Goal: Task Accomplishment & Management: Complete application form

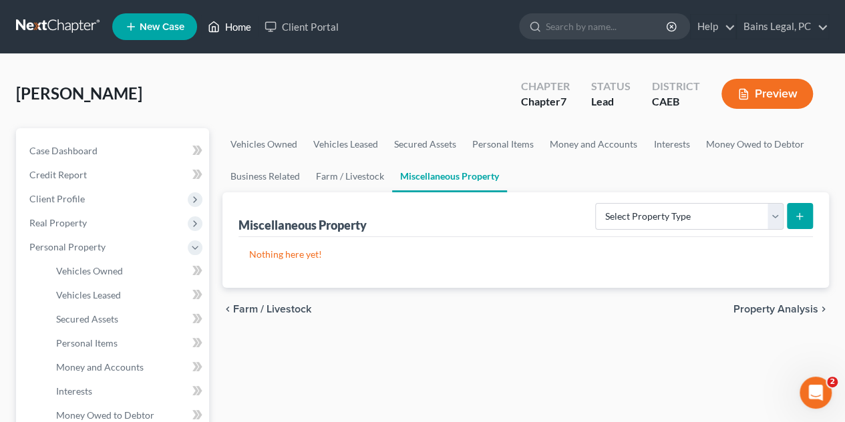
click at [240, 22] on link "Home" at bounding box center [229, 27] width 57 height 24
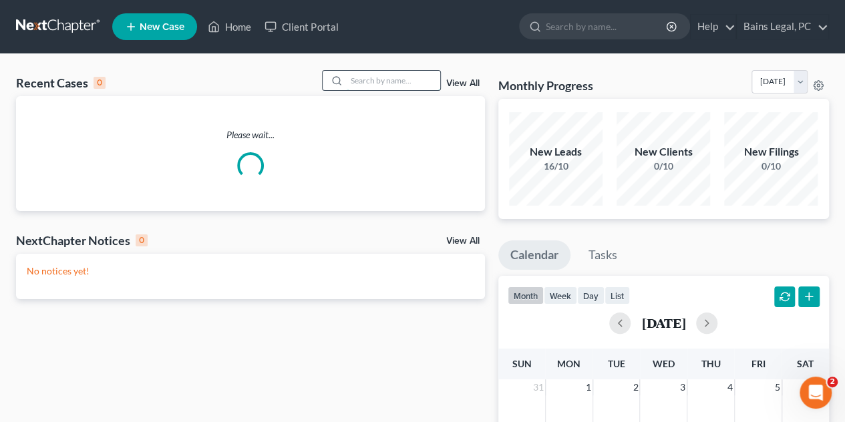
click at [410, 79] on input "search" at bounding box center [393, 80] width 93 height 19
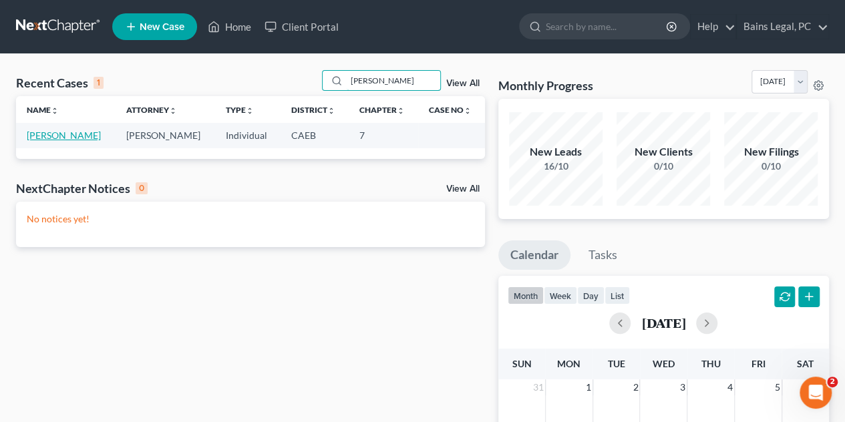
type input "[PERSON_NAME]"
click at [64, 132] on link "[PERSON_NAME]" at bounding box center [64, 135] width 74 height 11
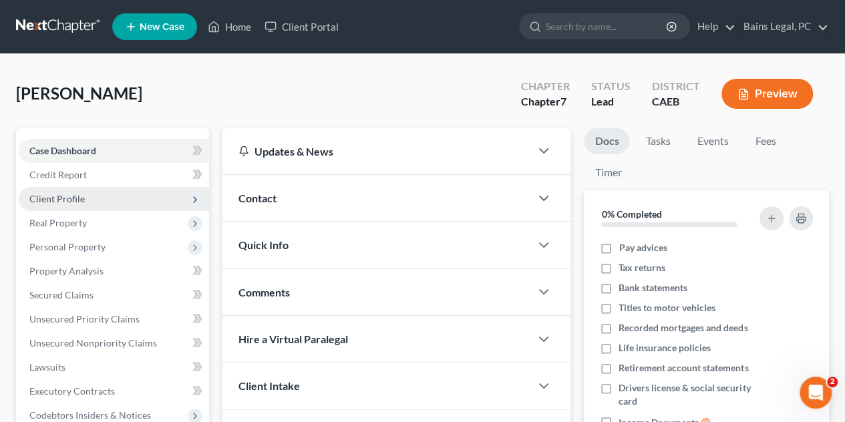
click at [80, 197] on span "Client Profile" at bounding box center [56, 198] width 55 height 11
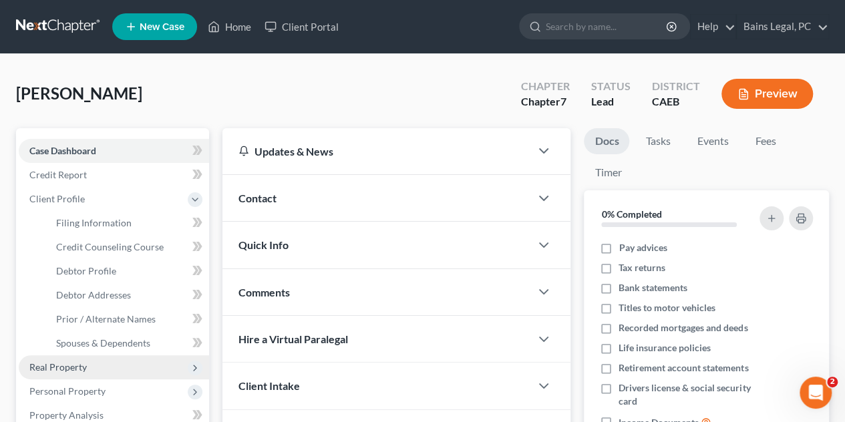
click at [72, 361] on span "Real Property" at bounding box center [57, 366] width 57 height 11
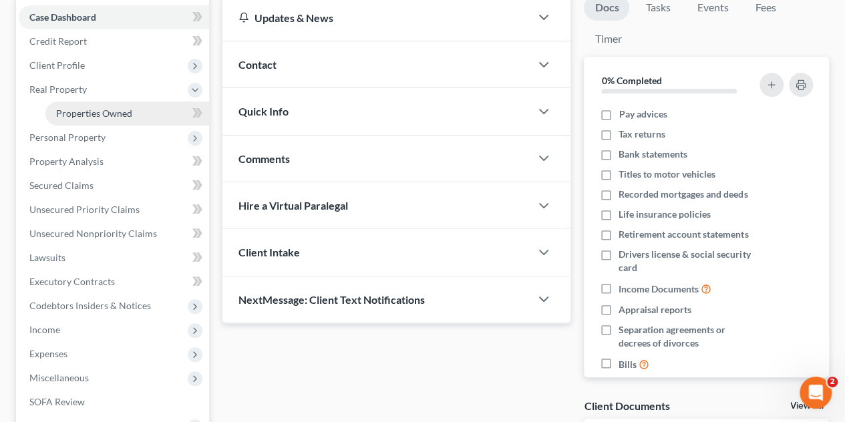
click at [90, 116] on span "Properties Owned" at bounding box center [94, 112] width 76 height 11
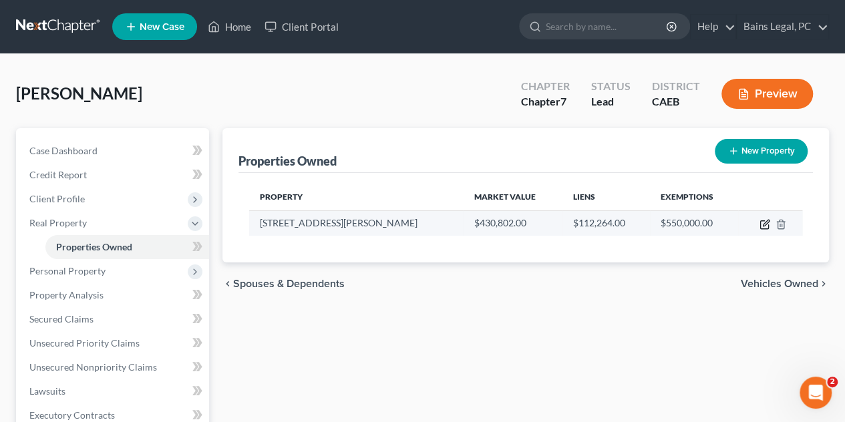
click at [761, 222] on icon "button" at bounding box center [764, 224] width 11 height 11
select select "4"
select select "1"
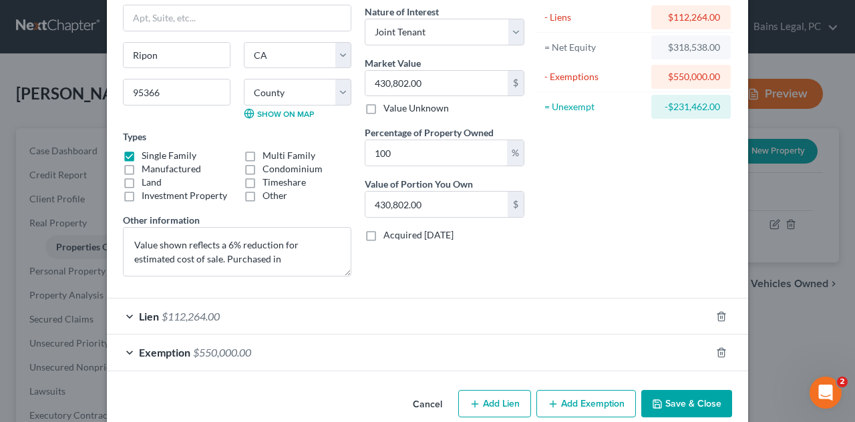
scroll to position [128, 0]
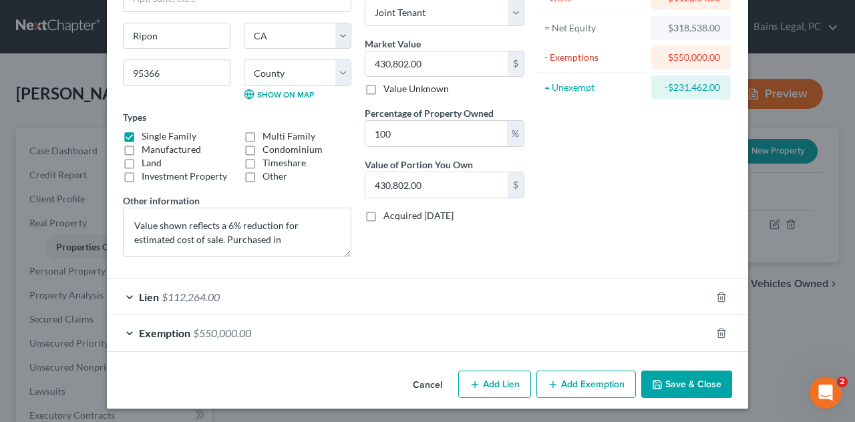
click at [264, 295] on div "Lien $112,264.00" at bounding box center [409, 296] width 604 height 35
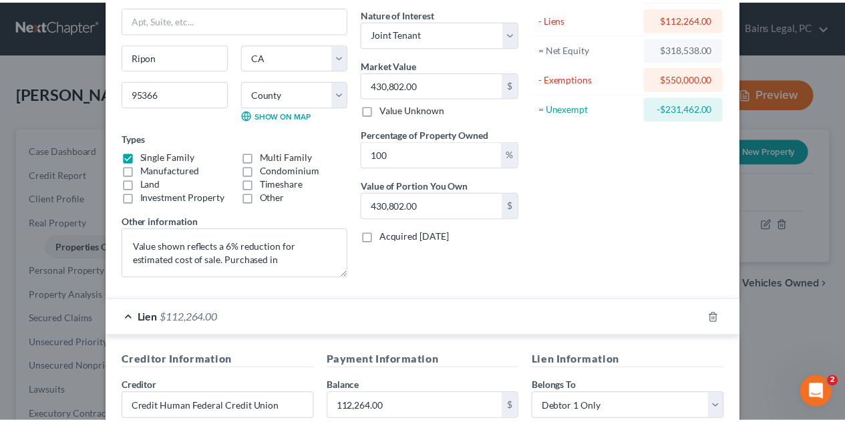
scroll to position [0, 0]
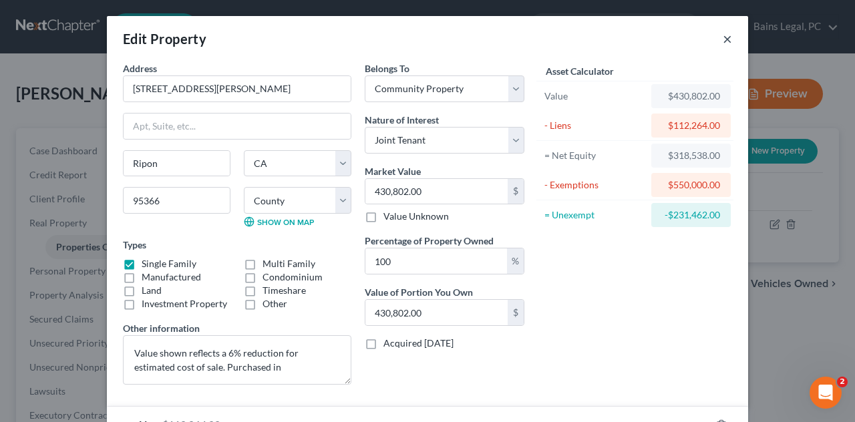
click at [725, 43] on button "×" at bounding box center [726, 39] width 9 height 16
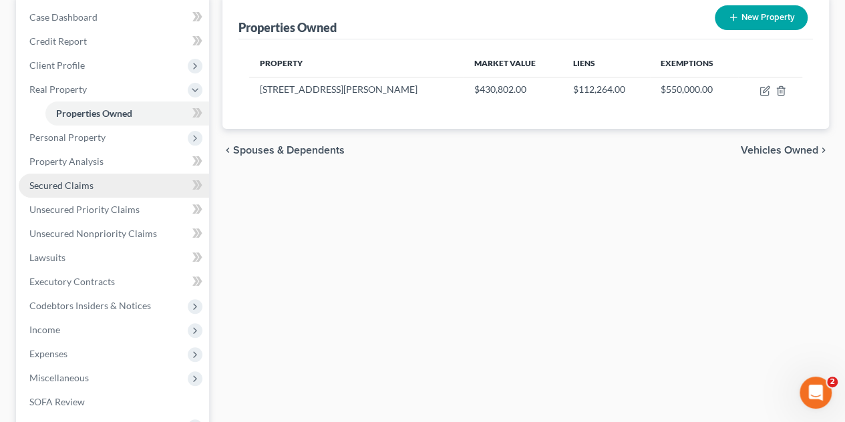
click at [89, 189] on span "Secured Claims" at bounding box center [61, 185] width 64 height 11
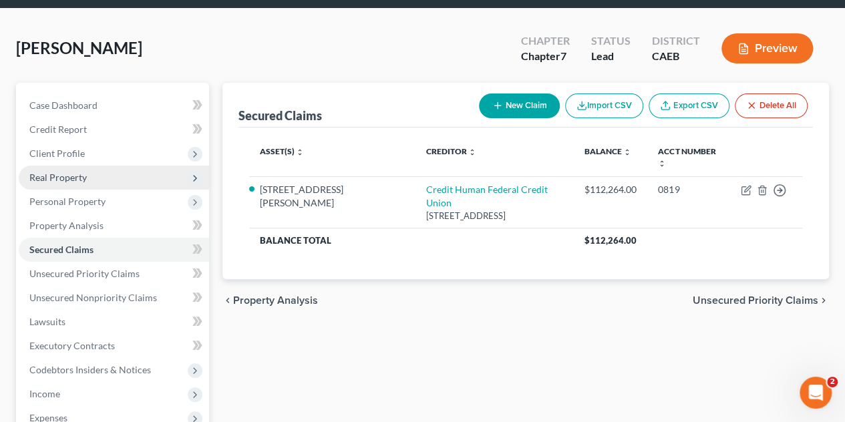
scroll to position [67, 0]
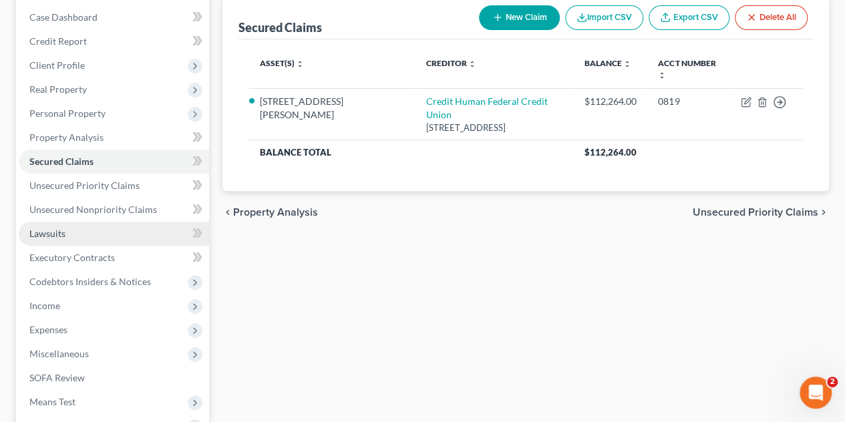
click at [85, 234] on link "Lawsuits" at bounding box center [114, 234] width 190 height 24
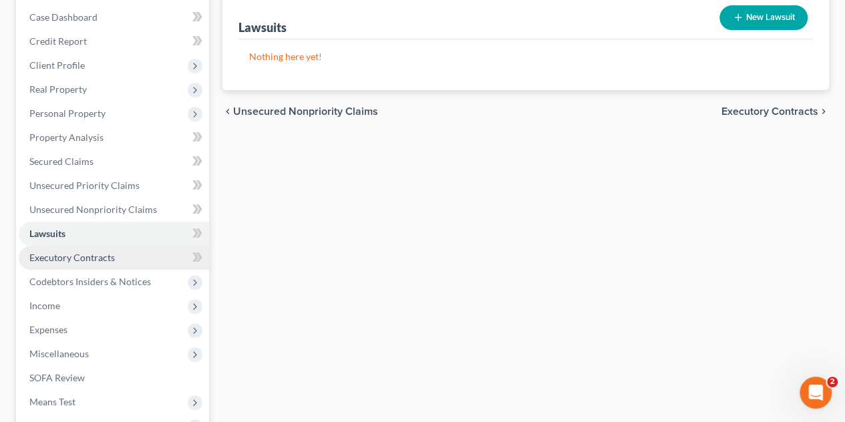
click at [100, 259] on span "Executory Contracts" at bounding box center [71, 257] width 85 height 11
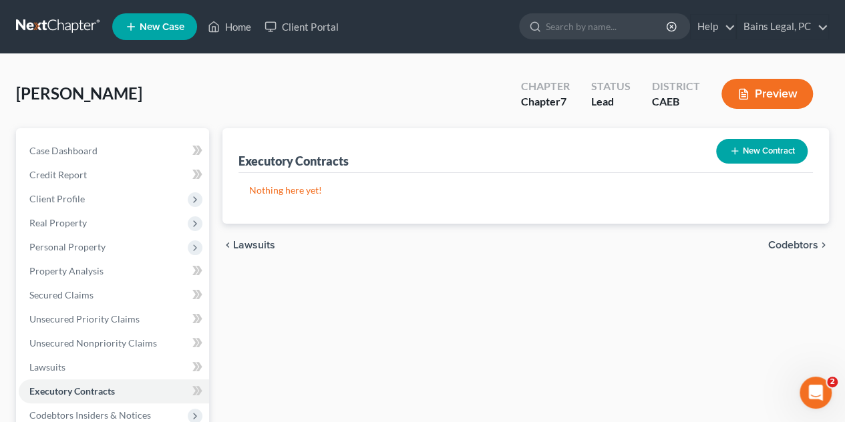
scroll to position [134, 0]
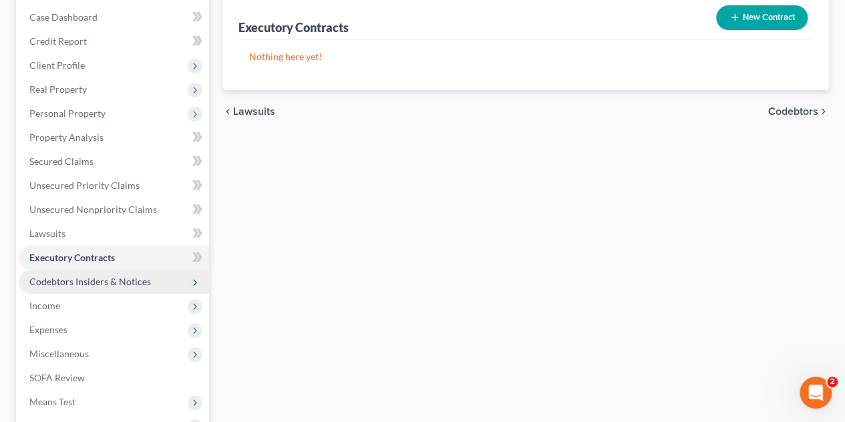
click at [53, 280] on span "Codebtors Insiders & Notices" at bounding box center [90, 281] width 122 height 11
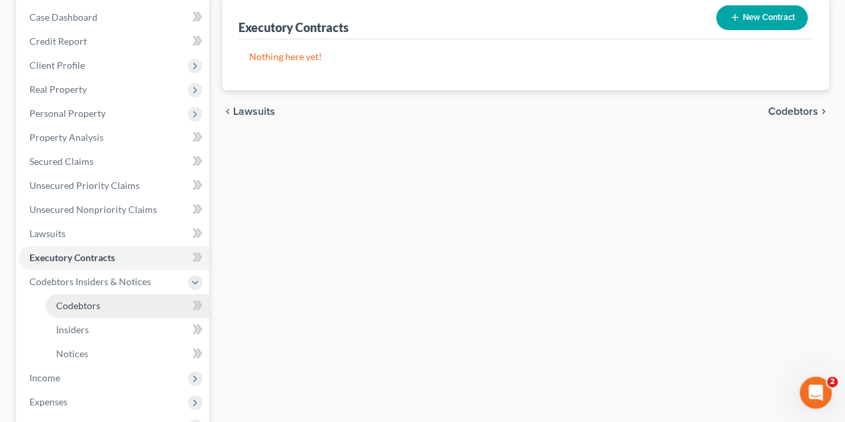
click at [82, 302] on span "Codebtors" at bounding box center [78, 305] width 44 height 11
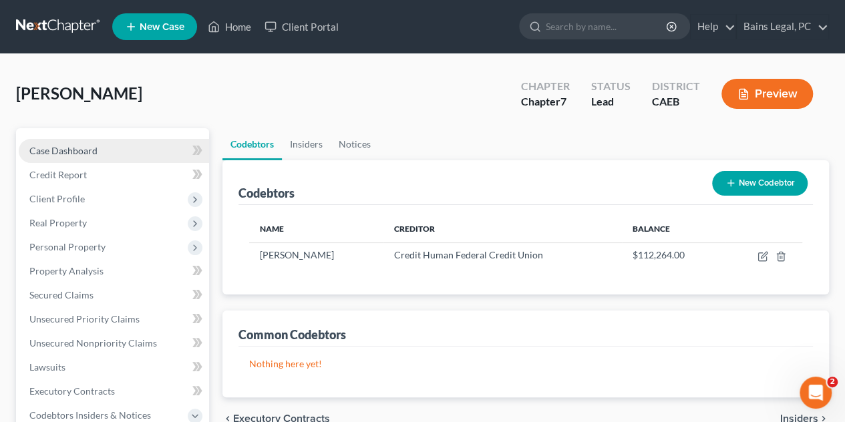
click at [132, 154] on link "Case Dashboard" at bounding box center [114, 151] width 190 height 24
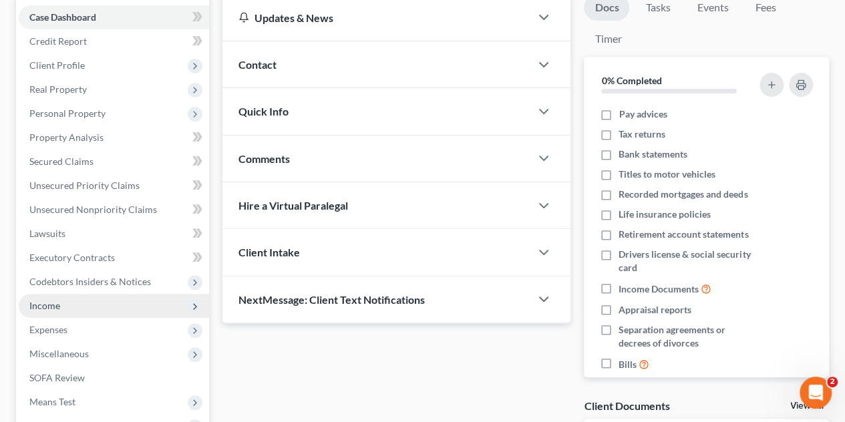
click at [87, 314] on span "Income" at bounding box center [114, 306] width 190 height 24
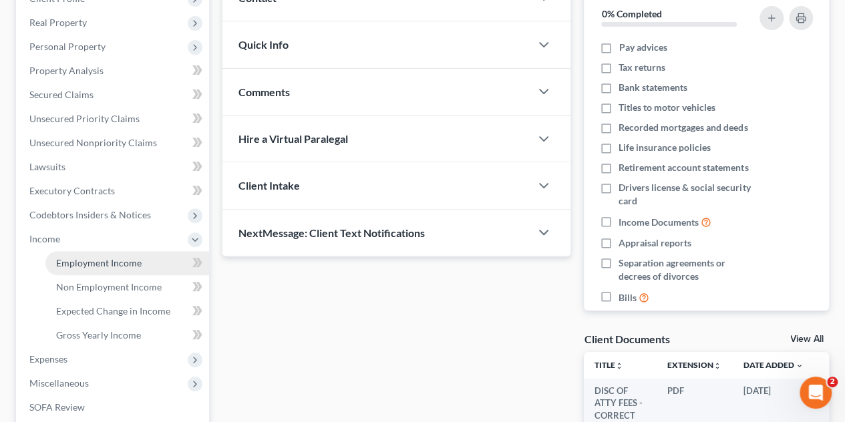
click at [122, 266] on span "Employment Income" at bounding box center [98, 262] width 85 height 11
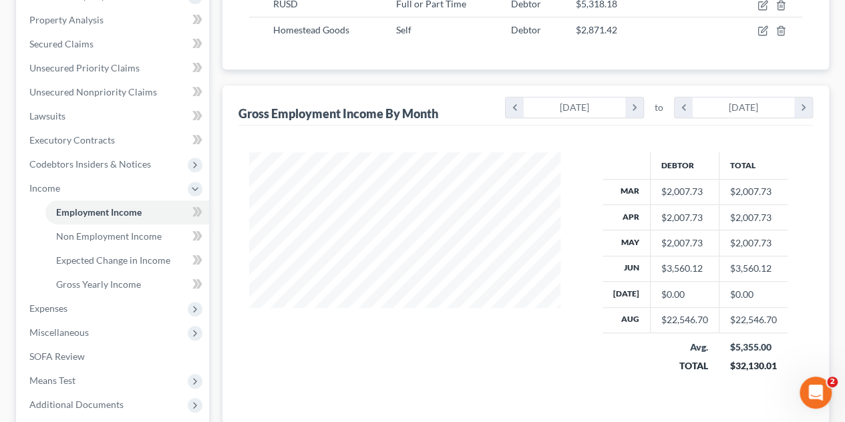
scroll to position [272, 0]
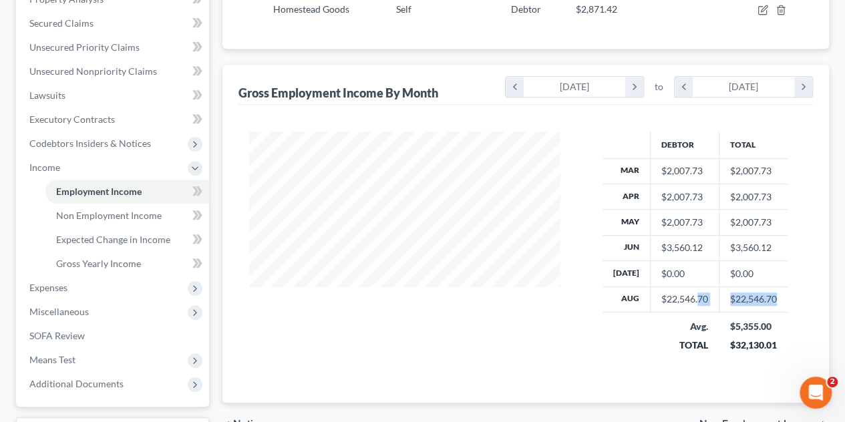
drag, startPoint x: 781, startPoint y: 300, endPoint x: 692, endPoint y: 292, distance: 89.8
click at [692, 292] on tr "Aug $22,546.70 $22,546.70" at bounding box center [694, 298] width 185 height 25
click at [726, 250] on td "$3,560.12" at bounding box center [752, 247] width 69 height 25
drag, startPoint x: 654, startPoint y: 292, endPoint x: 774, endPoint y: 288, distance: 119.6
click at [774, 288] on tr "Aug $22,546.70 $22,546.70" at bounding box center [694, 298] width 185 height 25
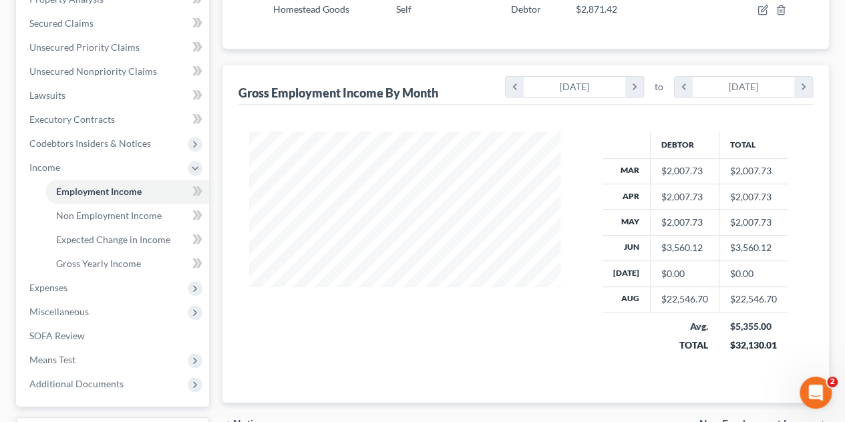
click at [774, 266] on td "$0.00" at bounding box center [752, 273] width 69 height 25
click at [105, 213] on span "Non Employment Income" at bounding box center [108, 215] width 105 height 11
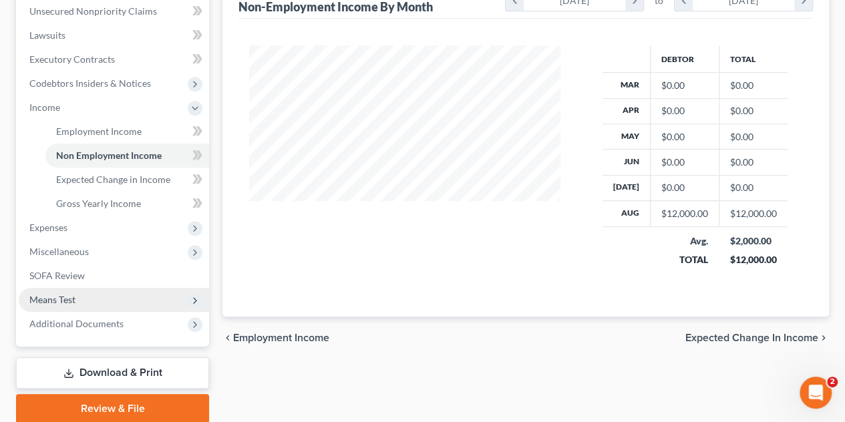
scroll to position [334, 0]
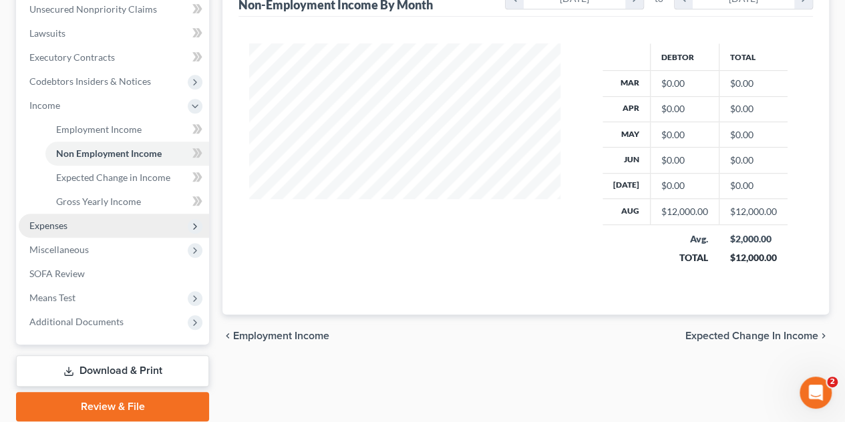
click at [64, 224] on span "Expenses" at bounding box center [48, 225] width 38 height 11
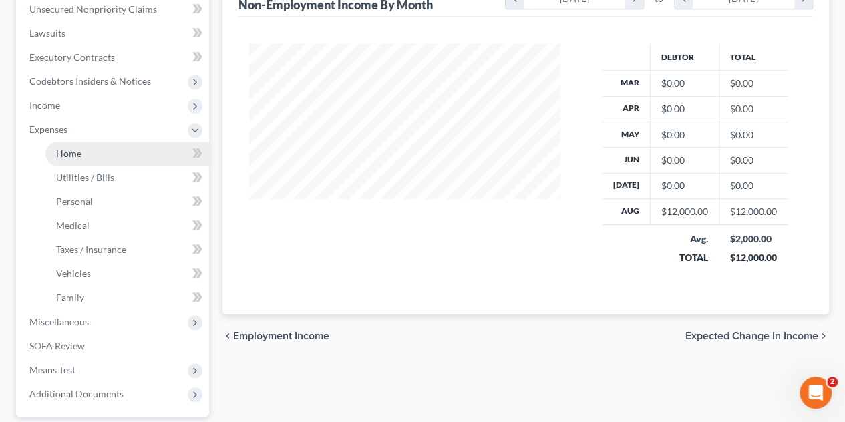
click at [93, 155] on link "Home" at bounding box center [127, 154] width 164 height 24
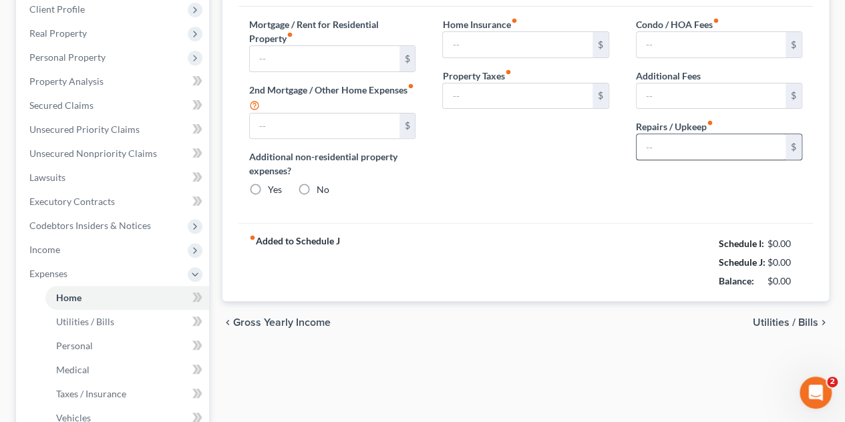
type input "1,243.43"
type input "0.00"
radio input "true"
type input "0.00"
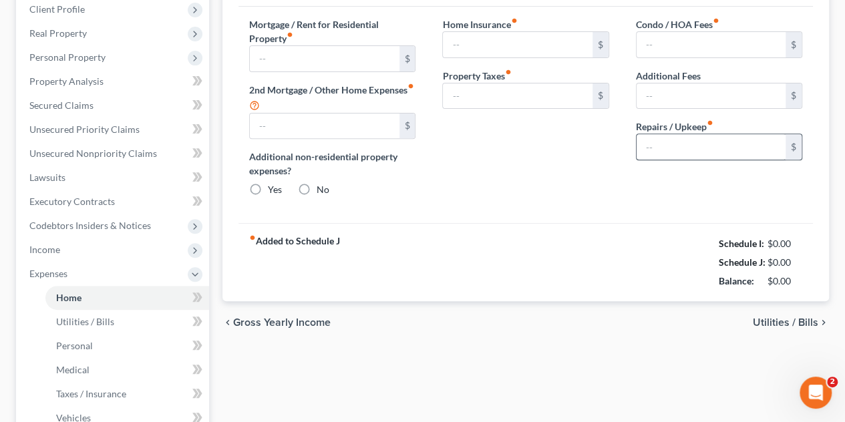
type input "0.00"
type input "100.00"
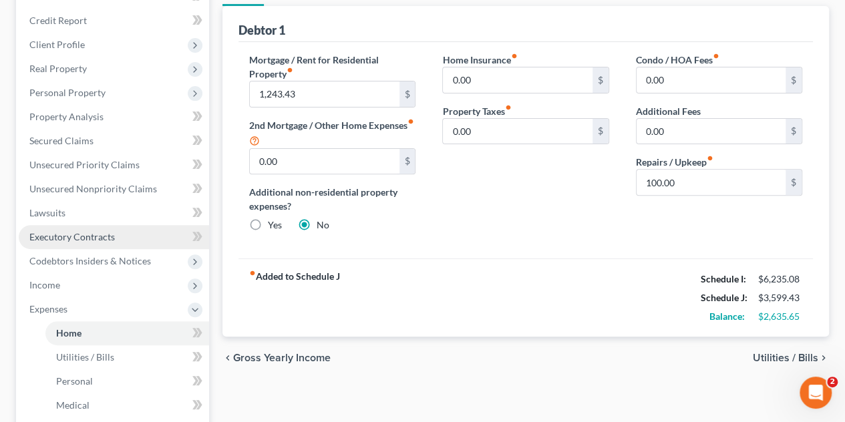
scroll to position [134, 0]
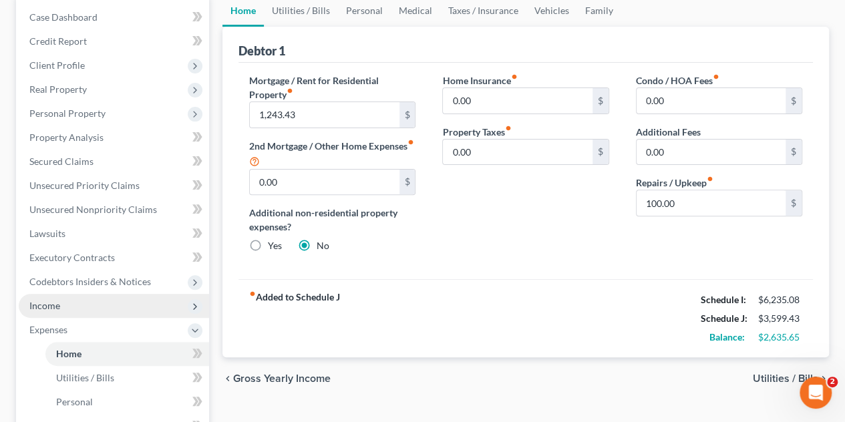
click at [100, 310] on span "Income" at bounding box center [114, 306] width 190 height 24
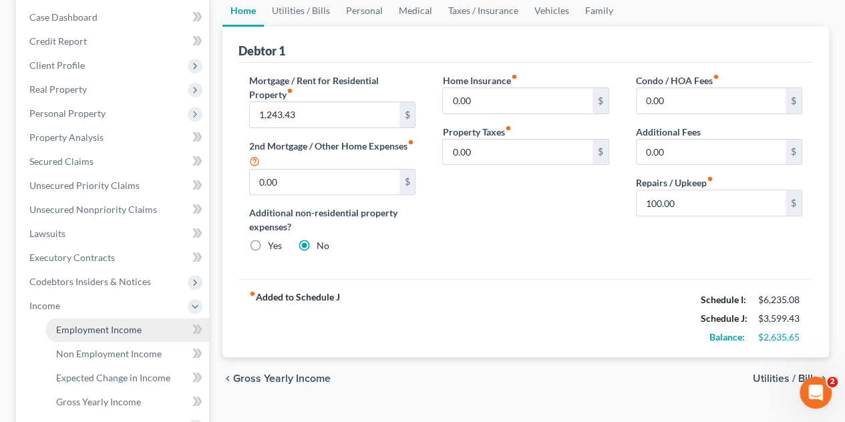
scroll to position [200, 0]
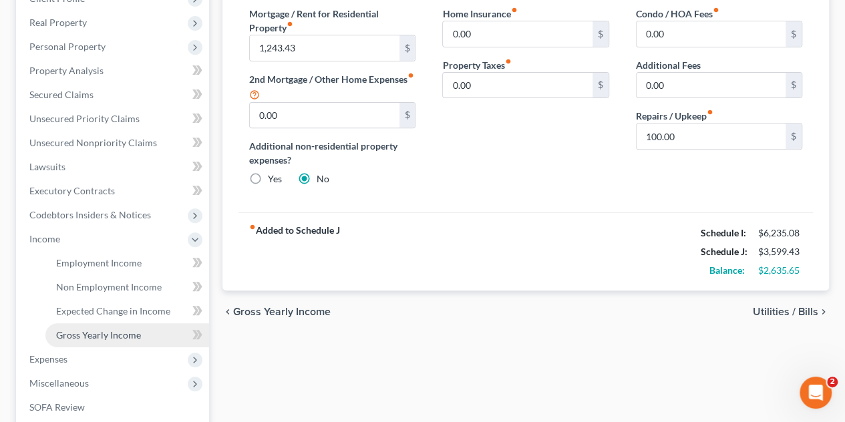
click at [132, 323] on link "Gross Yearly Income" at bounding box center [127, 335] width 164 height 24
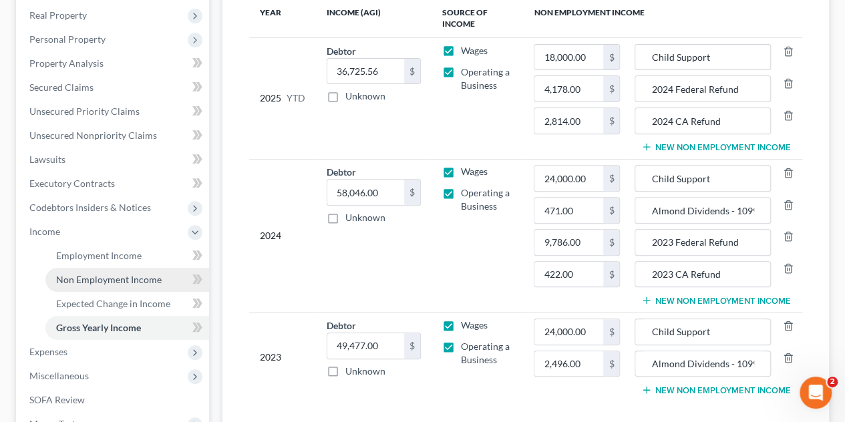
click at [118, 282] on span "Non Employment Income" at bounding box center [108, 279] width 105 height 11
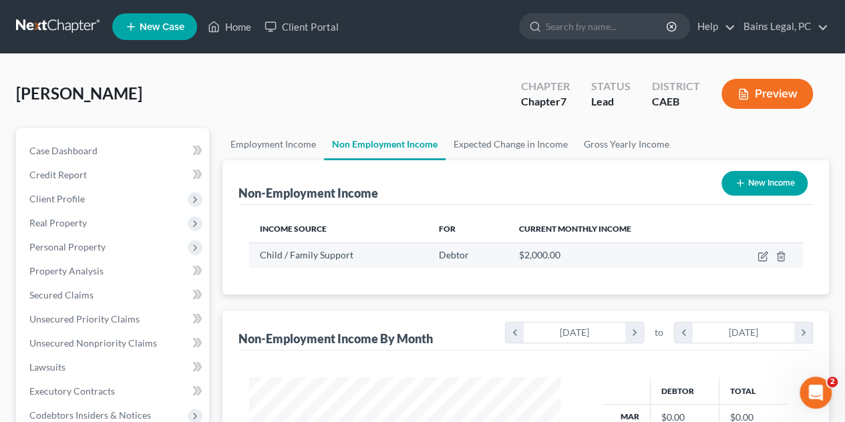
scroll to position [238, 338]
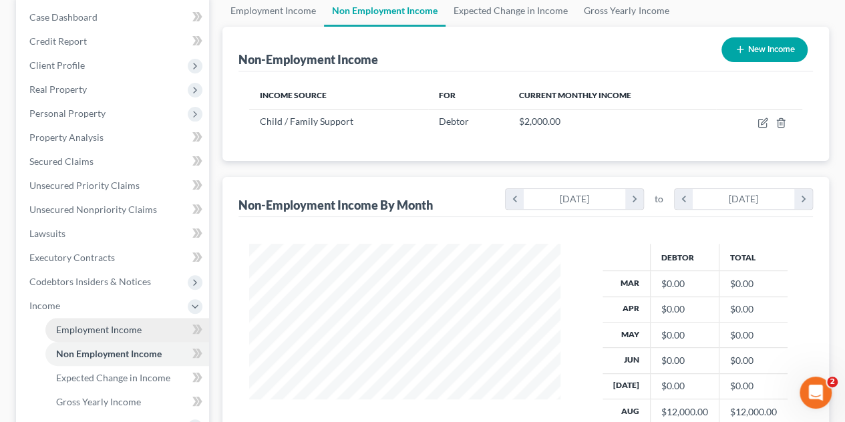
click at [89, 328] on span "Employment Income" at bounding box center [98, 329] width 85 height 11
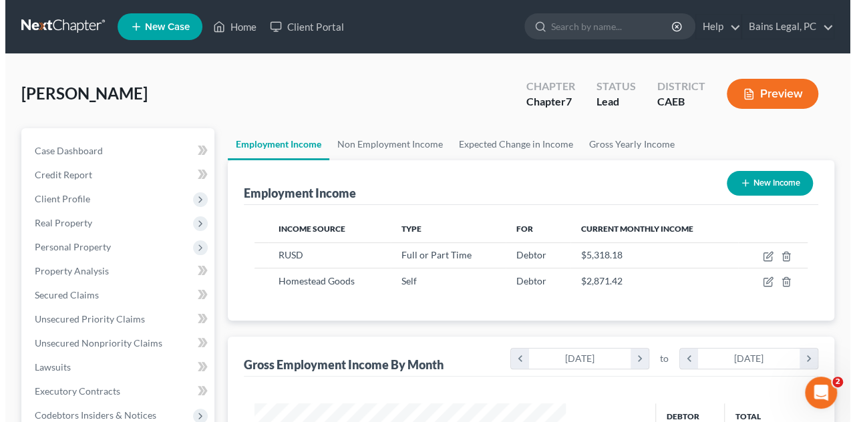
scroll to position [67, 0]
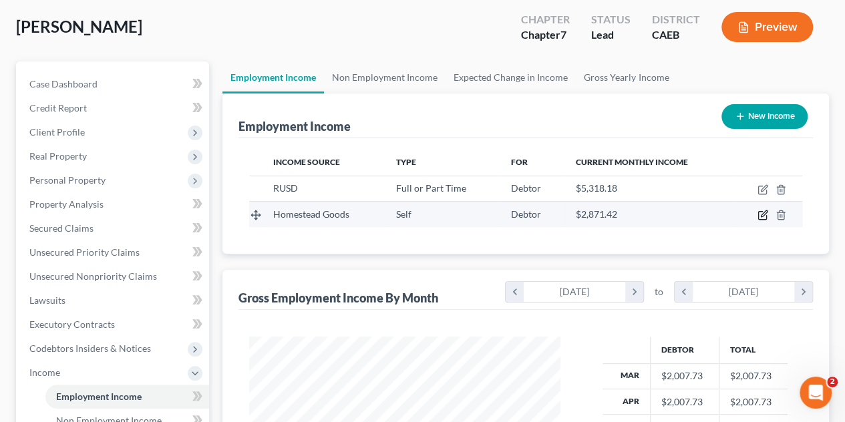
click at [760, 215] on icon "button" at bounding box center [762, 215] width 11 height 11
select select "1"
select select "4"
select select "0"
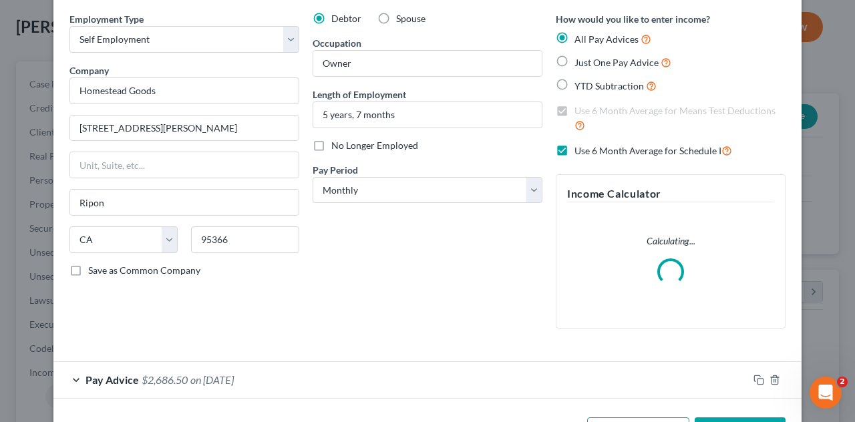
scroll to position [97, 0]
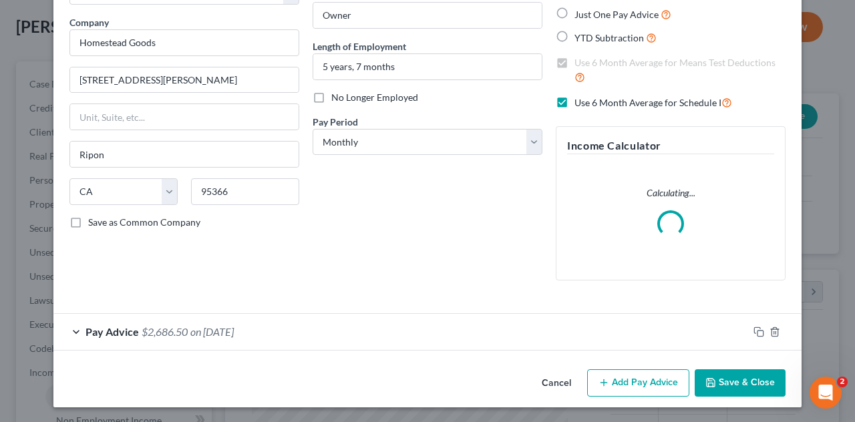
click at [403, 330] on form "Employment Type * Select Full or [DEMOGRAPHIC_DATA] Employment Self Employment …" at bounding box center [427, 157] width 716 height 387
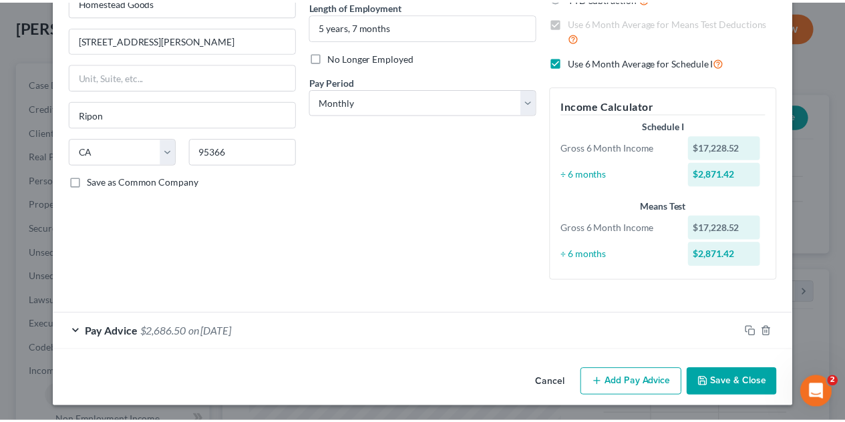
scroll to position [0, 0]
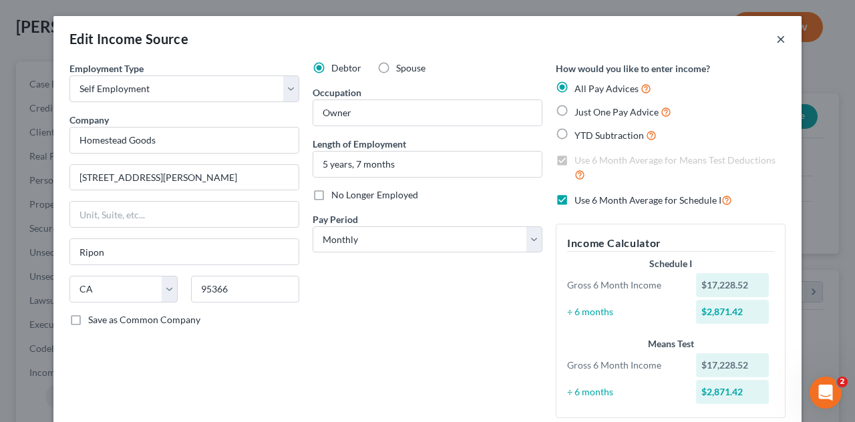
click at [776, 41] on button "×" at bounding box center [780, 39] width 9 height 16
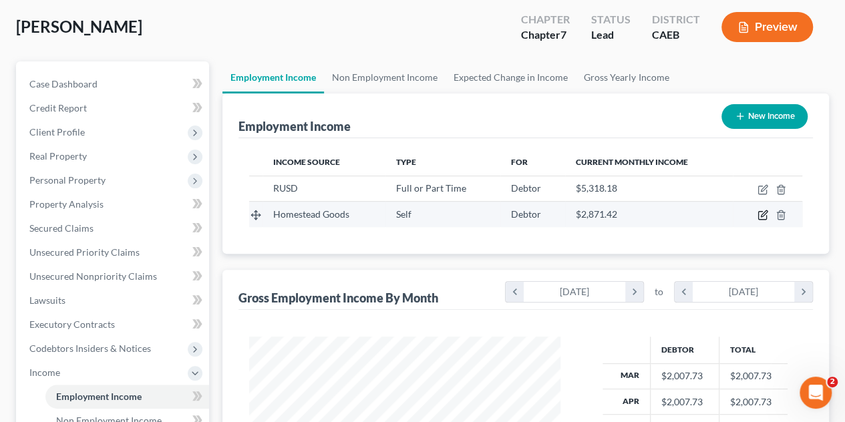
click at [762, 218] on icon "button" at bounding box center [762, 215] width 11 height 11
select select "1"
select select "4"
select select "0"
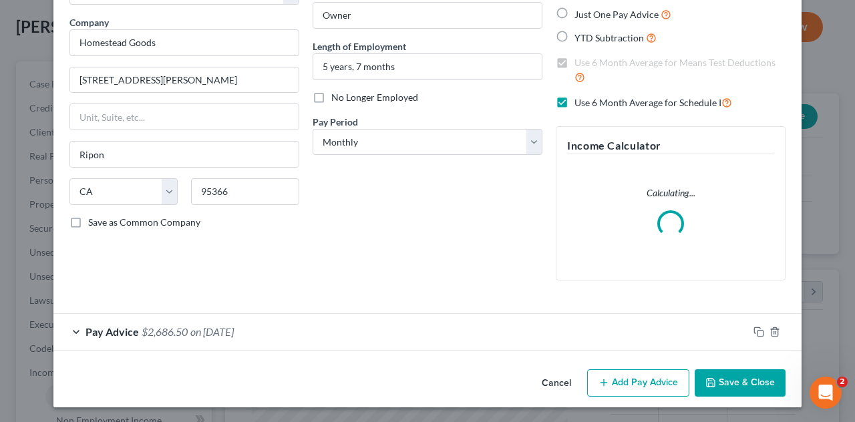
click at [234, 333] on span "on [DATE]" at bounding box center [211, 331] width 43 height 13
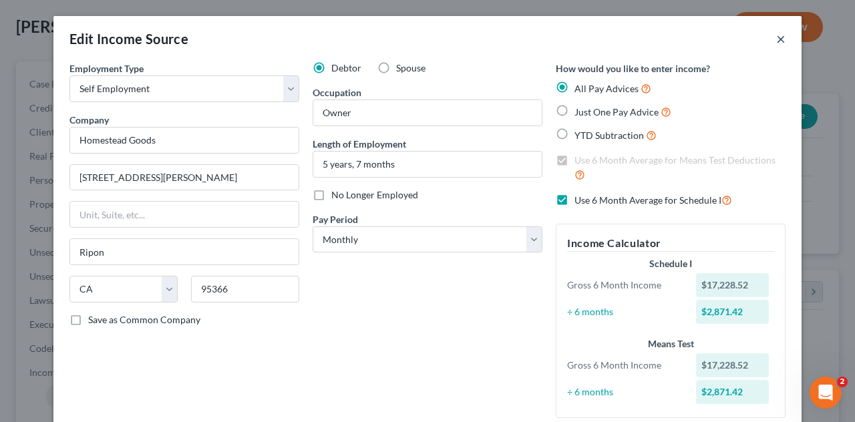
click at [776, 43] on button "×" at bounding box center [780, 39] width 9 height 16
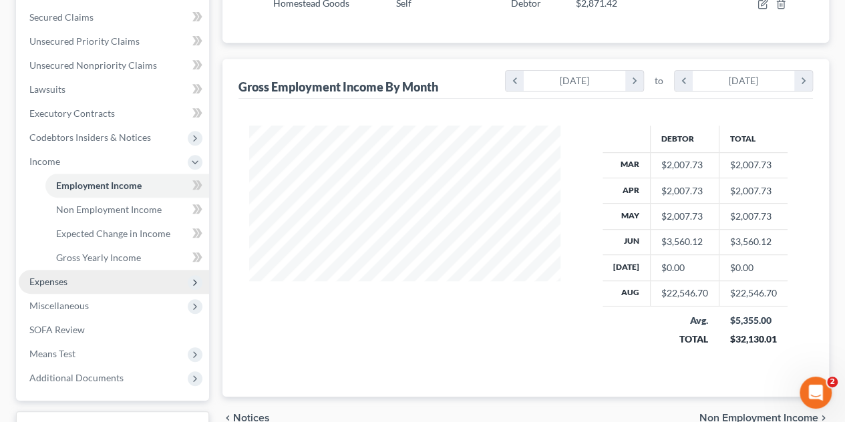
scroll to position [248, 0]
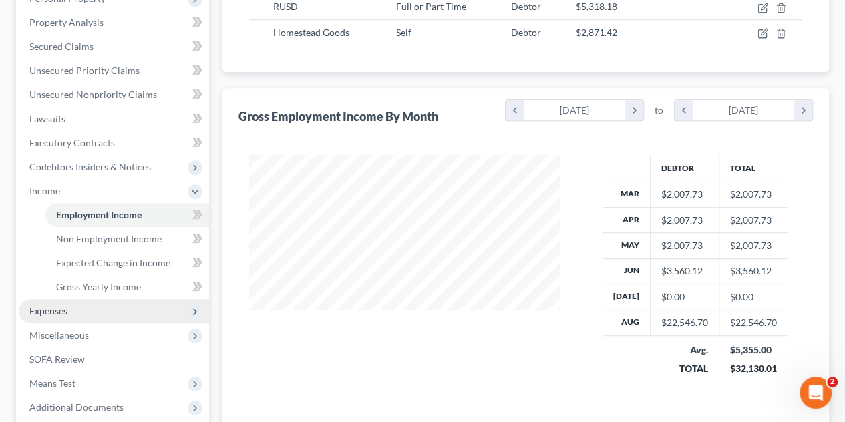
click at [65, 306] on span "Expenses" at bounding box center [48, 310] width 38 height 11
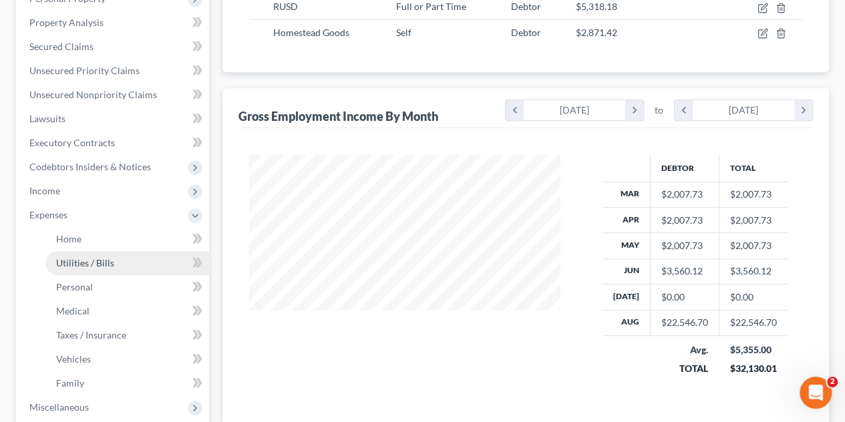
click at [101, 262] on span "Utilities / Bills" at bounding box center [85, 262] width 58 height 11
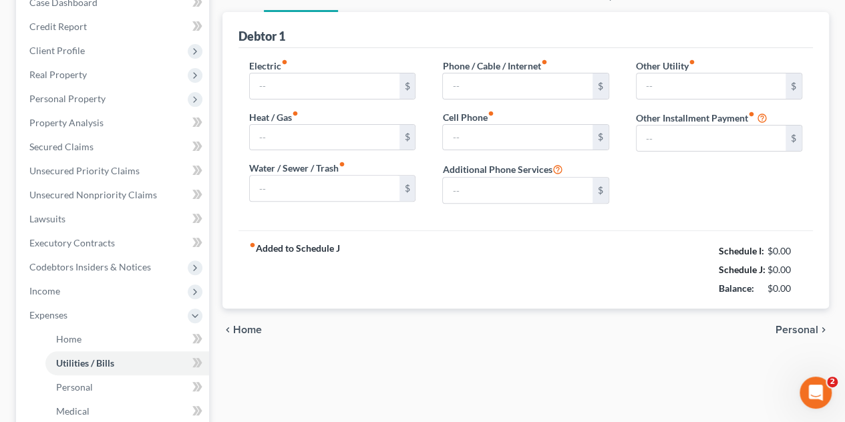
type input "270.00"
type input "91.67"
type input "0.00"
type input "70.00"
type input "260.00"
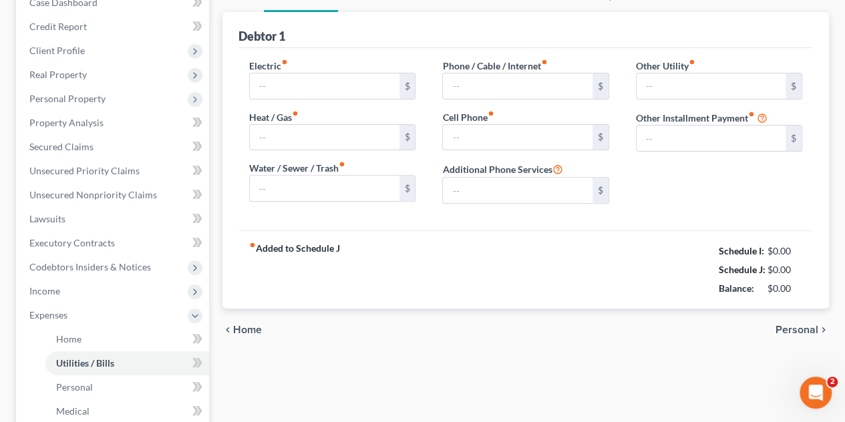
type input "0.00"
type input "8.33"
type input "Home Security"
type input "0.00"
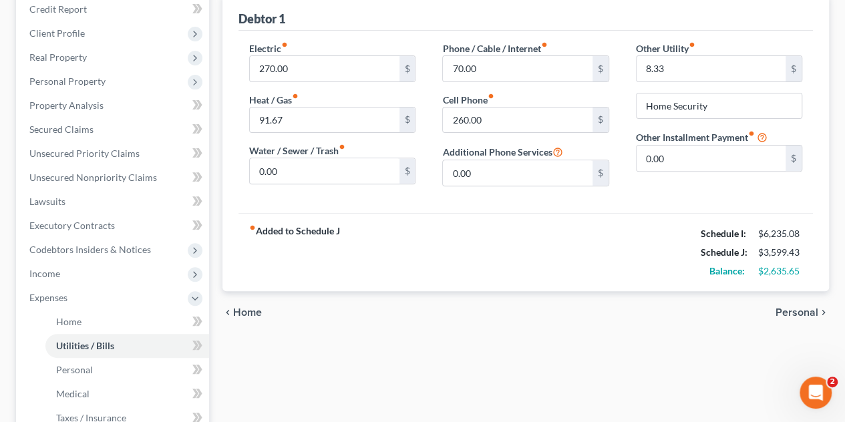
scroll to position [67, 0]
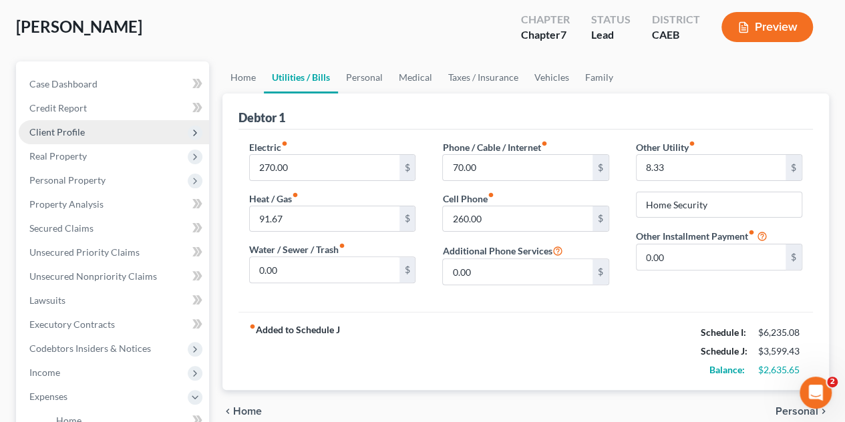
click at [85, 133] on span "Client Profile" at bounding box center [114, 132] width 190 height 24
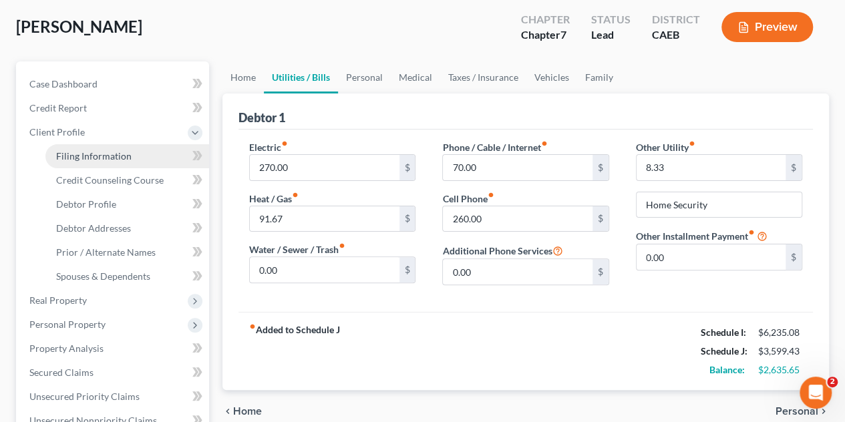
click at [109, 160] on span "Filing Information" at bounding box center [93, 155] width 75 height 11
select select "1"
select select "0"
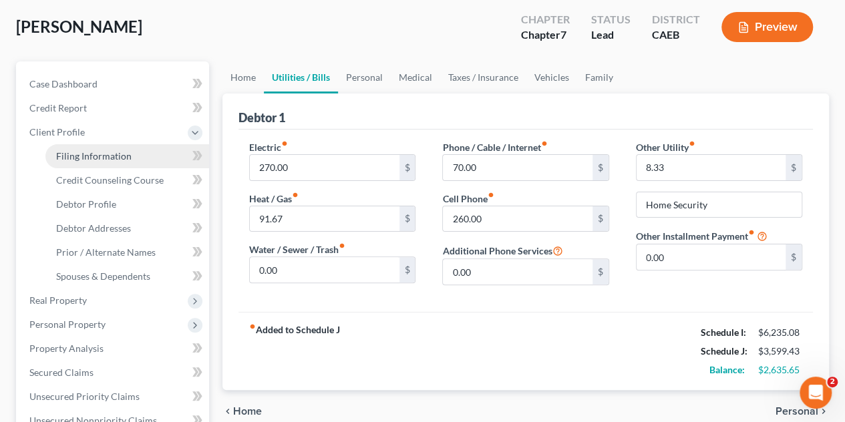
select select "4"
select select "1"
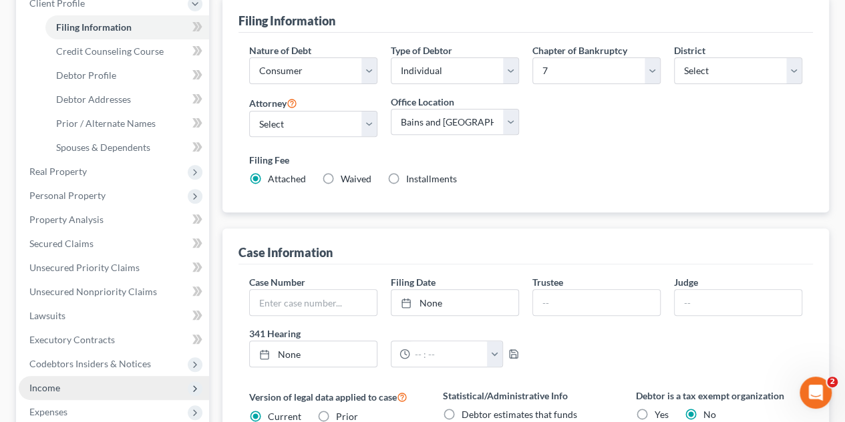
scroll to position [267, 0]
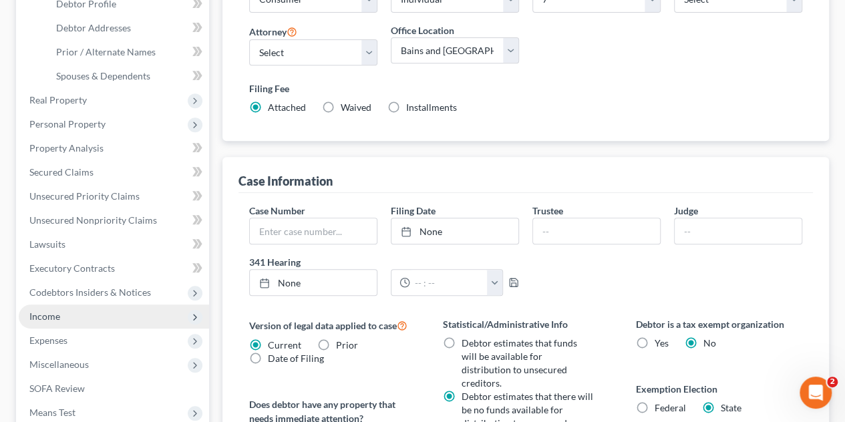
click at [64, 317] on span "Income" at bounding box center [114, 316] width 190 height 24
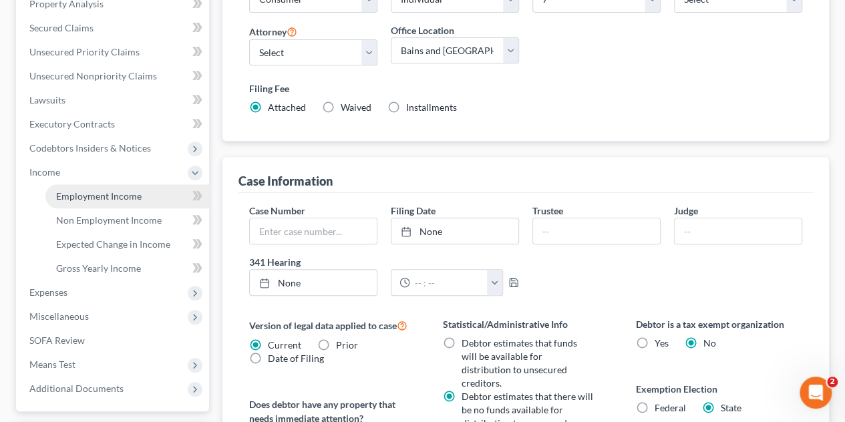
click at [161, 200] on link "Employment Income" at bounding box center [127, 196] width 164 height 24
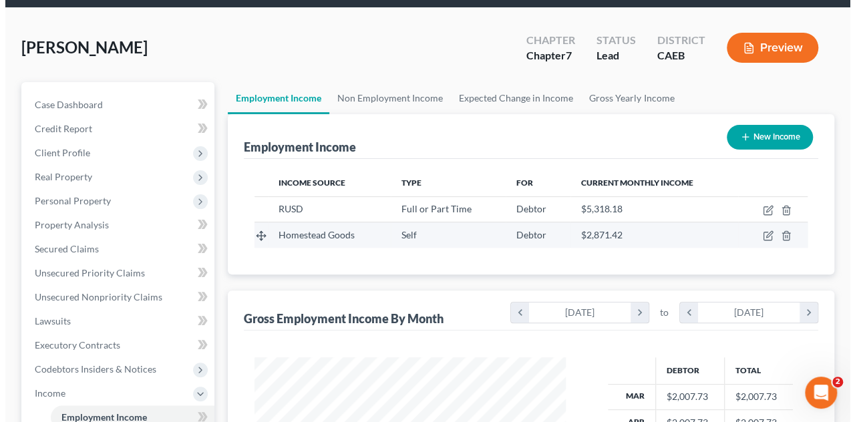
scroll to position [67, 0]
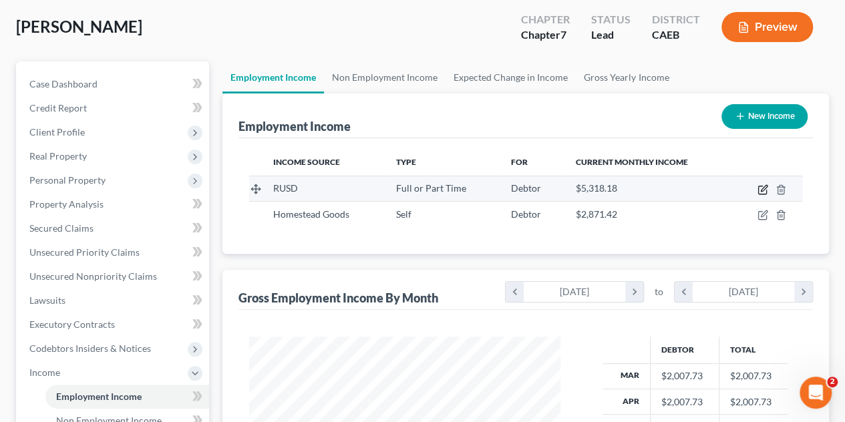
click at [762, 188] on icon "button" at bounding box center [763, 188] width 6 height 6
select select "0"
select select "4"
select select "0"
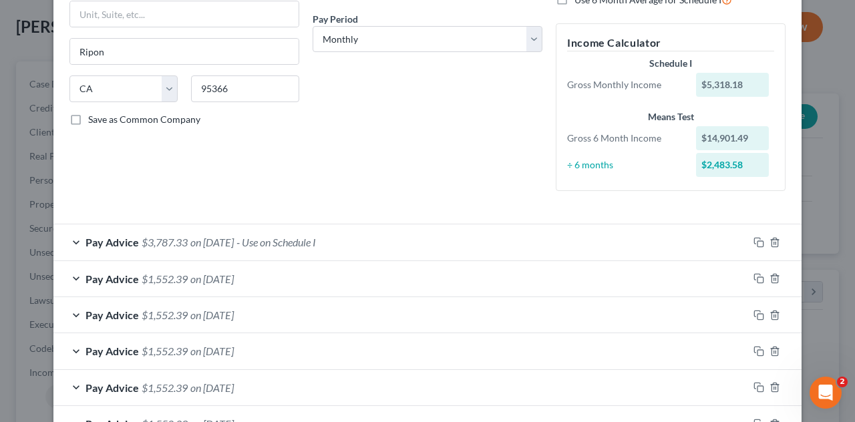
scroll to position [267, 0]
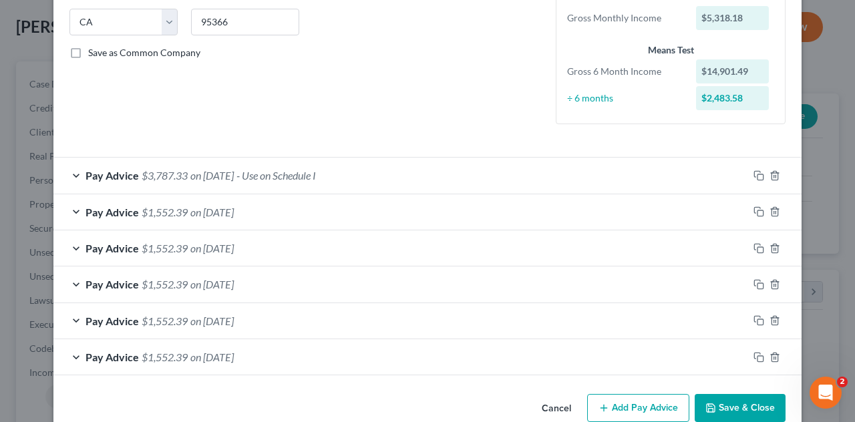
click at [343, 173] on div "Pay Advice $3,787.33 on [DATE] - Use on Schedule I" at bounding box center [400, 175] width 694 height 35
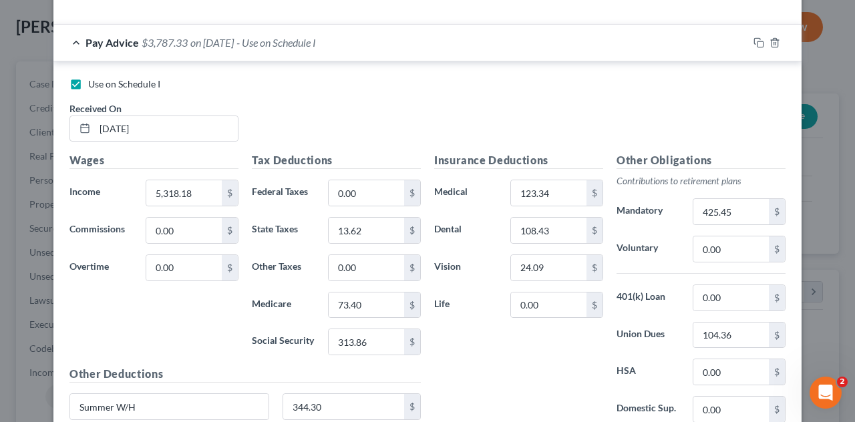
scroll to position [401, 0]
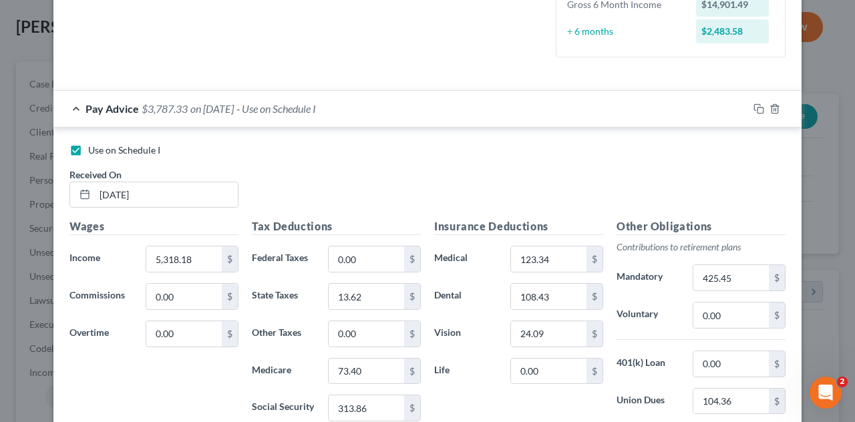
click at [292, 107] on span "- Use on Schedule I" at bounding box center [275, 108] width 79 height 13
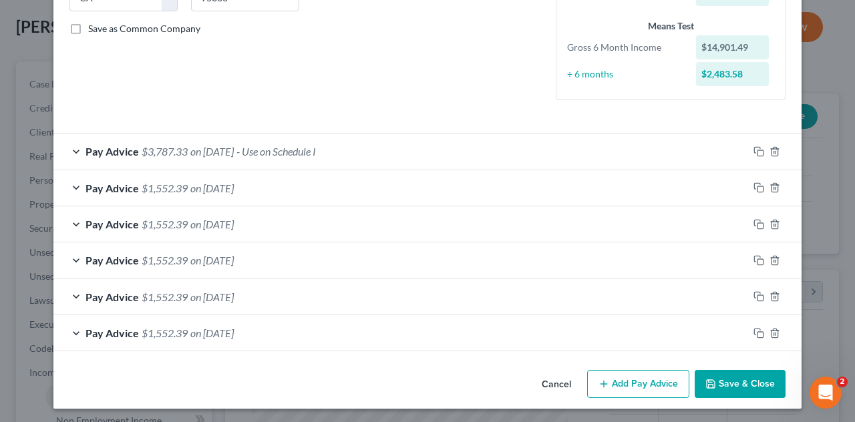
click at [234, 182] on span "on [DATE]" at bounding box center [211, 188] width 43 height 13
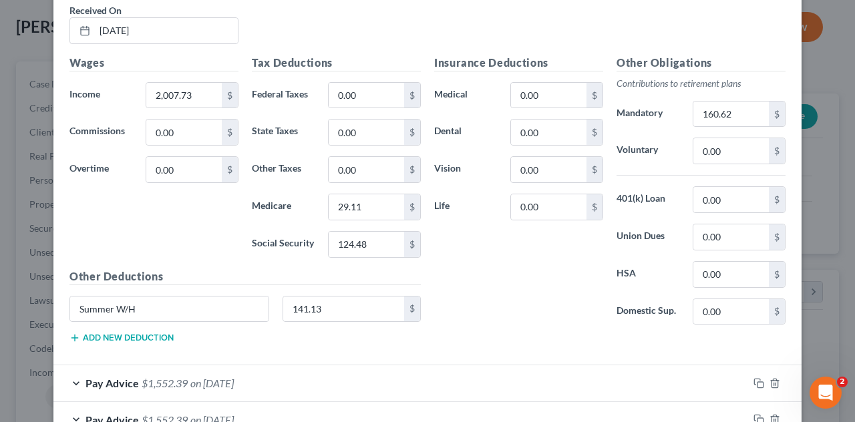
scroll to position [668, 0]
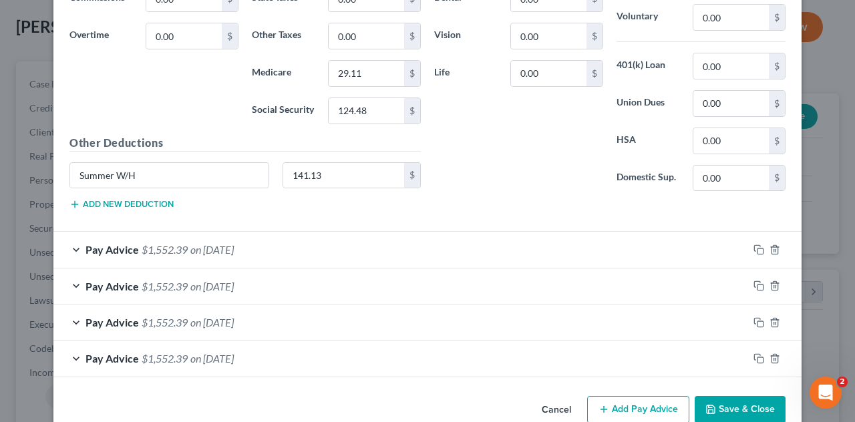
click at [337, 246] on div "Pay Advice $1,552.39 on [DATE]" at bounding box center [400, 249] width 694 height 35
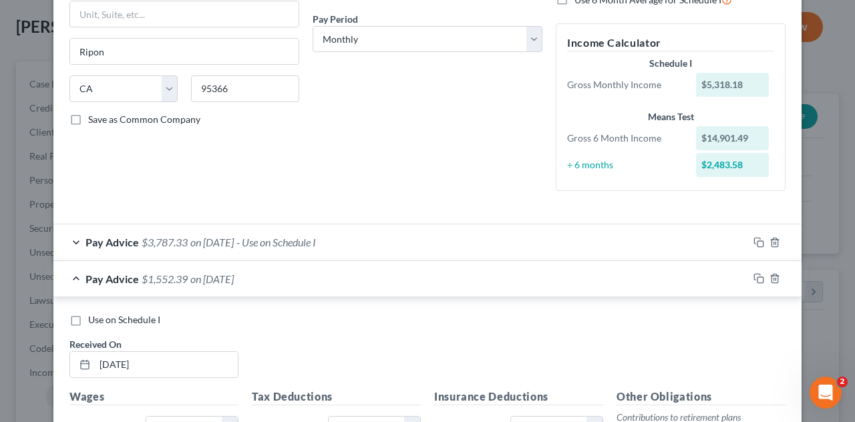
click at [199, 249] on div "Pay Advice $3,787.33 on [DATE] - Use on Schedule I" at bounding box center [400, 241] width 694 height 35
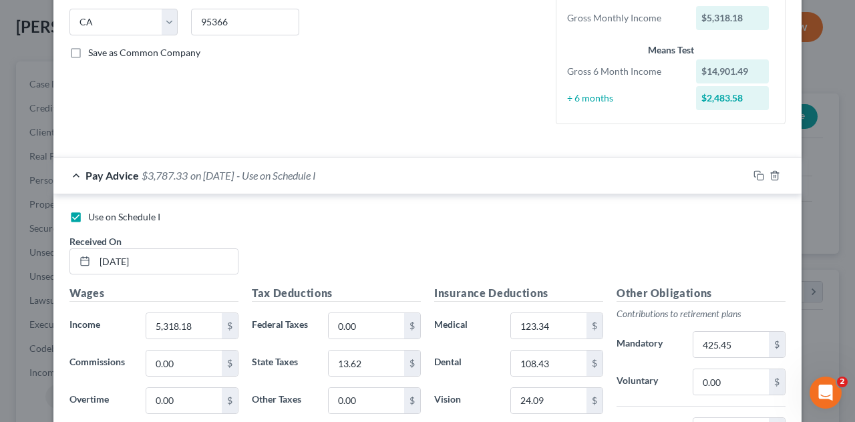
click at [341, 176] on div "Pay Advice $3,787.33 on [DATE] - Use on Schedule I" at bounding box center [400, 175] width 694 height 35
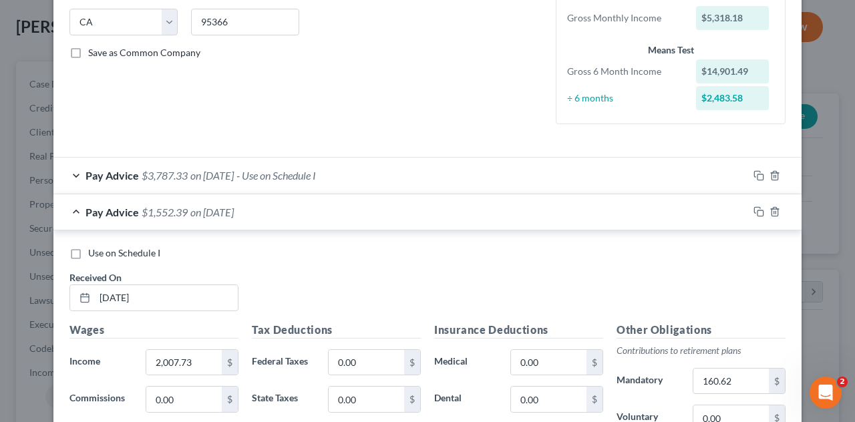
click at [361, 174] on div "Pay Advice $3,787.33 on [DATE] - Use on Schedule I" at bounding box center [400, 175] width 694 height 35
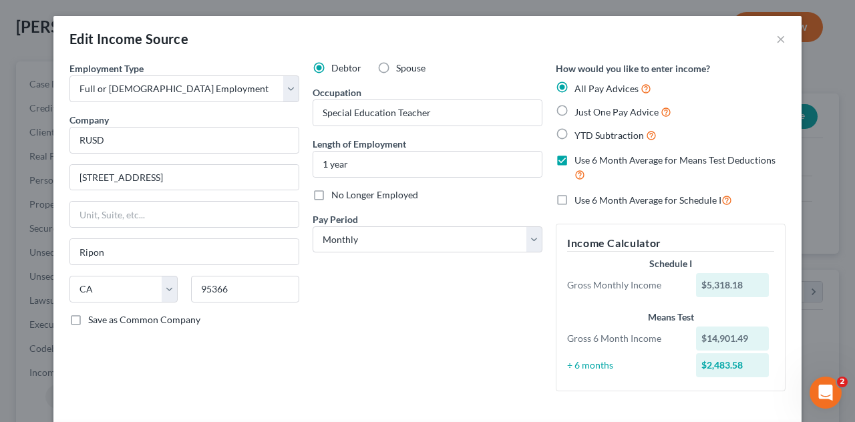
click at [770, 36] on div "Edit Income Source ×" at bounding box center [427, 38] width 748 height 45
click at [776, 38] on button "×" at bounding box center [780, 39] width 9 height 16
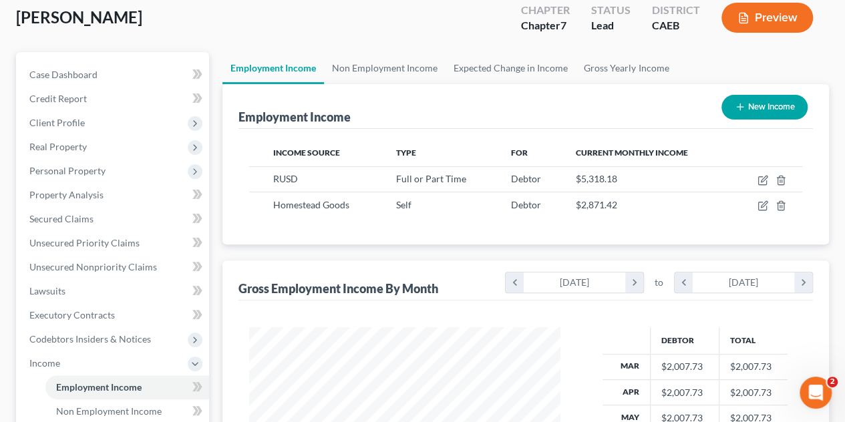
scroll to position [0, 0]
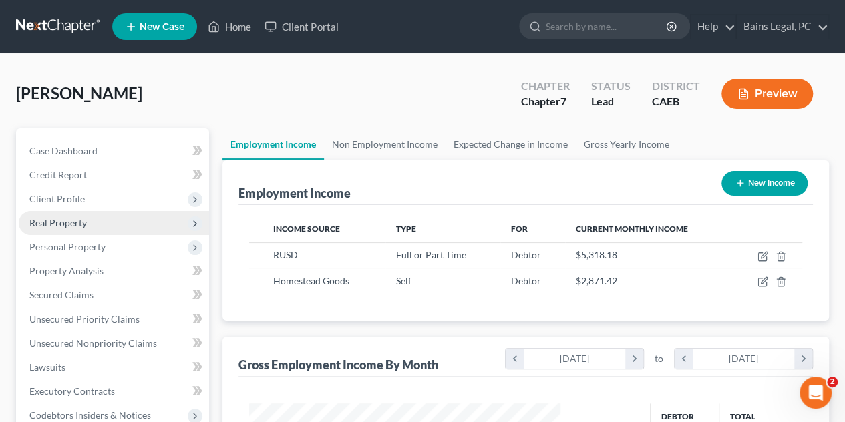
click at [118, 214] on span "Real Property" at bounding box center [114, 223] width 190 height 24
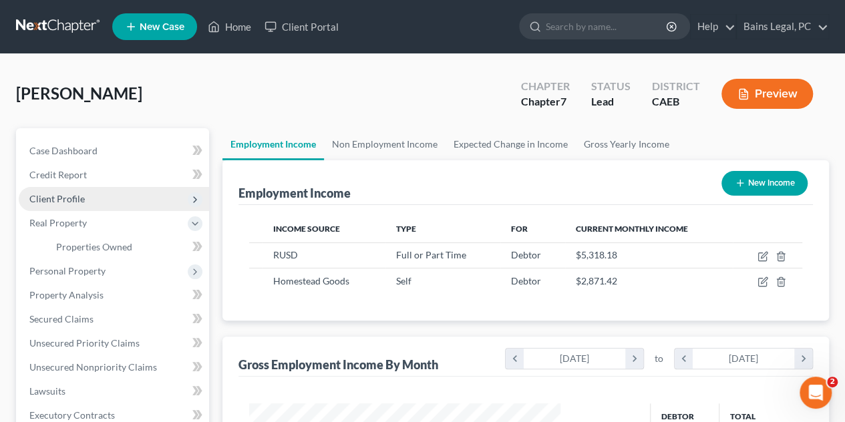
click at [92, 198] on span "Client Profile" at bounding box center [114, 199] width 190 height 24
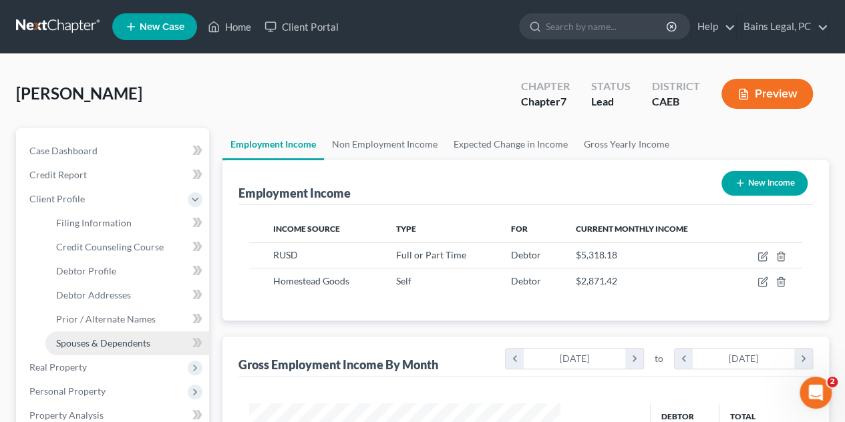
click at [113, 339] on span "Spouses & Dependents" at bounding box center [103, 342] width 94 height 11
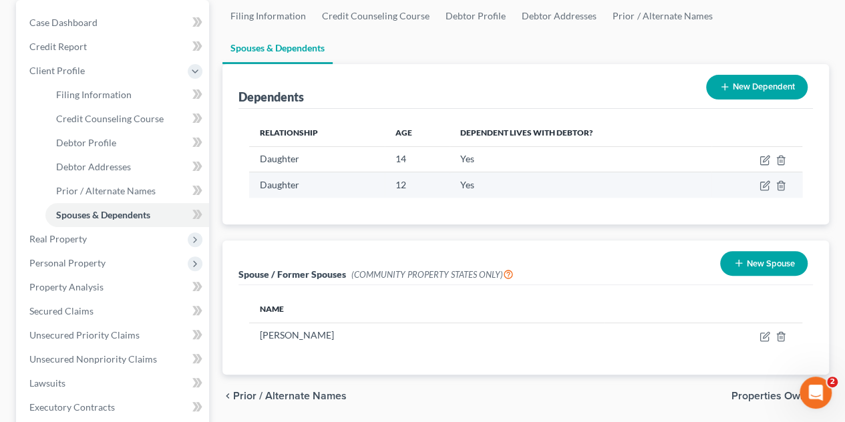
scroll to position [134, 0]
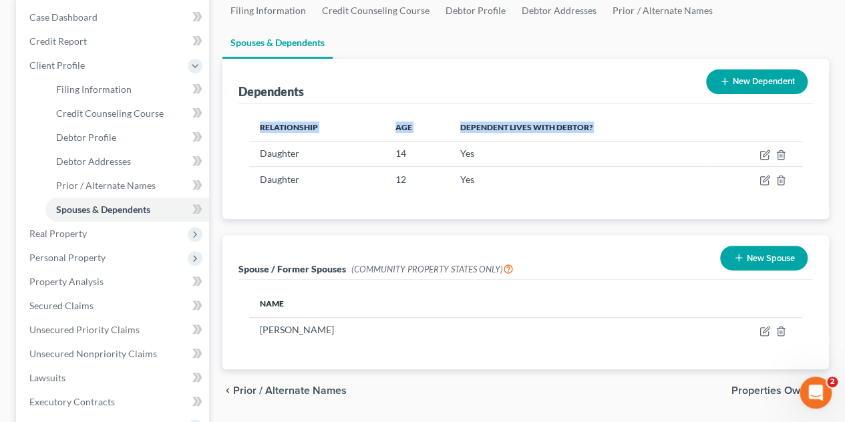
drag, startPoint x: 263, startPoint y: 118, endPoint x: 532, endPoint y: 160, distance: 272.3
click at [532, 160] on div "Relationship Age Dependent lives with debtor? Daughter [DEMOGRAPHIC_DATA] Yes D…" at bounding box center [525, 161] width 574 height 116
click at [532, 159] on div "Relationship Age Dependent lives with debtor? Daughter [DEMOGRAPHIC_DATA] Yes D…" at bounding box center [525, 161] width 574 height 116
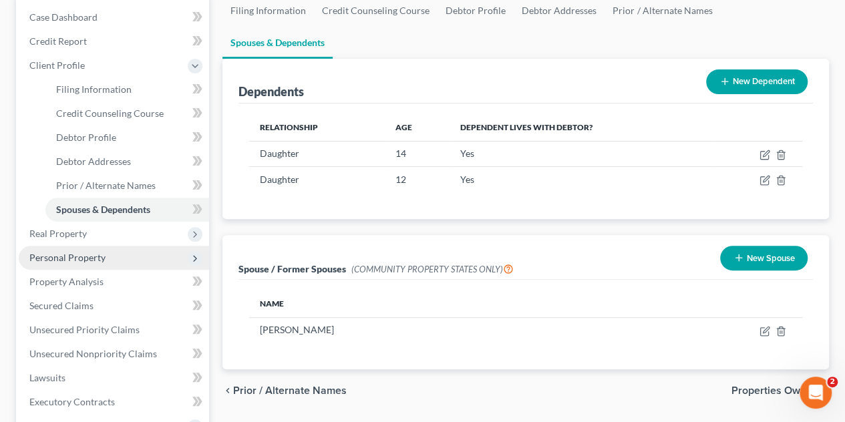
click at [71, 259] on span "Personal Property" at bounding box center [67, 257] width 76 height 11
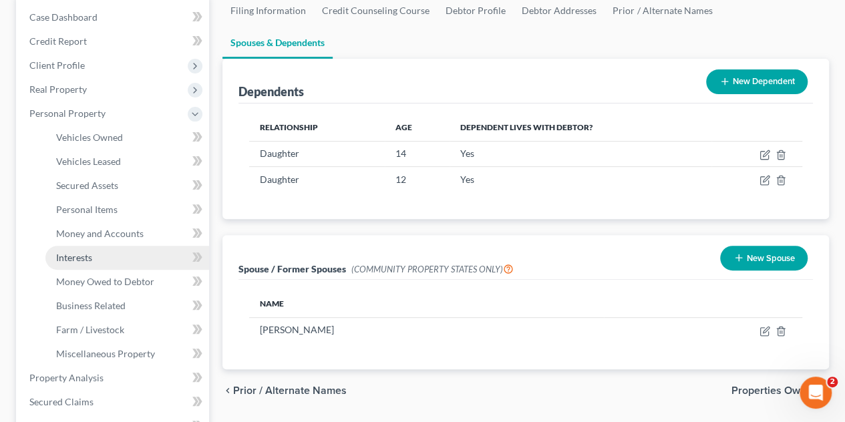
click at [105, 258] on link "Interests" at bounding box center [127, 258] width 164 height 24
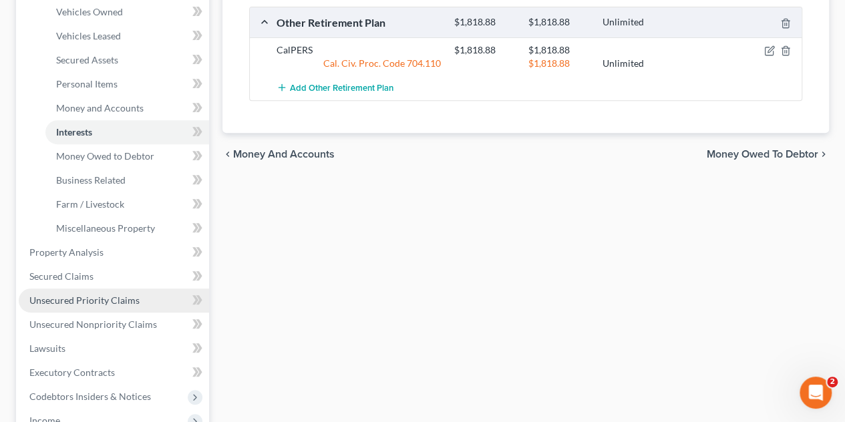
scroll to position [334, 0]
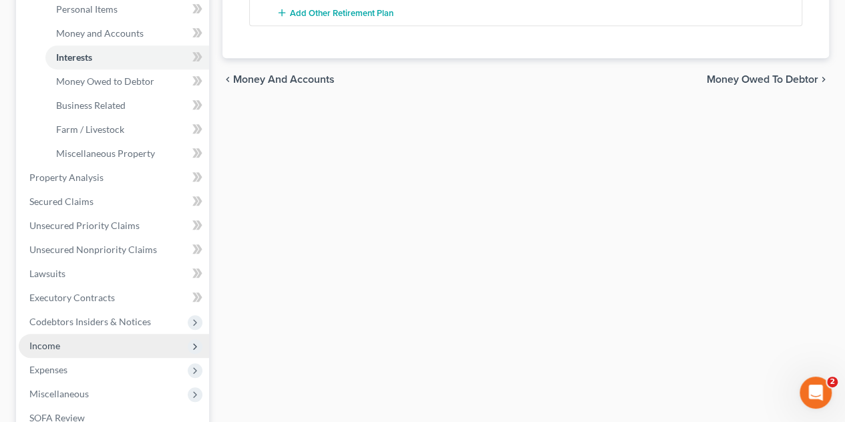
click at [73, 344] on span "Income" at bounding box center [114, 346] width 190 height 24
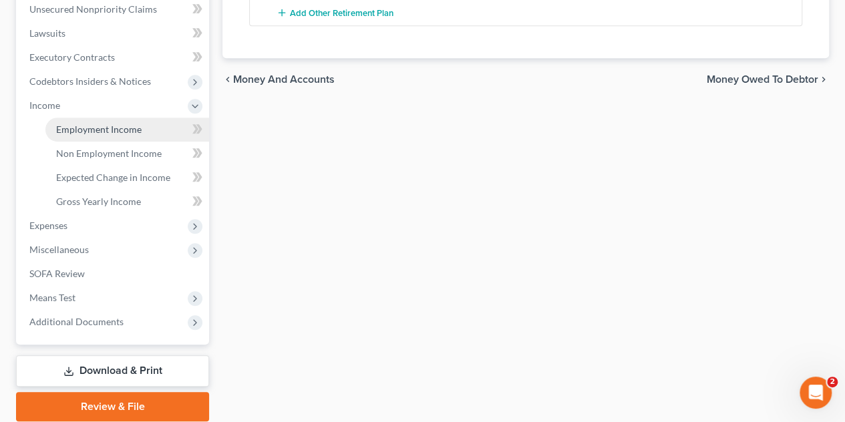
click at [109, 124] on span "Employment Income" at bounding box center [98, 129] width 85 height 11
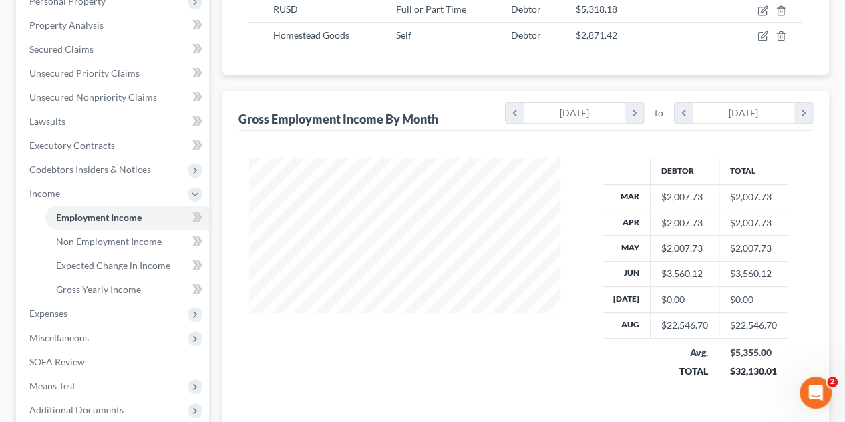
scroll to position [267, 0]
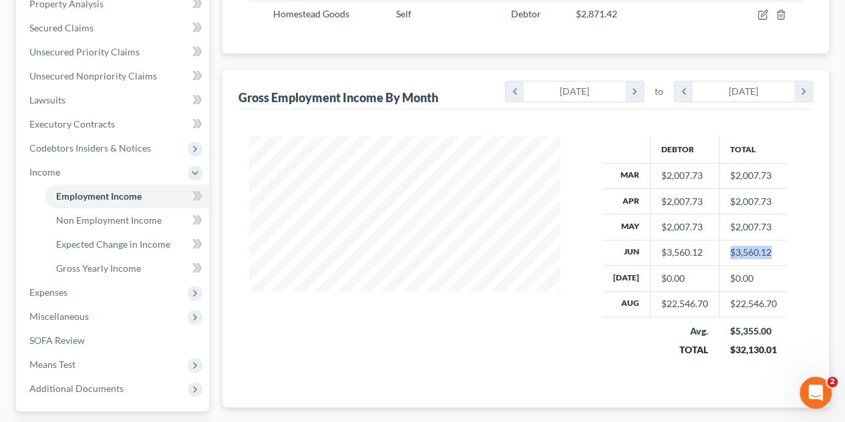
drag, startPoint x: 768, startPoint y: 248, endPoint x: 725, endPoint y: 244, distance: 43.6
click at [725, 244] on td "$3,560.12" at bounding box center [752, 252] width 69 height 25
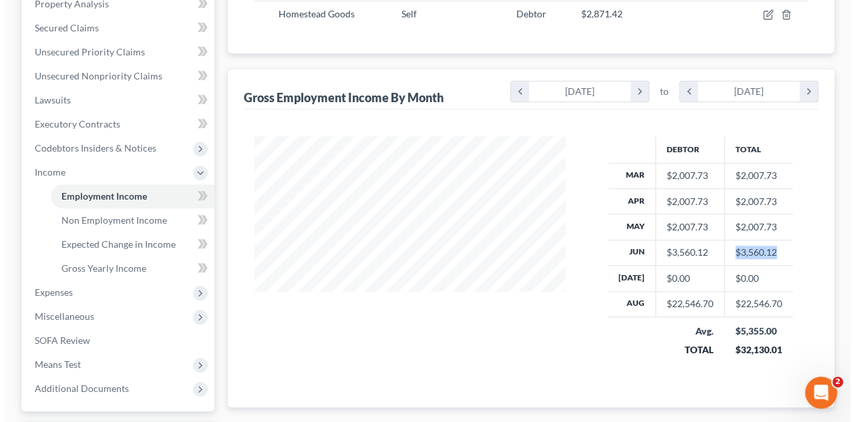
scroll to position [134, 0]
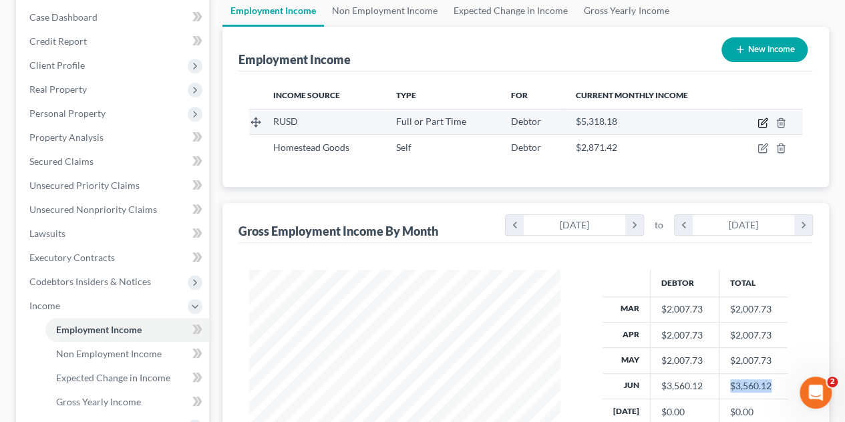
click at [760, 120] on icon "button" at bounding box center [762, 123] width 11 height 11
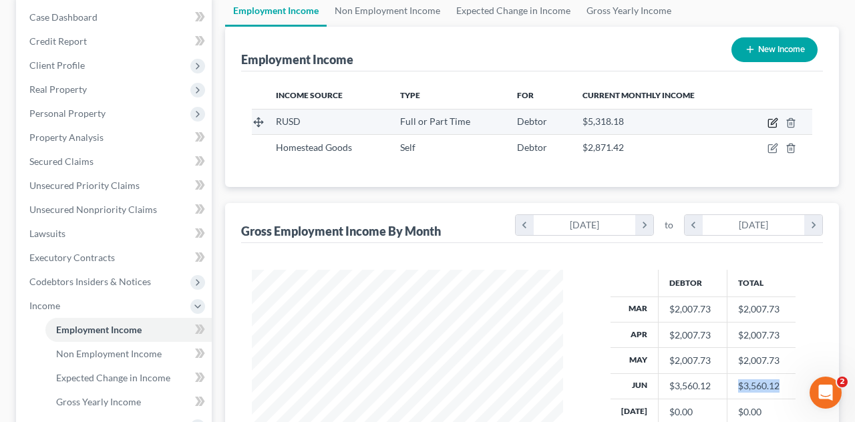
select select "0"
select select "4"
select select "0"
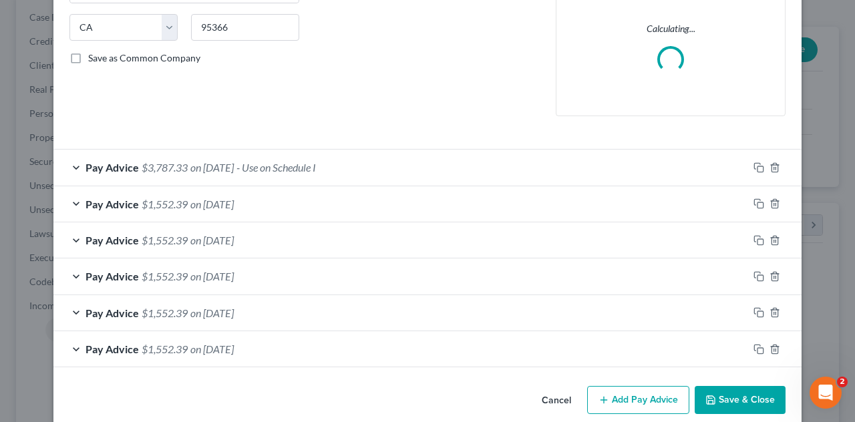
scroll to position [267, 0]
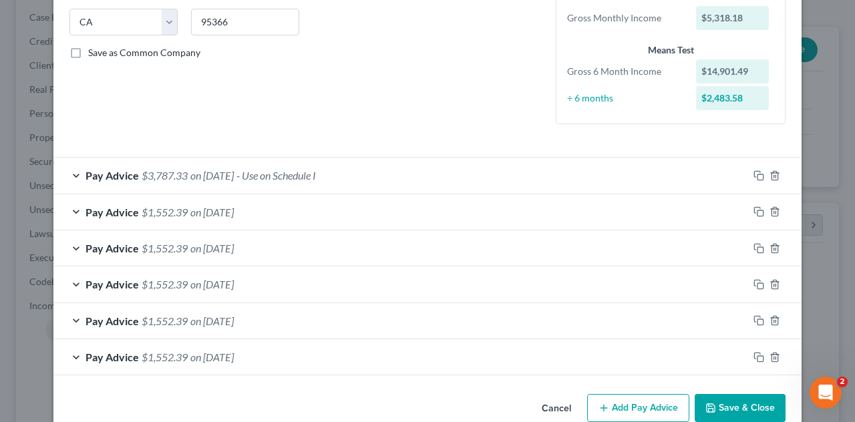
click at [234, 352] on span "on [DATE]" at bounding box center [211, 357] width 43 height 13
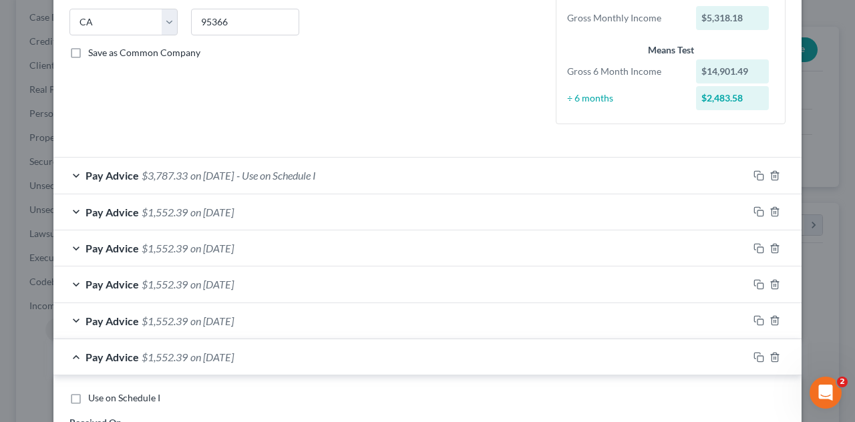
click at [210, 211] on span "on [DATE]" at bounding box center [211, 212] width 43 height 13
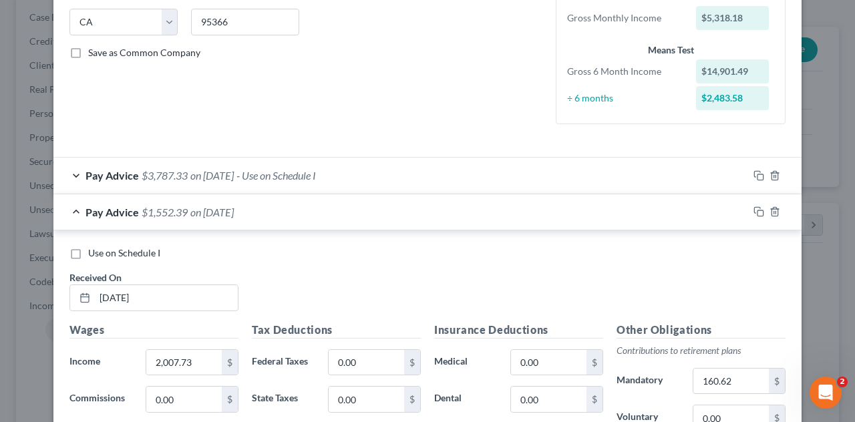
click at [176, 213] on span "$1,552.39" at bounding box center [165, 212] width 46 height 13
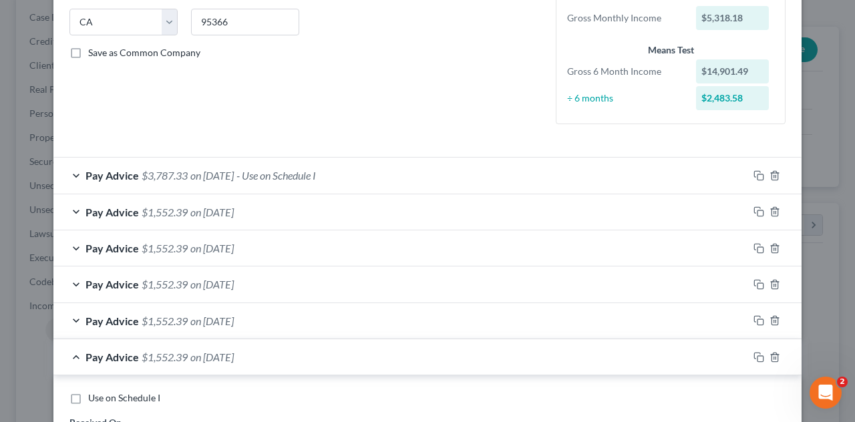
click at [220, 174] on span "on [DATE]" at bounding box center [211, 175] width 43 height 13
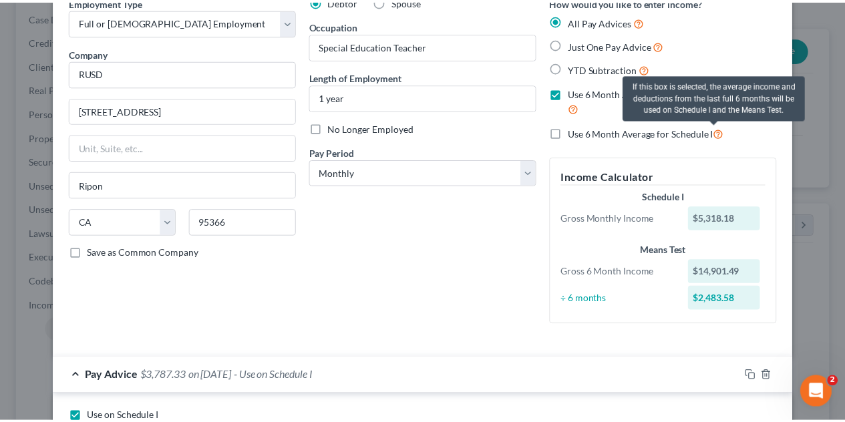
scroll to position [0, 0]
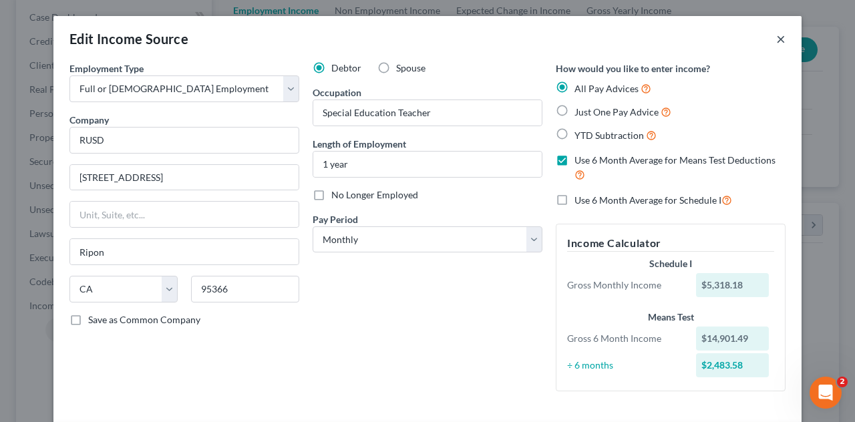
click at [776, 37] on button "×" at bounding box center [780, 39] width 9 height 16
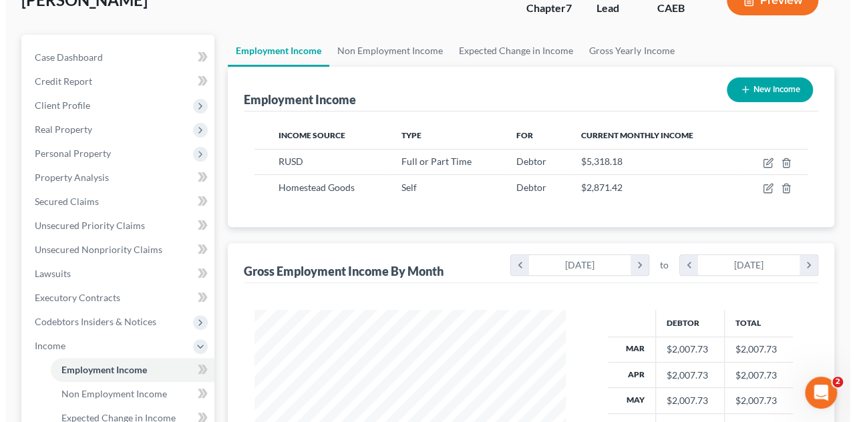
scroll to position [67, 0]
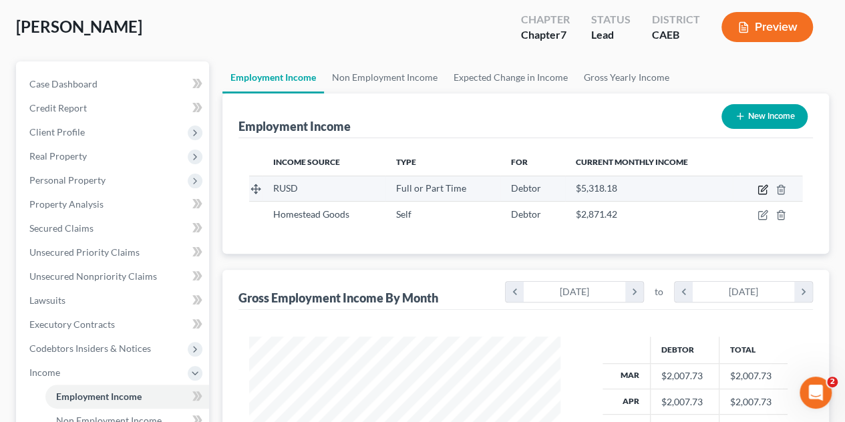
click at [765, 188] on icon "button" at bounding box center [763, 188] width 6 height 6
select select "0"
select select "4"
select select "0"
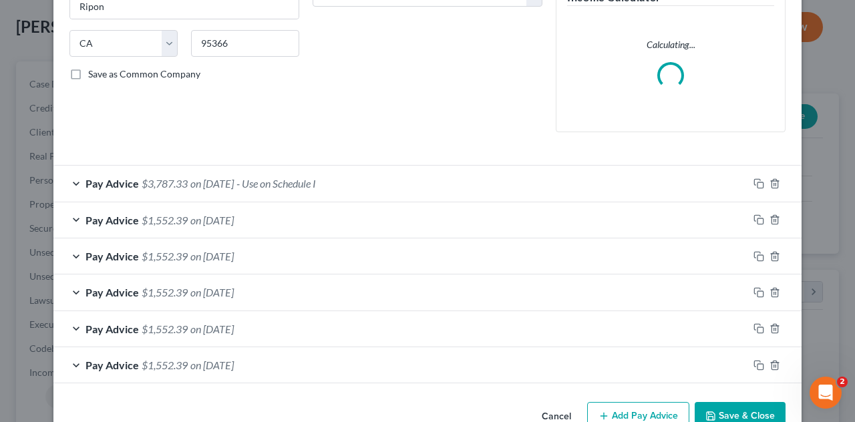
scroll to position [267, 0]
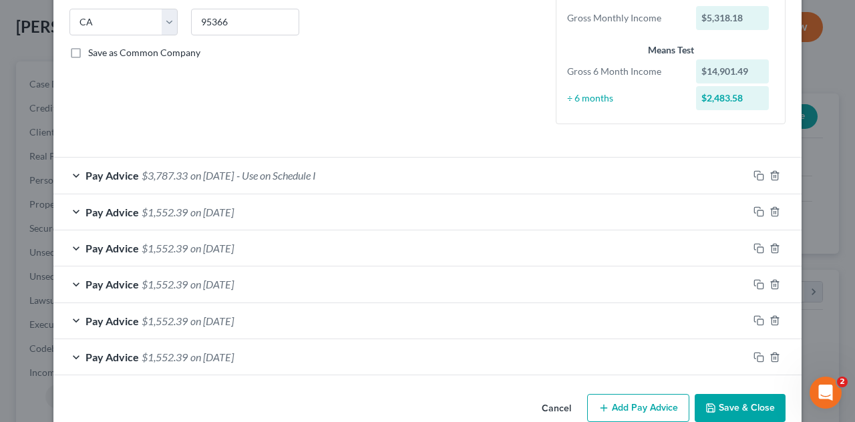
click at [361, 174] on div "Pay Advice $3,787.33 on [DATE] - Use on Schedule I" at bounding box center [400, 175] width 694 height 35
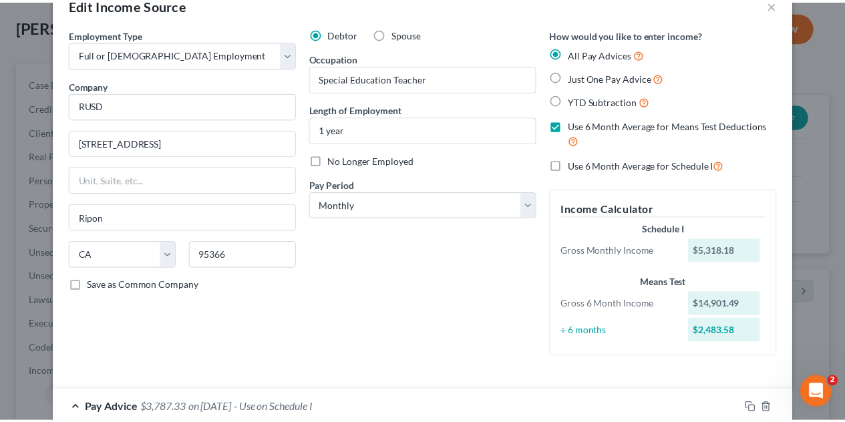
scroll to position [0, 0]
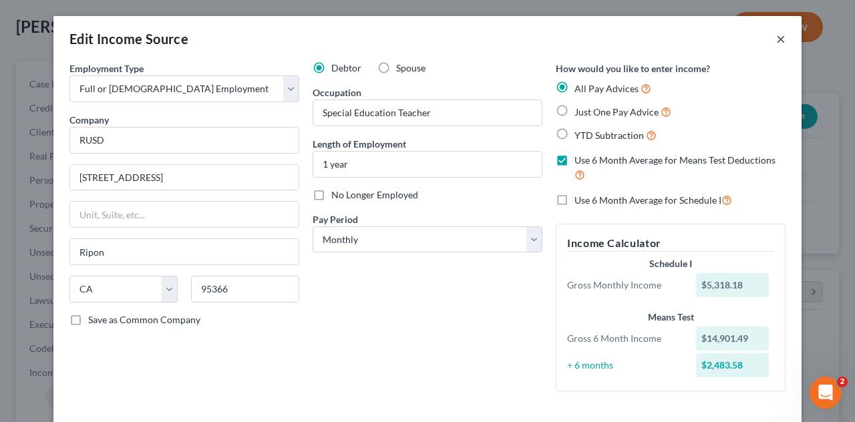
click at [776, 40] on button "×" at bounding box center [780, 39] width 9 height 16
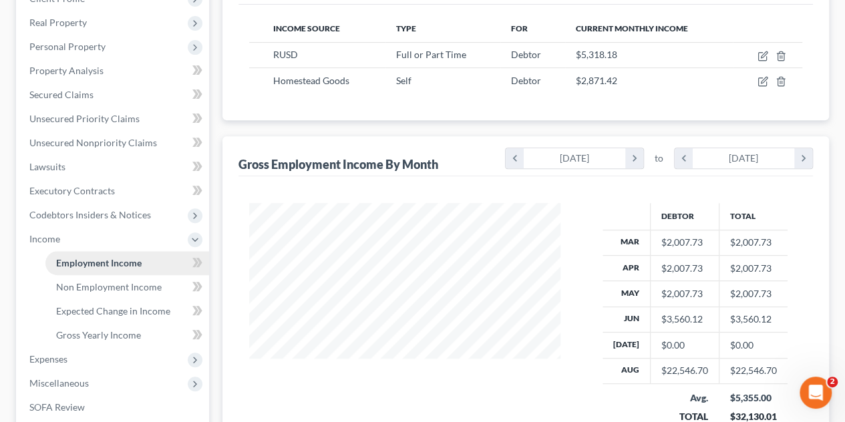
scroll to position [334, 0]
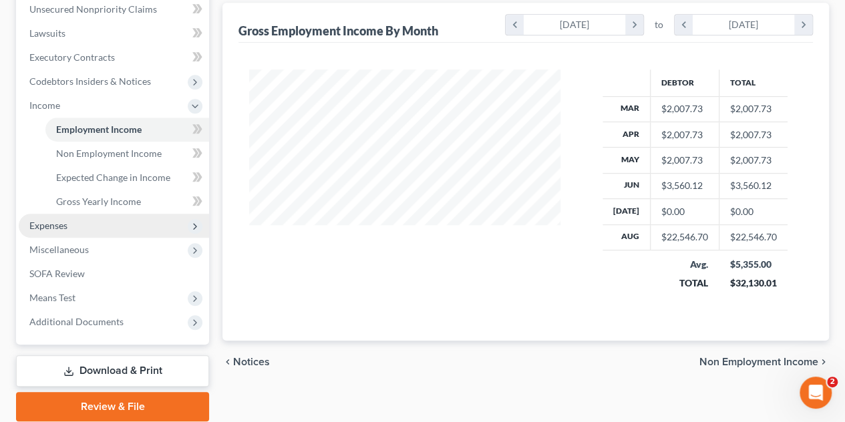
click at [59, 226] on span "Expenses" at bounding box center [48, 225] width 38 height 11
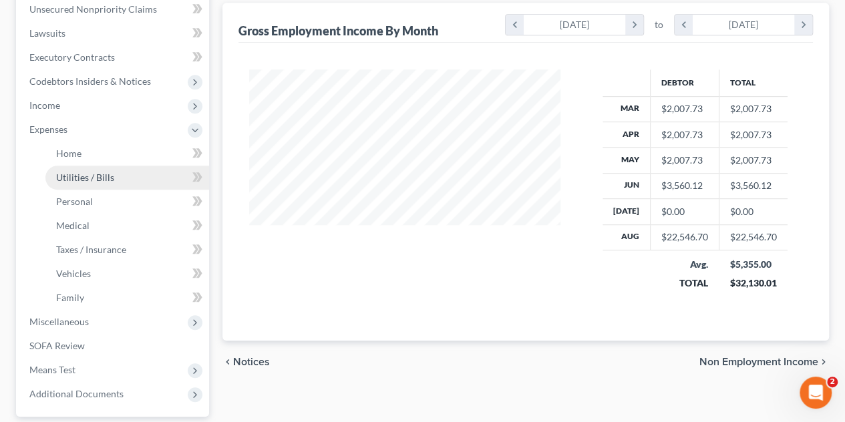
click at [99, 182] on span "Utilities / Bills" at bounding box center [85, 177] width 58 height 11
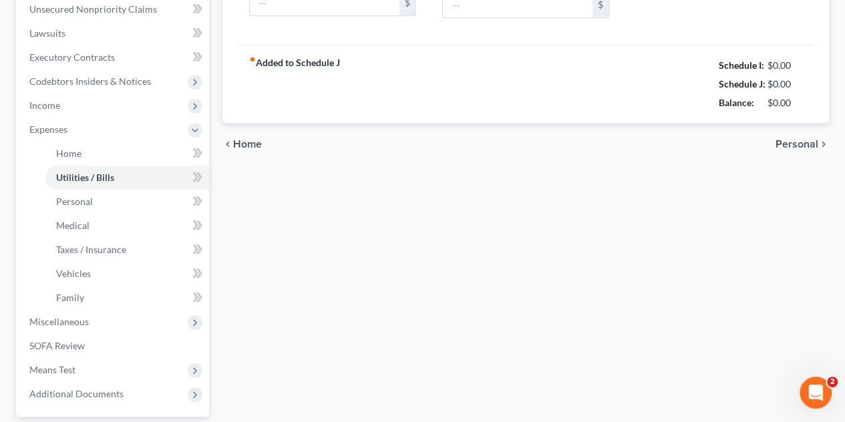
type input "270.00"
type input "91.67"
type input "0.00"
type input "70.00"
type input "260.00"
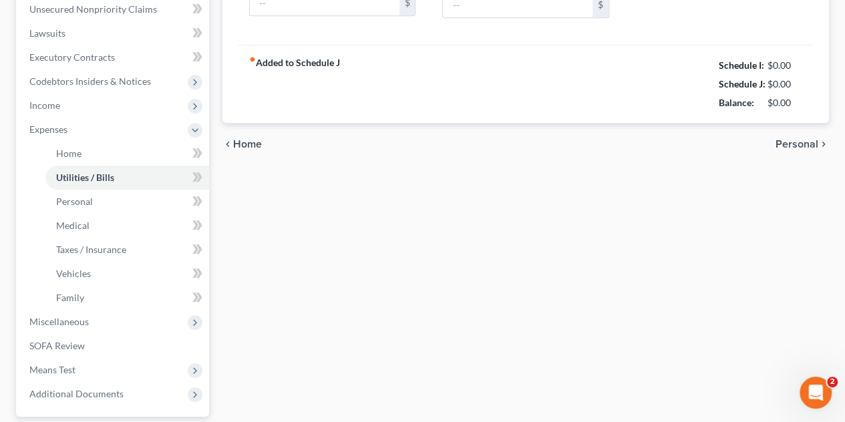
type input "0.00"
type input "8.33"
type input "Home Security"
type input "0.00"
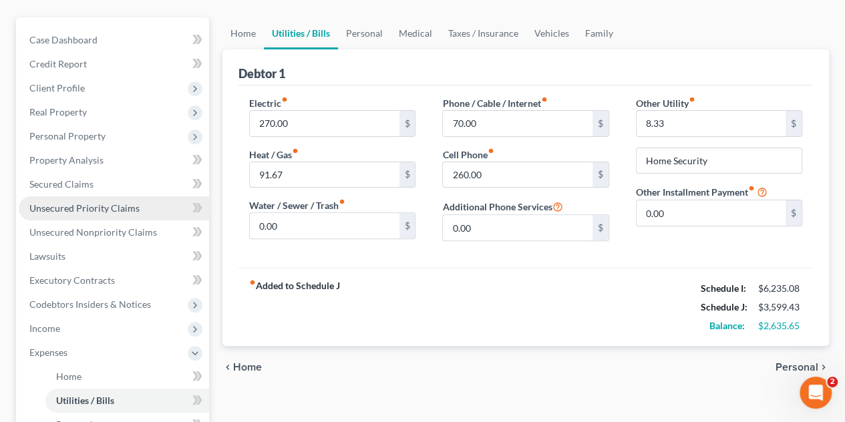
scroll to position [134, 0]
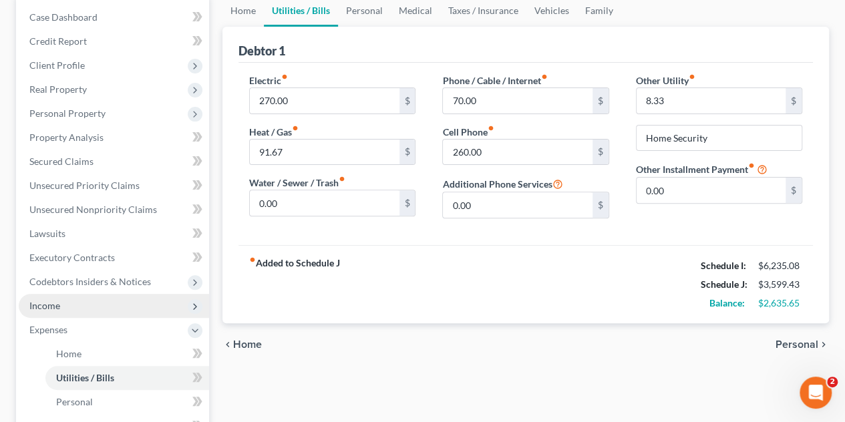
click at [56, 300] on span "Income" at bounding box center [44, 305] width 31 height 11
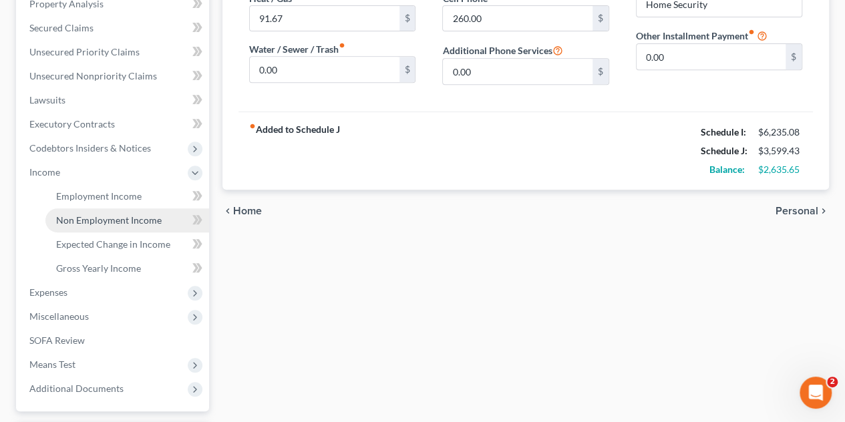
click at [89, 222] on span "Non Employment Income" at bounding box center [108, 219] width 105 height 11
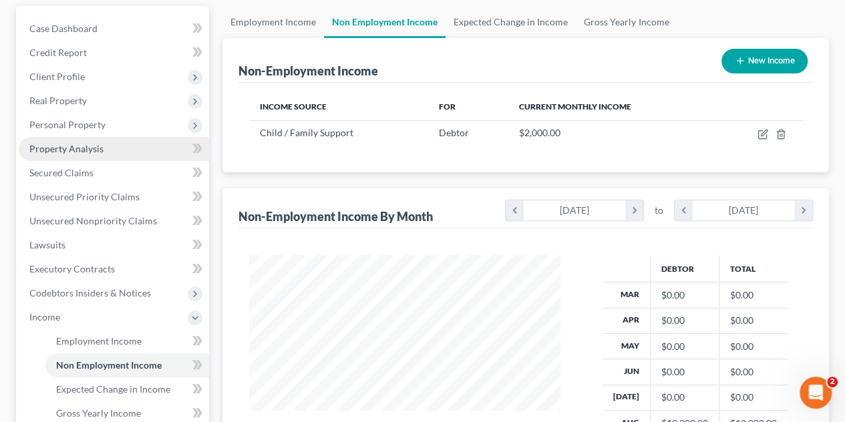
scroll to position [134, 0]
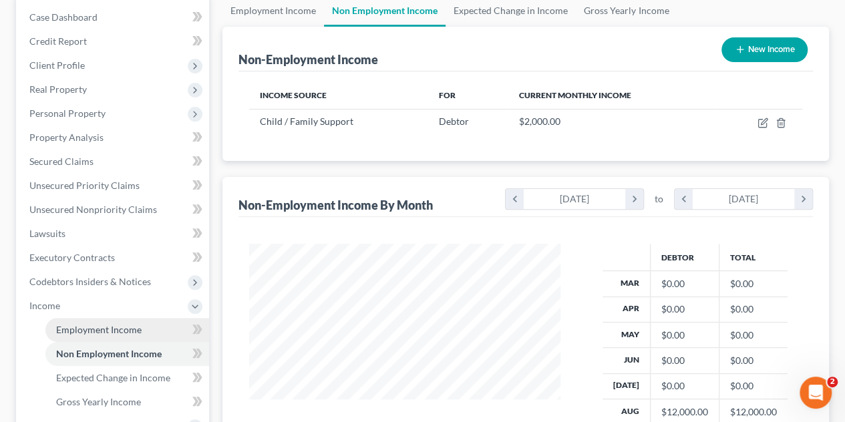
click at [76, 332] on span "Employment Income" at bounding box center [98, 329] width 85 height 11
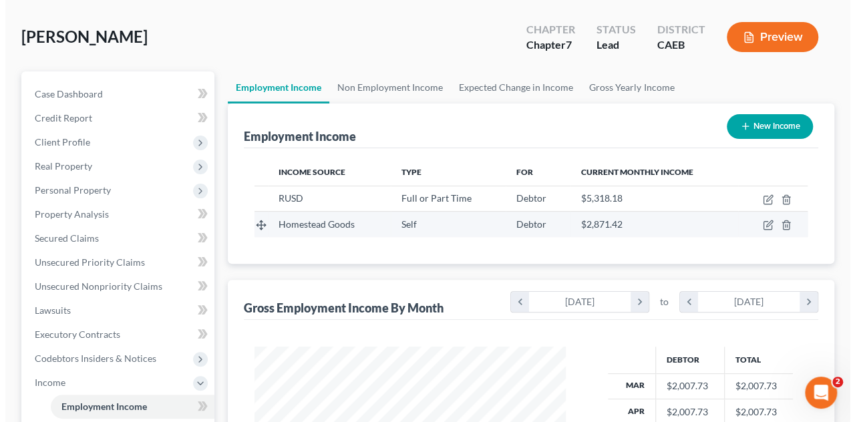
scroll to position [238, 338]
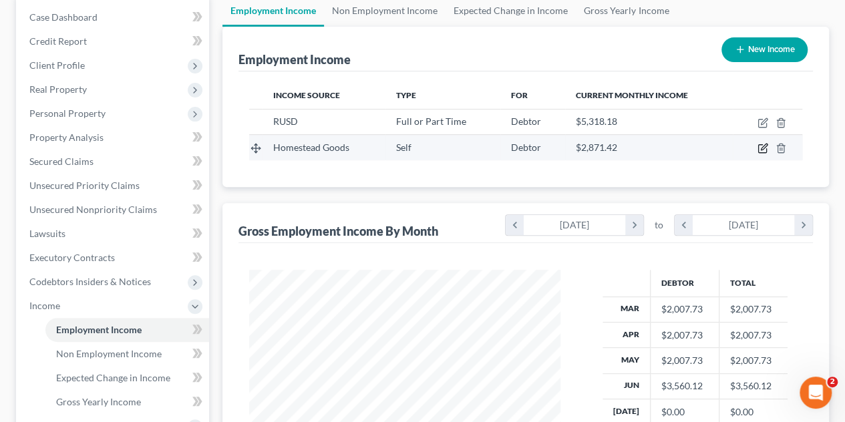
click at [761, 143] on icon "button" at bounding box center [762, 148] width 11 height 11
select select "1"
select select "4"
select select "0"
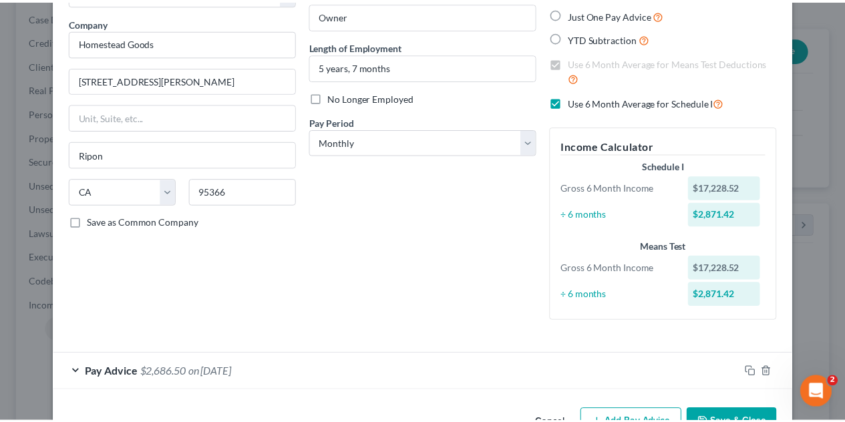
scroll to position [0, 0]
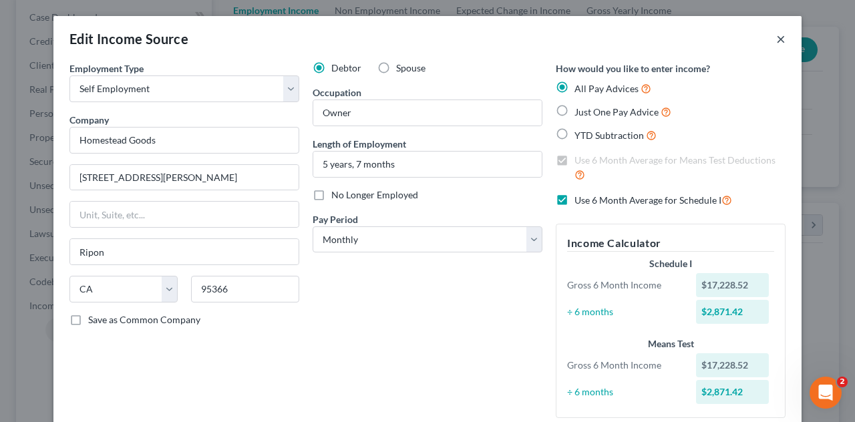
click at [776, 38] on button "×" at bounding box center [780, 39] width 9 height 16
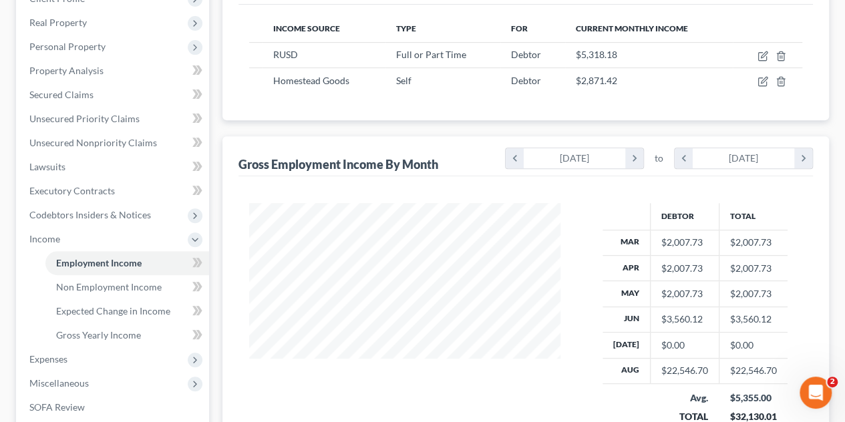
scroll to position [334, 0]
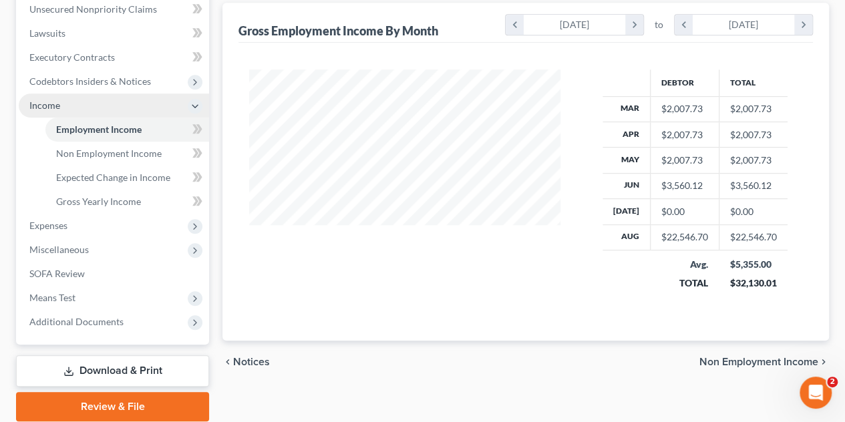
click at [71, 105] on span "Income" at bounding box center [114, 105] width 190 height 24
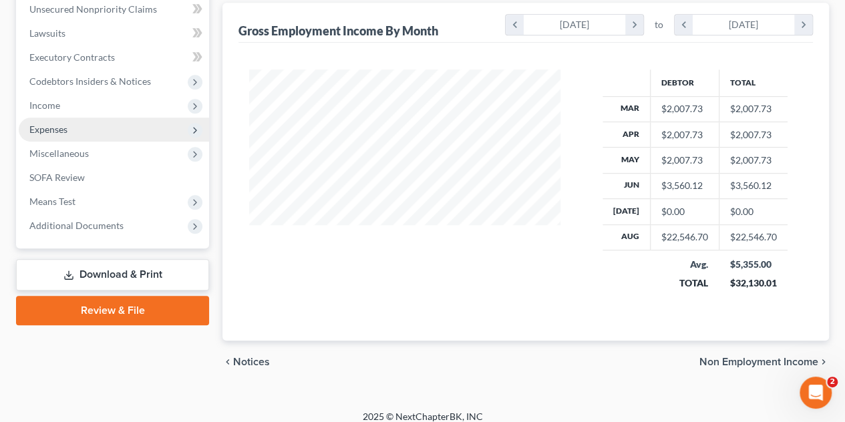
click at [67, 132] on span "Expenses" at bounding box center [48, 129] width 38 height 11
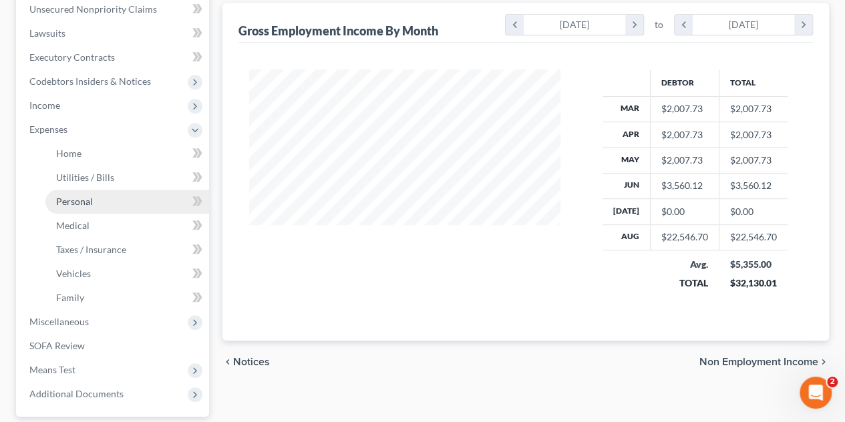
click at [83, 210] on link "Personal" at bounding box center [127, 202] width 164 height 24
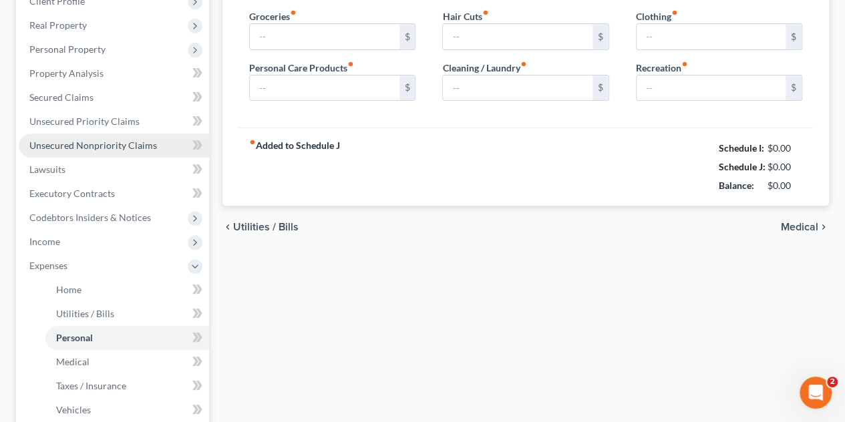
type input "600.00"
type input "50.00"
type input "0.00"
type input "100.00"
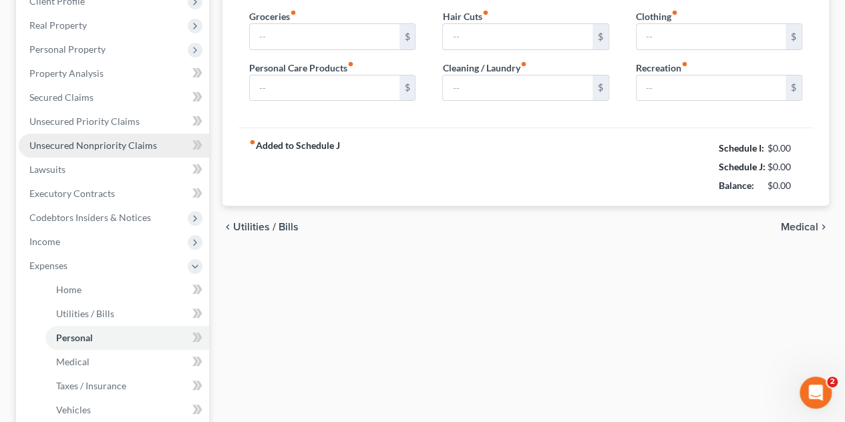
type input "40.00"
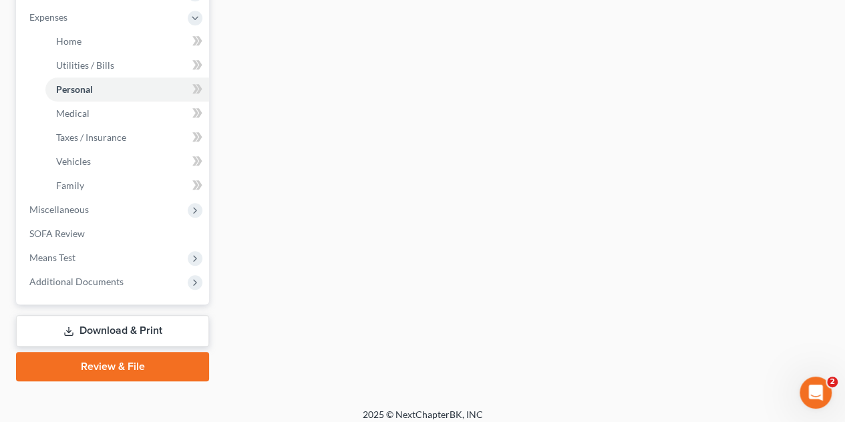
scroll to position [454, 0]
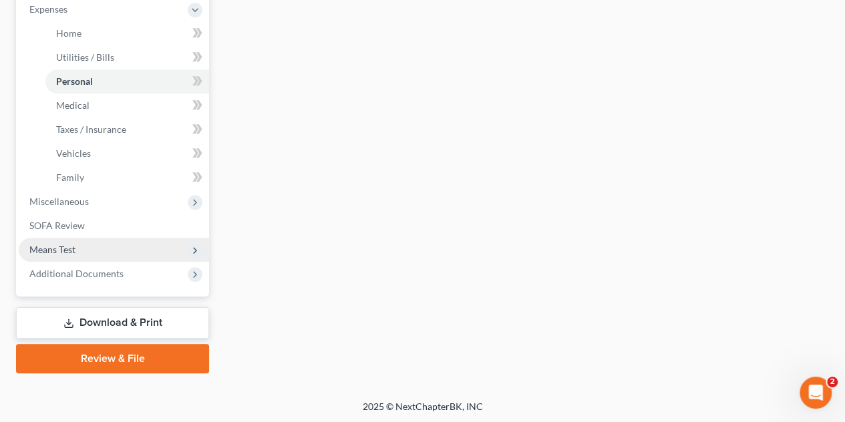
click at [105, 253] on span "Means Test" at bounding box center [114, 250] width 190 height 24
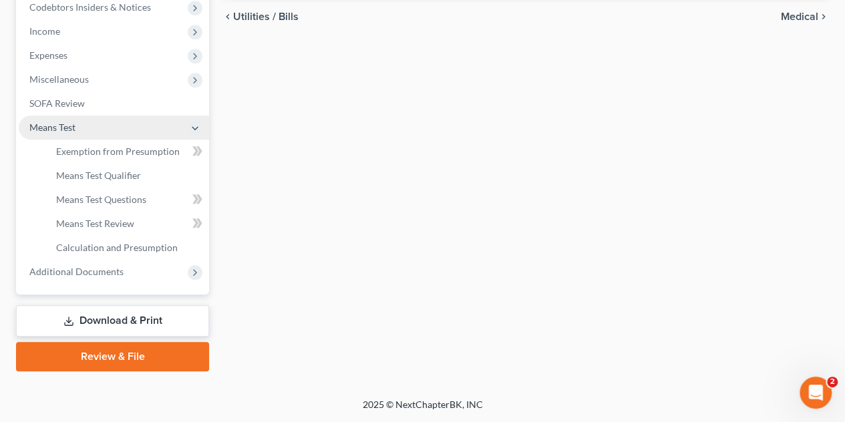
scroll to position [406, 0]
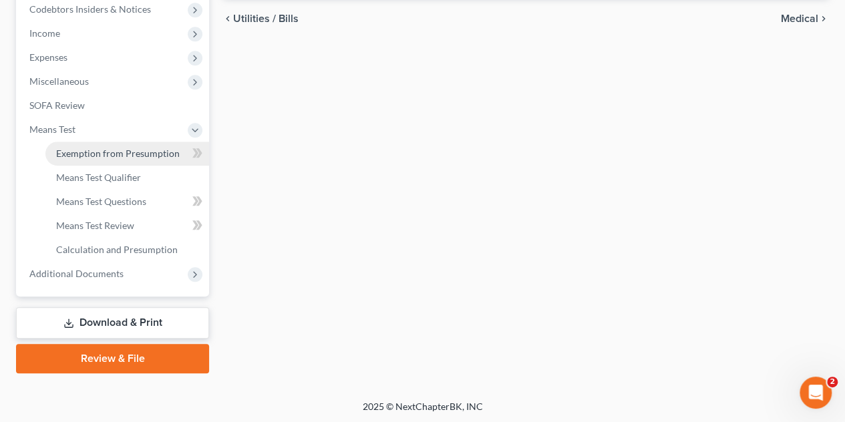
click at [126, 148] on span "Exemption from Presumption" at bounding box center [118, 153] width 124 height 11
radio input "true"
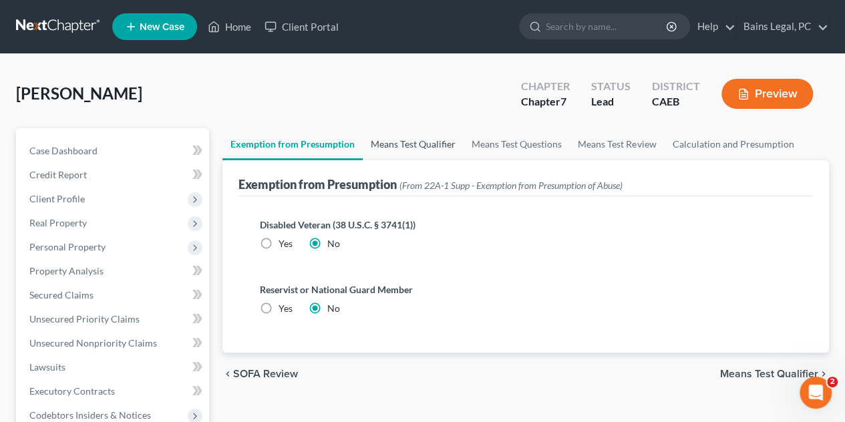
click at [403, 147] on link "Means Test Qualifier" at bounding box center [413, 144] width 101 height 32
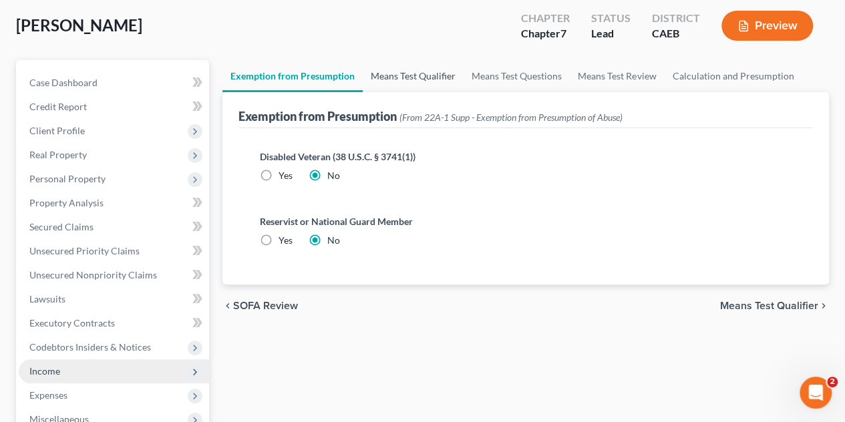
scroll to position [134, 0]
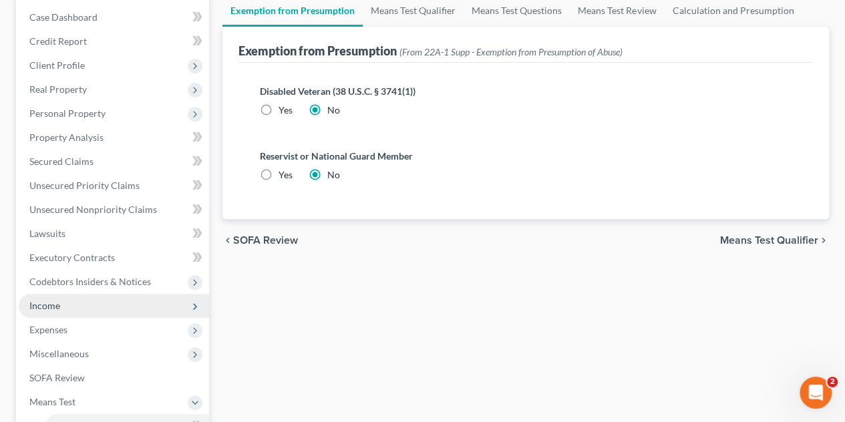
click at [68, 311] on span "Income" at bounding box center [114, 306] width 190 height 24
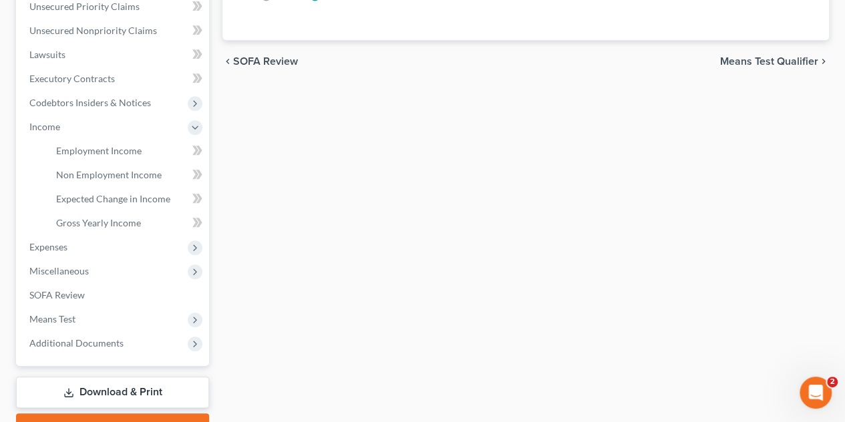
scroll to position [334, 0]
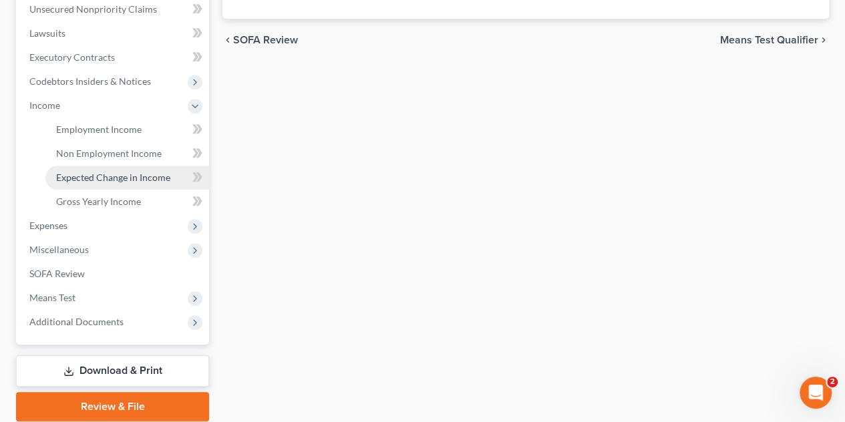
click at [130, 175] on span "Expected Change in Income" at bounding box center [113, 177] width 114 height 11
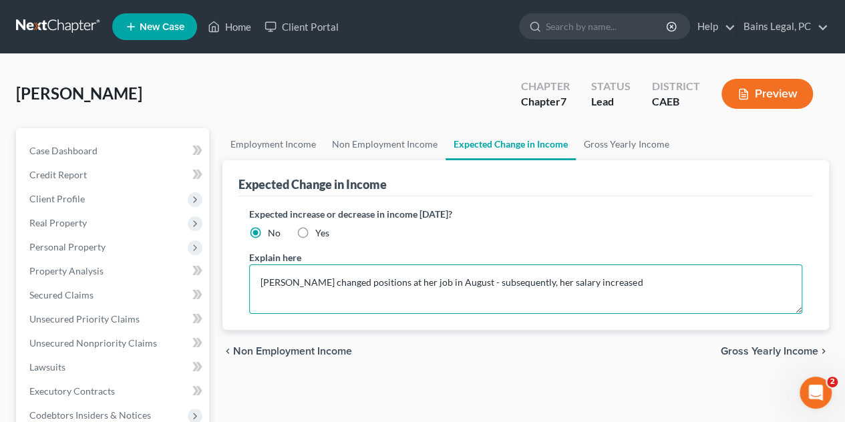
click at [413, 287] on textarea "[PERSON_NAME] changed positions at her job in August - subsequently, her salary…" at bounding box center [525, 288] width 553 height 49
click at [623, 284] on textarea "[PERSON_NAME] changed positions at her job in August - subsequently, her salary…" at bounding box center [525, 288] width 553 height 49
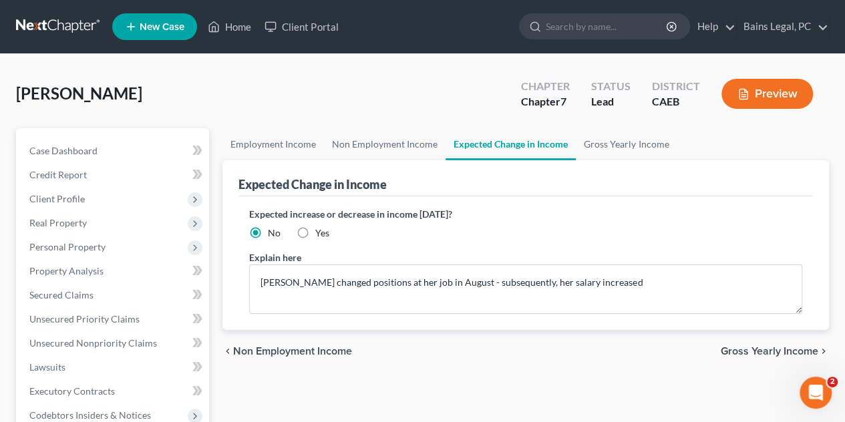
click at [742, 219] on label "Expected increase or decrease in income [DATE]?" at bounding box center [525, 214] width 553 height 14
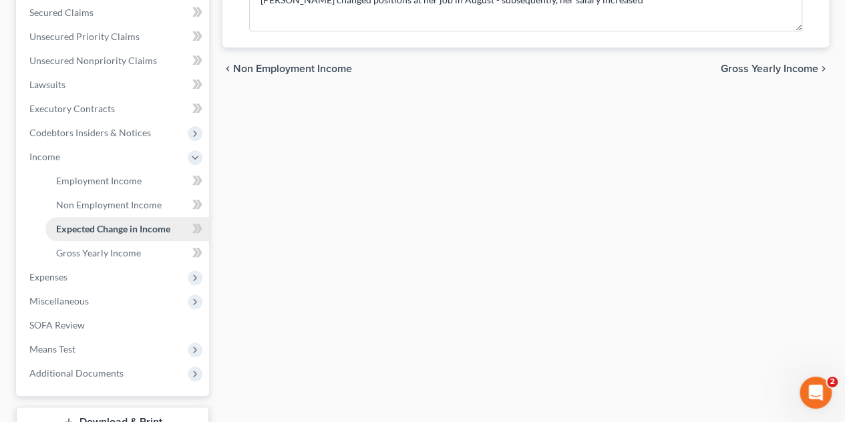
scroll to position [334, 0]
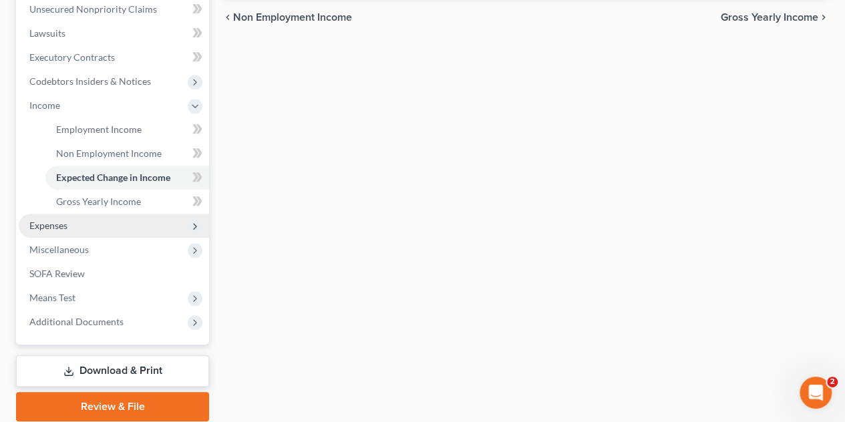
click at [61, 221] on span "Expenses" at bounding box center [48, 225] width 38 height 11
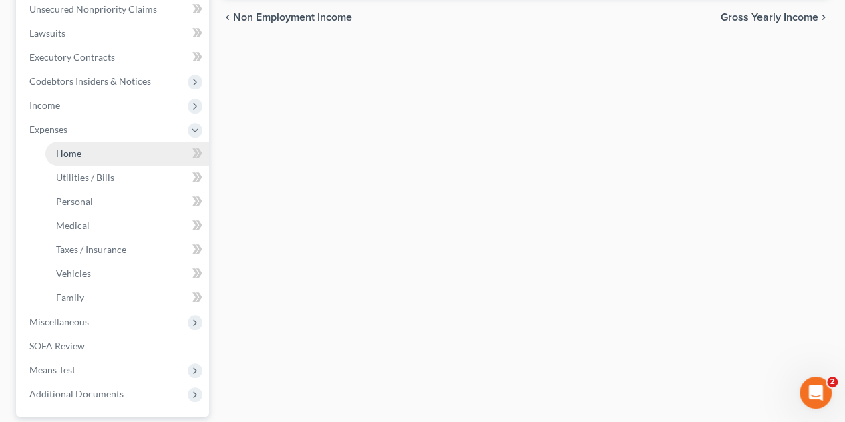
click at [113, 154] on link "Home" at bounding box center [127, 154] width 164 height 24
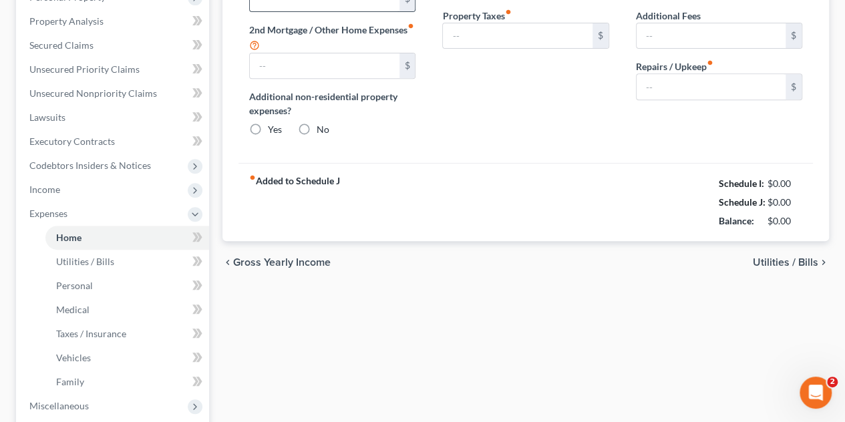
type input "1,243.43"
type input "0.00"
radio input "true"
type input "0.00"
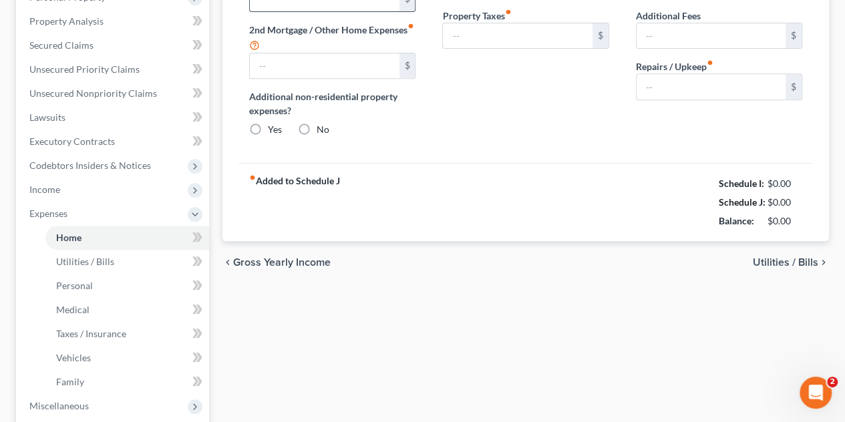
type input "0.00"
type input "100.00"
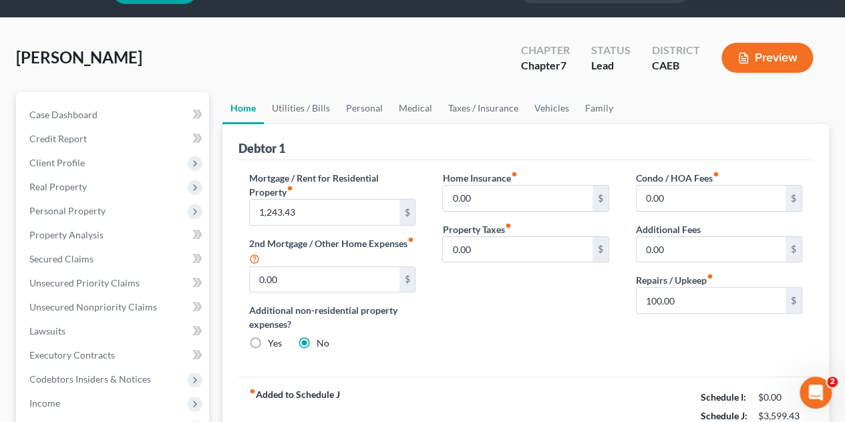
scroll to position [67, 0]
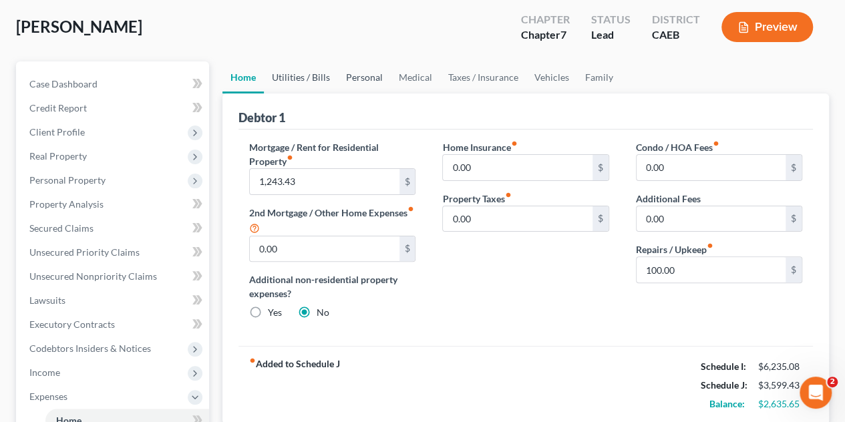
click at [310, 75] on link "Utilities / Bills" at bounding box center [301, 77] width 74 height 32
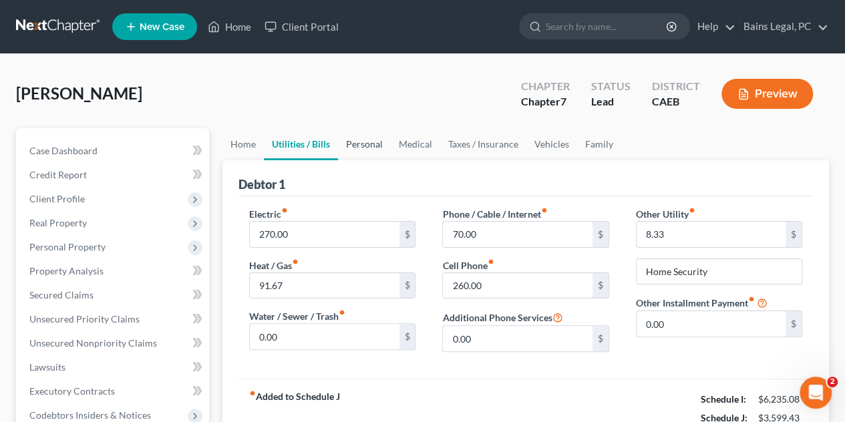
click at [369, 145] on link "Personal" at bounding box center [364, 144] width 53 height 32
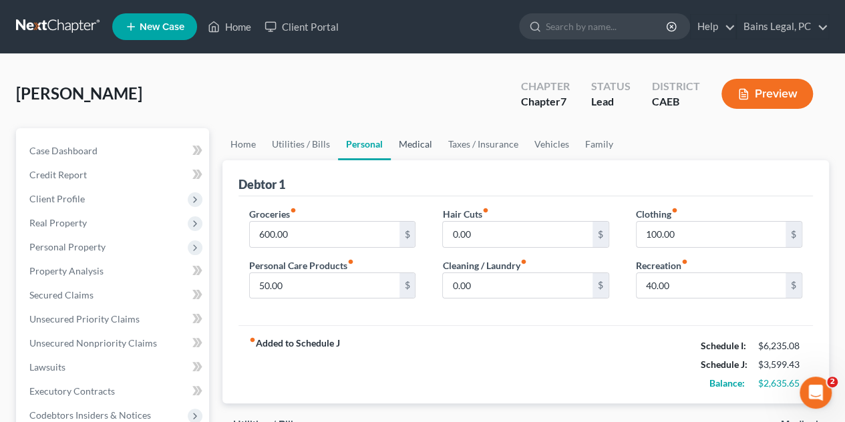
click at [423, 146] on link "Medical" at bounding box center [415, 144] width 49 height 32
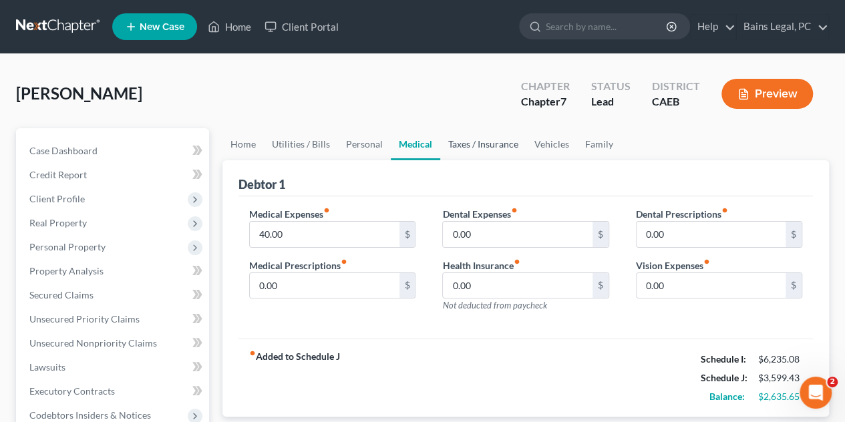
click at [481, 147] on link "Taxes / Insurance" at bounding box center [483, 144] width 86 height 32
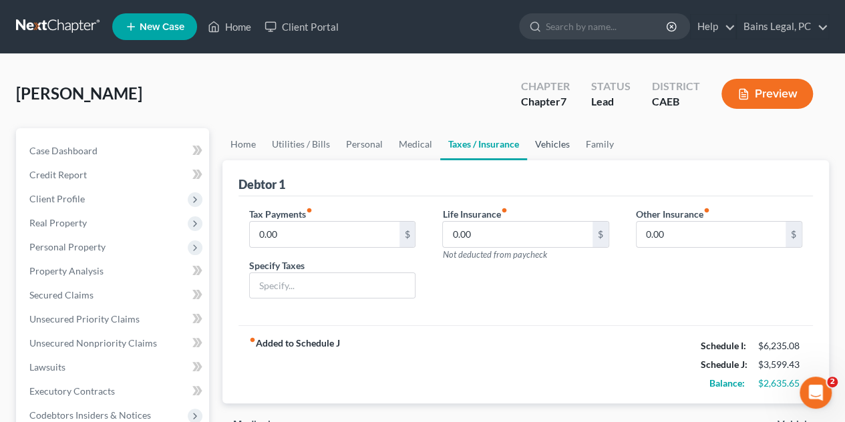
click at [557, 140] on link "Vehicles" at bounding box center [552, 144] width 51 height 32
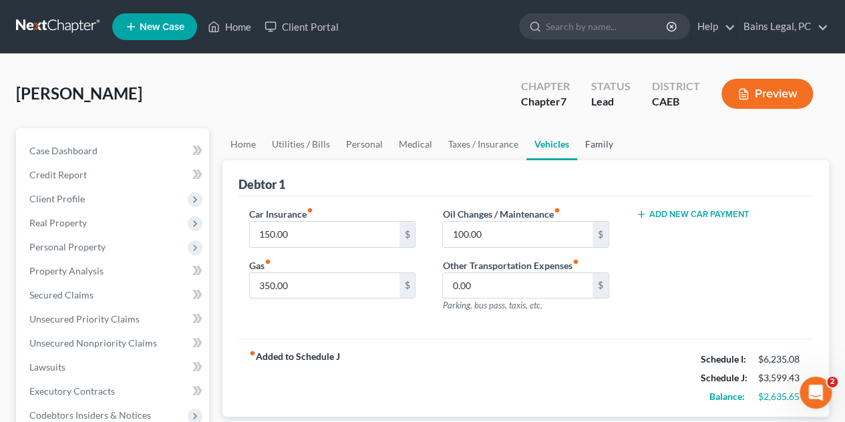
click at [594, 150] on link "Family" at bounding box center [599, 144] width 44 height 32
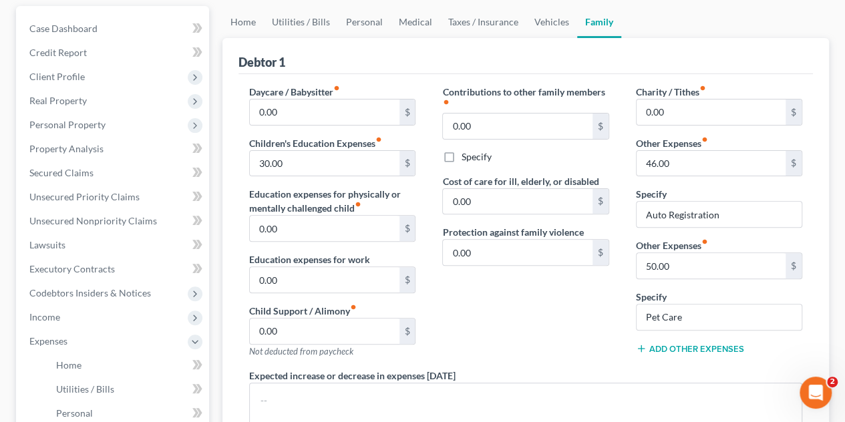
scroll to position [67, 0]
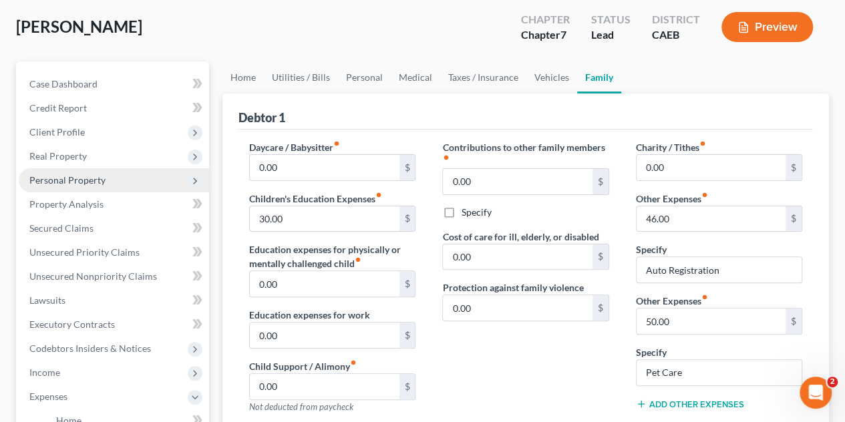
click at [75, 182] on span "Personal Property" at bounding box center [67, 179] width 76 height 11
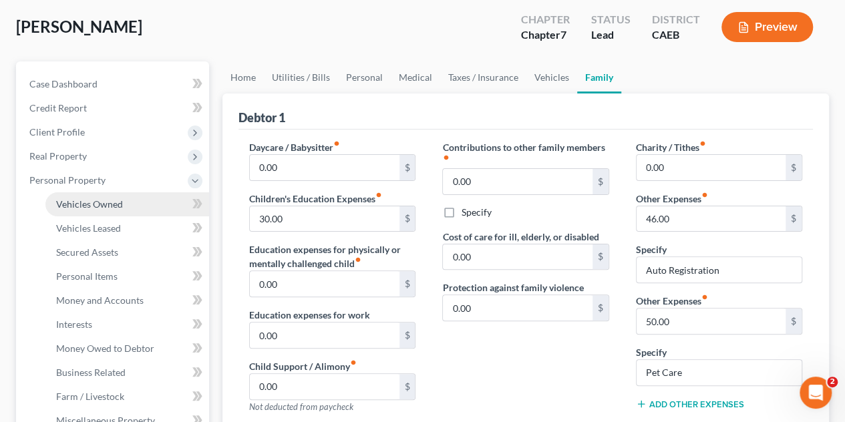
click at [86, 204] on span "Vehicles Owned" at bounding box center [89, 203] width 67 height 11
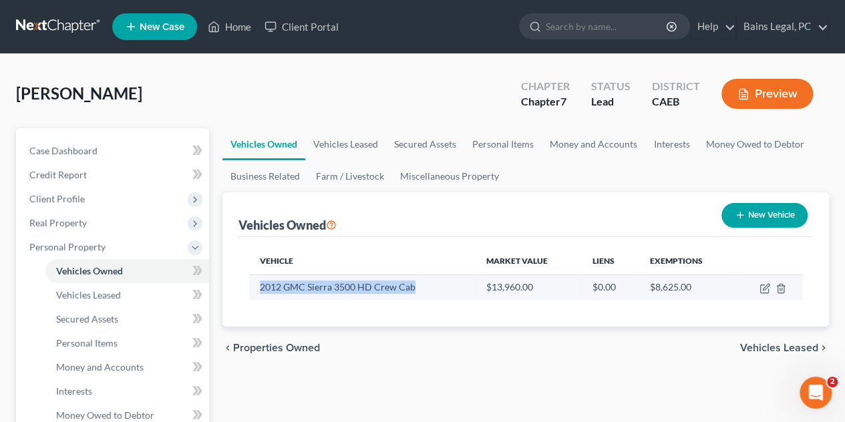
drag, startPoint x: 257, startPoint y: 289, endPoint x: 428, endPoint y: 297, distance: 171.1
click at [446, 293] on td "2012 GMC Sierra 3500 HD Crew Cab" at bounding box center [362, 286] width 226 height 25
copy td "2012 GMC Sierra 3500 HD Crew Cab"
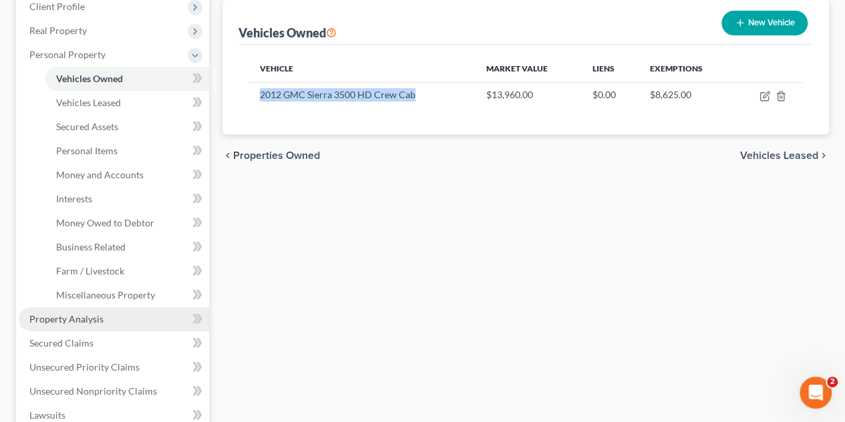
scroll to position [267, 0]
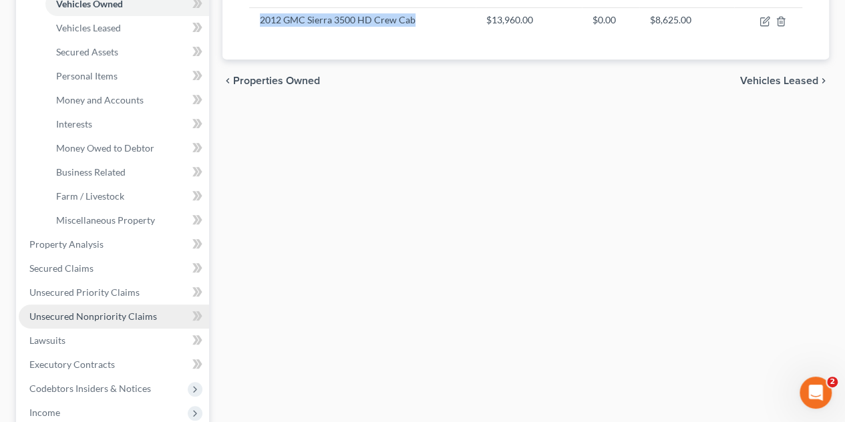
click at [103, 311] on span "Unsecured Nonpriority Claims" at bounding box center [93, 315] width 128 height 11
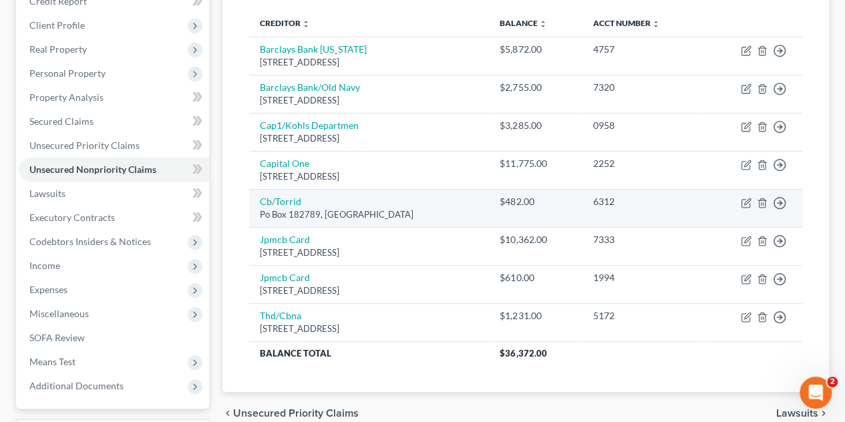
scroll to position [152, 0]
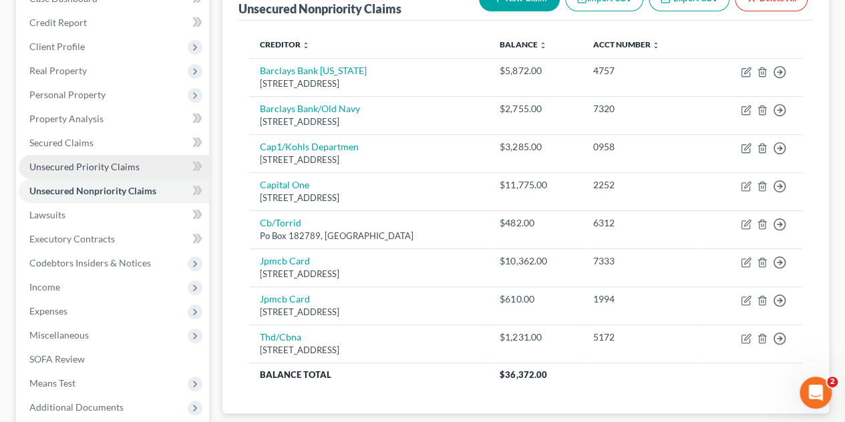
click at [95, 166] on span "Unsecured Priority Claims" at bounding box center [84, 166] width 110 height 11
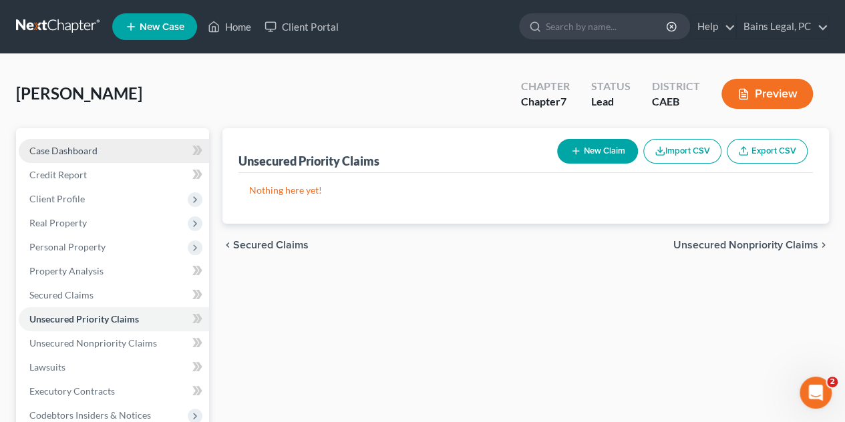
click at [40, 160] on link "Case Dashboard" at bounding box center [114, 151] width 190 height 24
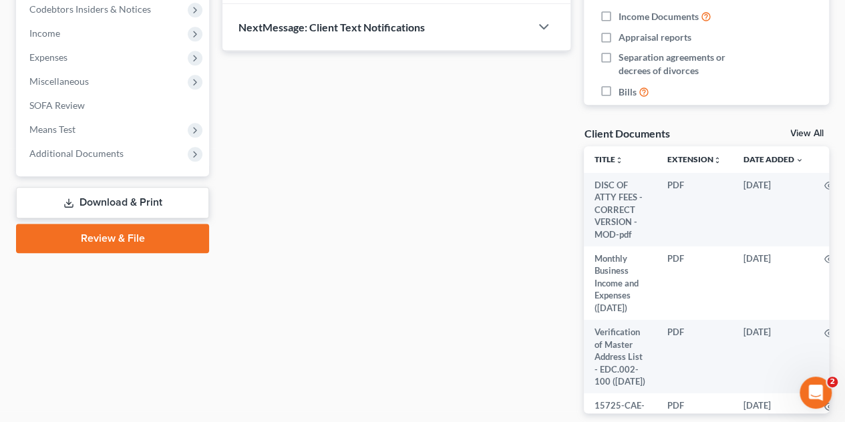
scroll to position [469, 0]
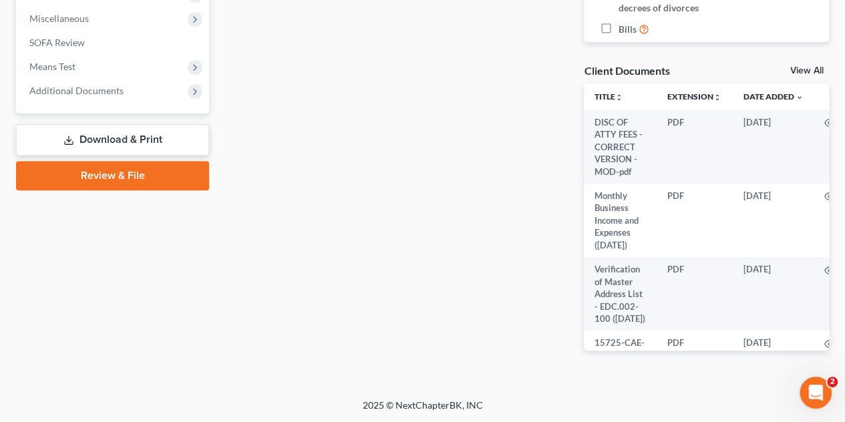
click at [417, 252] on div "Updates & News × Electronic Filing Available! Cases in the Eastern District of …" at bounding box center [396, 16] width 361 height 712
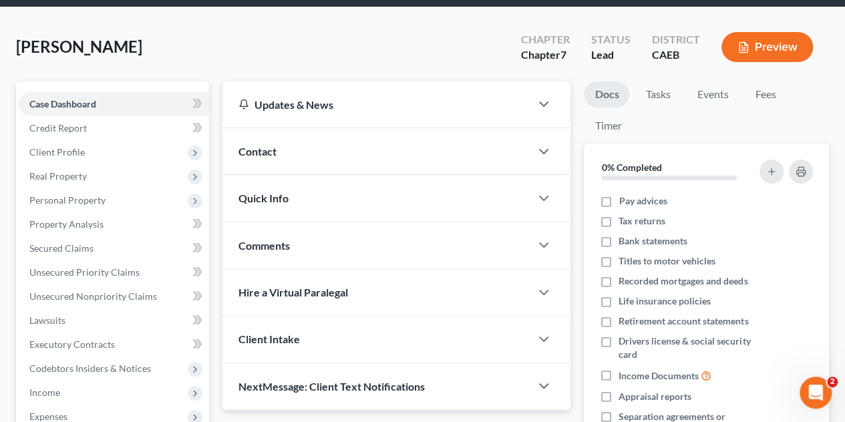
scroll to position [0, 0]
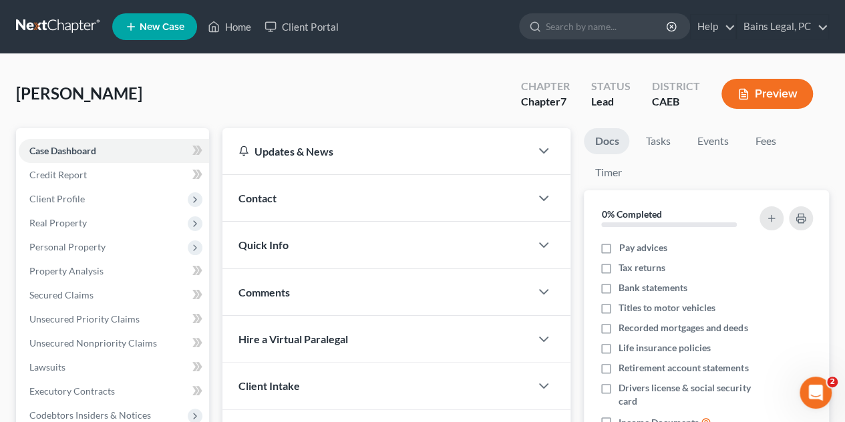
drag, startPoint x: 402, startPoint y: 93, endPoint x: 373, endPoint y: 113, distance: 35.6
click at [402, 93] on div "[PERSON_NAME] Upgraded Chapter Chapter 7 Status Lead District CAEB Preview" at bounding box center [422, 99] width 813 height 58
drag, startPoint x: 142, startPoint y: 71, endPoint x: 275, endPoint y: 107, distance: 138.3
click at [271, 114] on div "[PERSON_NAME] Upgraded Chapter Chapter 7 Status Lead District CAEB Preview" at bounding box center [422, 99] width 813 height 58
click at [275, 107] on div "[PERSON_NAME] Upgraded Chapter Chapter 7 Status Lead District CAEB Preview" at bounding box center [422, 99] width 813 height 58
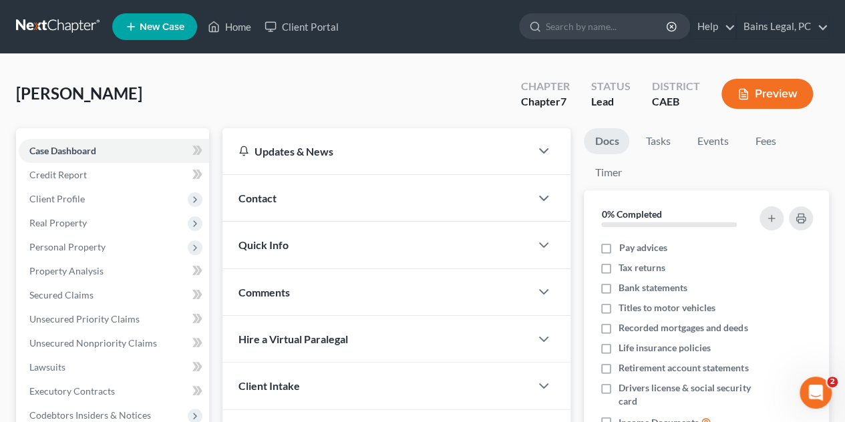
drag, startPoint x: 188, startPoint y: 67, endPoint x: 360, endPoint y: 98, distance: 174.3
click at [332, 87] on div "[PERSON_NAME] Upgraded Chapter Chapter 7 Status Lead District CAEB Preview" at bounding box center [422, 99] width 813 height 58
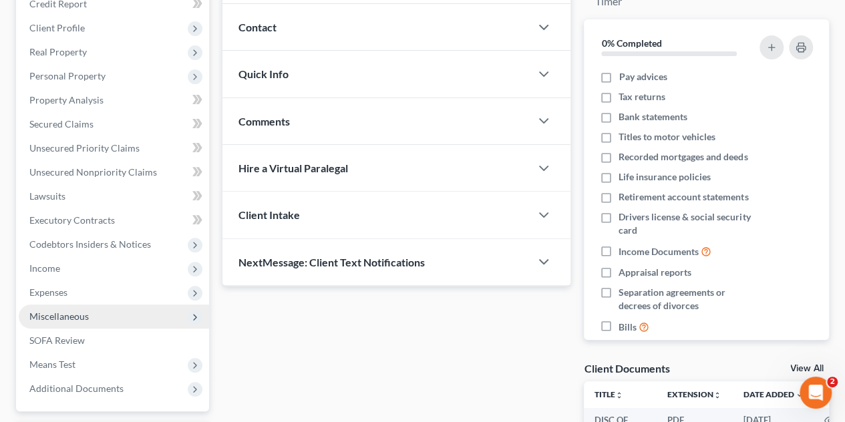
scroll to position [200, 0]
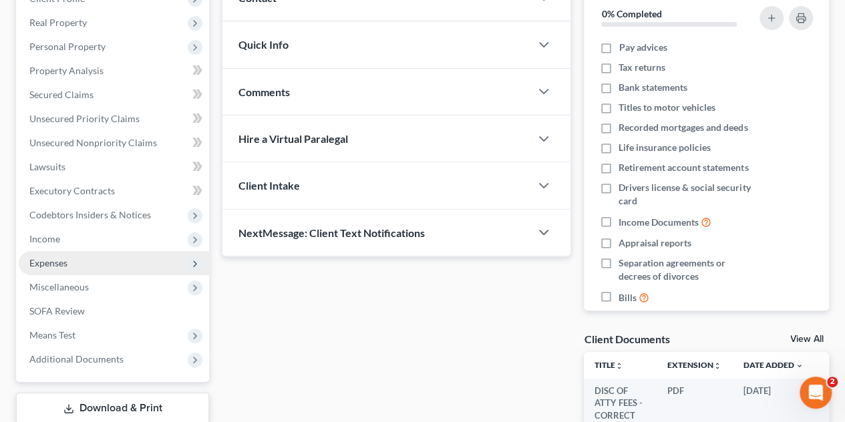
click at [92, 261] on span "Expenses" at bounding box center [114, 263] width 190 height 24
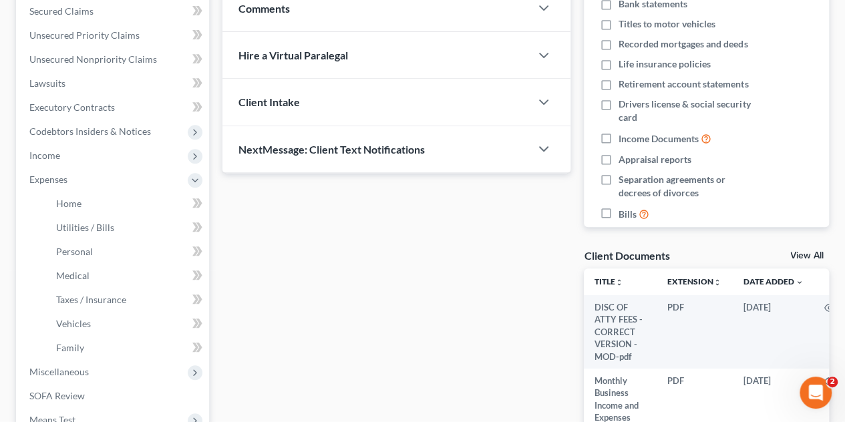
scroll to position [401, 0]
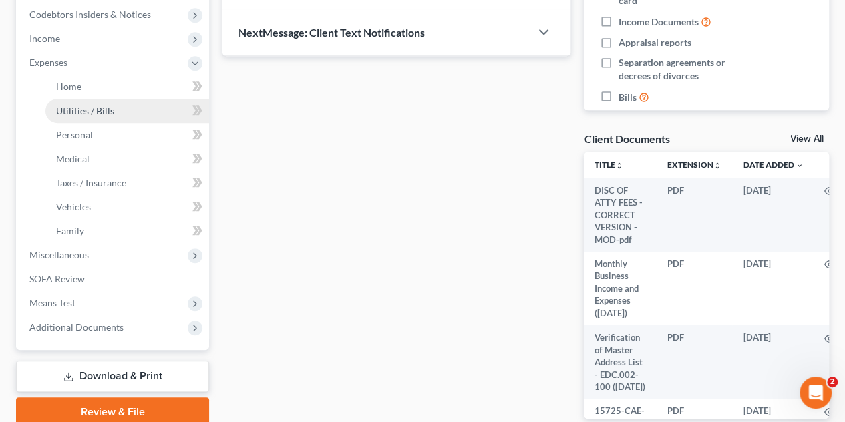
click at [103, 111] on span "Utilities / Bills" at bounding box center [85, 110] width 58 height 11
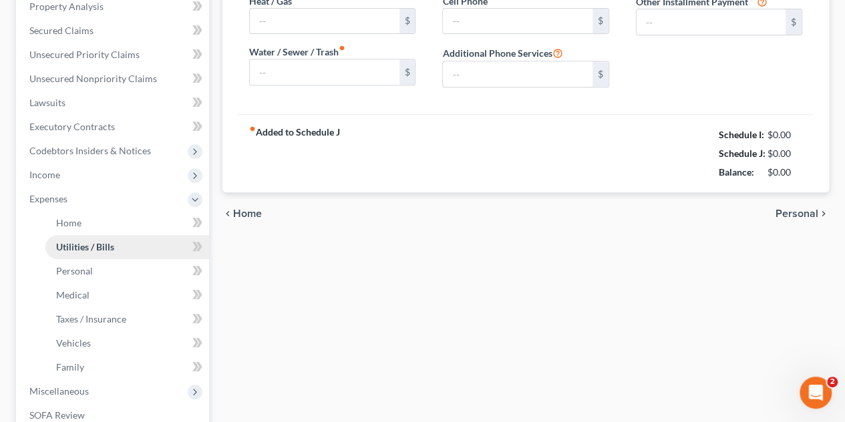
type input "270.00"
type input "91.67"
type input "0.00"
type input "70.00"
type input "260.00"
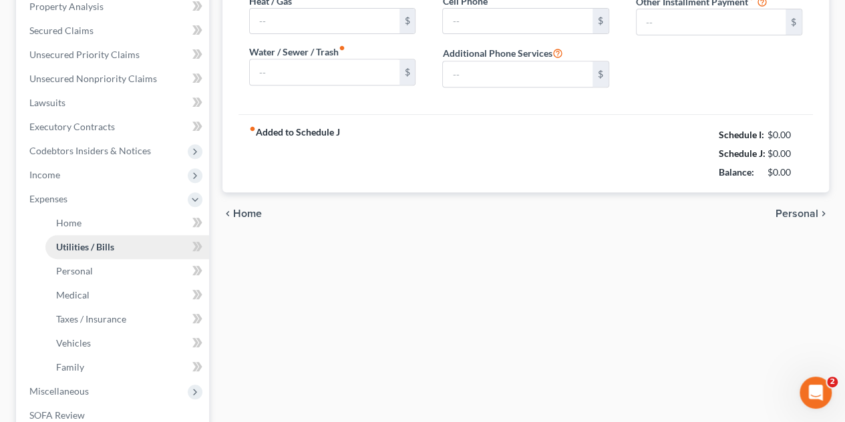
type input "0.00"
type input "8.33"
type input "Home Security"
type input "0.00"
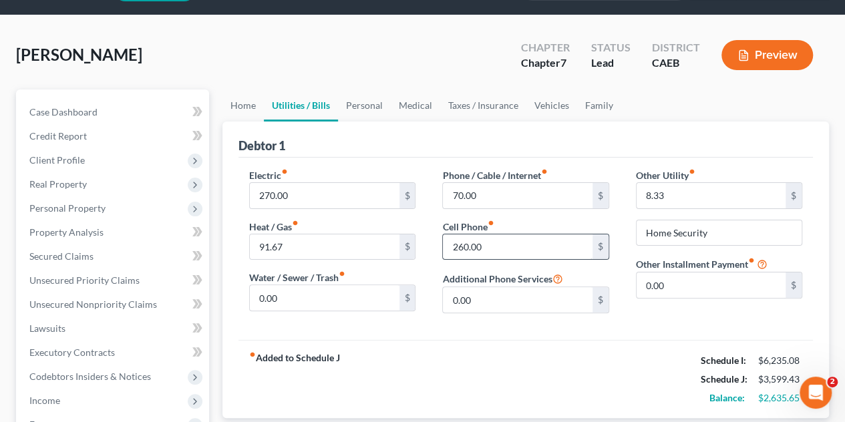
scroll to position [200, 0]
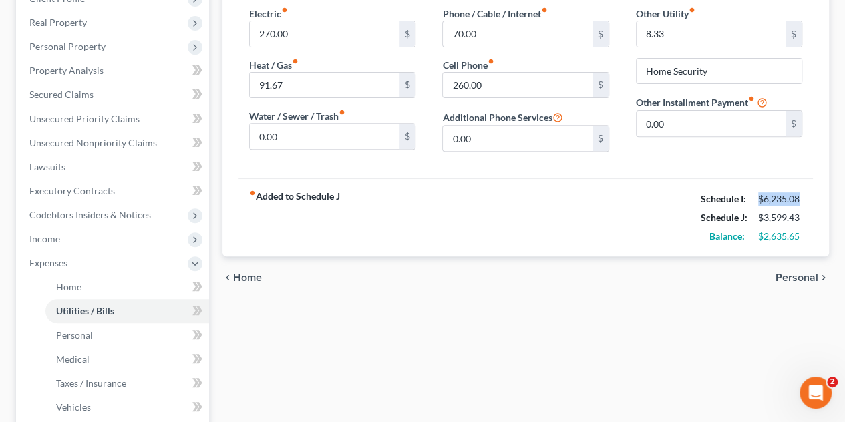
drag, startPoint x: 800, startPoint y: 198, endPoint x: 753, endPoint y: 201, distance: 46.8
click at [753, 201] on div "$6,235.08" at bounding box center [779, 198] width 57 height 13
click at [768, 198] on div "$6,235.08" at bounding box center [780, 198] width 44 height 13
drag, startPoint x: 761, startPoint y: 196, endPoint x: 805, endPoint y: 194, distance: 44.1
click at [805, 194] on div "$6,235.08" at bounding box center [779, 198] width 57 height 13
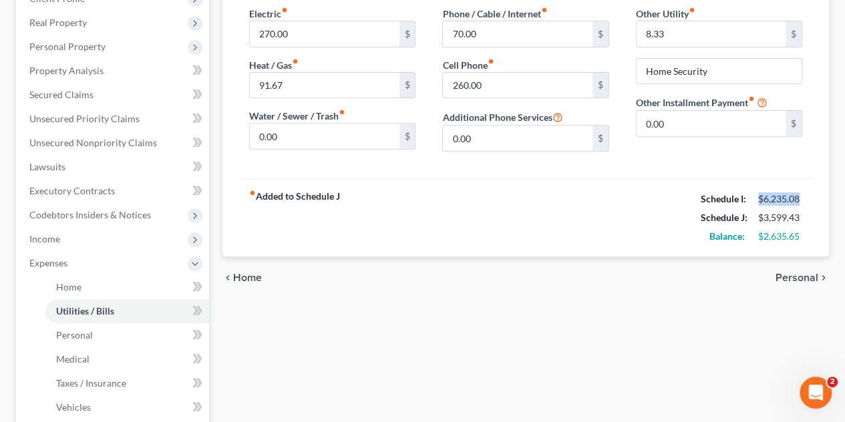
click at [805, 194] on div "$6,235.08" at bounding box center [779, 198] width 57 height 13
drag, startPoint x: 786, startPoint y: 211, endPoint x: 757, endPoint y: 214, distance: 28.9
click at [757, 214] on div "$3,599.43" at bounding box center [779, 217] width 57 height 13
click at [758, 214] on div "$3,599.43" at bounding box center [780, 217] width 44 height 13
drag, startPoint x: 798, startPoint y: 237, endPoint x: 760, endPoint y: 237, distance: 38.7
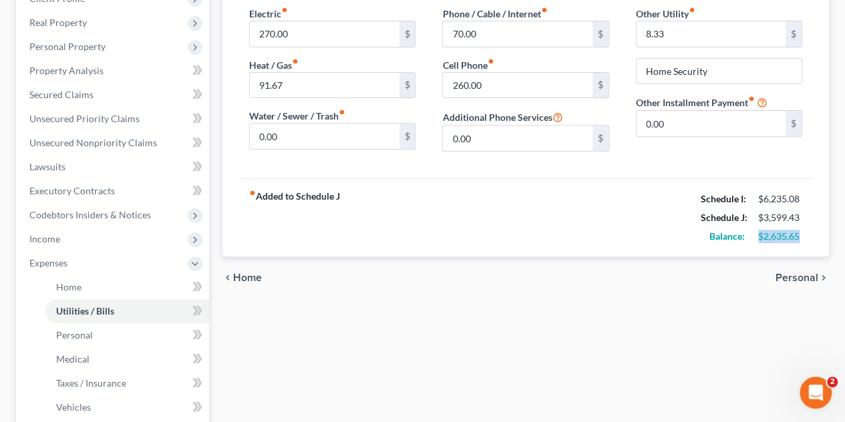
click at [760, 237] on div "$2,635.65" at bounding box center [780, 236] width 44 height 13
click at [715, 273] on div "chevron_left Home Personal chevron_right" at bounding box center [525, 277] width 606 height 43
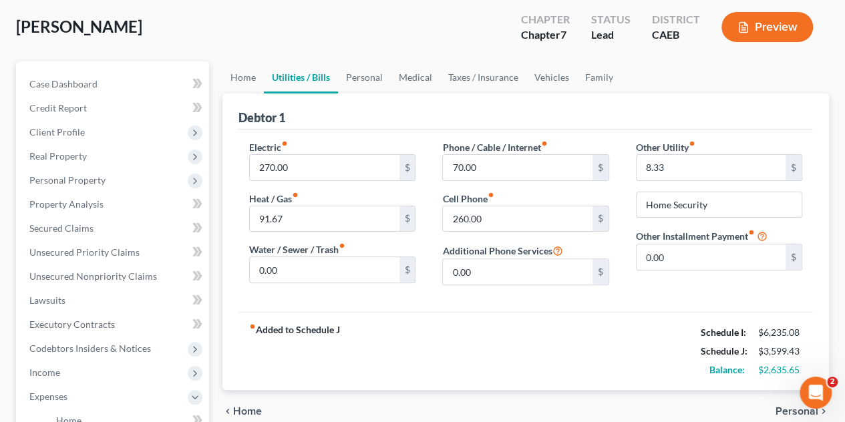
scroll to position [0, 0]
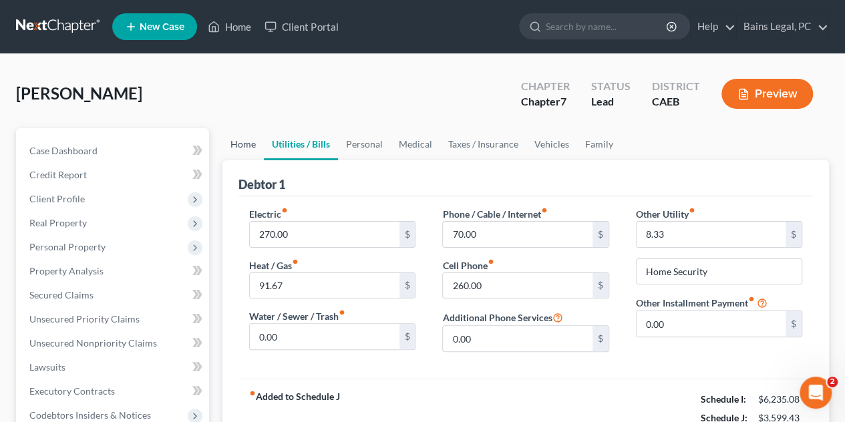
click at [244, 145] on link "Home" at bounding box center [242, 144] width 41 height 32
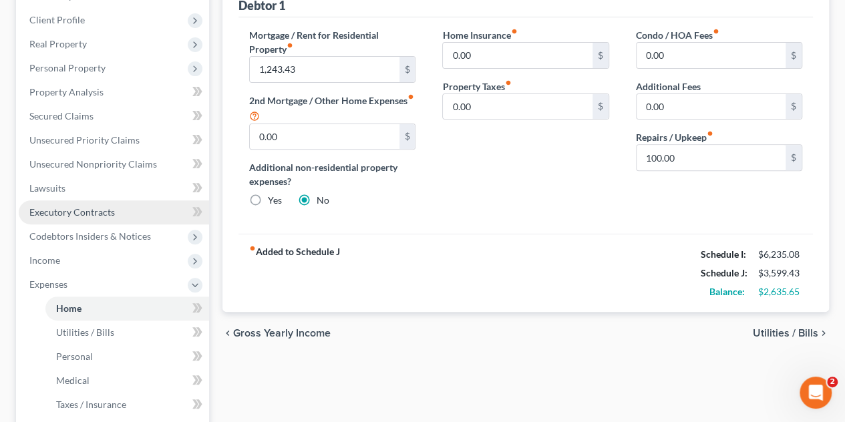
scroll to position [200, 0]
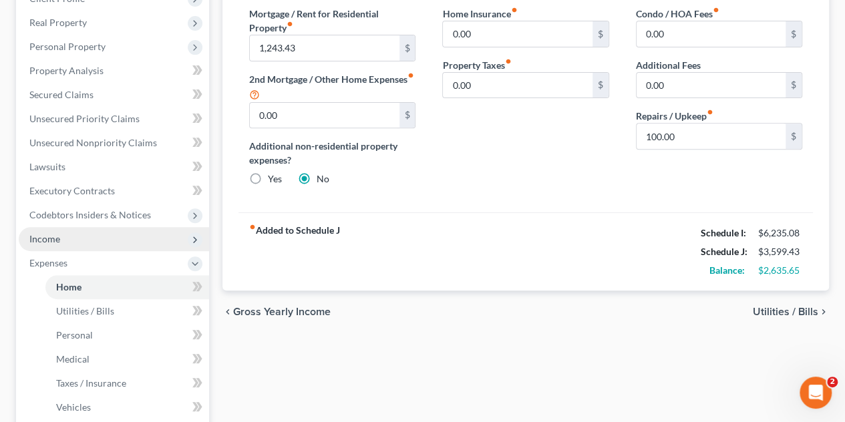
click at [76, 240] on span "Income" at bounding box center [114, 239] width 190 height 24
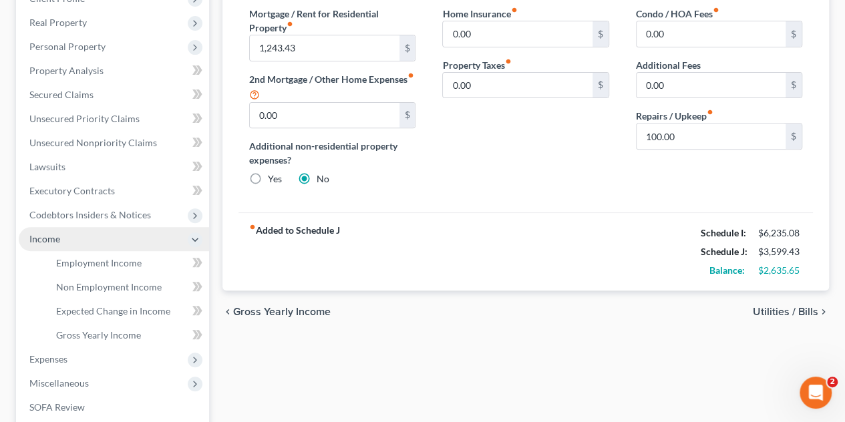
scroll to position [267, 0]
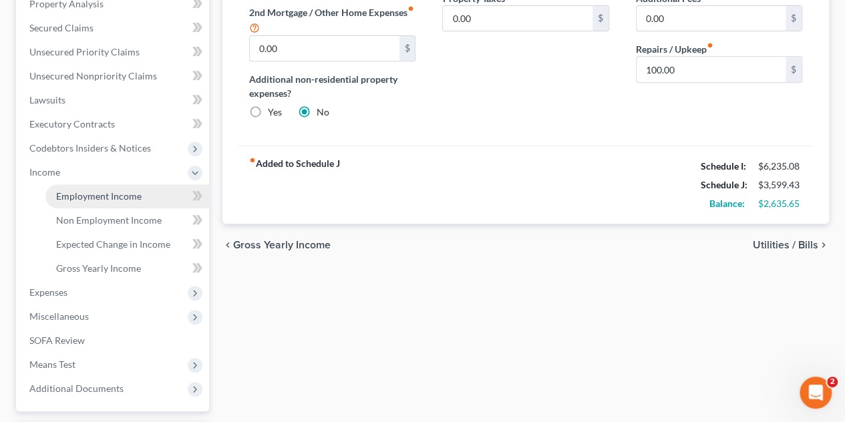
click at [109, 193] on span "Employment Income" at bounding box center [98, 195] width 85 height 11
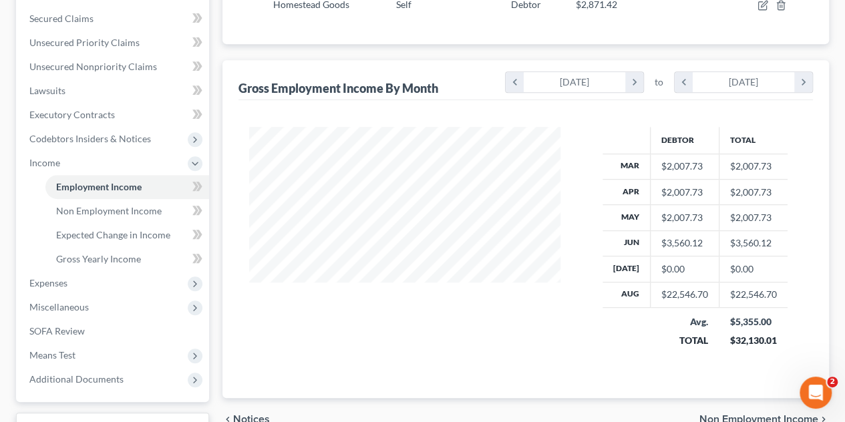
scroll to position [282, 0]
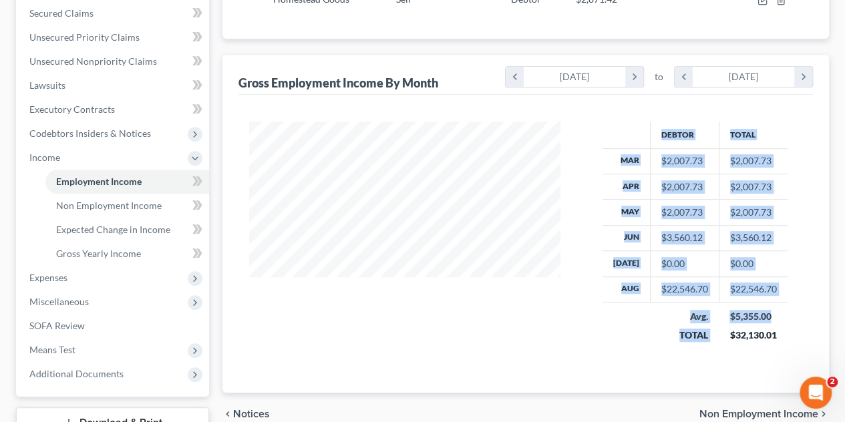
drag, startPoint x: 668, startPoint y: 125, endPoint x: 788, endPoint y: 319, distance: 228.8
click at [794, 313] on div "Debtor Total Mar $2,007.73 $2,007.73 Apr $2,007.73 $2,007.73 May $2,007.73 $2,0…" at bounding box center [695, 241] width 242 height 239
click at [788, 319] on div "Debtor Total Mar $2,007.73 $2,007.73 Apr $2,007.73 $2,007.73 May $2,007.73 $2,0…" at bounding box center [695, 241] width 242 height 239
drag, startPoint x: 728, startPoint y: 295, endPoint x: 652, endPoint y: 129, distance: 182.8
click at [652, 129] on table "Debtor Total Mar $2,007.73 $2,007.73 Apr $2,007.73 $2,007.73 May $2,007.73 $2,0…" at bounding box center [694, 236] width 185 height 228
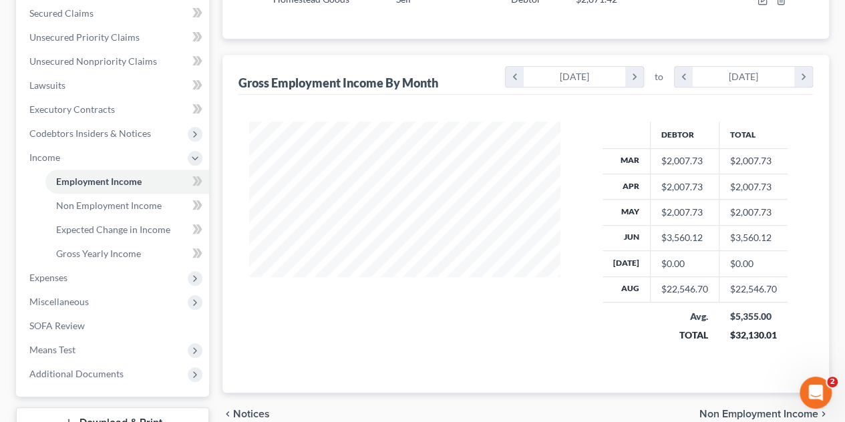
click at [638, 118] on div "Debtor Total Mar $2,007.73 $2,007.73 Apr $2,007.73 $2,007.73 May $2,007.73 $2,0…" at bounding box center [525, 244] width 574 height 298
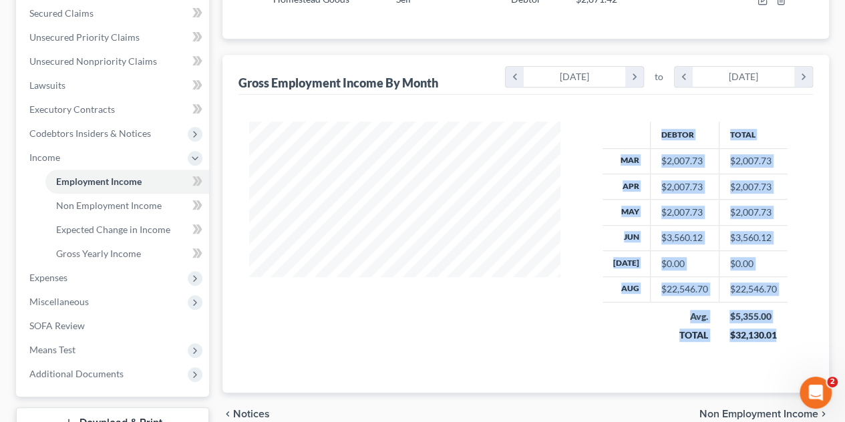
drag, startPoint x: 642, startPoint y: 126, endPoint x: 780, endPoint y: 344, distance: 258.0
click at [780, 344] on table "Debtor Total Mar $2,007.73 $2,007.73 Apr $2,007.73 $2,007.73 May $2,007.73 $2,0…" at bounding box center [694, 236] width 185 height 228
click at [780, 344] on td "$5,355.00 $32,130.01" at bounding box center [752, 325] width 69 height 47
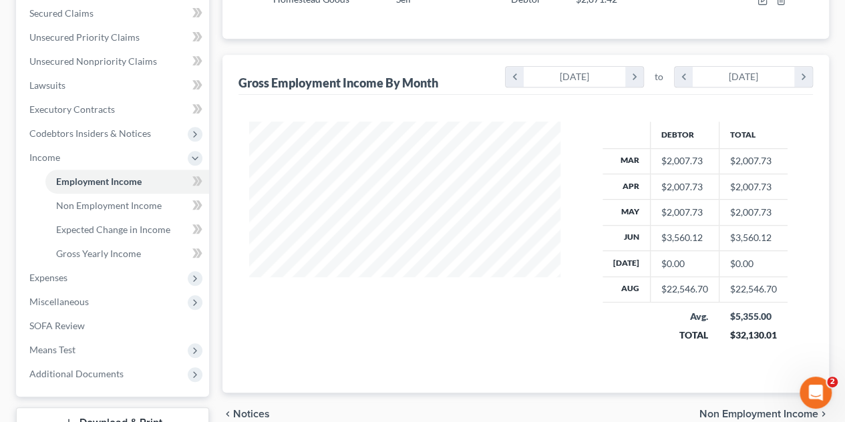
click at [778, 336] on td "$5,355.00 $32,130.01" at bounding box center [752, 325] width 69 height 47
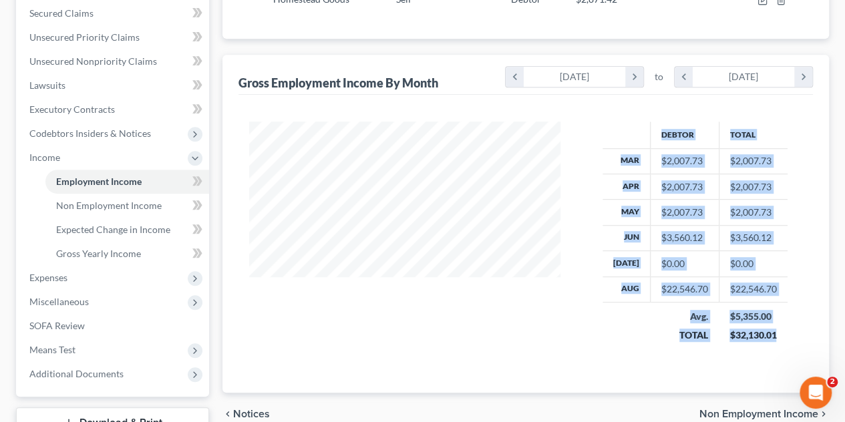
drag, startPoint x: 776, startPoint y: 329, endPoint x: 625, endPoint y: 121, distance: 257.2
click at [625, 122] on table "Debtor Total Mar $2,007.73 $2,007.73 Apr $2,007.73 $2,007.73 May $2,007.73 $2,0…" at bounding box center [694, 236] width 185 height 228
click at [625, 122] on th at bounding box center [626, 135] width 48 height 27
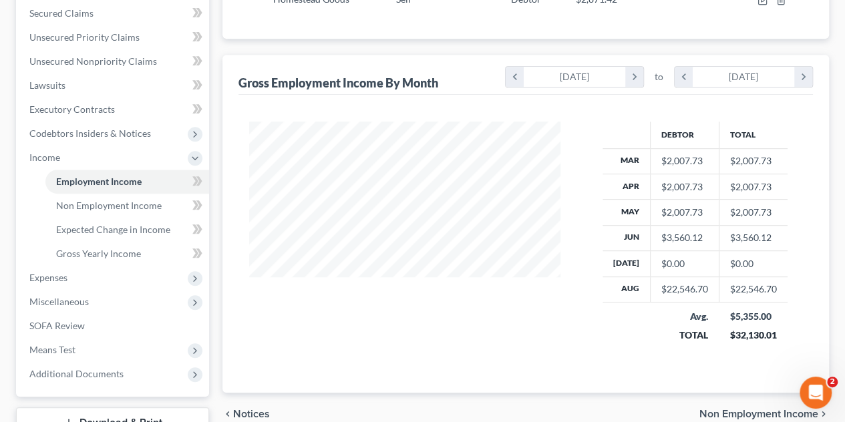
click at [630, 128] on th at bounding box center [626, 135] width 48 height 27
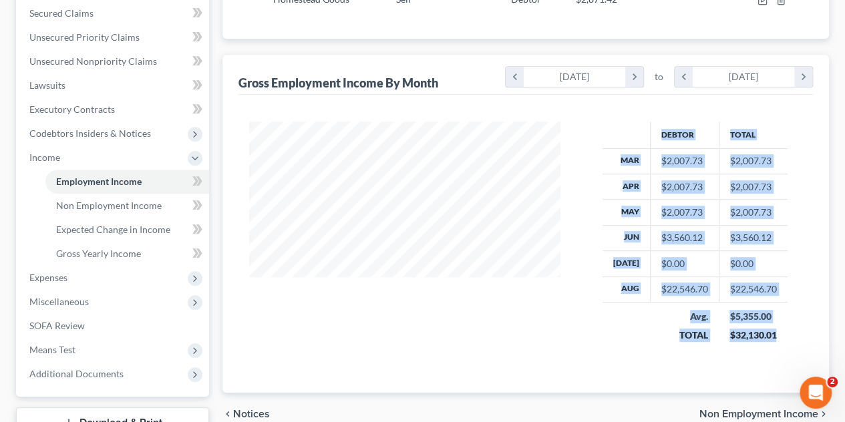
drag, startPoint x: 636, startPoint y: 126, endPoint x: 797, endPoint y: 340, distance: 268.4
click at [797, 340] on div "Debtor Total Mar $2,007.73 $2,007.73 Apr $2,007.73 $2,007.73 May $2,007.73 $2,0…" at bounding box center [695, 241] width 242 height 239
drag, startPoint x: 782, startPoint y: 332, endPoint x: 641, endPoint y: 113, distance: 261.3
click at [641, 113] on div "Debtor Total Mar $2,007.73 $2,007.73 Apr $2,007.73 $2,007.73 May $2,007.73 $2,0…" at bounding box center [525, 244] width 574 height 298
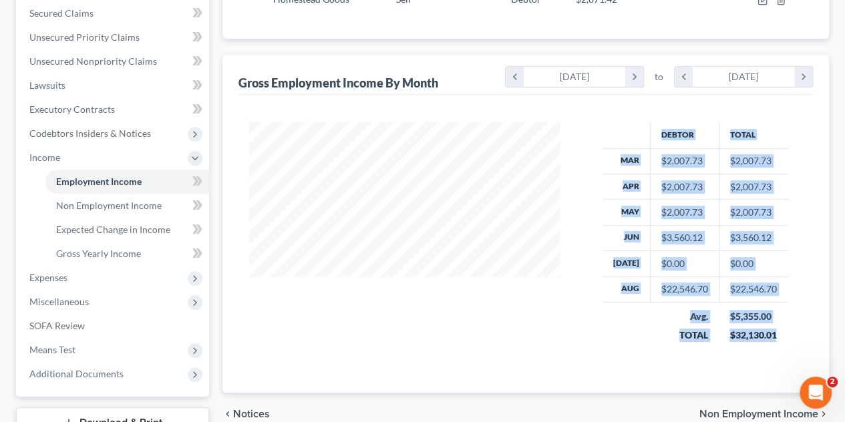
click at [640, 113] on div "Debtor Total Mar $2,007.73 $2,007.73 Apr $2,007.73 $2,007.73 May $2,007.73 $2,0…" at bounding box center [525, 244] width 574 height 298
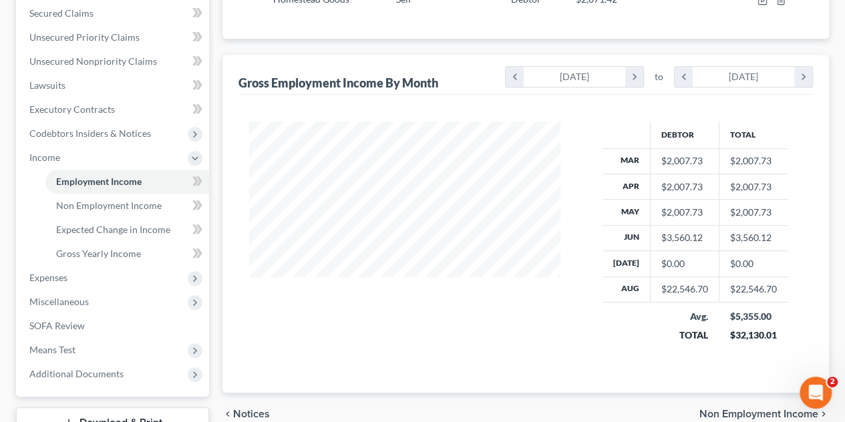
click at [650, 126] on th "Debtor" at bounding box center [684, 135] width 69 height 27
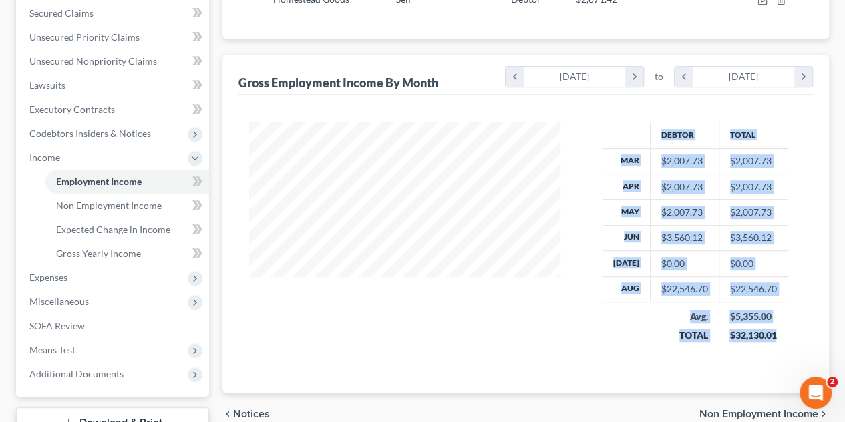
drag, startPoint x: 650, startPoint y: 128, endPoint x: 788, endPoint y: 345, distance: 257.3
click at [788, 345] on div "Debtor Total Mar $2,007.73 $2,007.73 Apr $2,007.73 $2,007.73 May $2,007.73 $2,0…" at bounding box center [695, 241] width 242 height 239
click at [786, 339] on div "Debtor Total Mar $2,007.73 $2,007.73 Apr $2,007.73 $2,007.73 May $2,007.73 $2,0…" at bounding box center [695, 241] width 242 height 239
drag, startPoint x: 782, startPoint y: 334, endPoint x: 650, endPoint y: 131, distance: 241.9
click at [650, 131] on table "Debtor Total Mar $2,007.73 $2,007.73 Apr $2,007.73 $2,007.73 May $2,007.73 $2,0…" at bounding box center [694, 236] width 185 height 228
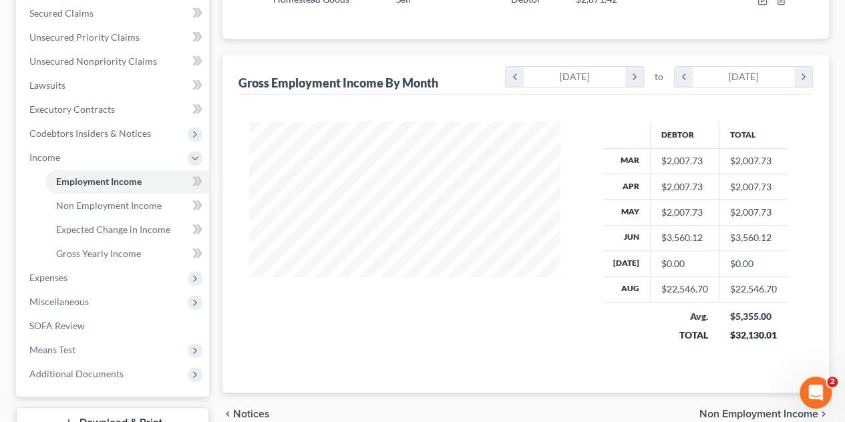
click at [638, 122] on th at bounding box center [626, 135] width 48 height 27
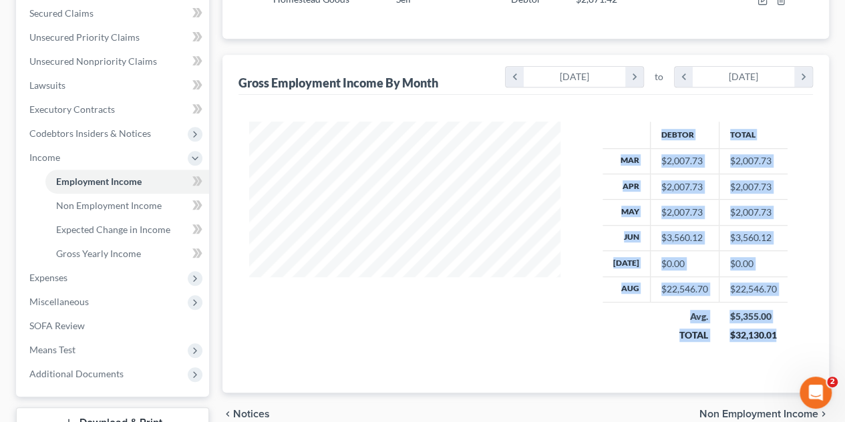
drag, startPoint x: 638, startPoint y: 119, endPoint x: 790, endPoint y: 336, distance: 265.1
click at [790, 336] on div "Debtor Total Mar $2,007.73 $2,007.73 Apr $2,007.73 $2,007.73 May $2,007.73 $2,0…" at bounding box center [695, 241] width 242 height 239
click at [790, 335] on div "Debtor Total Mar $2,007.73 $2,007.73 Apr $2,007.73 $2,007.73 May $2,007.73 $2,0…" at bounding box center [695, 241] width 242 height 239
drag, startPoint x: 780, startPoint y: 334, endPoint x: 639, endPoint y: 135, distance: 244.3
click at [639, 135] on table "Debtor Total Mar $2,007.73 $2,007.73 Apr $2,007.73 $2,007.73 May $2,007.73 $2,0…" at bounding box center [694, 236] width 185 height 228
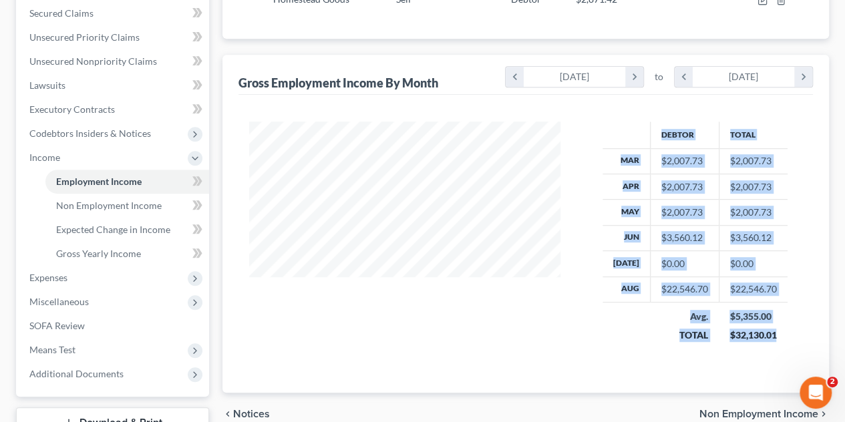
click at [631, 122] on th at bounding box center [626, 135] width 48 height 27
drag, startPoint x: 636, startPoint y: 127, endPoint x: 789, endPoint y: 345, distance: 266.5
click at [789, 345] on div "Debtor Total Mar $2,007.73 $2,007.73 Apr $2,007.73 $2,007.73 May $2,007.73 $2,0…" at bounding box center [695, 241] width 242 height 239
click at [789, 346] on div "Debtor Total Mar $2,007.73 $2,007.73 Apr $2,007.73 $2,007.73 May $2,007.73 $2,0…" at bounding box center [695, 241] width 242 height 239
drag, startPoint x: 733, startPoint y: 306, endPoint x: 656, endPoint y: 136, distance: 187.6
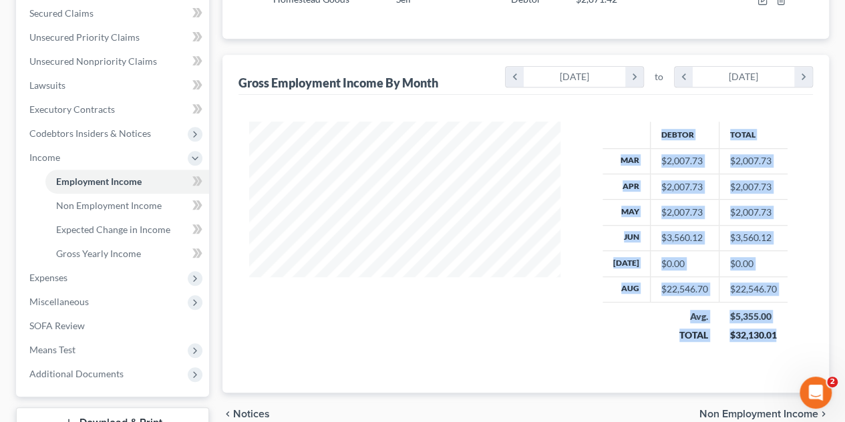
click at [656, 136] on table "Debtor Total Mar $2,007.73 $2,007.73 Apr $2,007.73 $2,007.73 May $2,007.73 $2,0…" at bounding box center [694, 236] width 185 height 228
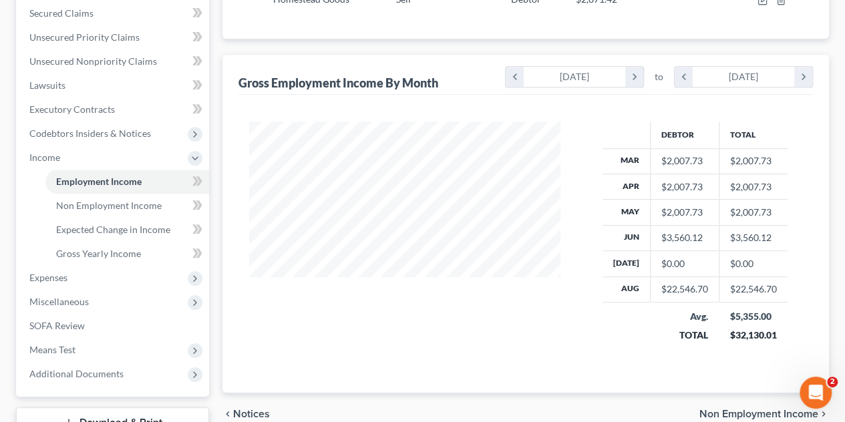
drag, startPoint x: 644, startPoint y: 126, endPoint x: 653, endPoint y: 137, distance: 13.8
click at [644, 126] on th at bounding box center [626, 135] width 48 height 27
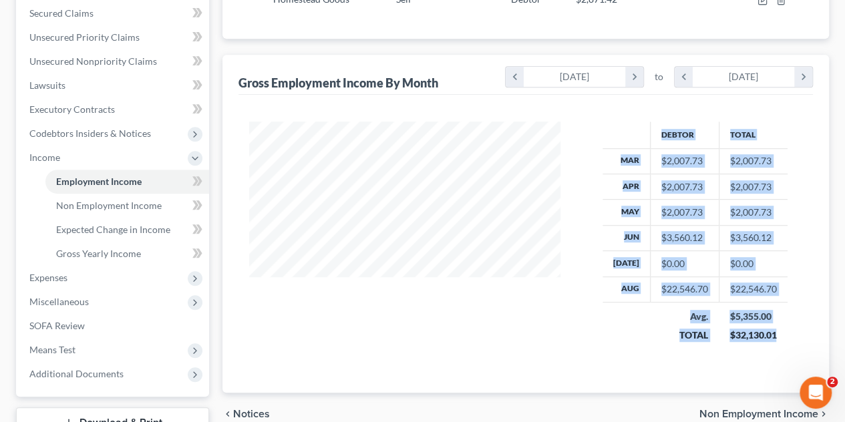
drag, startPoint x: 777, startPoint y: 336, endPoint x: 657, endPoint y: 134, distance: 235.9
click at [657, 134] on table "Debtor Total Mar $2,007.73 $2,007.73 Apr $2,007.73 $2,007.73 May $2,007.73 $2,0…" at bounding box center [694, 236] width 185 height 228
click at [657, 138] on th "Debtor" at bounding box center [684, 135] width 69 height 27
drag, startPoint x: 748, startPoint y: 319, endPoint x: 648, endPoint y: 140, distance: 205.6
click at [648, 140] on table "Debtor Total Mar $2,007.73 $2,007.73 Apr $2,007.73 $2,007.73 May $2,007.73 $2,0…" at bounding box center [694, 236] width 185 height 228
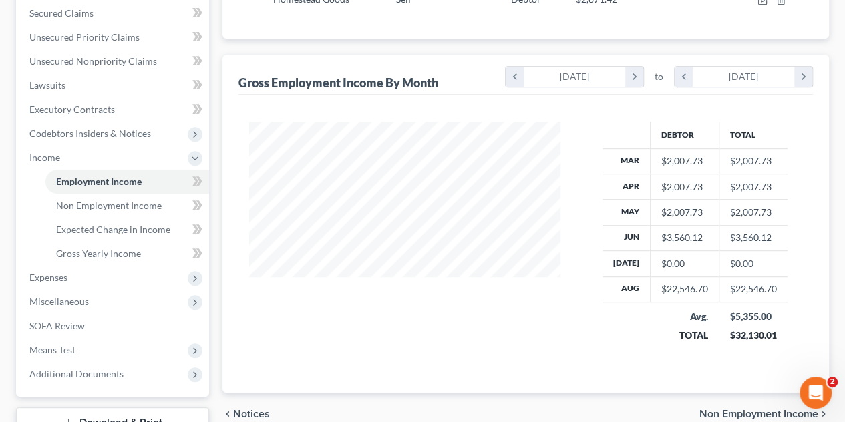
click at [627, 124] on th at bounding box center [626, 135] width 48 height 27
click at [760, 334] on div "$32,130.01" at bounding box center [752, 334] width 47 height 13
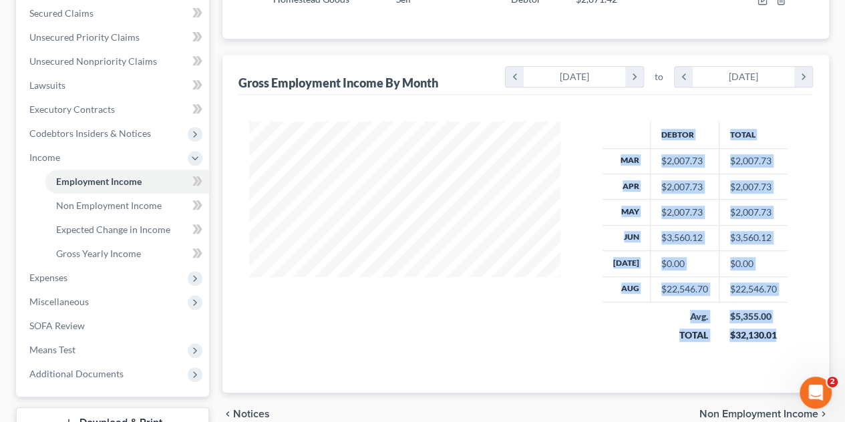
drag, startPoint x: 774, startPoint y: 330, endPoint x: 602, endPoint y: 136, distance: 258.7
click at [625, 107] on div "Debtor Total Mar $2,007.73 $2,007.73 Apr $2,007.73 $2,007.73 May $2,007.73 $2,0…" at bounding box center [525, 244] width 574 height 298
click at [602, 136] on div "Debtor Total Mar $2,007.73 $2,007.73 Apr $2,007.73 $2,007.73 May $2,007.73 $2,0…" at bounding box center [695, 241] width 242 height 239
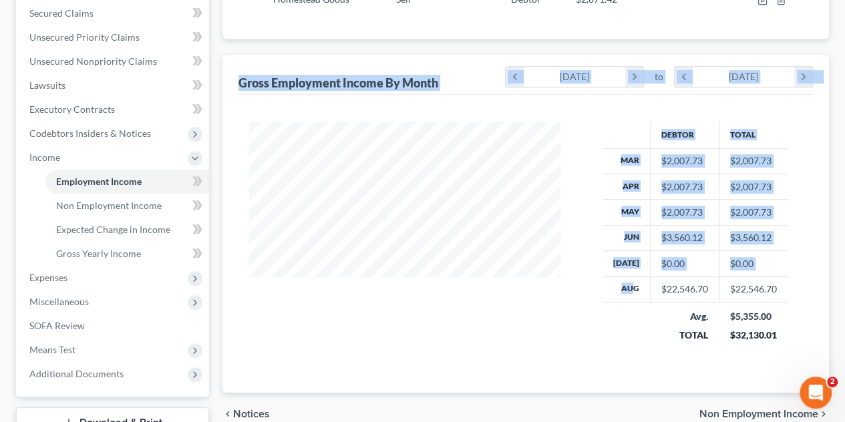
drag, startPoint x: 242, startPoint y: 81, endPoint x: 558, endPoint y: 317, distance: 394.6
click at [628, 296] on div "Gross Employment Income By Month chevron_left [DATE] chevron_right to chevron_l…" at bounding box center [525, 224] width 606 height 338
click at [557, 318] on div at bounding box center [405, 241] width 338 height 239
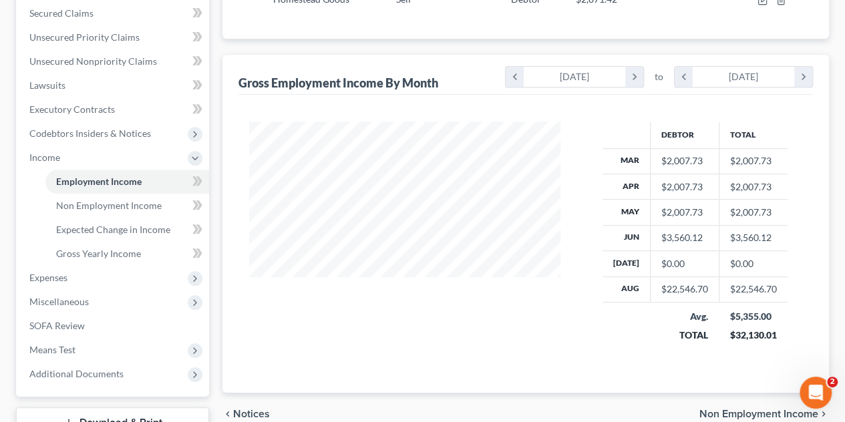
drag, startPoint x: 506, startPoint y: 330, endPoint x: 497, endPoint y: 329, distance: 8.8
click at [507, 330] on div at bounding box center [405, 241] width 338 height 239
click at [69, 278] on span "Expenses" at bounding box center [114, 278] width 190 height 24
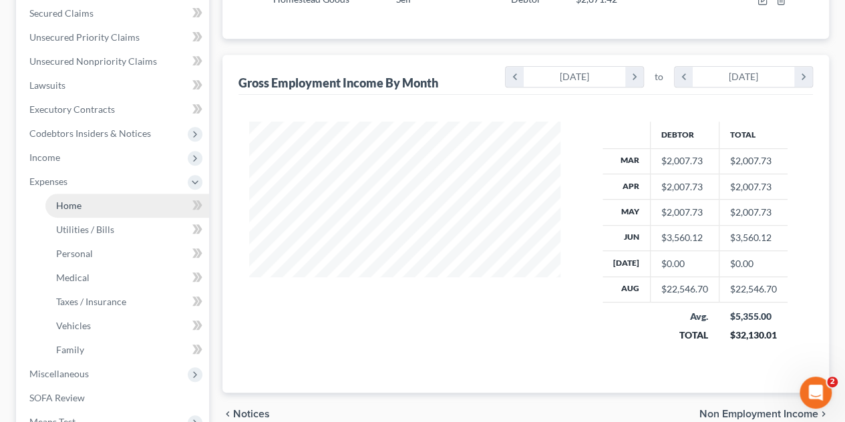
click at [95, 200] on link "Home" at bounding box center [127, 206] width 164 height 24
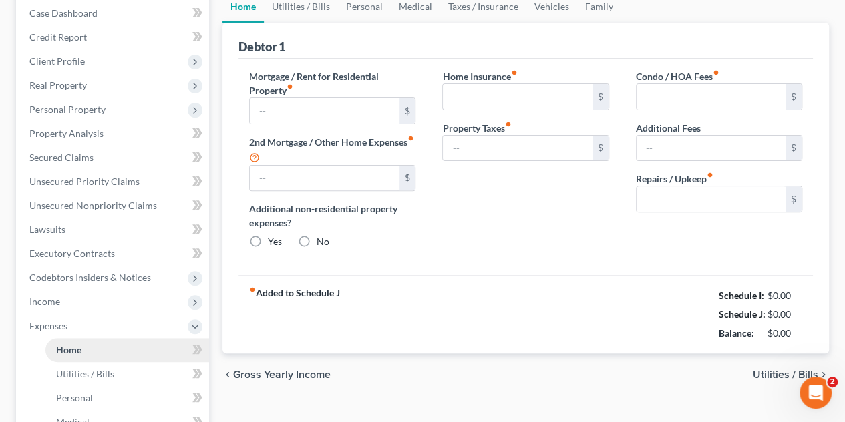
type input "1,243.43"
type input "0.00"
radio input "true"
type input "0.00"
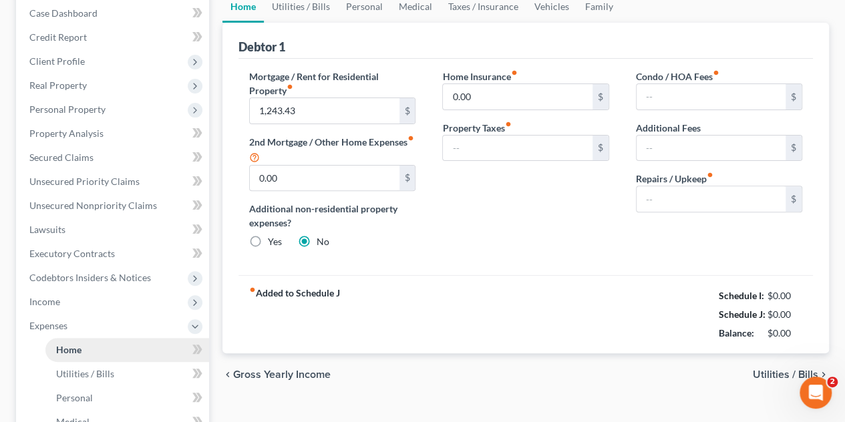
type input "0.00"
type input "100.00"
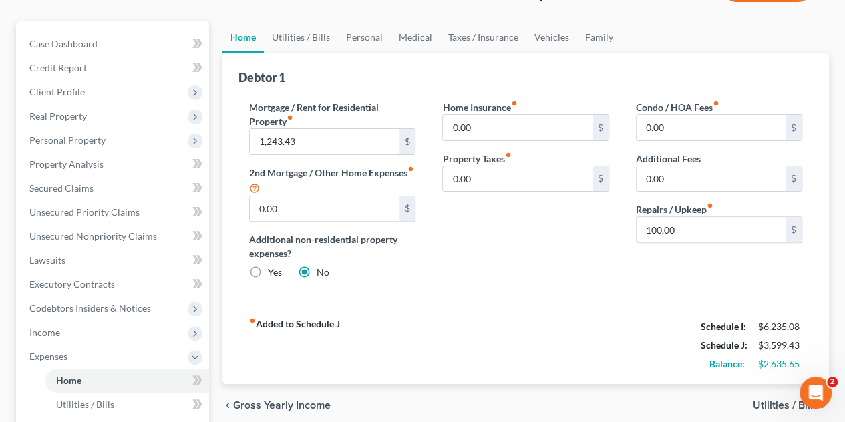
scroll to position [134, 0]
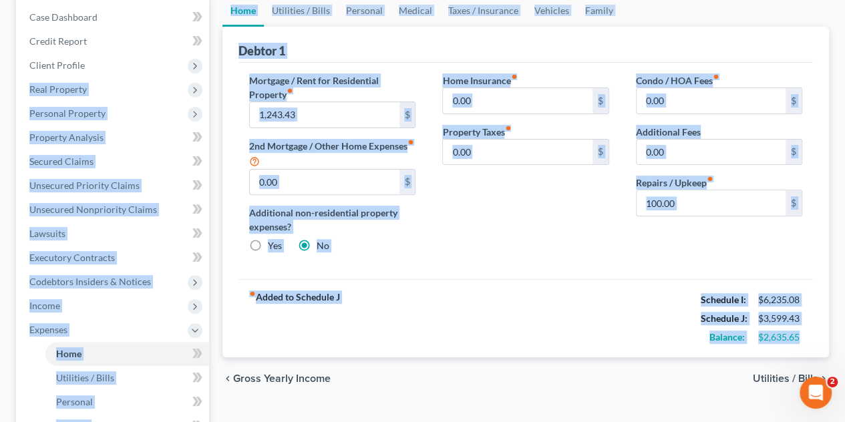
drag, startPoint x: 809, startPoint y: 348, endPoint x: 429, endPoint y: 243, distance: 394.1
click at [208, 60] on div "Petition Navigation Case Dashboard Payments Invoices Payments Payments Credit R…" at bounding box center [422, 344] width 826 height 699
click at [522, 244] on div "Home Insurance fiber_manual_record 0.00 $ Property Taxes fiber_manual_record 0.…" at bounding box center [525, 168] width 193 height 190
click at [524, 242] on div "Home Insurance fiber_manual_record 0.00 $ Property Taxes fiber_manual_record 0.…" at bounding box center [525, 168] width 193 height 190
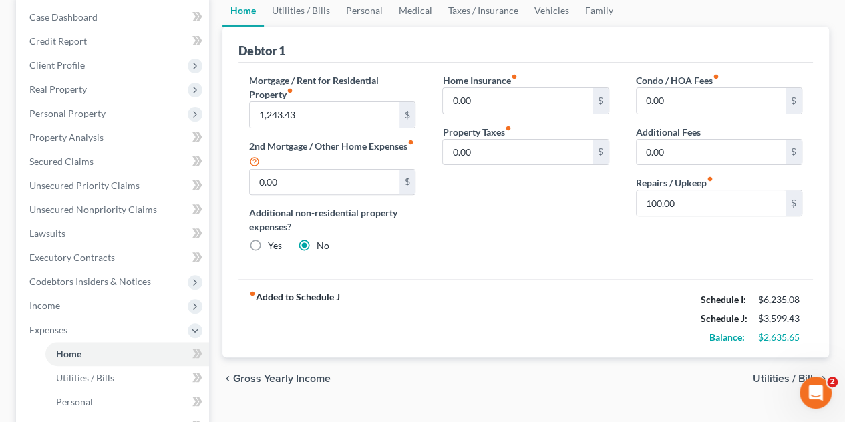
click at [528, 220] on div "Home Insurance fiber_manual_record 0.00 $ Property Taxes fiber_manual_record 0.…" at bounding box center [525, 168] width 193 height 190
click at [518, 224] on div "Home Insurance fiber_manual_record 0.00 $ Property Taxes fiber_manual_record 0.…" at bounding box center [525, 168] width 193 height 190
drag, startPoint x: 801, startPoint y: 339, endPoint x: 758, endPoint y: 336, distance: 43.5
click at [758, 336] on div "$2,635.65" at bounding box center [779, 336] width 57 height 13
click at [758, 336] on div "$2,635.65" at bounding box center [780, 336] width 44 height 13
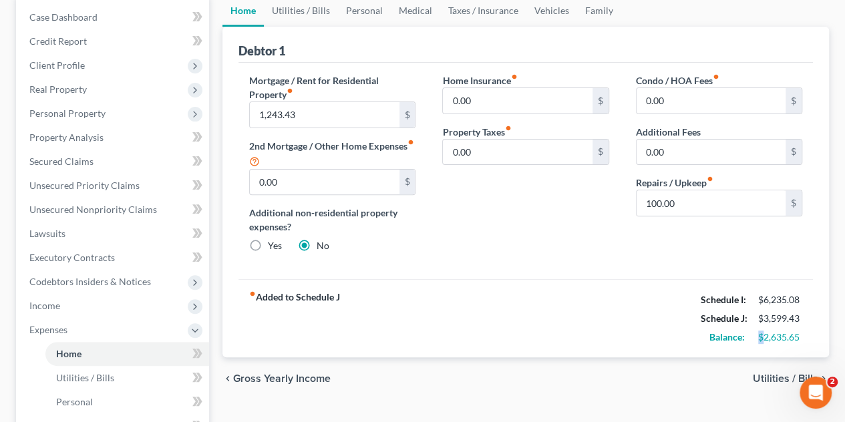
click at [758, 336] on div "$2,635.65" at bounding box center [780, 336] width 44 height 13
drag, startPoint x: 800, startPoint y: 337, endPoint x: 757, endPoint y: 342, distance: 43.1
click at [757, 342] on div "Balance: $2,635.65" at bounding box center [751, 337] width 115 height 19
click at [643, 233] on div "Condo / HOA Fees fiber_manual_record 0.00 $ Additional Fees 0.00 $ Repairs / Up…" at bounding box center [718, 168] width 193 height 190
click at [548, 230] on div "Home Insurance fiber_manual_record 0.00 $ Property Taxes fiber_manual_record 0.…" at bounding box center [525, 168] width 193 height 190
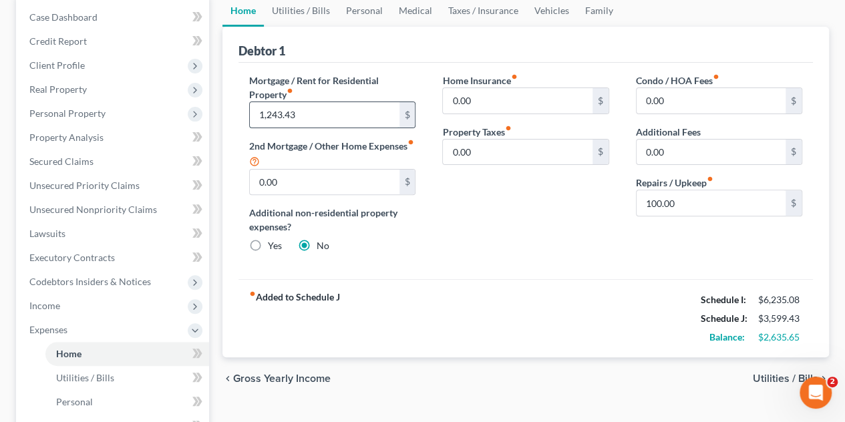
click at [341, 116] on input "1,243.43" at bounding box center [324, 114] width 149 height 25
click at [529, 194] on div "Home Insurance fiber_manual_record 0.00 $ Property Taxes fiber_manual_record 0.…" at bounding box center [525, 168] width 193 height 190
click at [718, 203] on input "100.00" at bounding box center [710, 202] width 149 height 25
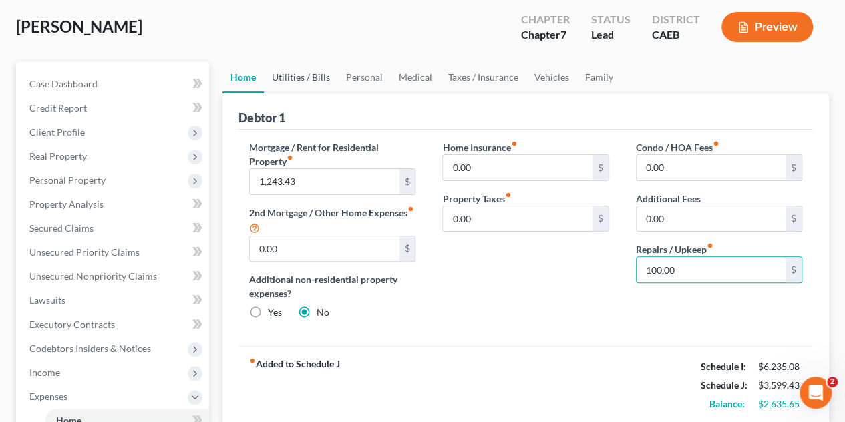
click at [280, 68] on link "Utilities / Bills" at bounding box center [301, 77] width 74 height 32
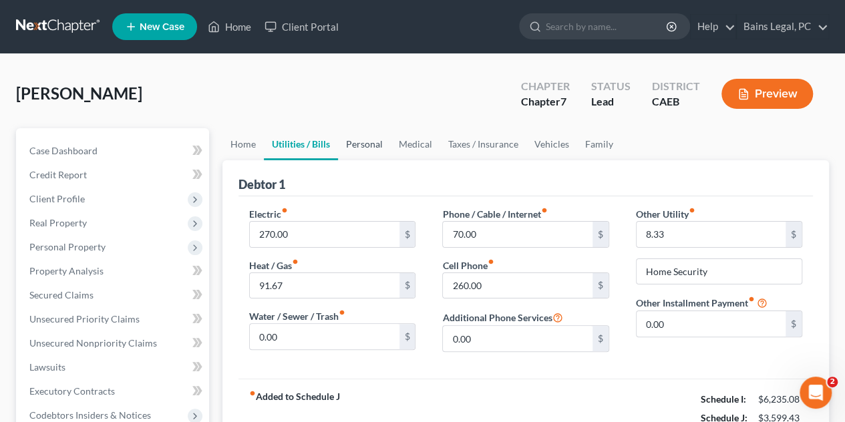
click at [371, 148] on link "Personal" at bounding box center [364, 144] width 53 height 32
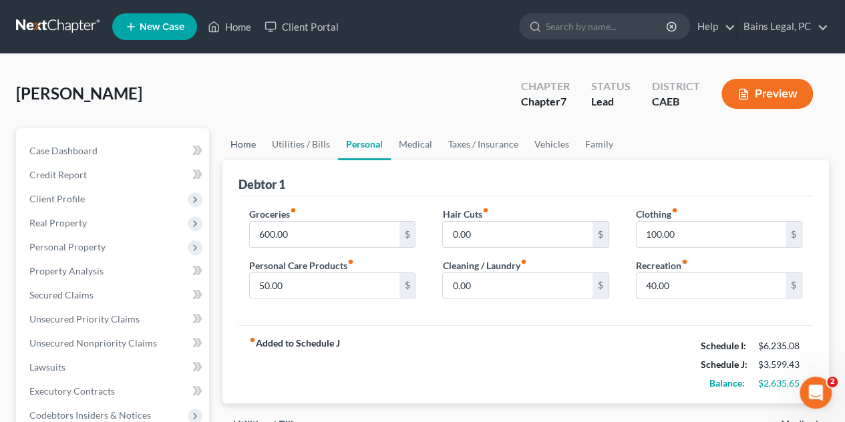
click at [240, 145] on link "Home" at bounding box center [242, 144] width 41 height 32
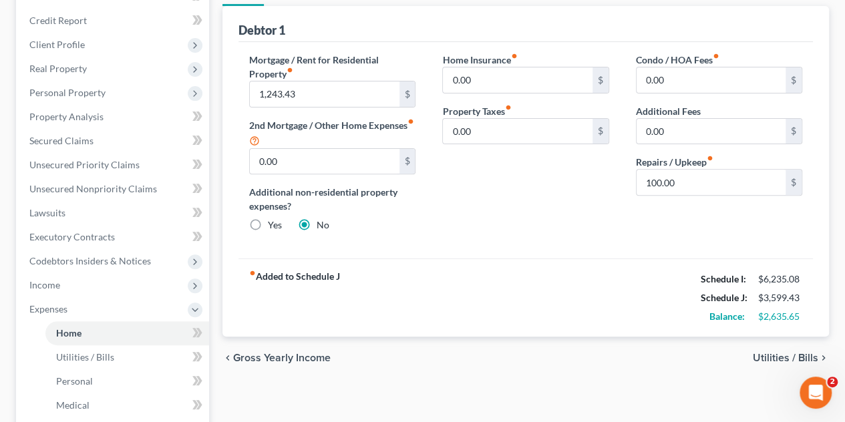
scroll to position [134, 0]
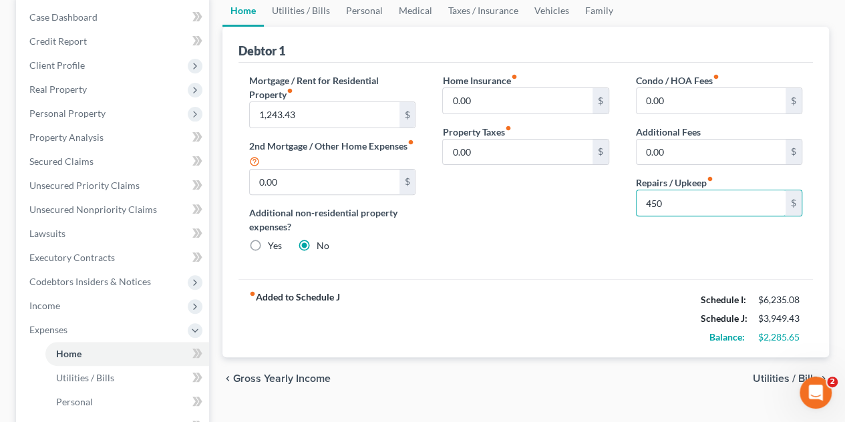
type input "450"
click at [562, 210] on div "Home Insurance fiber_manual_record 0.00 $ Property Taxes fiber_manual_record 0.…" at bounding box center [525, 168] width 193 height 190
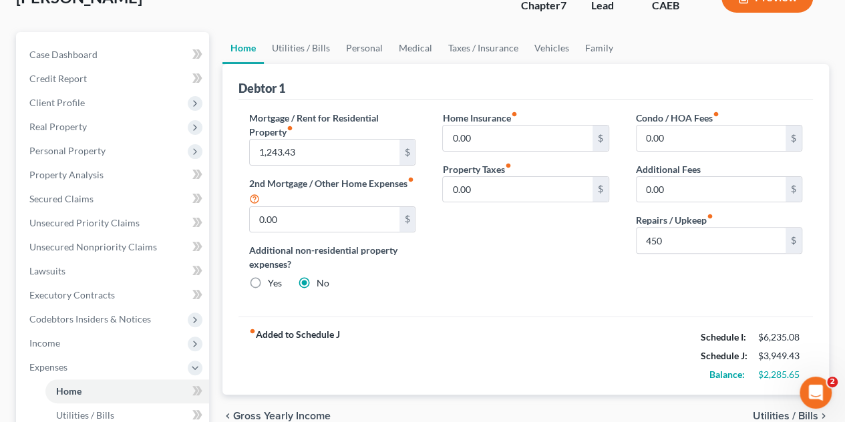
scroll to position [67, 0]
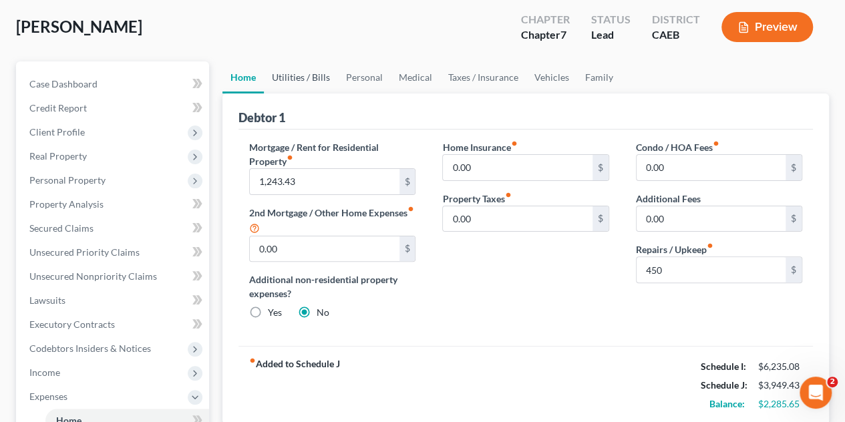
click at [312, 75] on link "Utilities / Bills" at bounding box center [301, 77] width 74 height 32
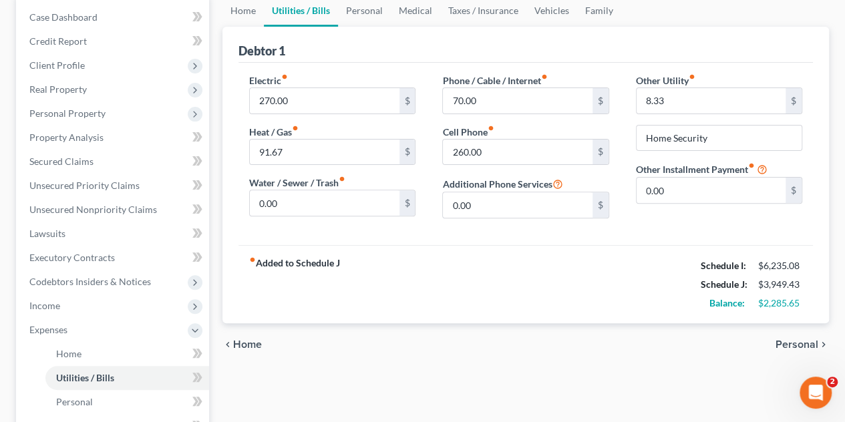
scroll to position [67, 0]
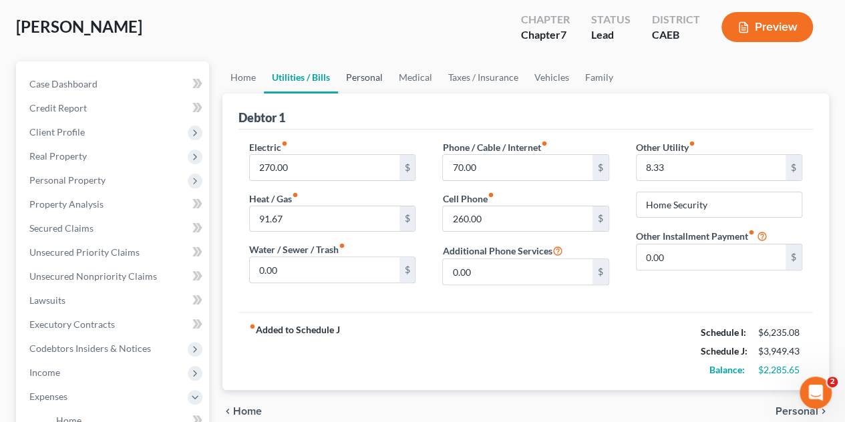
click at [353, 82] on link "Personal" at bounding box center [364, 77] width 53 height 32
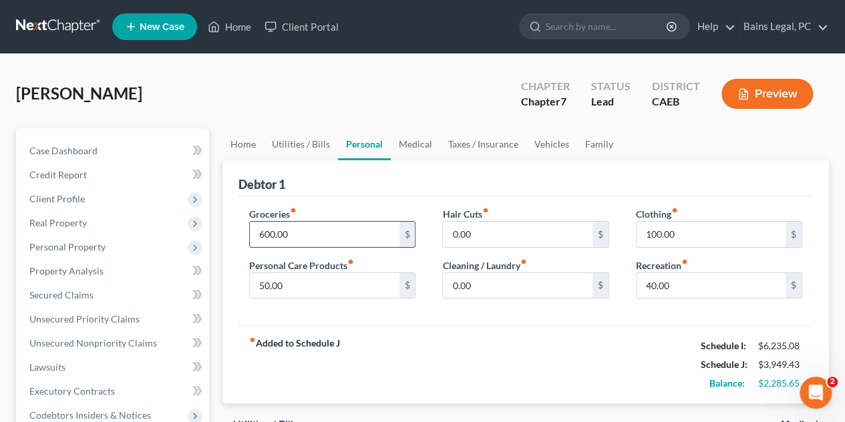
click at [338, 228] on input "600.00" at bounding box center [324, 234] width 149 height 25
type input "1,000"
click at [426, 199] on div "Groceries fiber_manual_record 1,000 $ Personal Care Products fiber_manual_recor…" at bounding box center [525, 261] width 574 height 130
click at [340, 283] on input "50.00" at bounding box center [324, 285] width 149 height 25
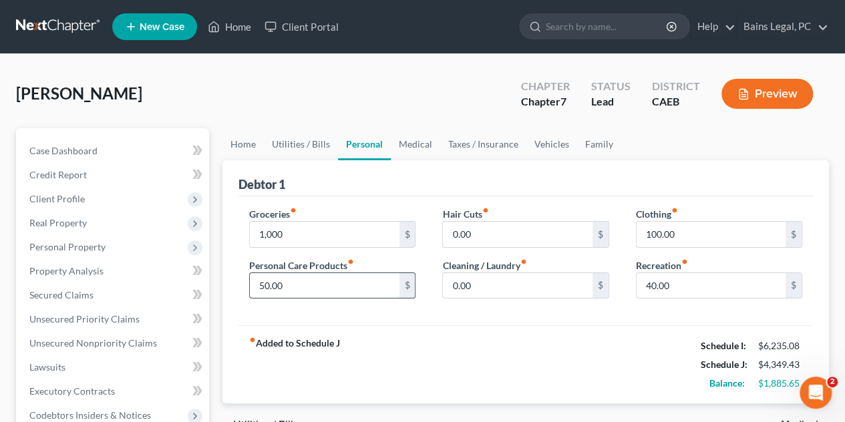
click at [340, 282] on input "50.00" at bounding box center [324, 285] width 149 height 25
drag, startPoint x: 340, startPoint y: 282, endPoint x: 163, endPoint y: 262, distance: 178.7
type input "250"
click at [559, 242] on input "0.00" at bounding box center [517, 234] width 149 height 25
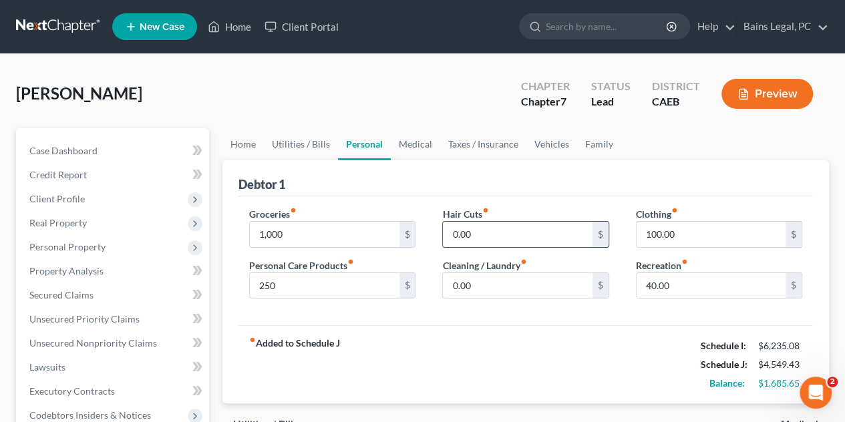
click at [495, 236] on input "0.00" at bounding box center [517, 234] width 149 height 25
click at [493, 228] on input "text" at bounding box center [517, 234] width 149 height 25
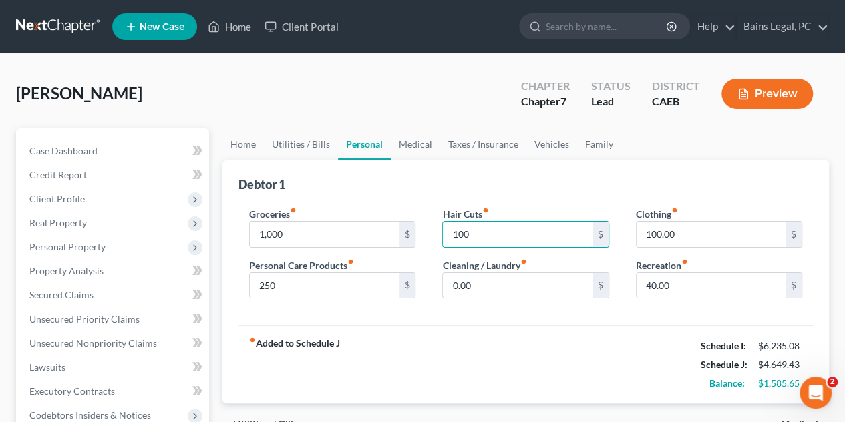
type input "100"
click at [487, 332] on div "fiber_manual_record Added to Schedule J Schedule I: $6,235.08 Schedule J: $4,64…" at bounding box center [525, 364] width 574 height 78
click at [489, 289] on input "0.00" at bounding box center [517, 285] width 149 height 25
click at [518, 283] on input "0.00" at bounding box center [517, 285] width 149 height 25
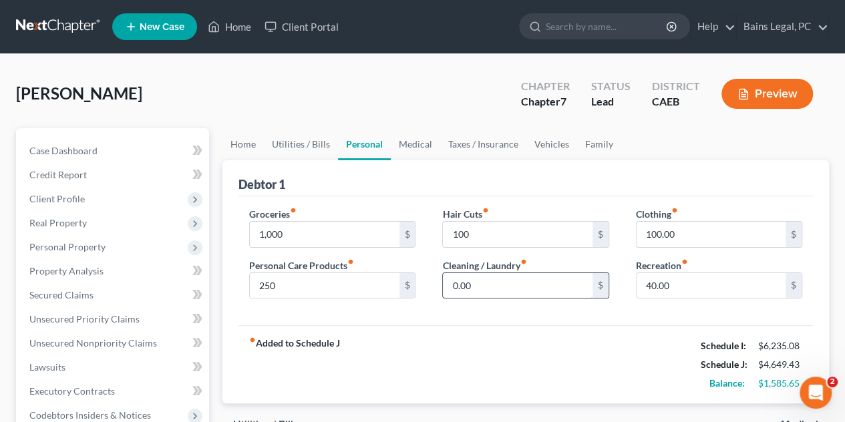
click at [518, 283] on input "0.00" at bounding box center [517, 285] width 149 height 25
click at [518, 283] on input "text" at bounding box center [517, 285] width 149 height 25
click at [497, 280] on input "text" at bounding box center [517, 285] width 149 height 25
click at [479, 278] on input "text" at bounding box center [517, 285] width 149 height 25
click at [489, 288] on input "text" at bounding box center [517, 285] width 149 height 25
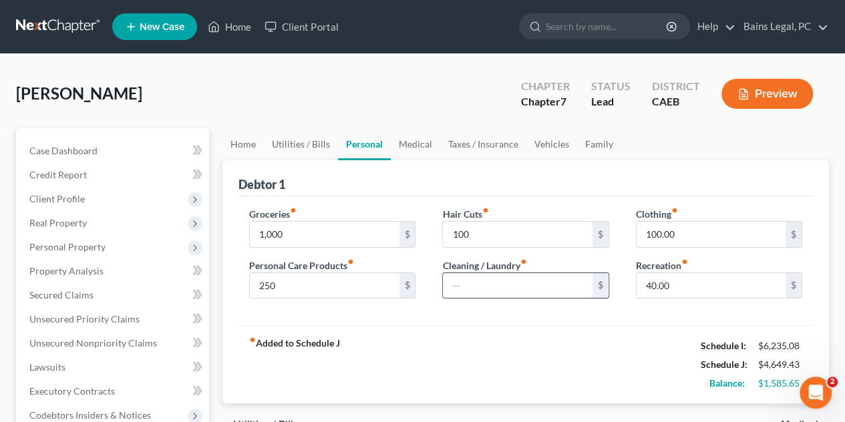
click at [486, 285] on input "text" at bounding box center [517, 285] width 149 height 25
type input "100"
click at [696, 222] on input "100.00" at bounding box center [710, 234] width 149 height 25
type input "300"
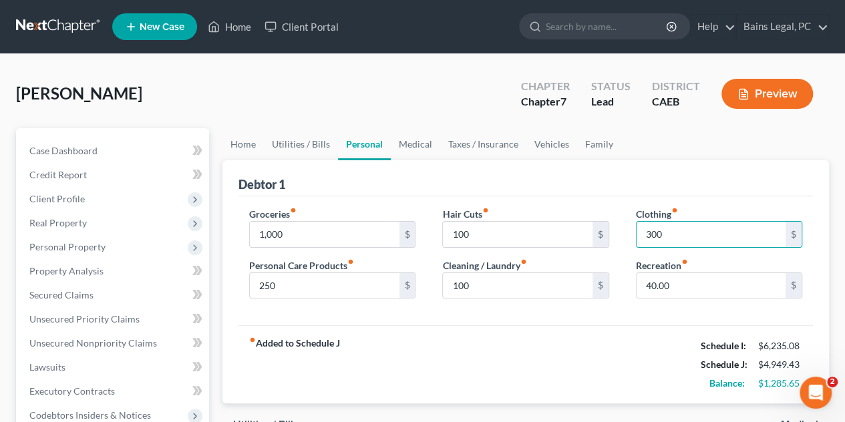
click at [576, 366] on div "fiber_manual_record Added to Schedule J Schedule I: $6,235.08 Schedule J: $4,94…" at bounding box center [525, 364] width 574 height 78
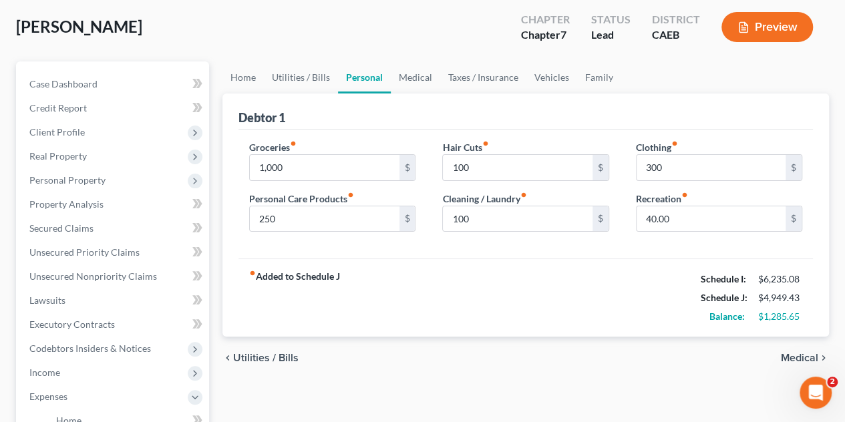
scroll to position [72, 0]
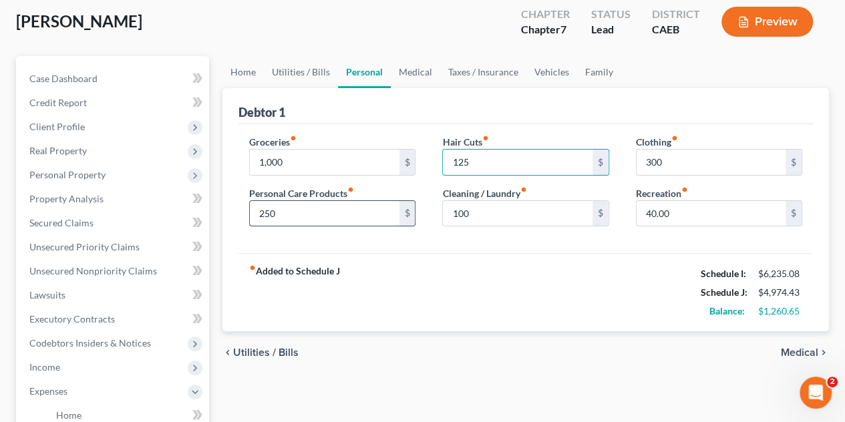
type input "125"
drag, startPoint x: 379, startPoint y: 213, endPoint x: 363, endPoint y: 210, distance: 16.2
click at [379, 213] on input "250" at bounding box center [324, 213] width 149 height 25
click at [308, 165] on input "1,000" at bounding box center [324, 162] width 149 height 25
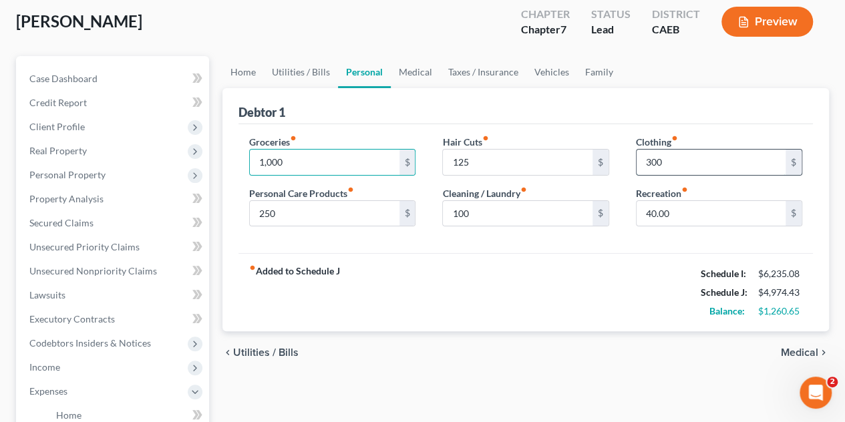
click at [684, 162] on input "300" at bounding box center [710, 162] width 149 height 25
click at [720, 162] on input "400" at bounding box center [710, 162] width 149 height 25
type input "400"
click at [365, 159] on input "1,000" at bounding box center [324, 162] width 149 height 25
type input "1,150"
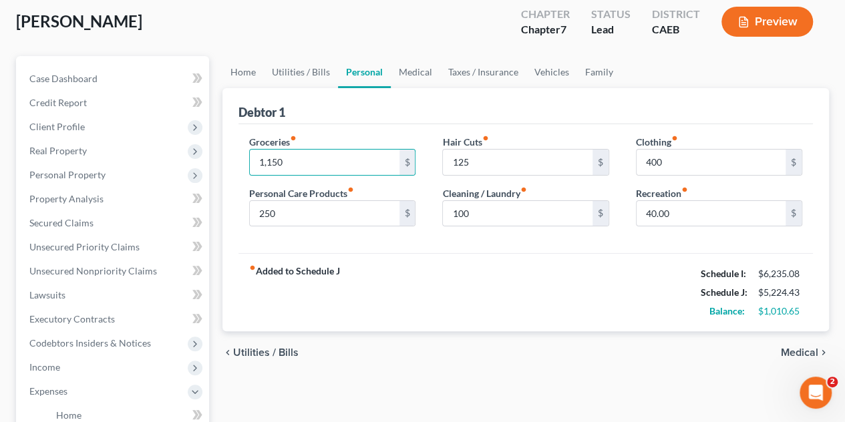
drag, startPoint x: 481, startPoint y: 259, endPoint x: 490, endPoint y: 238, distance: 23.3
click at [481, 259] on div "fiber_manual_record Added to Schedule J Schedule I: $6,235.08 Schedule J: $5,22…" at bounding box center [525, 292] width 574 height 78
drag, startPoint x: 498, startPoint y: 153, endPoint x: 503, endPoint y: 173, distance: 20.7
click at [498, 153] on input "125" at bounding box center [517, 162] width 149 height 25
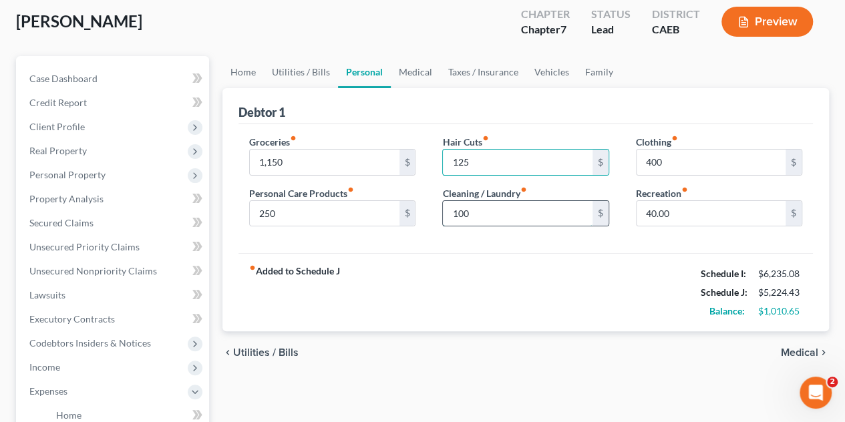
click at [497, 209] on input "100" at bounding box center [517, 213] width 149 height 25
click at [706, 214] on input "40.00" at bounding box center [710, 213] width 149 height 25
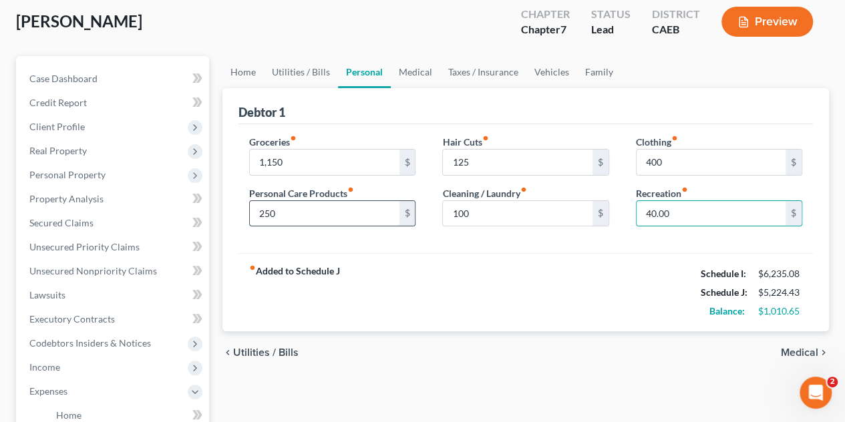
click at [316, 210] on input "250" at bounding box center [324, 213] width 149 height 25
type input "275"
click at [555, 272] on div "fiber_manual_record Added to Schedule J Schedule I: $6,235.08 Schedule J: $5,24…" at bounding box center [525, 292] width 574 height 78
type input "1"
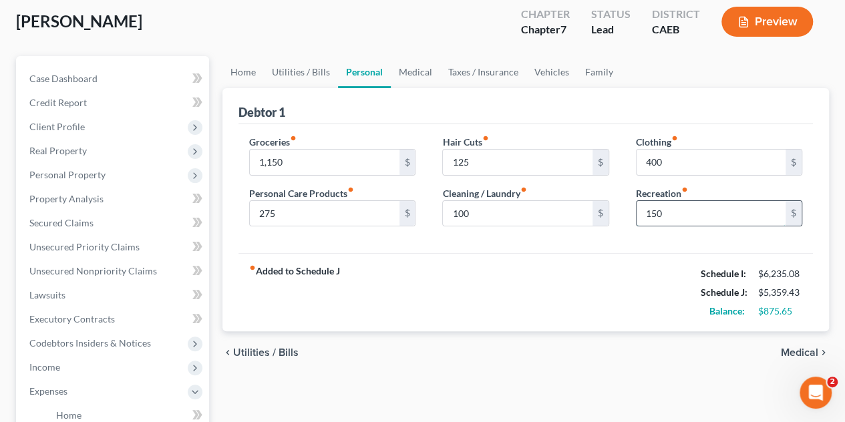
click at [667, 208] on input "150" at bounding box center [710, 213] width 149 height 25
drag, startPoint x: 678, startPoint y: 221, endPoint x: 624, endPoint y: 208, distance: 55.5
click at [626, 210] on div "Clothing fiber_manual_record 400 $ Recreation fiber_manual_record 150 $" at bounding box center [718, 186] width 193 height 103
type input "250"
click at [642, 264] on div "fiber_manual_record Added to Schedule J Schedule I: $6,235.08 Schedule J: $5,45…" at bounding box center [525, 292] width 574 height 78
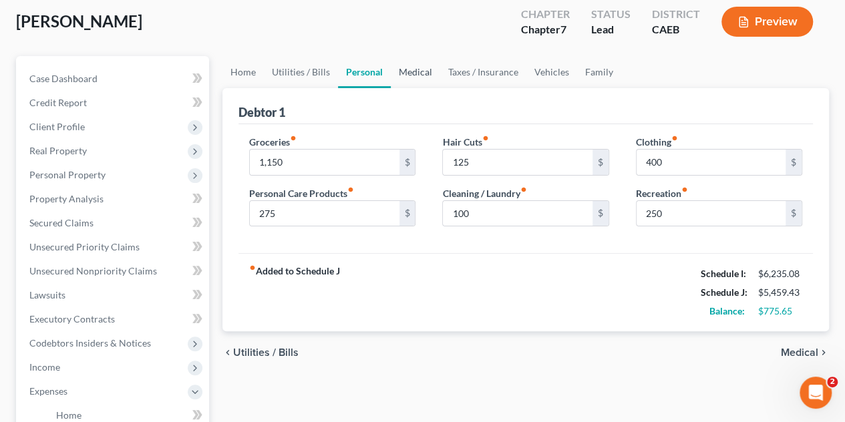
click at [415, 70] on link "Medical" at bounding box center [415, 72] width 49 height 32
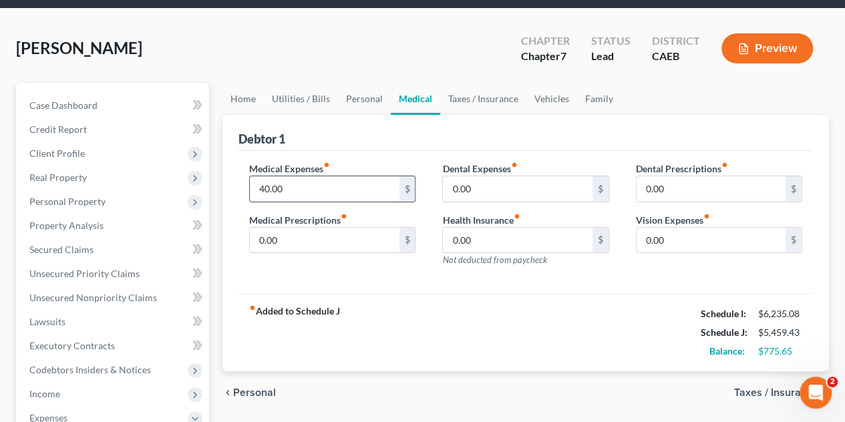
scroll to position [67, 0]
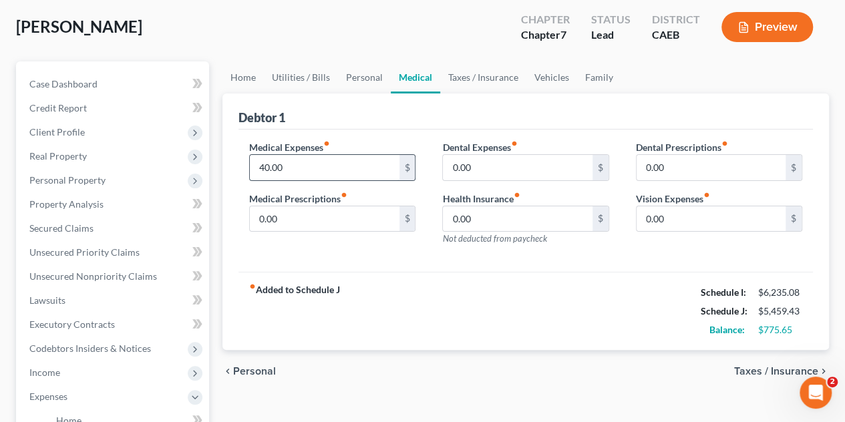
click at [370, 171] on input "40.00" at bounding box center [324, 167] width 149 height 25
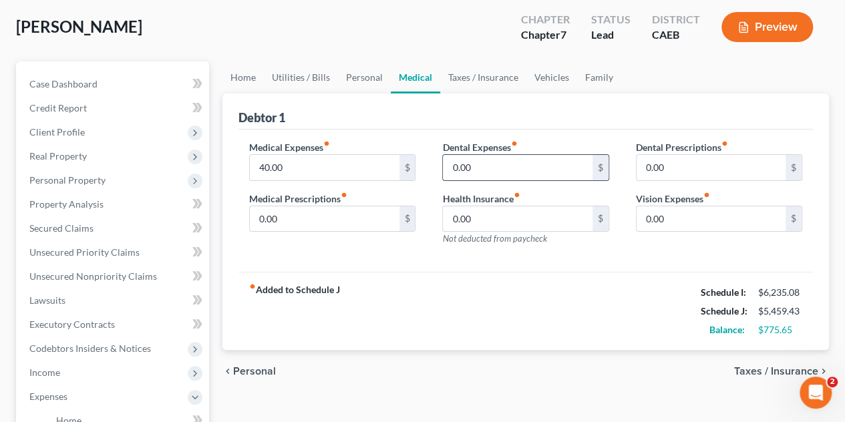
click at [507, 168] on input "0.00" at bounding box center [517, 167] width 149 height 25
click at [353, 173] on input "40.00" at bounding box center [324, 167] width 149 height 25
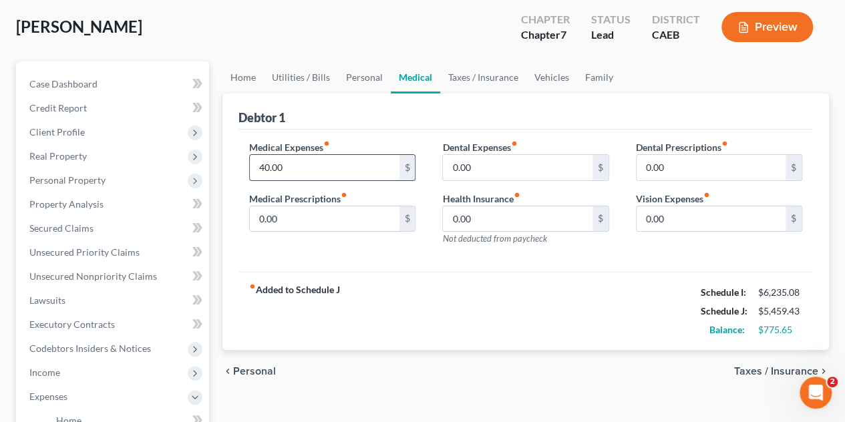
click at [353, 173] on input "40.00" at bounding box center [324, 167] width 149 height 25
click at [324, 166] on input "40.00" at bounding box center [324, 167] width 149 height 25
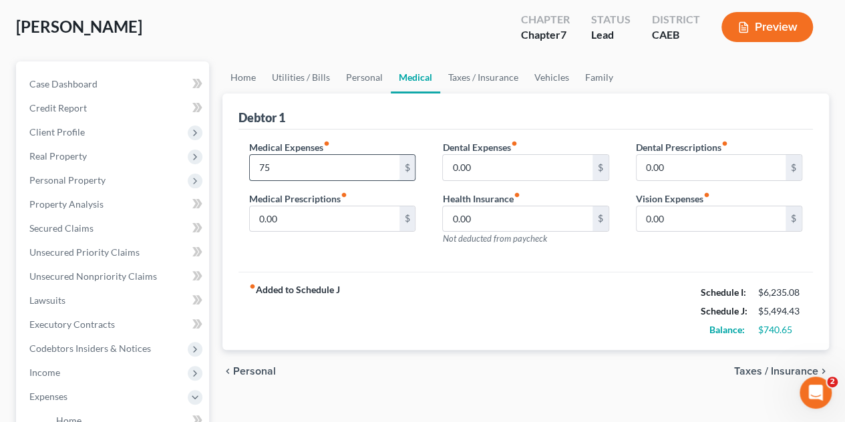
type input "7"
type input "100"
click at [415, 264] on div "Medical Expenses fiber_manual_record 100 $ Medical Prescriptions fiber_manual_r…" at bounding box center [525, 201] width 574 height 143
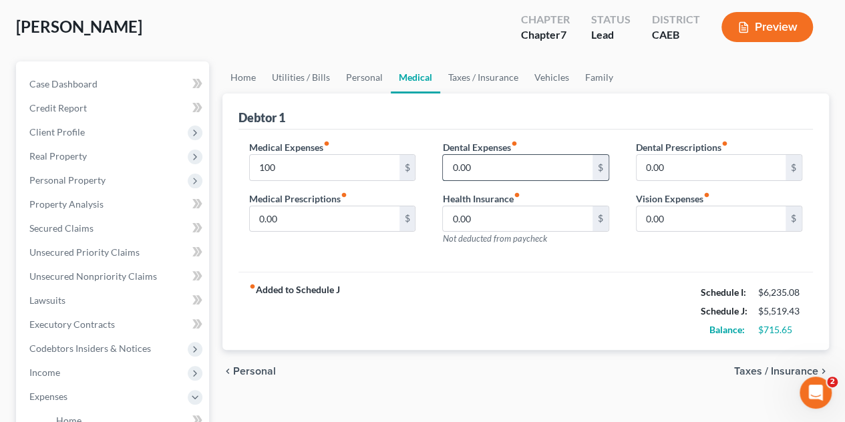
click at [494, 168] on input "0.00" at bounding box center [517, 167] width 149 height 25
click at [336, 220] on input "0.00" at bounding box center [324, 218] width 149 height 25
type input "30"
click at [529, 170] on input "text" at bounding box center [517, 167] width 149 height 25
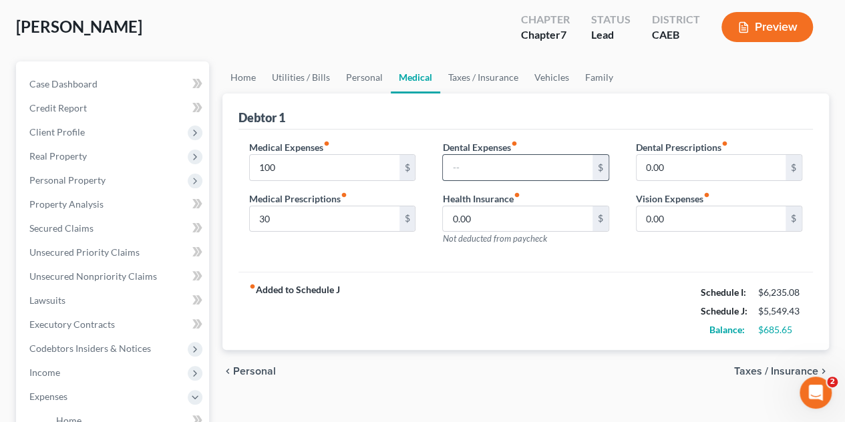
drag, startPoint x: 519, startPoint y: 170, endPoint x: 506, endPoint y: 162, distance: 15.2
click at [518, 170] on input "text" at bounding box center [517, 167] width 149 height 25
click at [645, 244] on div "Dental Prescriptions fiber_manual_record 0.00 $ Vision Expenses fiber_manual_re…" at bounding box center [718, 198] width 193 height 116
click at [487, 164] on input "text" at bounding box center [517, 167] width 149 height 25
click at [491, 165] on input "text" at bounding box center [517, 167] width 149 height 25
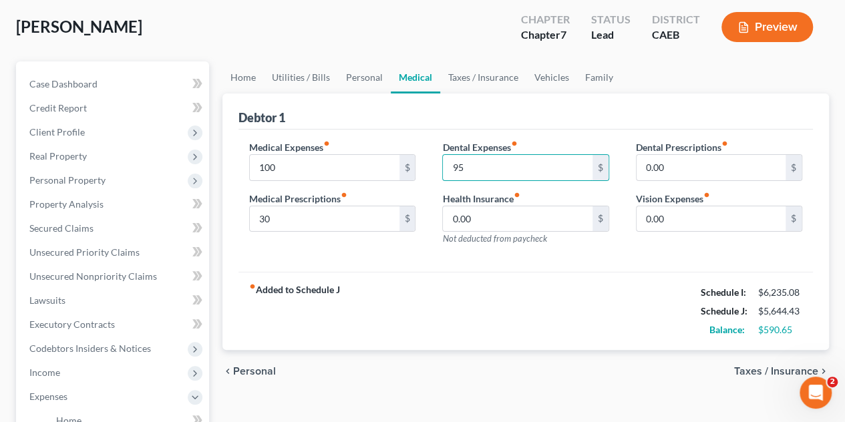
type input "95"
click at [522, 298] on div "fiber_manual_record Added to Schedule J Schedule I: $6,235.08 Schedule J: $5,64…" at bounding box center [525, 311] width 574 height 78
click at [611, 272] on div "fiber_manual_record Added to Schedule J Schedule I: $6,235.08 Schedule J: $5,64…" at bounding box center [525, 311] width 574 height 78
click at [467, 79] on link "Taxes / Insurance" at bounding box center [483, 77] width 86 height 32
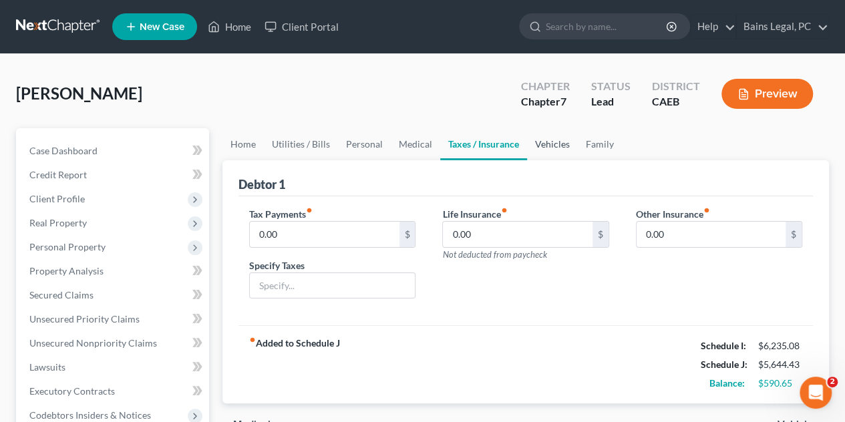
click at [567, 148] on link "Vehicles" at bounding box center [552, 144] width 51 height 32
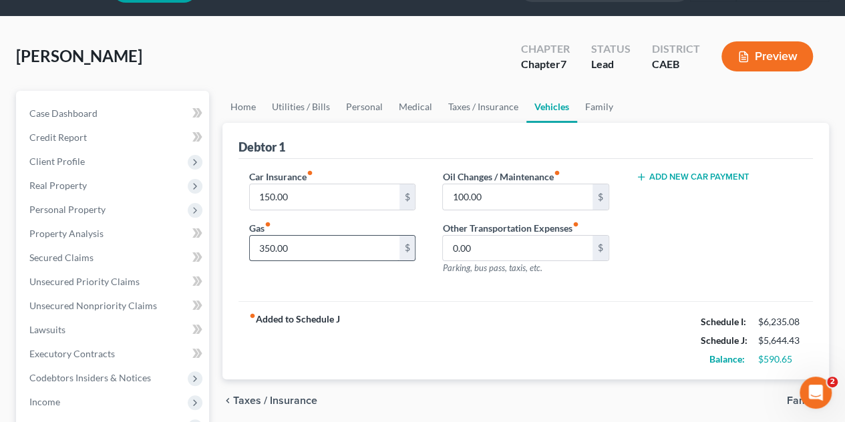
scroll to position [67, 0]
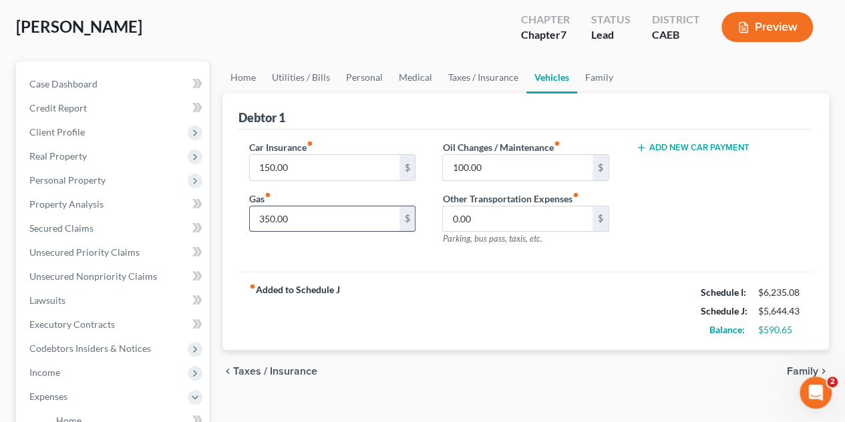
click at [345, 222] on input "350.00" at bounding box center [324, 218] width 149 height 25
type input "600"
click at [541, 304] on div "fiber_manual_record Added to Schedule J Schedule I: $6,235.08 Schedule J: $5,89…" at bounding box center [525, 311] width 574 height 78
click at [361, 219] on input "600" at bounding box center [324, 218] width 149 height 25
drag, startPoint x: 688, startPoint y: 184, endPoint x: 658, endPoint y: 137, distance: 56.5
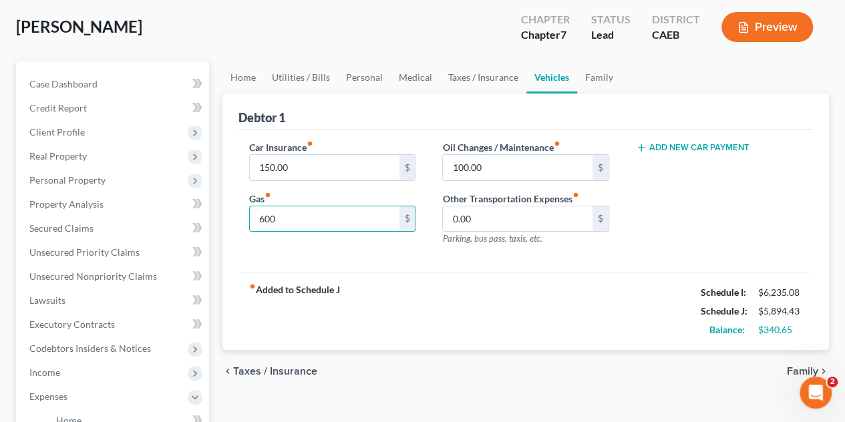
click at [688, 184] on div "Add New Car Payment" at bounding box center [718, 198] width 193 height 116
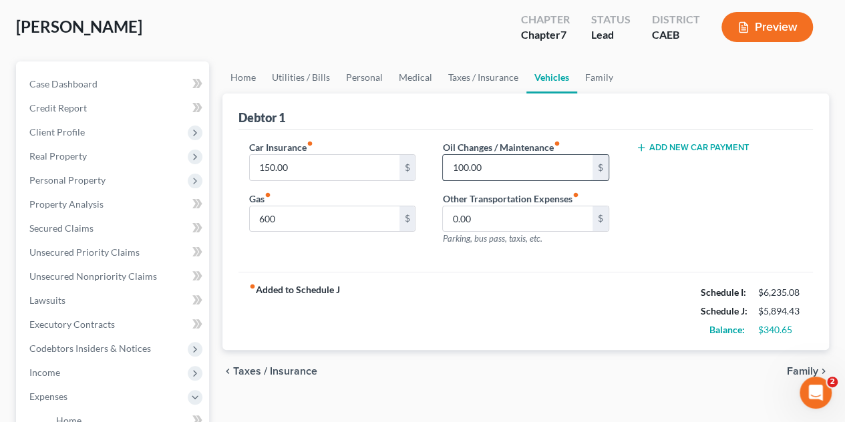
click at [523, 168] on input "100.00" at bounding box center [517, 167] width 149 height 25
click at [717, 173] on div "Add New Car Payment" at bounding box center [718, 198] width 193 height 116
click at [602, 79] on link "Family" at bounding box center [599, 77] width 44 height 32
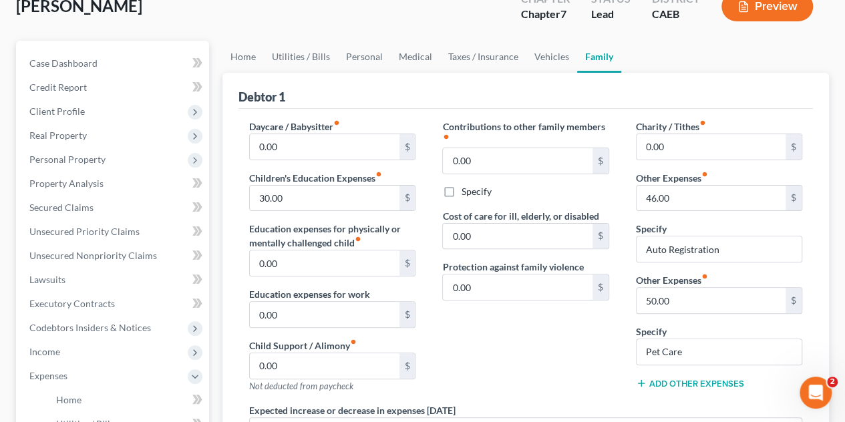
scroll to position [67, 0]
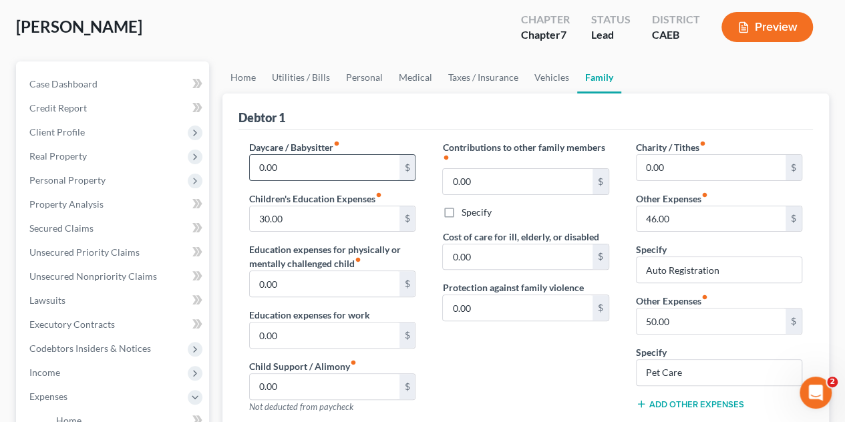
click at [325, 173] on input "0.00" at bounding box center [324, 167] width 149 height 25
click at [326, 210] on input "30.00" at bounding box center [324, 218] width 149 height 25
click at [357, 222] on input "30.00" at bounding box center [324, 218] width 149 height 25
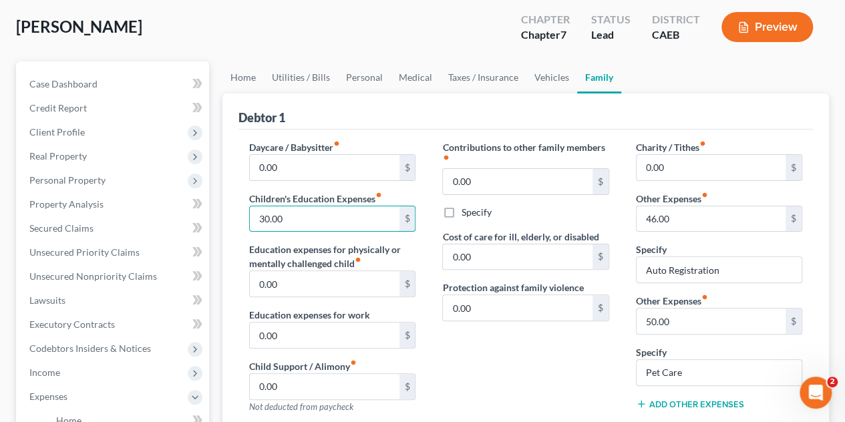
drag, startPoint x: 308, startPoint y: 220, endPoint x: 238, endPoint y: 216, distance: 70.9
click at [232, 218] on div "Debtor 1 Daycare / Babysitter fiber_manual_record 0.00 $ Children's Education E…" at bounding box center [525, 364] width 606 height 542
drag, startPoint x: 529, startPoint y: 383, endPoint x: 454, endPoint y: 317, distance: 99.9
click at [529, 383] on div "Contributions to other family members fiber_manual_record 0.00 $ Specify Cost o…" at bounding box center [525, 282] width 193 height 284
type input "40"
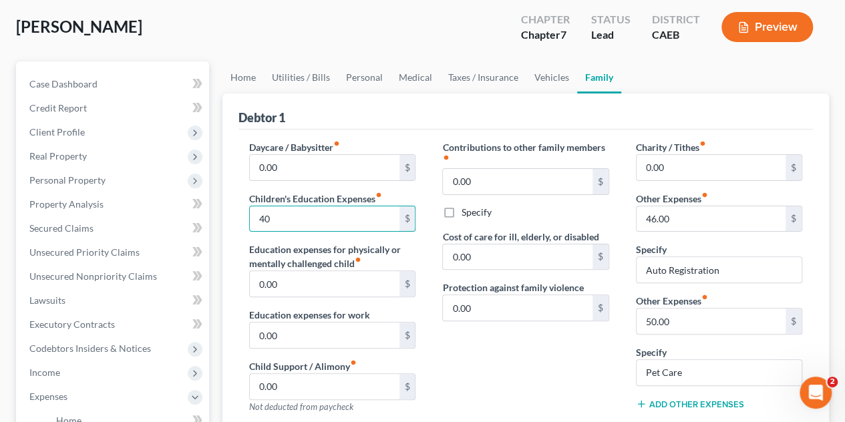
click at [503, 359] on div "Contributions to other family members fiber_manual_record 0.00 $ Specify Cost o…" at bounding box center [525, 282] width 193 height 284
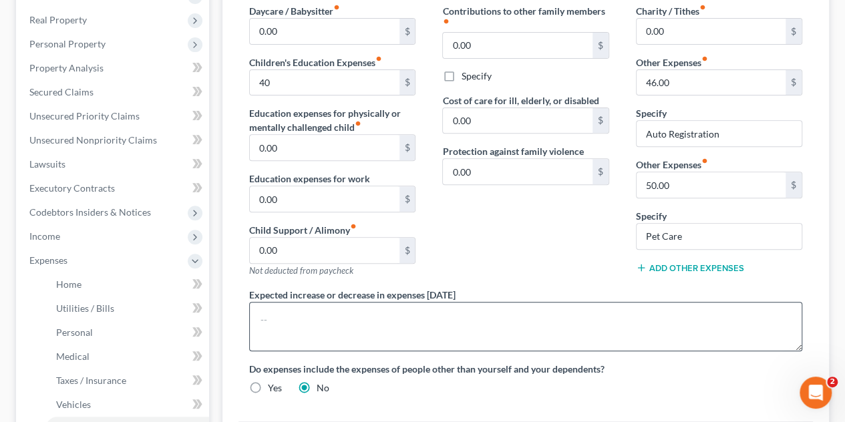
scroll to position [200, 0]
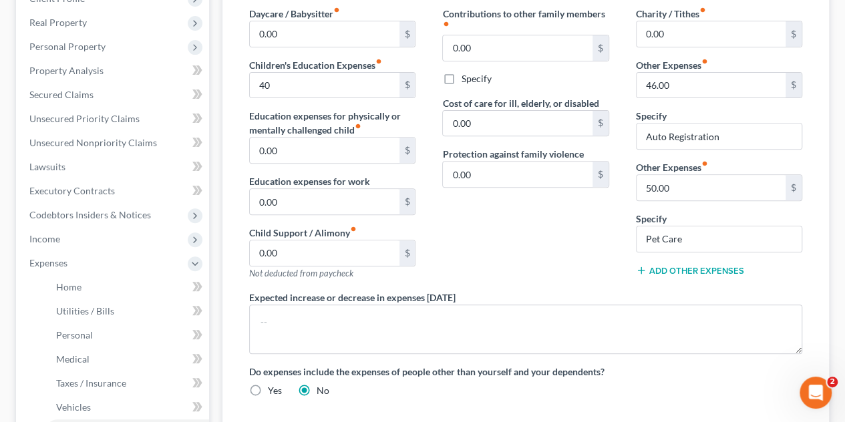
click at [533, 250] on div "Contributions to other family members fiber_manual_record 0.00 $ Specify Cost o…" at bounding box center [525, 149] width 193 height 284
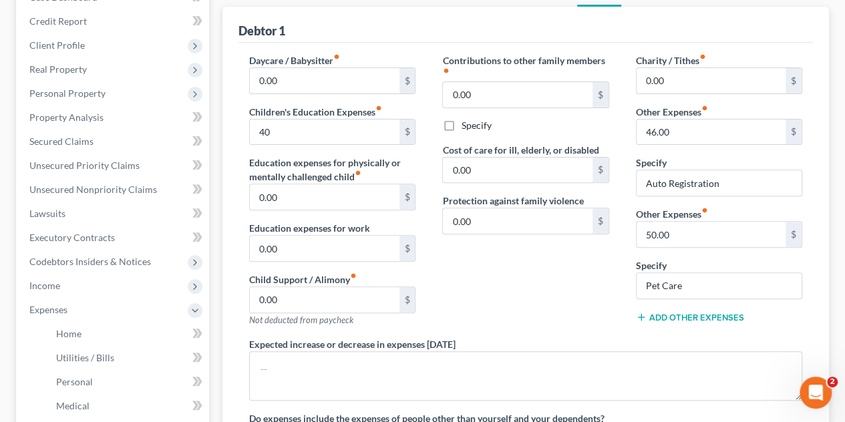
scroll to position [134, 0]
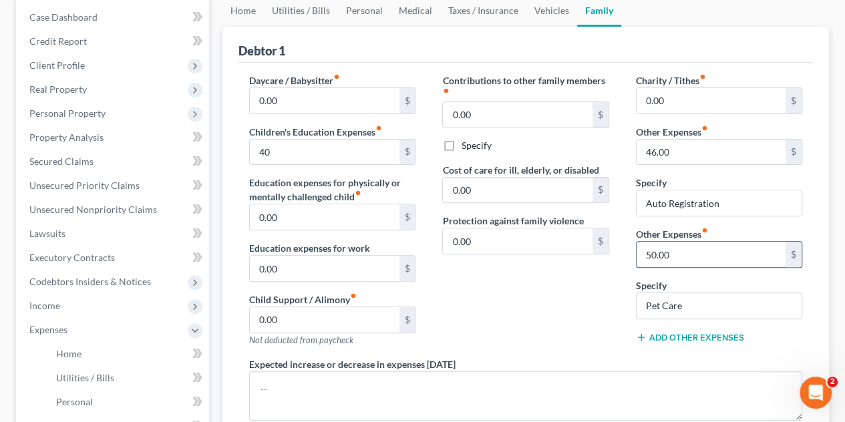
click at [715, 254] on input "50.00" at bounding box center [710, 254] width 149 height 25
click at [696, 258] on input "50.00" at bounding box center [710, 254] width 149 height 25
click at [554, 272] on div "Contributions to other family members fiber_manual_record 0.00 $ Specify Cost o…" at bounding box center [525, 215] width 193 height 284
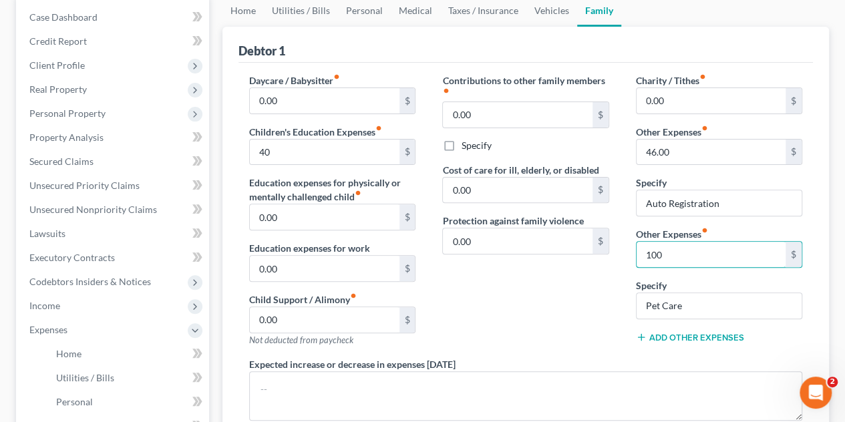
type input "100"
click at [549, 338] on div "Contributions to other family members fiber_manual_record 0.00 $ Specify Cost o…" at bounding box center [525, 215] width 193 height 284
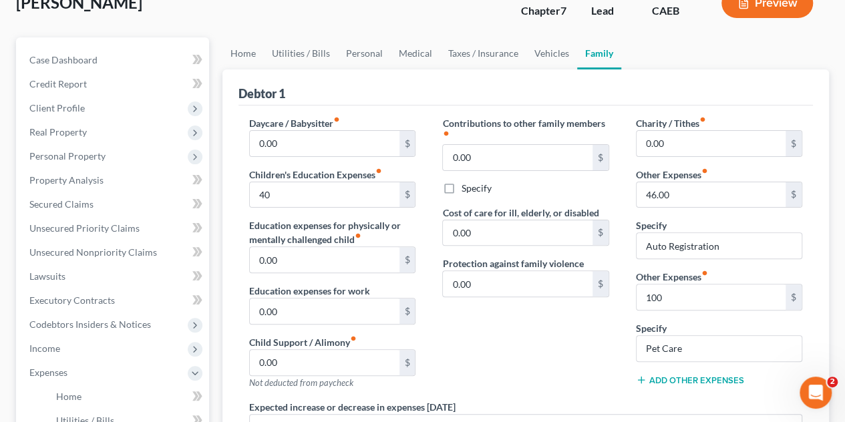
scroll to position [0, 0]
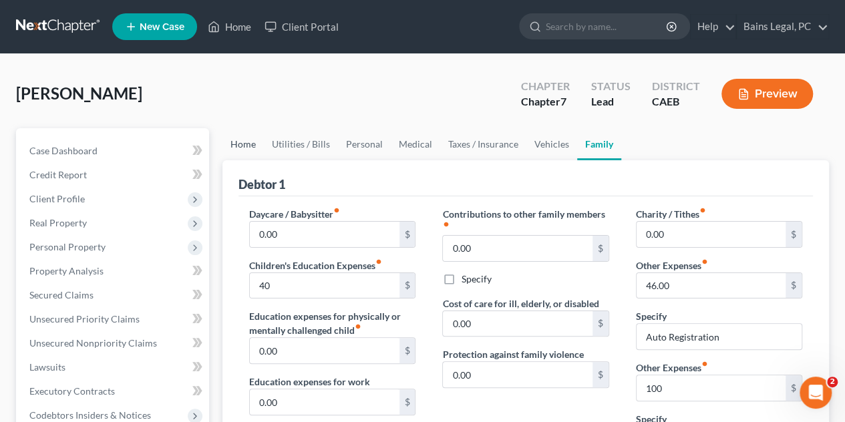
click at [248, 142] on link "Home" at bounding box center [242, 144] width 41 height 32
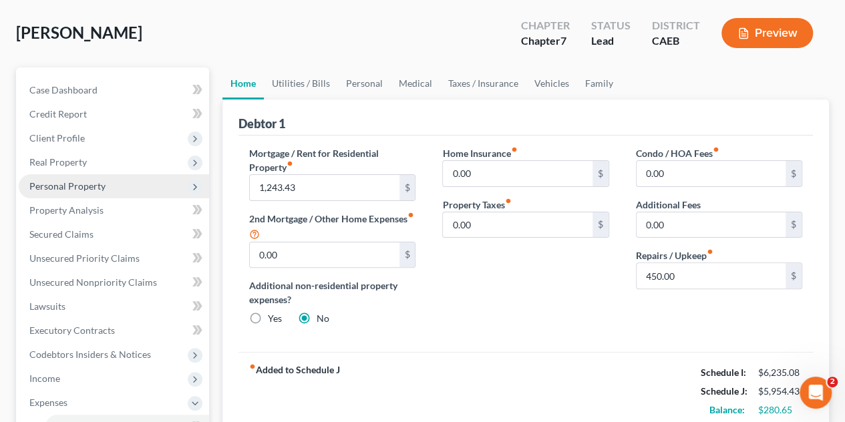
scroll to position [134, 0]
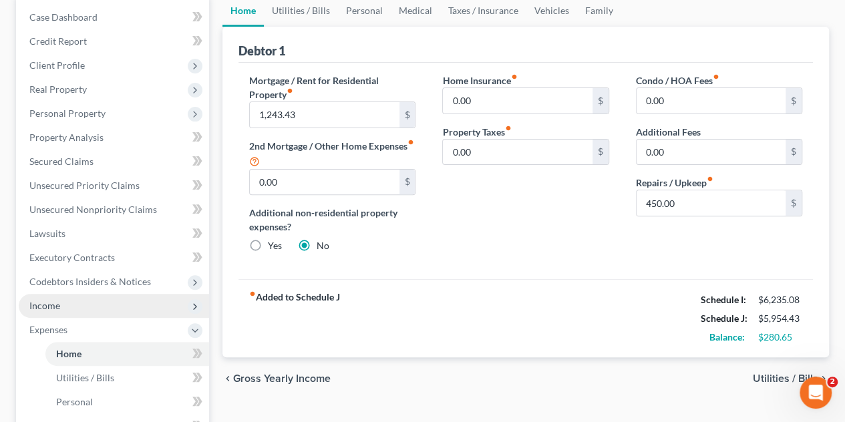
click at [79, 302] on span "Income" at bounding box center [114, 306] width 190 height 24
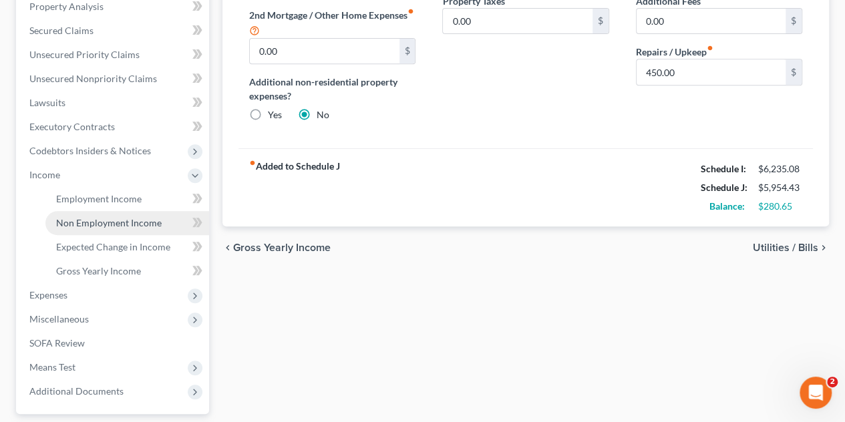
scroll to position [267, 0]
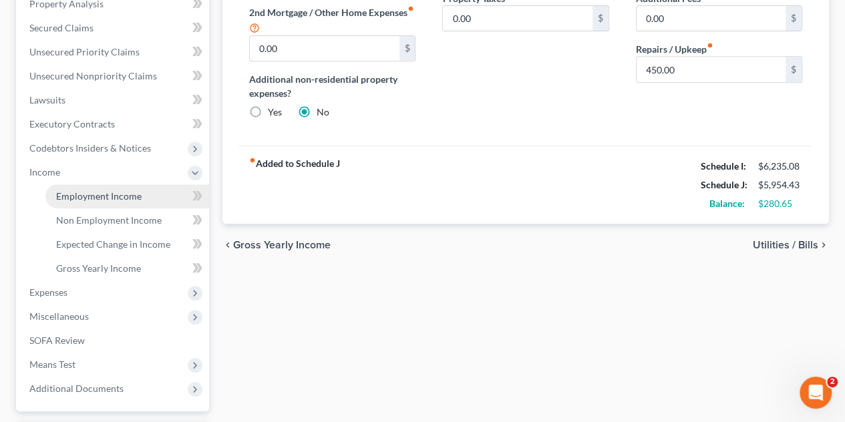
click at [99, 194] on span "Employment Income" at bounding box center [98, 195] width 85 height 11
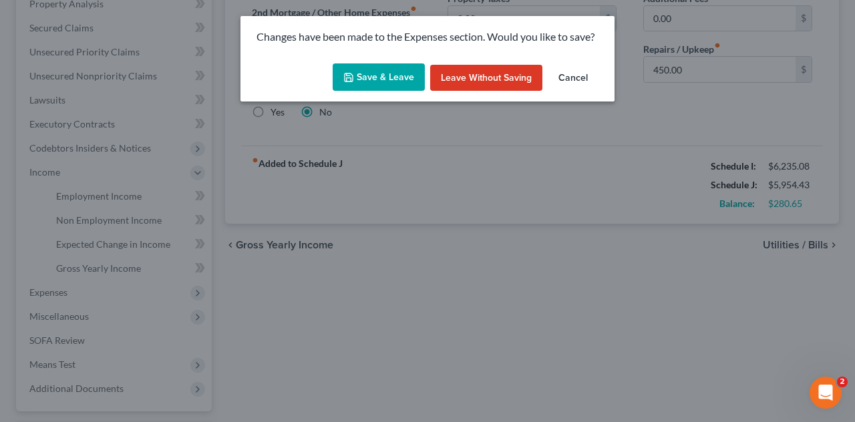
click at [393, 80] on button "Save & Leave" at bounding box center [378, 77] width 92 height 28
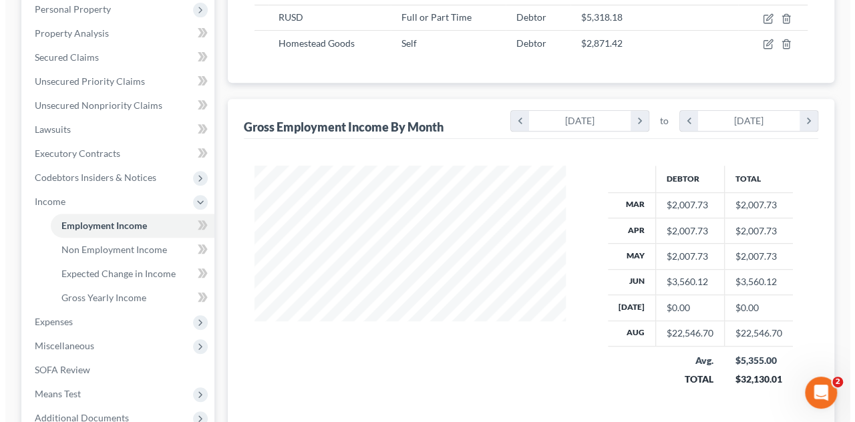
scroll to position [67, 0]
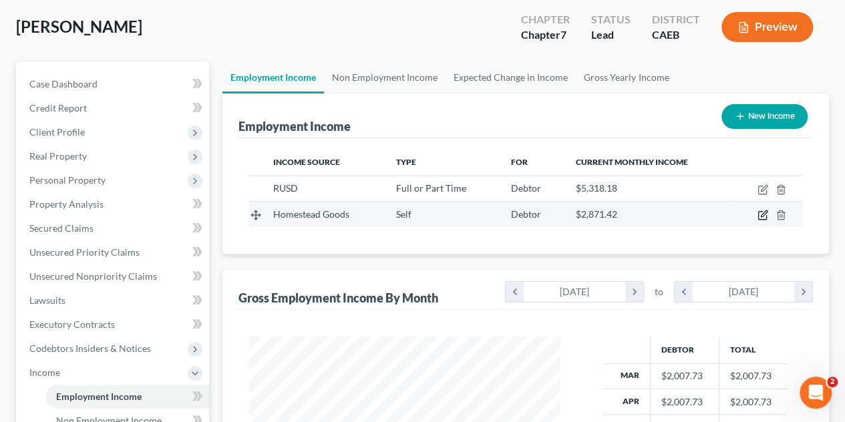
click at [761, 212] on icon "button" at bounding box center [762, 215] width 11 height 11
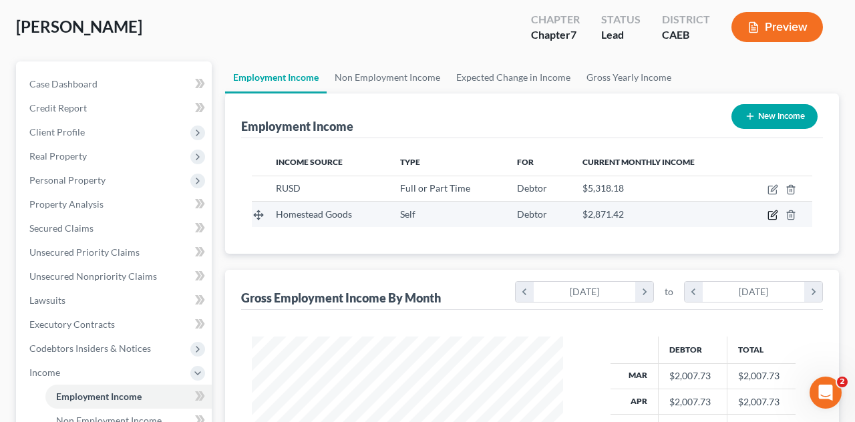
select select "1"
select select "4"
select select "0"
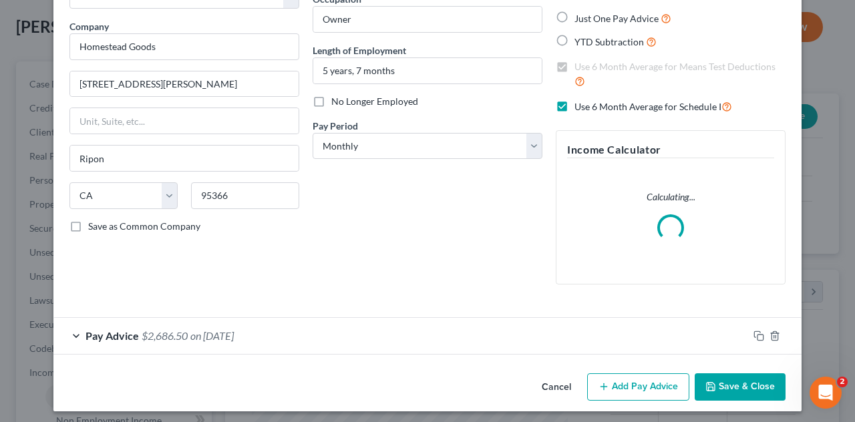
scroll to position [97, 0]
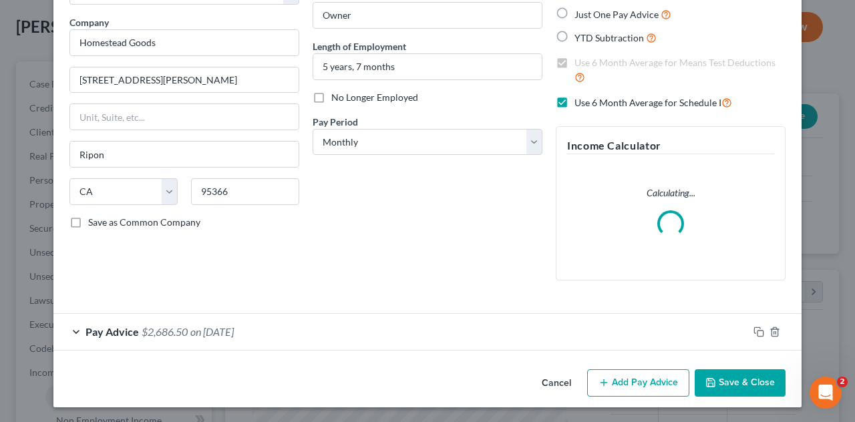
click at [234, 334] on span "on [DATE]" at bounding box center [211, 331] width 43 height 13
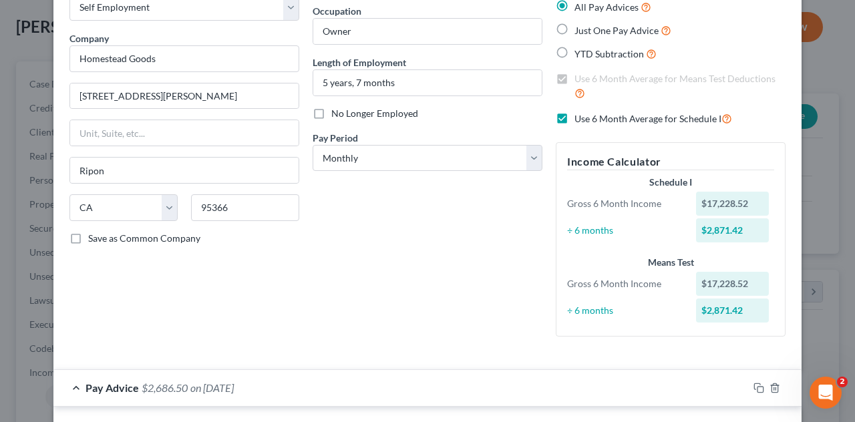
scroll to position [0, 0]
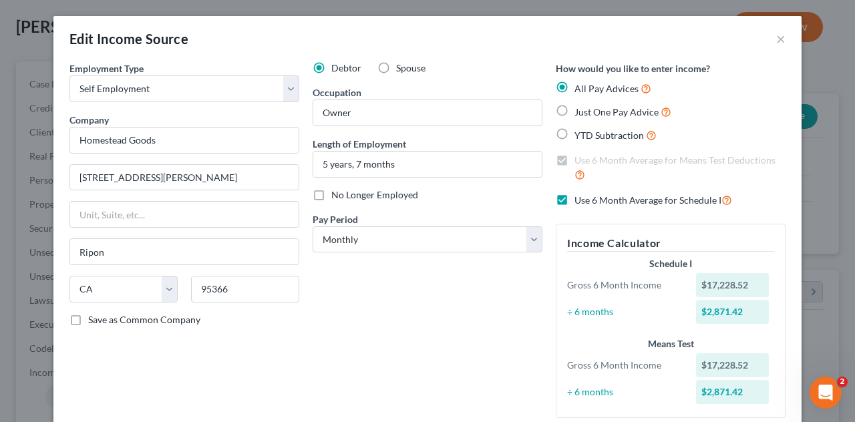
drag, startPoint x: 558, startPoint y: 200, endPoint x: 422, endPoint y: 332, distance: 189.8
click at [574, 200] on label "Use 6 Month Average for Schedule I" at bounding box center [653, 199] width 158 height 15
click at [580, 200] on input "Use 6 Month Average for Schedule I" at bounding box center [584, 196] width 9 height 9
checkbox input "false"
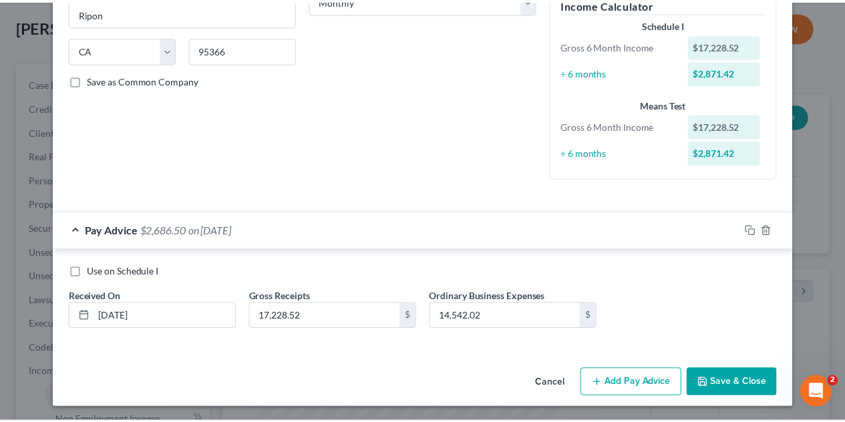
scroll to position [212, 0]
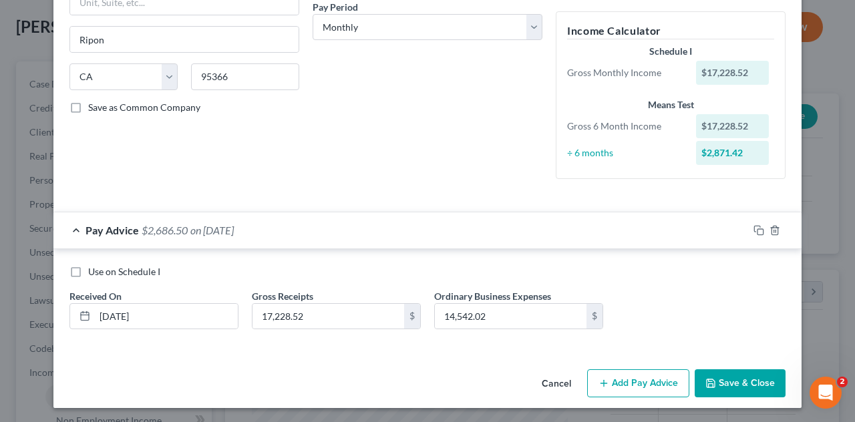
click at [737, 380] on button "Save & Close" at bounding box center [739, 383] width 91 height 28
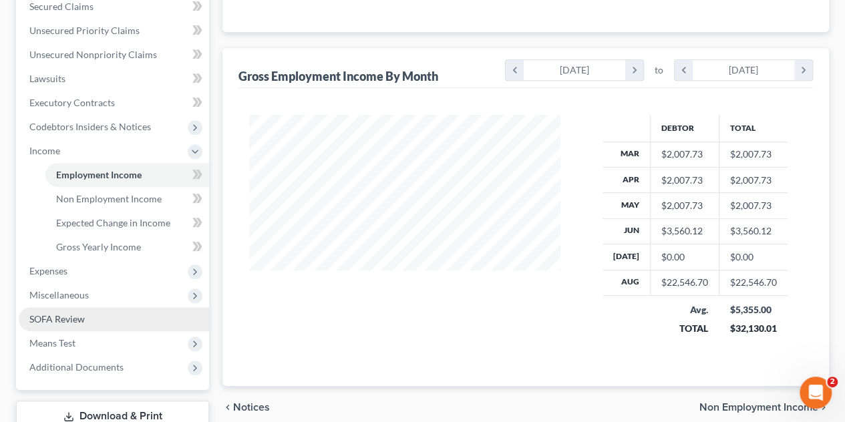
scroll to position [334, 0]
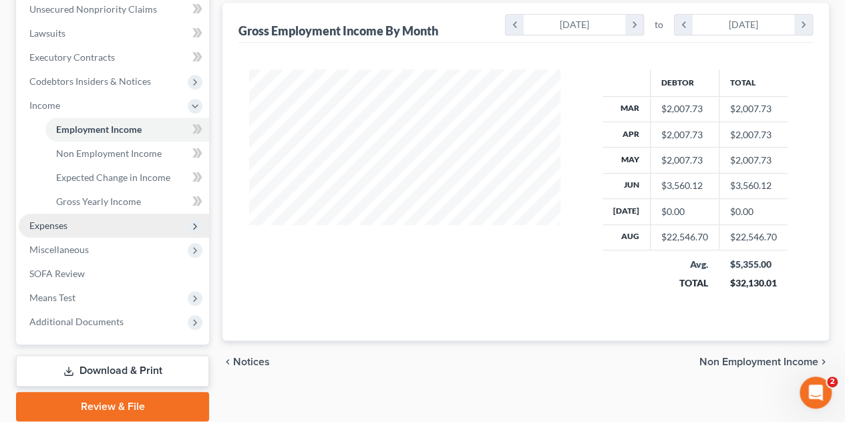
click at [51, 225] on span "Expenses" at bounding box center [48, 225] width 38 height 11
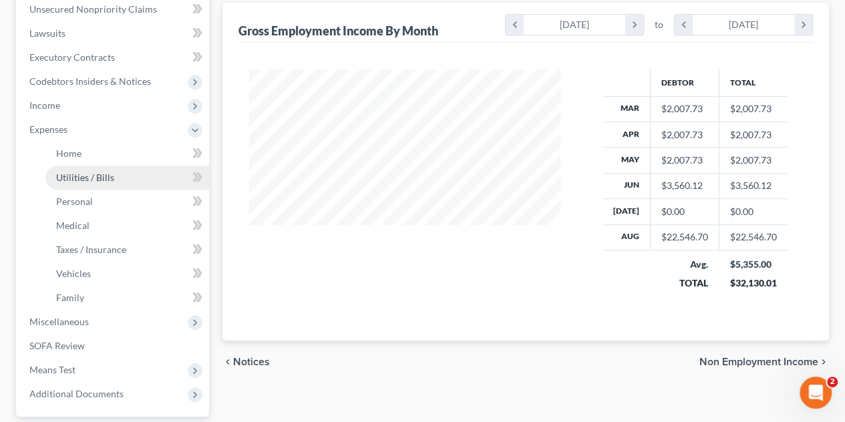
click at [92, 178] on span "Utilities / Bills" at bounding box center [85, 177] width 58 height 11
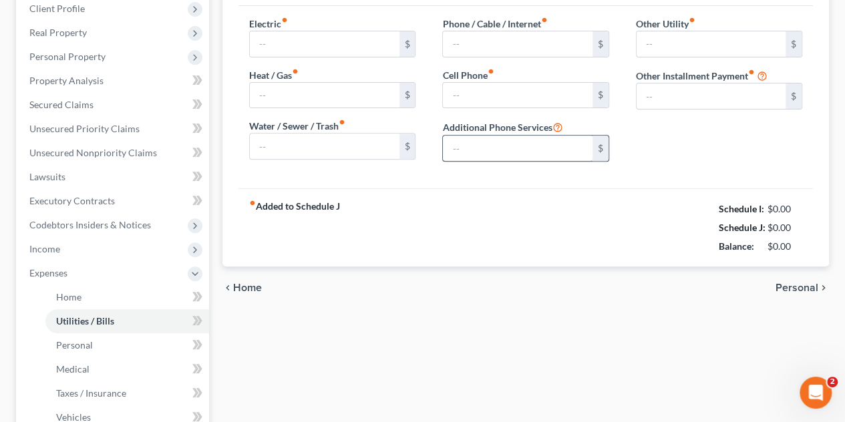
type input "270.00"
type input "91.67"
type input "0.00"
type input "70.00"
type input "260.00"
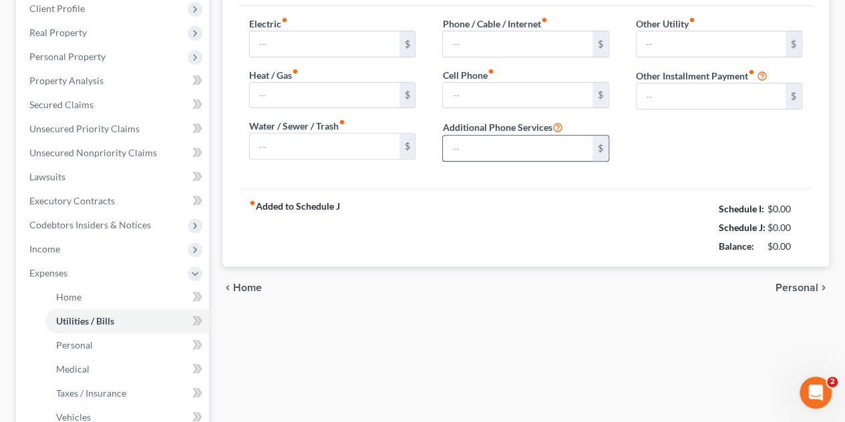
type input "0.00"
type input "8.33"
type input "Home Security"
type input "0.00"
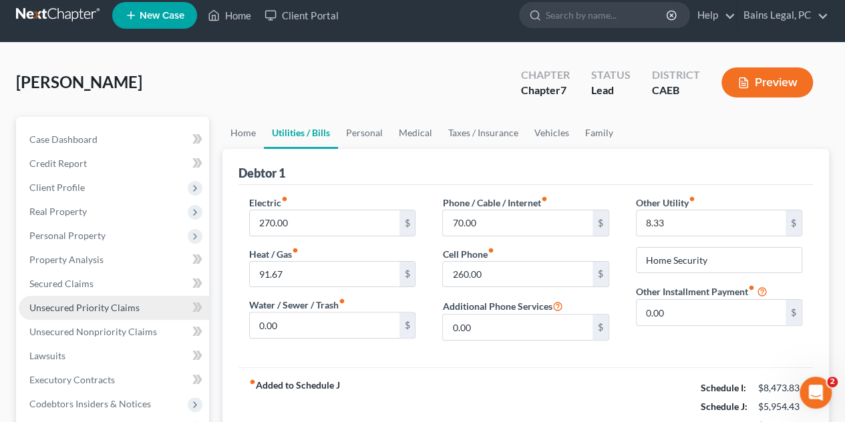
scroll to position [200, 0]
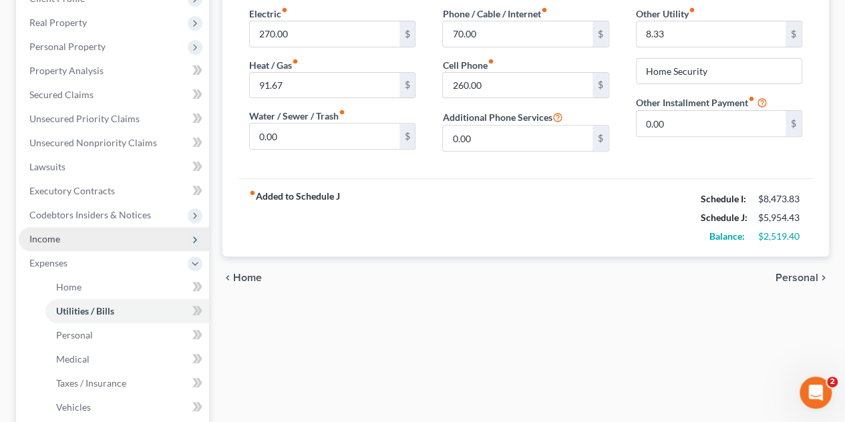
click at [51, 236] on span "Income" at bounding box center [44, 238] width 31 height 11
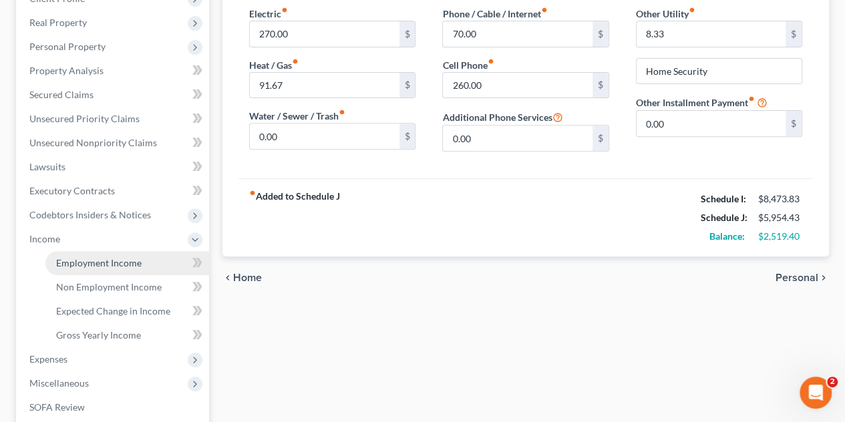
click at [108, 262] on span "Employment Income" at bounding box center [98, 262] width 85 height 11
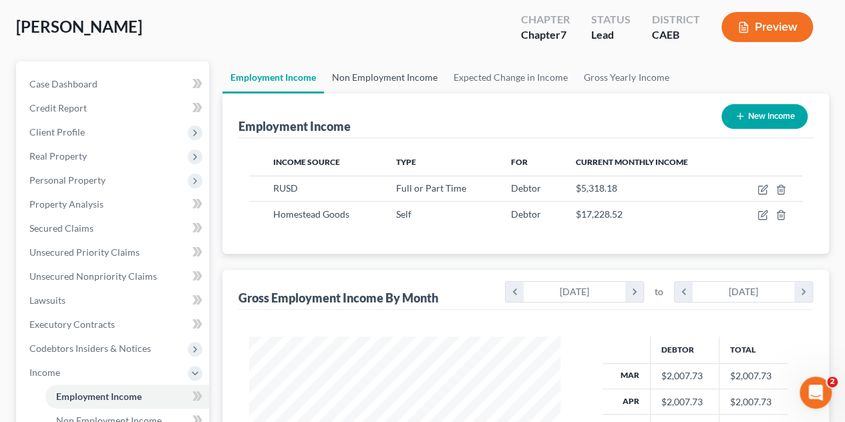
scroll to position [667403, 667303]
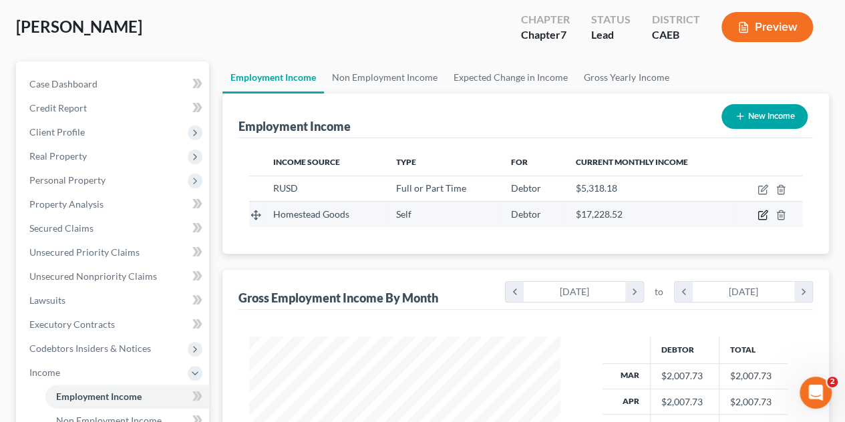
click at [764, 215] on icon "button" at bounding box center [762, 215] width 11 height 11
select select "1"
select select "4"
select select "0"
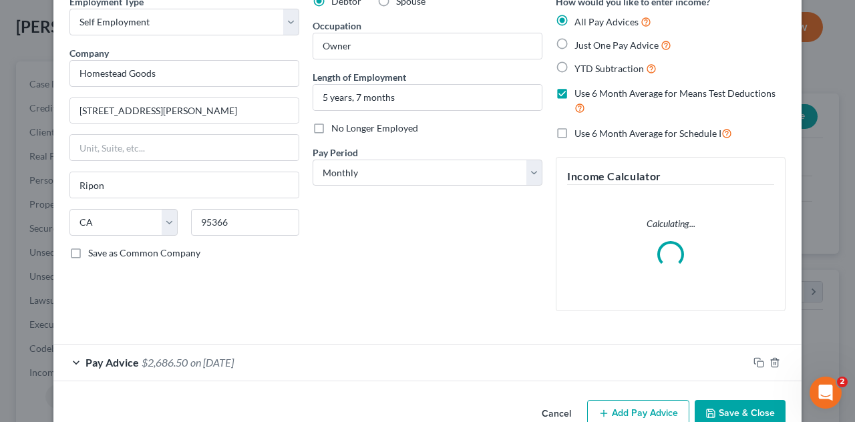
click at [574, 136] on label "Use 6 Month Average for Schedule I" at bounding box center [653, 133] width 158 height 15
click at [580, 134] on input "Use 6 Month Average for Schedule I" at bounding box center [584, 130] width 9 height 9
checkbox input "true"
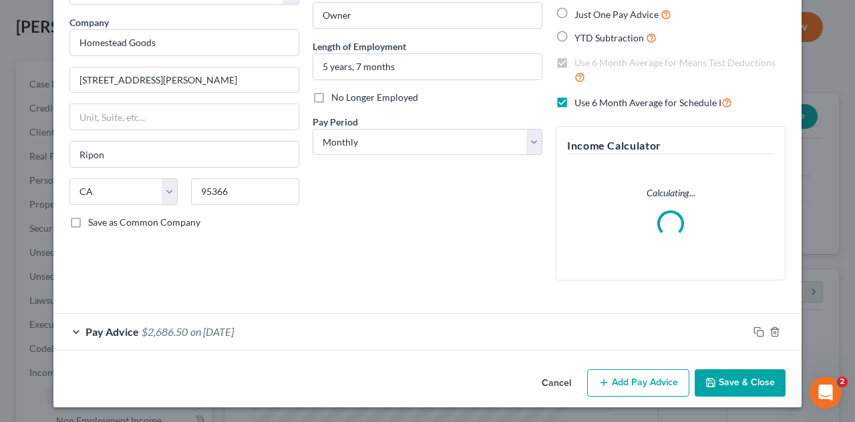
click at [333, 325] on div "Pay Advice $2,686.50 on [DATE]" at bounding box center [400, 331] width 694 height 35
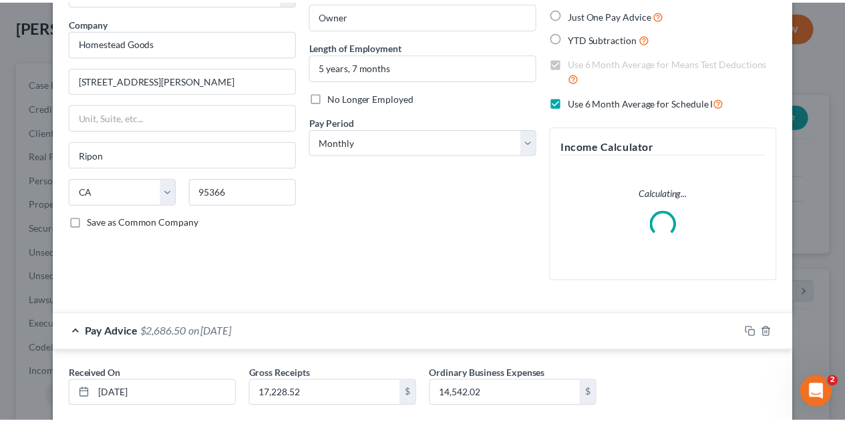
scroll to position [175, 0]
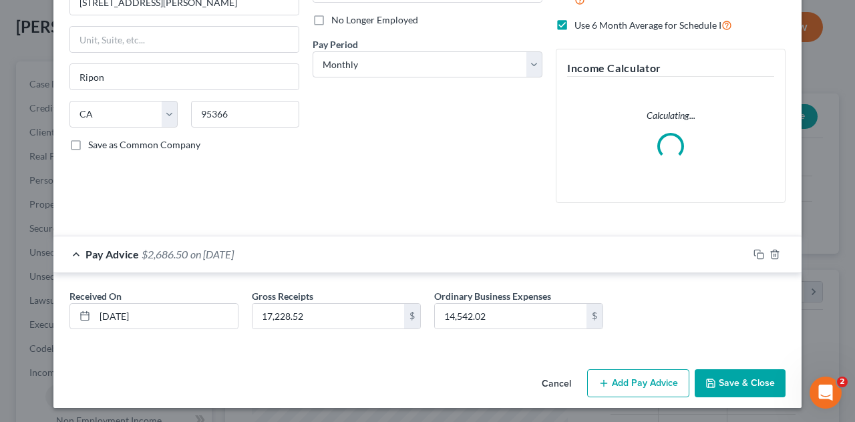
click at [742, 380] on button "Save & Close" at bounding box center [739, 383] width 91 height 28
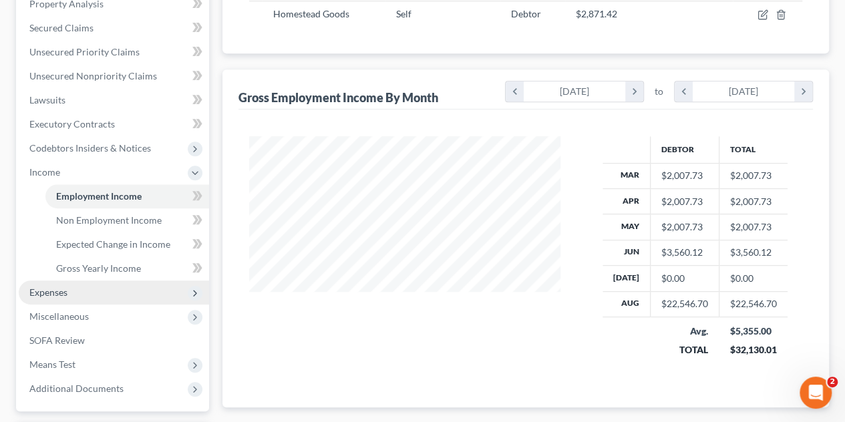
click at [65, 291] on span "Expenses" at bounding box center [48, 291] width 38 height 11
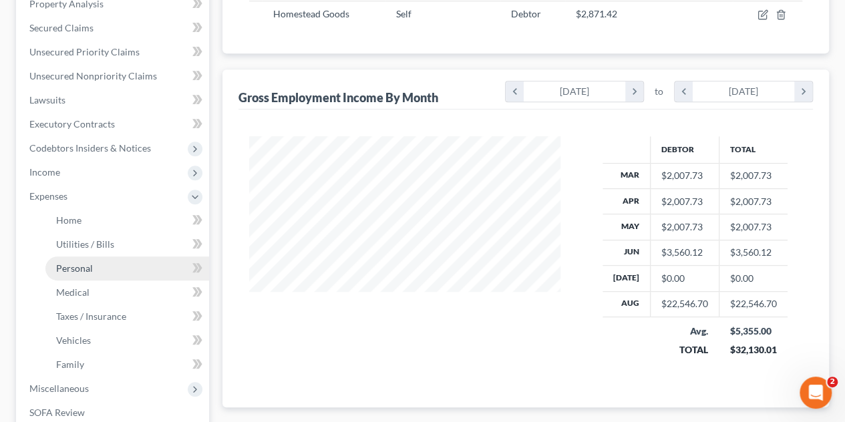
click at [105, 270] on link "Personal" at bounding box center [127, 268] width 164 height 24
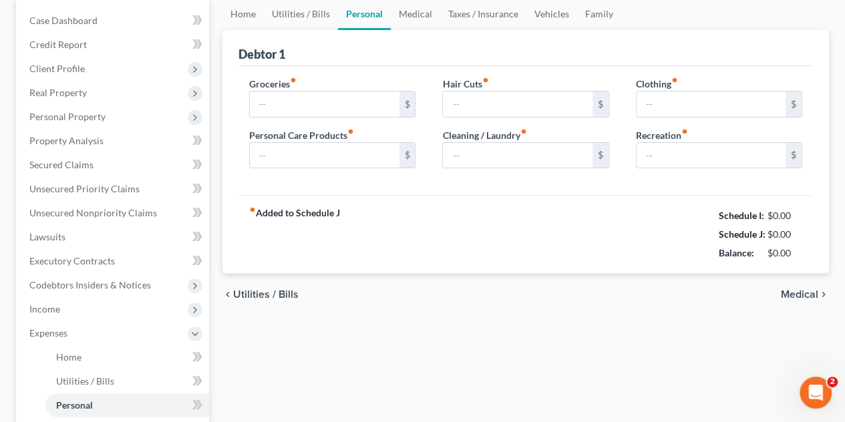
type input "1,150.00"
type input "275.00"
type input "125.00"
type input "100.00"
type input "400.00"
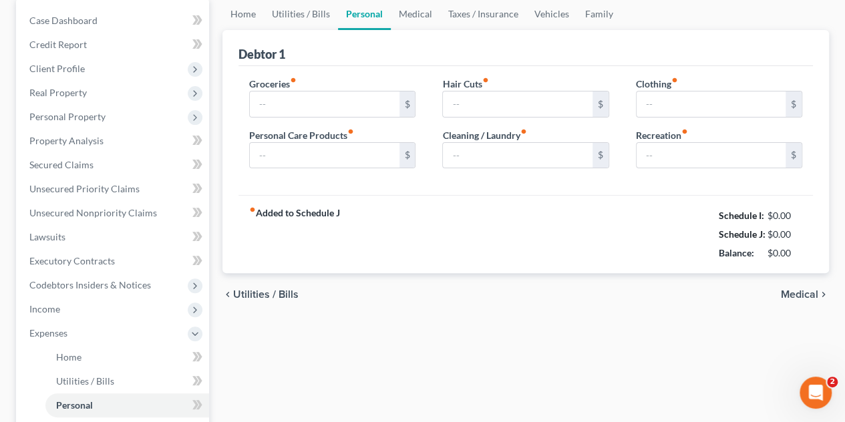
type input "250.00"
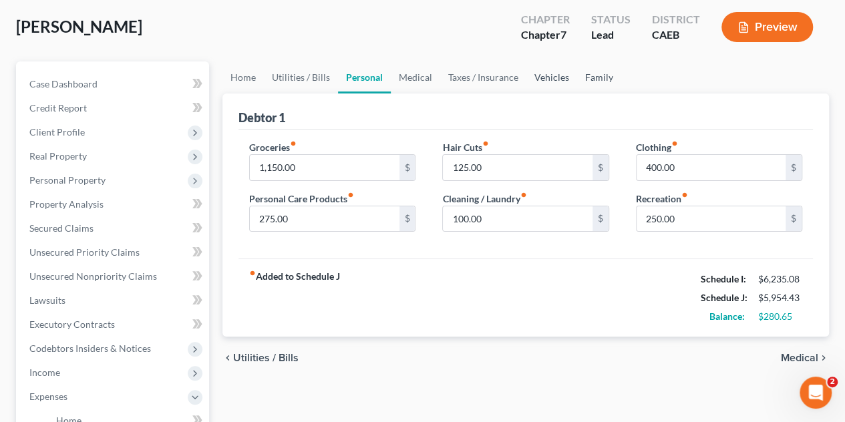
drag, startPoint x: 542, startPoint y: 72, endPoint x: 584, endPoint y: 76, distance: 41.6
click at [543, 72] on link "Vehicles" at bounding box center [551, 77] width 51 height 32
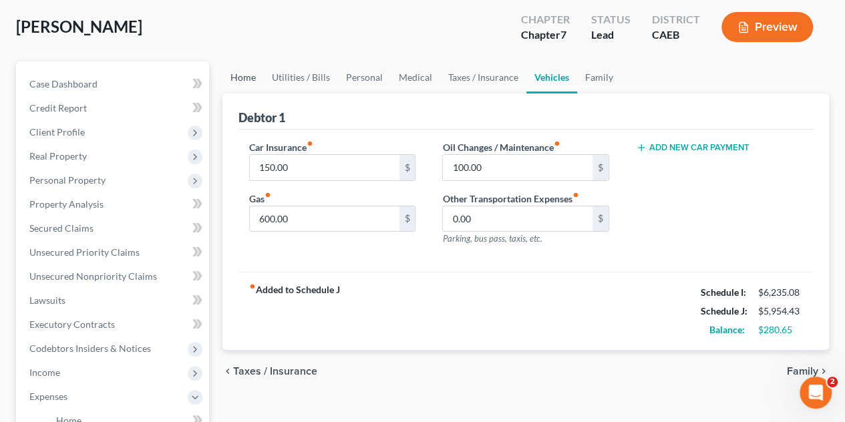
click at [244, 75] on link "Home" at bounding box center [242, 77] width 41 height 32
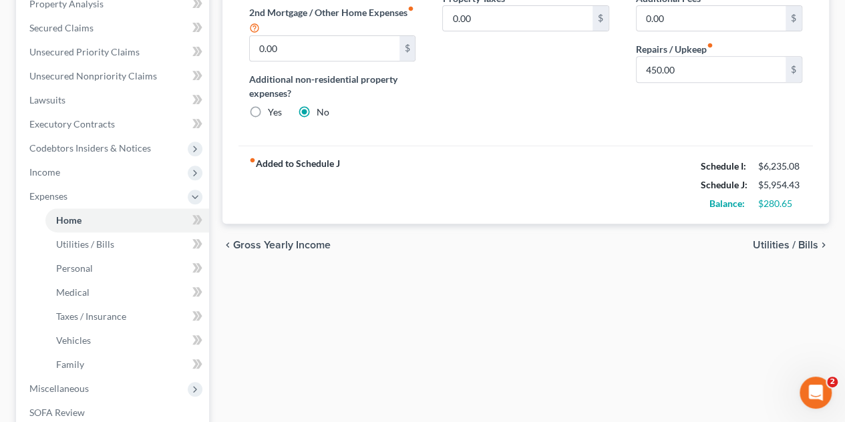
drag, startPoint x: 439, startPoint y: 253, endPoint x: 636, endPoint y: 360, distance: 224.6
click at [636, 361] on div "Home Utilities / Bills Personal Medical Taxes / Insurance Vehicles Family Debto…" at bounding box center [526, 210] width 620 height 699
click at [636, 360] on div "Home Utilities / Bills Personal Medical Taxes / Insurance Vehicles Family Debto…" at bounding box center [526, 210] width 620 height 699
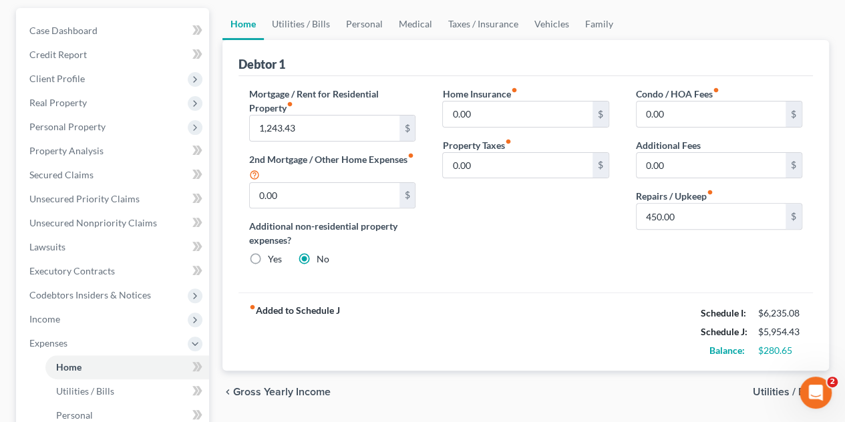
click at [494, 262] on div "Home Insurance fiber_manual_record 0.00 $ Property Taxes fiber_manual_record 0.…" at bounding box center [525, 182] width 193 height 190
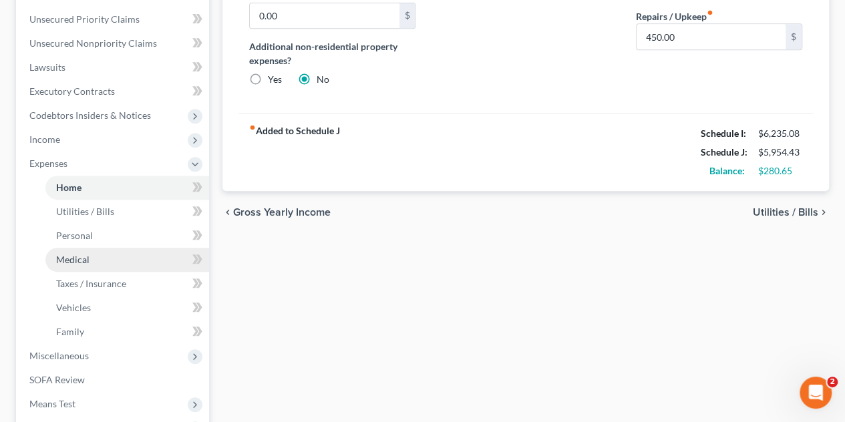
scroll to position [320, 0]
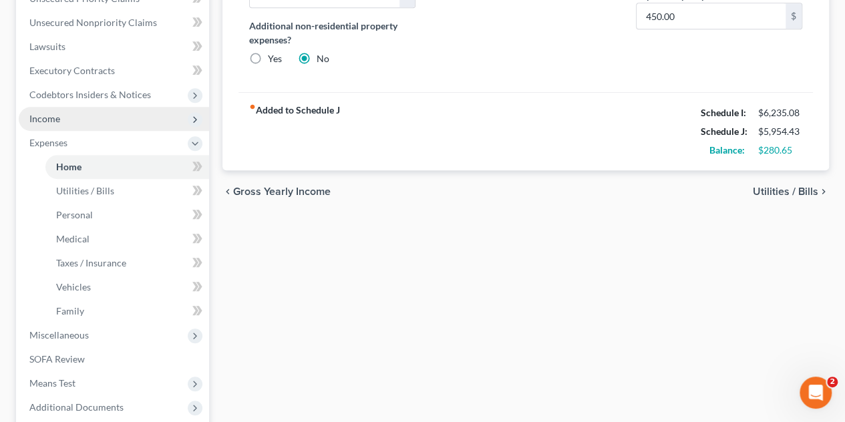
click at [53, 120] on span "Income" at bounding box center [44, 118] width 31 height 11
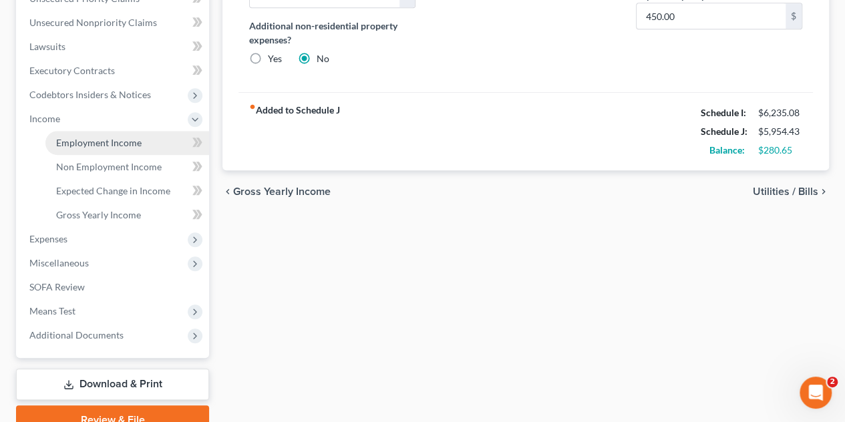
click at [92, 140] on span "Employment Income" at bounding box center [98, 142] width 85 height 11
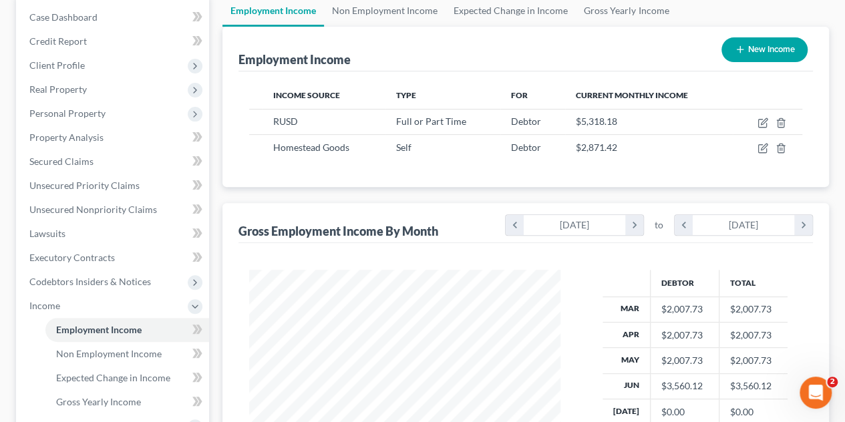
scroll to position [238, 338]
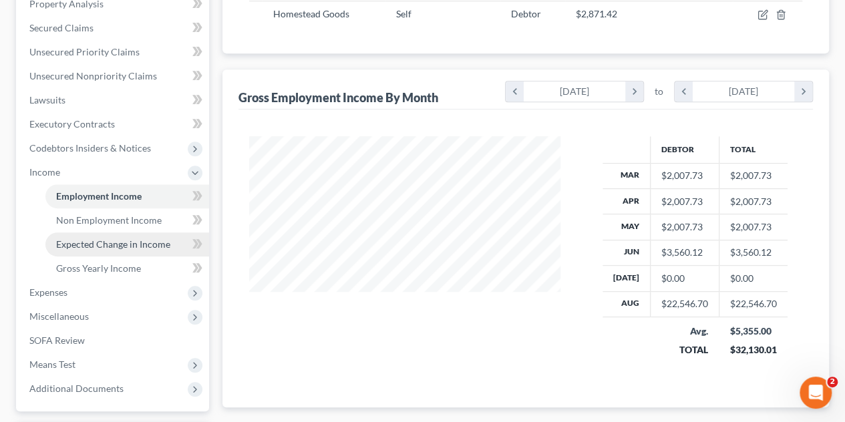
click at [105, 243] on span "Expected Change in Income" at bounding box center [113, 243] width 114 height 11
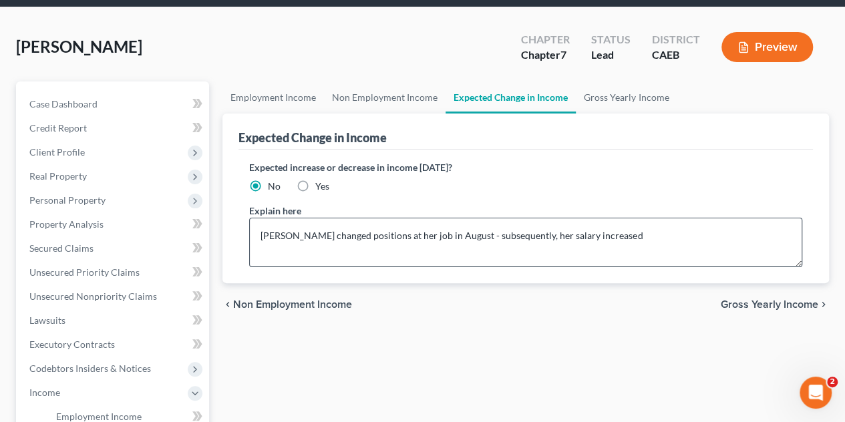
scroll to position [67, 0]
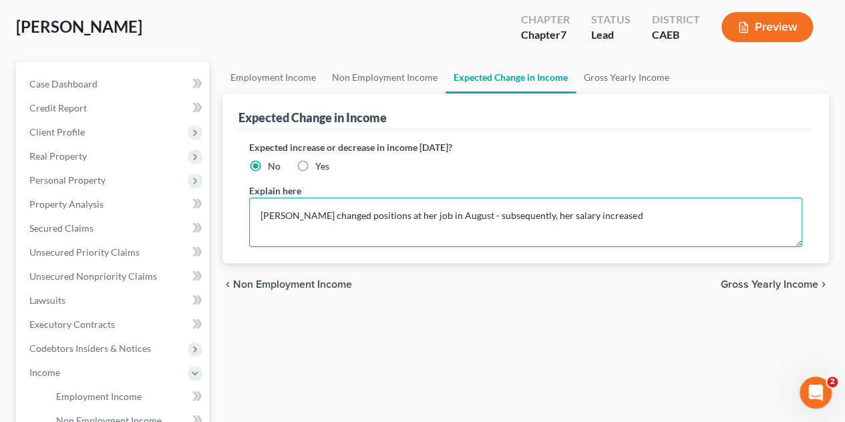
click at [637, 217] on textarea "[PERSON_NAME] changed positions at her job in August - subsequently, her salary…" at bounding box center [525, 222] width 553 height 49
type textarea "[PERSON_NAME] changed positions at her job in August - subsequently, her salary…"
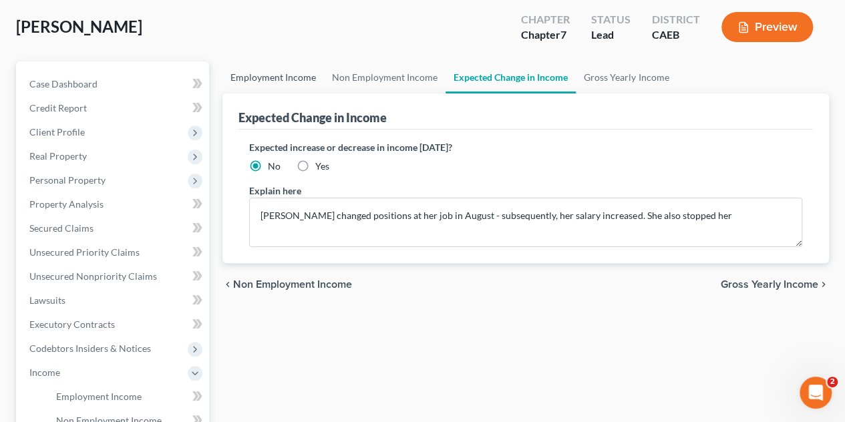
click at [272, 72] on link "Employment Income" at bounding box center [272, 77] width 101 height 32
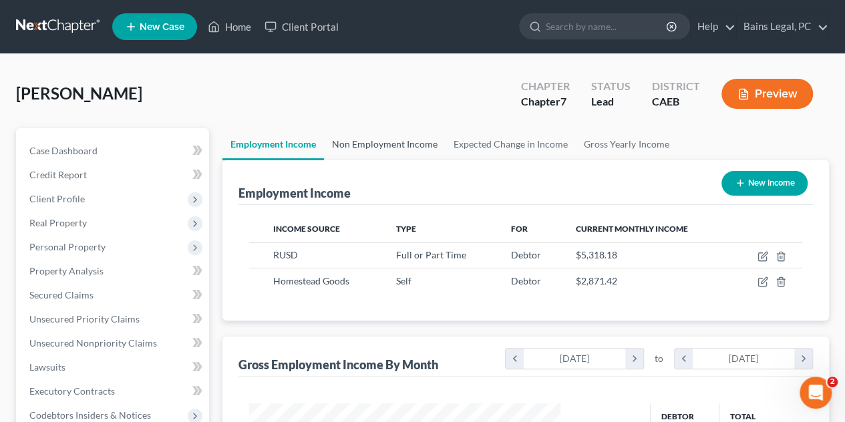
scroll to position [238, 338]
click at [491, 149] on link "Expected Change in Income" at bounding box center [510, 144] width 130 height 32
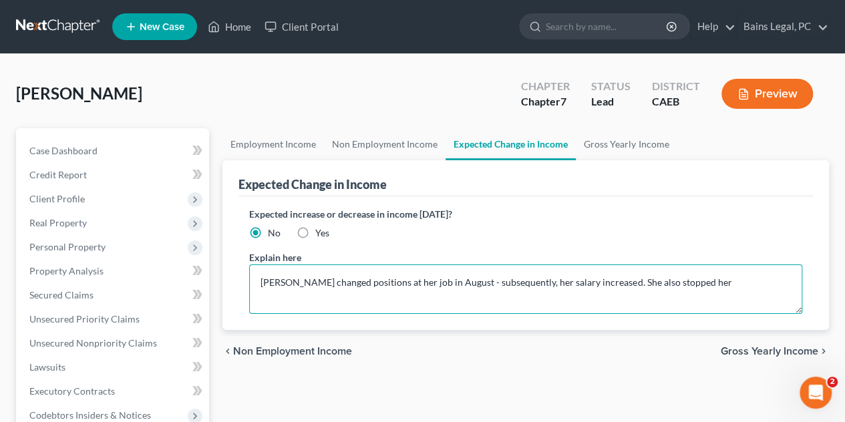
click at [718, 283] on textarea "[PERSON_NAME] changed positions at her job in August - subsequently, her salary…" at bounding box center [525, 288] width 553 height 49
click at [439, 296] on textarea "[PERSON_NAME] changed positions at her job in August - subsequently, her salary…" at bounding box center [525, 288] width 553 height 49
click at [641, 296] on textarea "[PERSON_NAME] changed positions at her job in August - subsequently, her salary…" at bounding box center [525, 288] width 553 height 49
click at [507, 297] on textarea "[PERSON_NAME] changed positions at her job in August - subsequently, her salary…" at bounding box center [525, 288] width 553 height 49
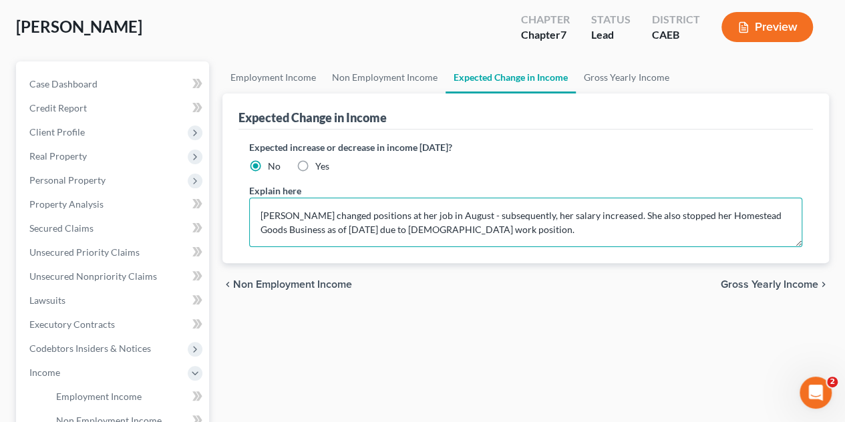
scroll to position [134, 0]
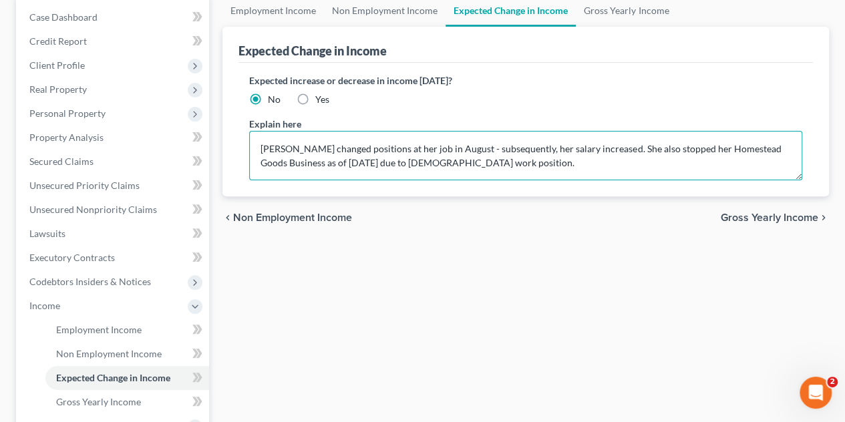
click at [507, 163] on textarea "[PERSON_NAME] changed positions at her job in August - subsequently, her salary…" at bounding box center [525, 155] width 553 height 49
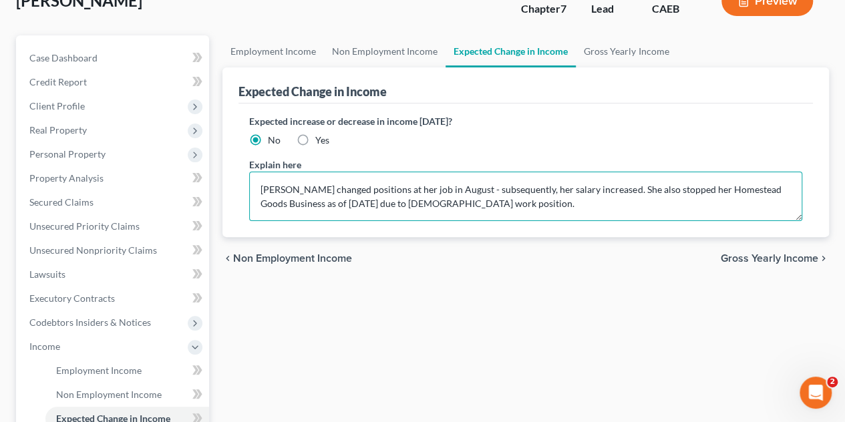
scroll to position [0, 0]
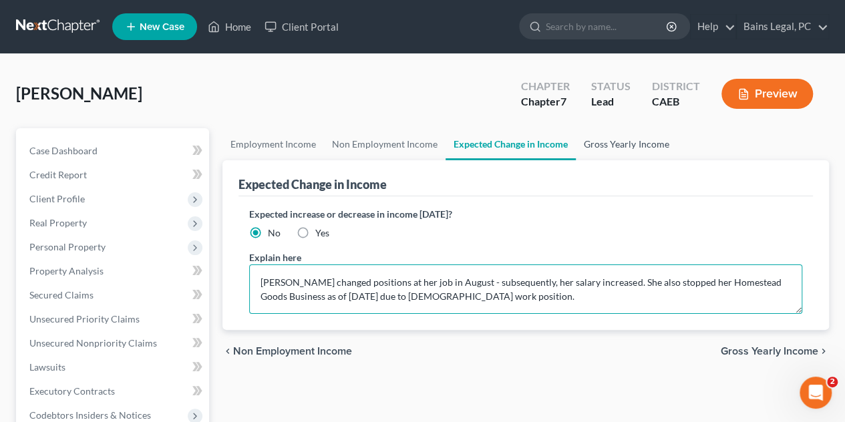
type textarea "[PERSON_NAME] changed positions at her job in August - subsequently, her salary…"
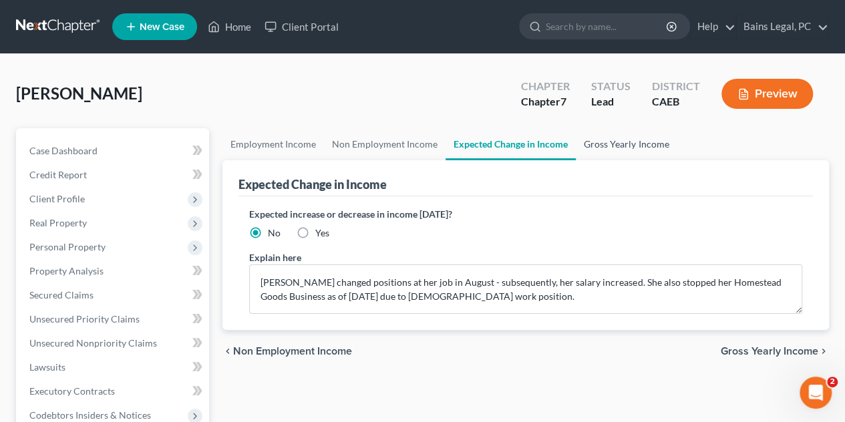
drag, startPoint x: 623, startPoint y: 148, endPoint x: 611, endPoint y: 149, distance: 12.1
click at [623, 148] on link "Gross Yearly Income" at bounding box center [626, 144] width 101 height 32
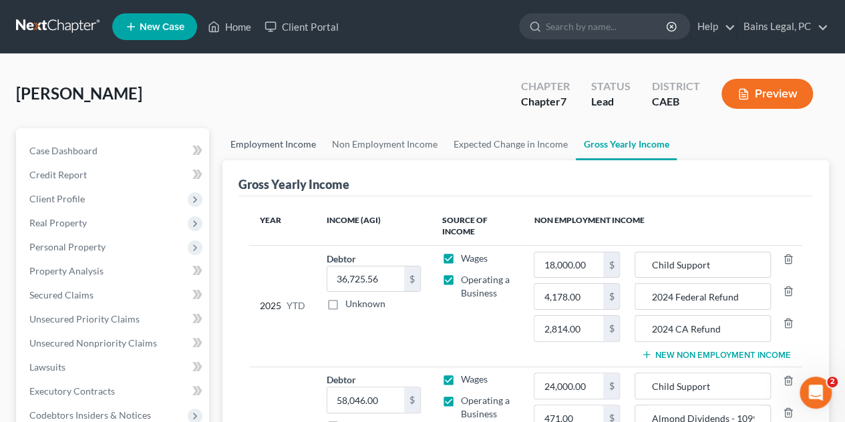
click at [263, 146] on link "Employment Income" at bounding box center [272, 144] width 101 height 32
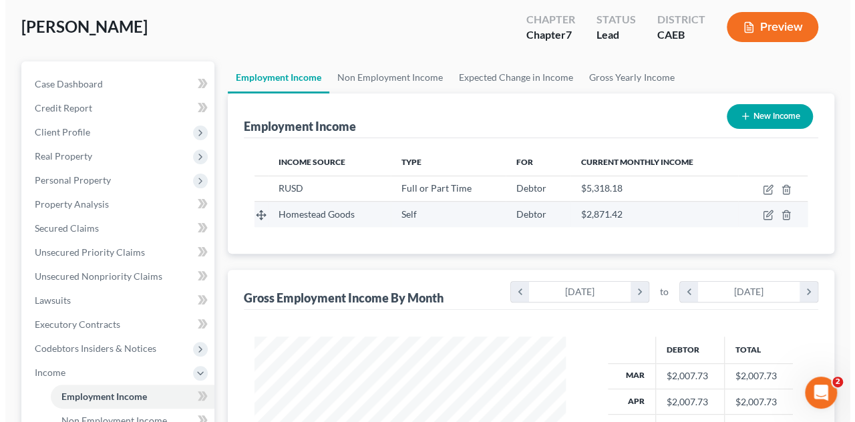
scroll to position [238, 338]
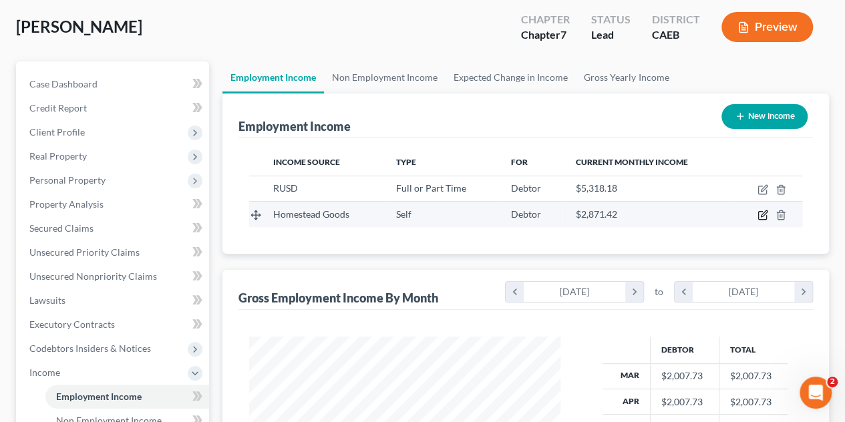
click at [764, 218] on icon "button" at bounding box center [762, 215] width 11 height 11
select select "1"
select select "4"
select select "0"
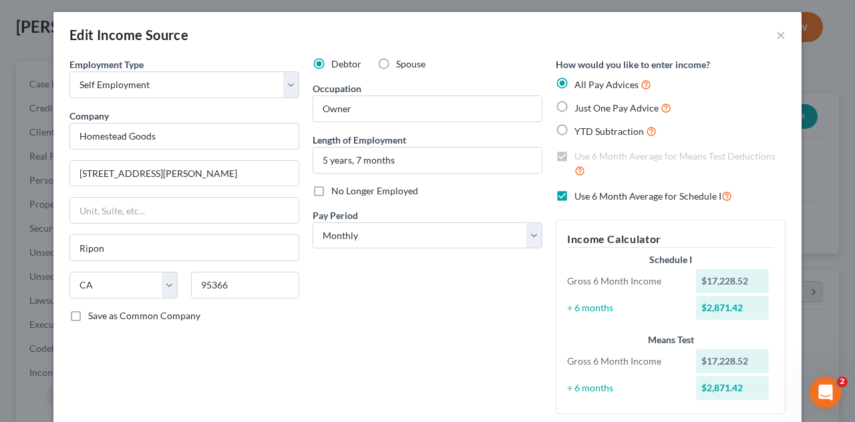
scroll to position [71, 0]
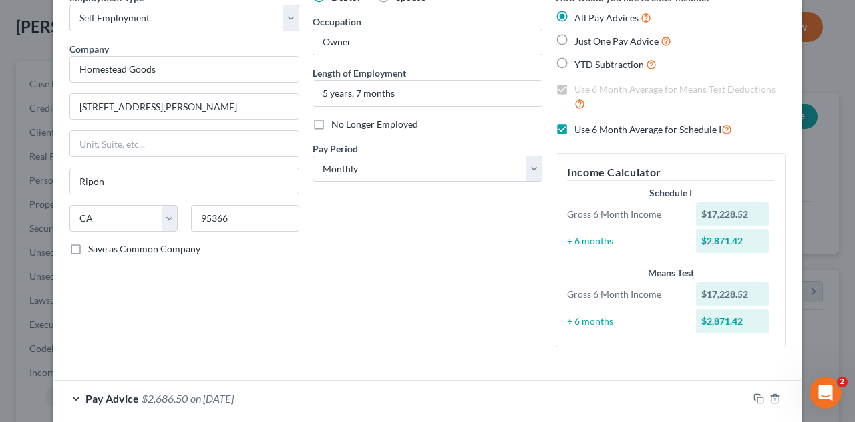
click at [574, 126] on label "Use 6 Month Average for Schedule I" at bounding box center [653, 129] width 158 height 15
click at [580, 126] on input "Use 6 Month Average for Schedule I" at bounding box center [584, 126] width 9 height 9
checkbox input "false"
click at [574, 89] on label "Use 6 Month Average for Means Test Deductions" at bounding box center [679, 97] width 211 height 29
click at [580, 89] on input "Use 6 Month Average for Means Test Deductions" at bounding box center [584, 87] width 9 height 9
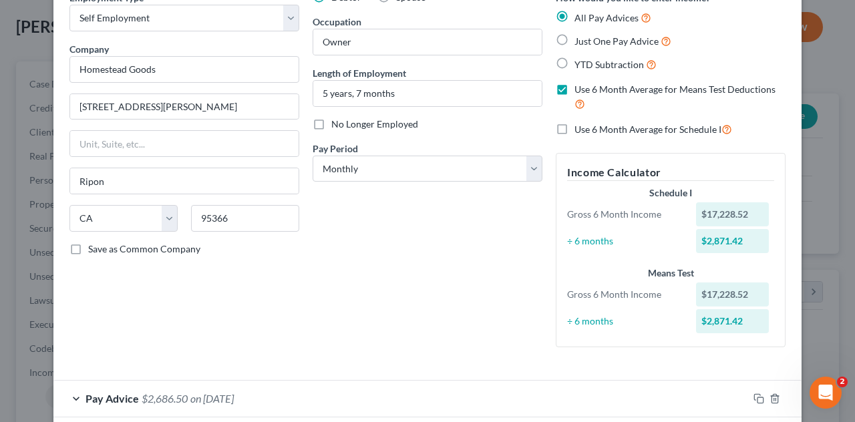
checkbox input "false"
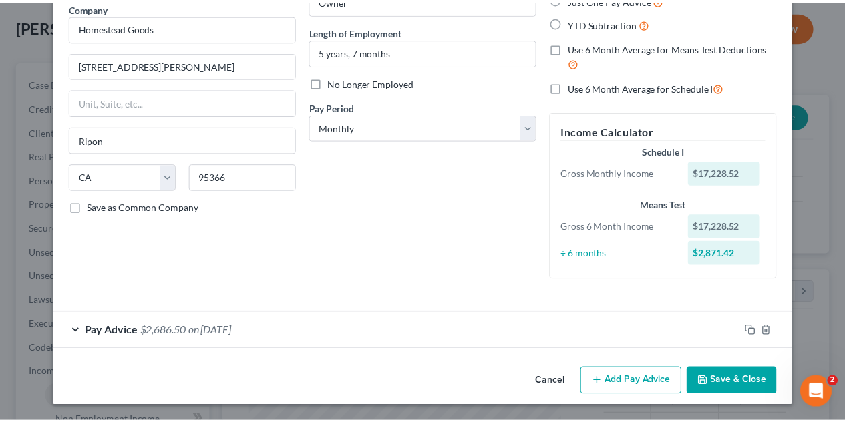
scroll to position [111, 0]
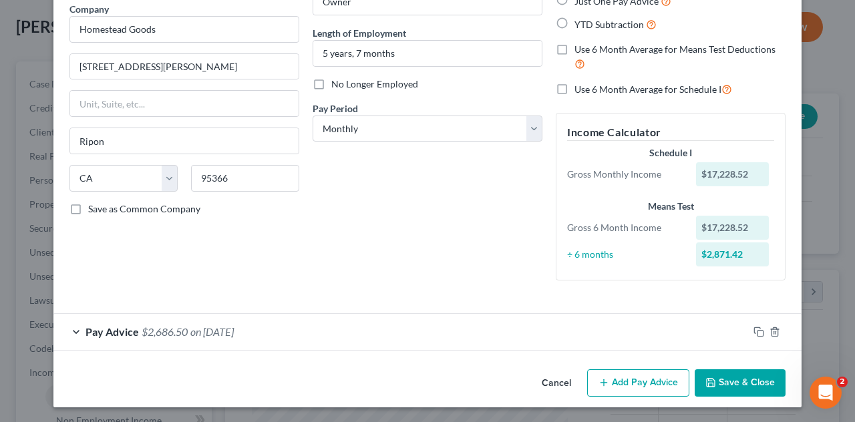
click at [737, 385] on button "Save & Close" at bounding box center [739, 383] width 91 height 28
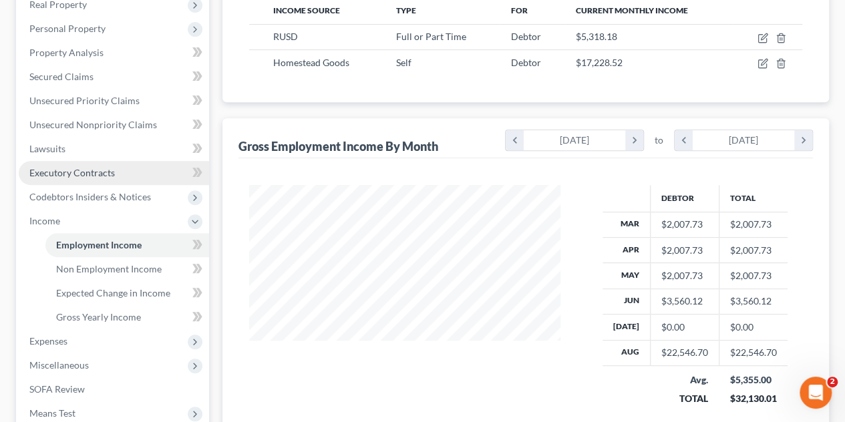
scroll to position [267, 0]
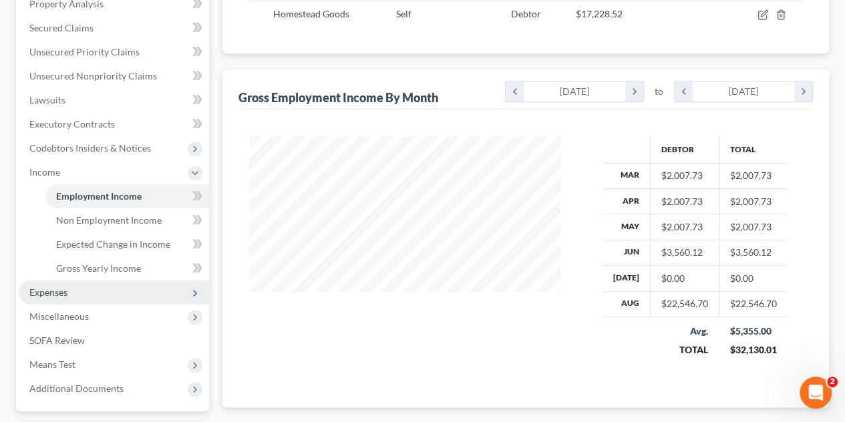
click at [51, 287] on span "Expenses" at bounding box center [48, 291] width 38 height 11
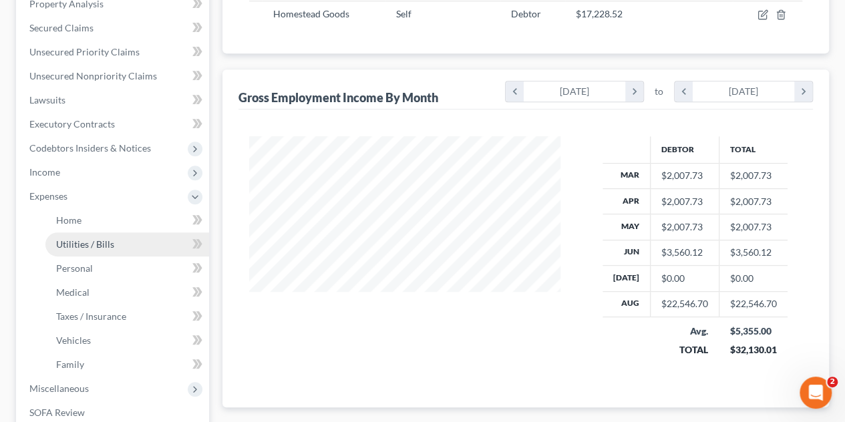
click at [109, 242] on span "Utilities / Bills" at bounding box center [85, 243] width 58 height 11
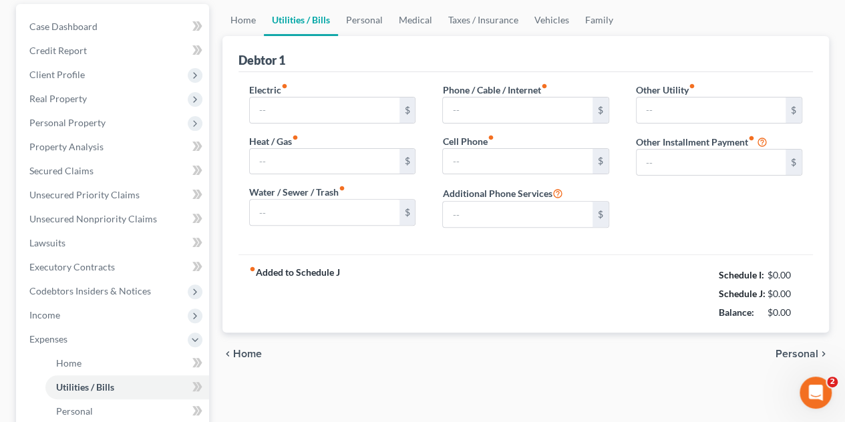
type input "270.00"
type input "91.67"
type input "0.00"
type input "70.00"
type input "260.00"
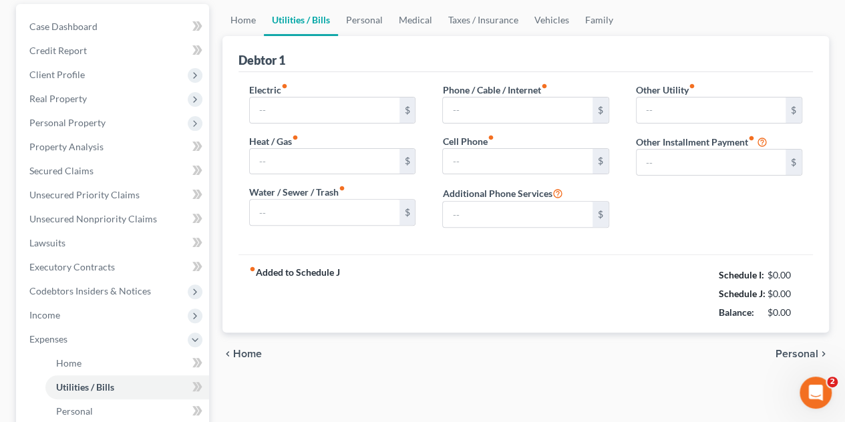
type input "0.00"
type input "8.33"
type input "Home Security"
type input "0.00"
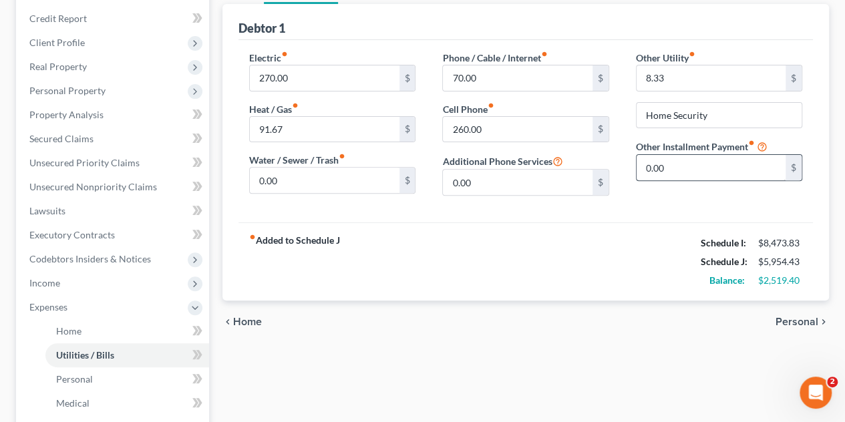
scroll to position [200, 0]
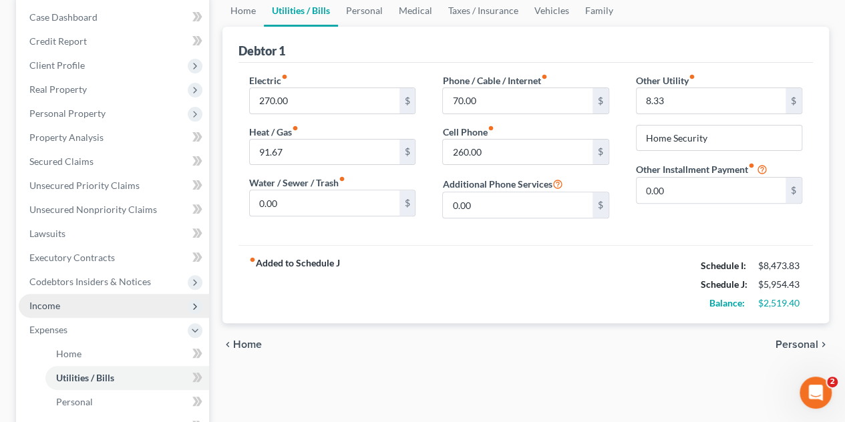
click at [79, 300] on span "Income" at bounding box center [114, 306] width 190 height 24
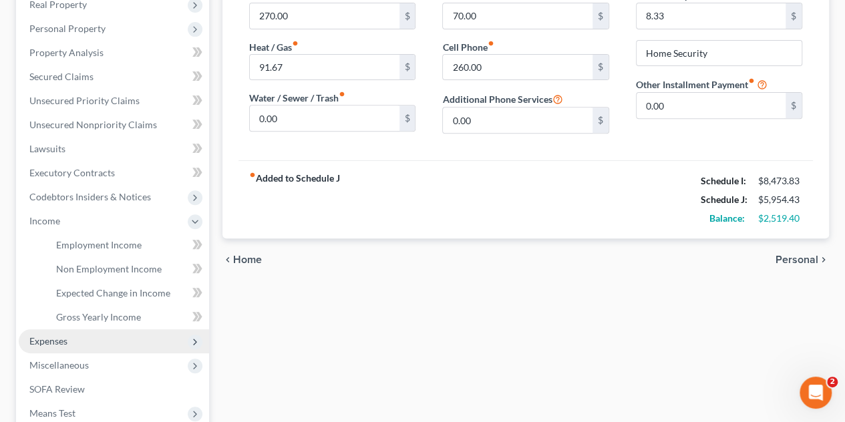
scroll to position [267, 0]
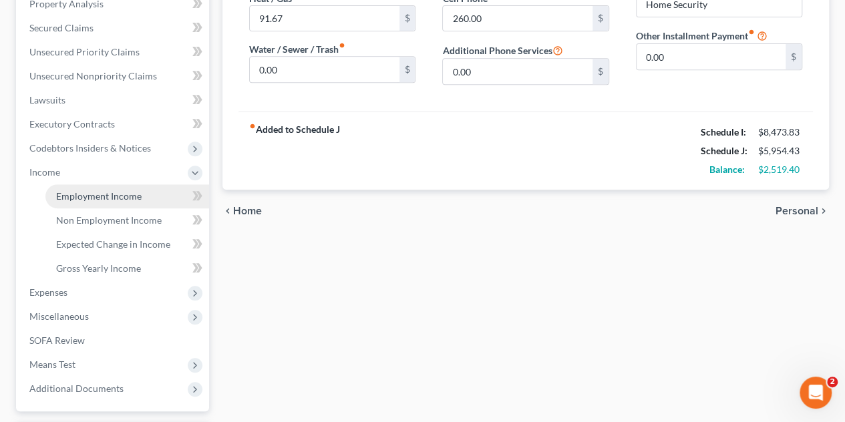
click at [95, 196] on span "Employment Income" at bounding box center [98, 195] width 85 height 11
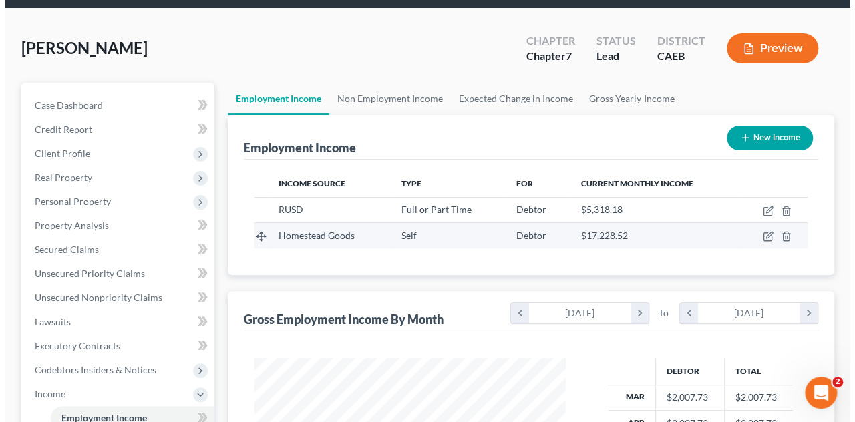
scroll to position [67, 0]
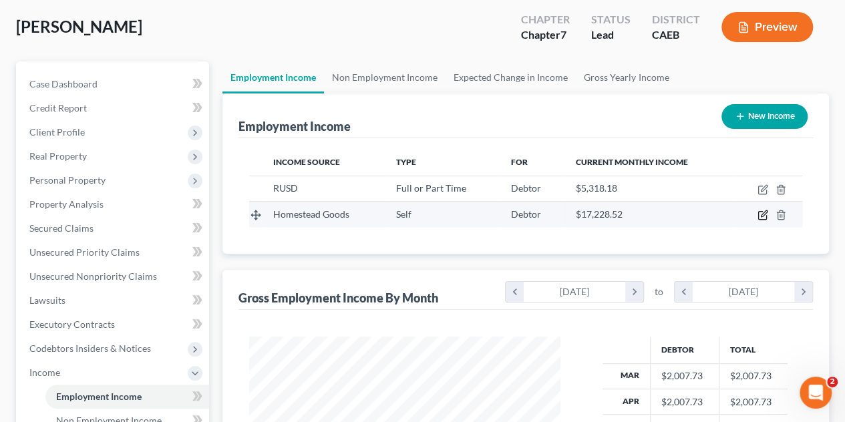
click at [762, 213] on icon "button" at bounding box center [763, 214] width 6 height 6
select select "1"
select select "4"
select select "0"
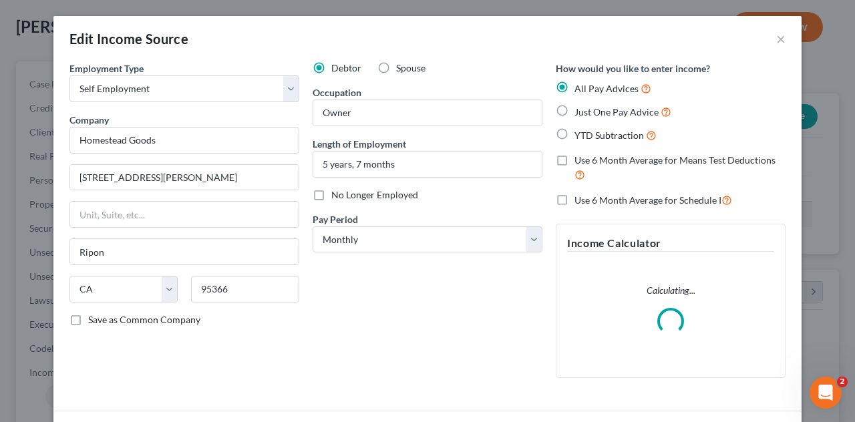
scroll to position [238, 342]
click at [574, 198] on label "Use 6 Month Average for Schedule I" at bounding box center [653, 199] width 158 height 15
click at [580, 198] on input "Use 6 Month Average for Schedule I" at bounding box center [584, 196] width 9 height 9
checkbox input "true"
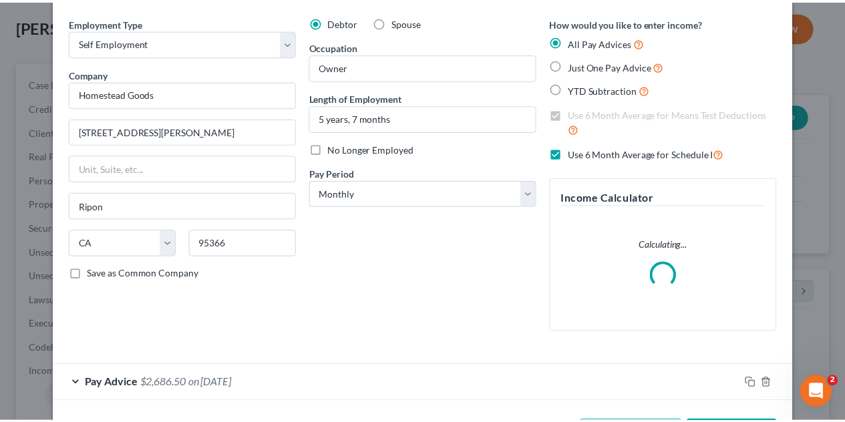
scroll to position [97, 0]
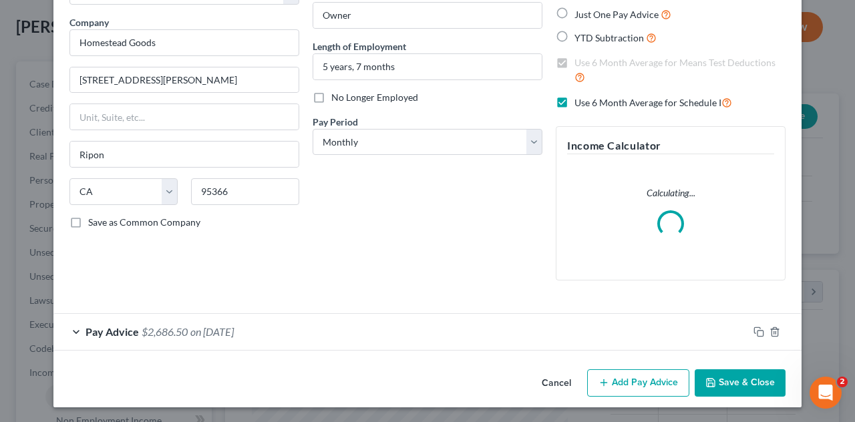
click at [718, 377] on button "Save & Close" at bounding box center [739, 383] width 91 height 28
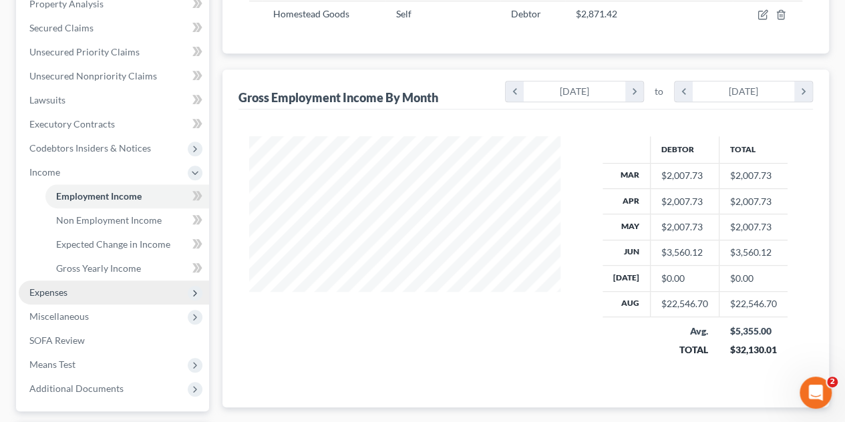
drag, startPoint x: 57, startPoint y: 290, endPoint x: 66, endPoint y: 290, distance: 8.7
click at [57, 290] on span "Expenses" at bounding box center [48, 291] width 38 height 11
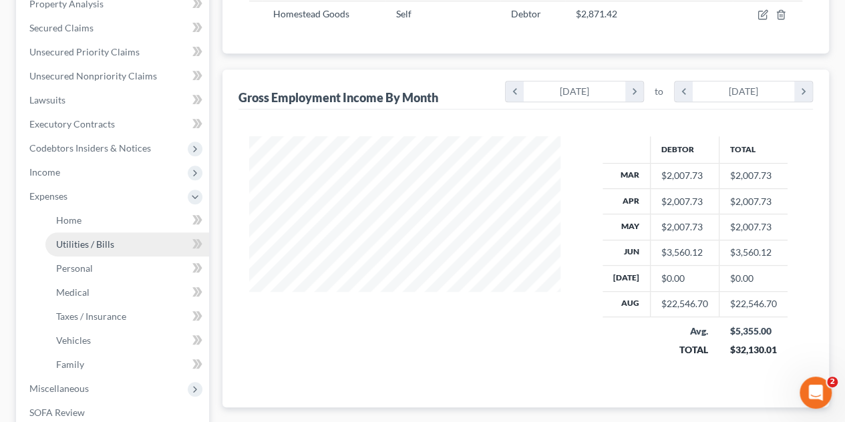
click at [92, 249] on span "Utilities / Bills" at bounding box center [85, 243] width 58 height 11
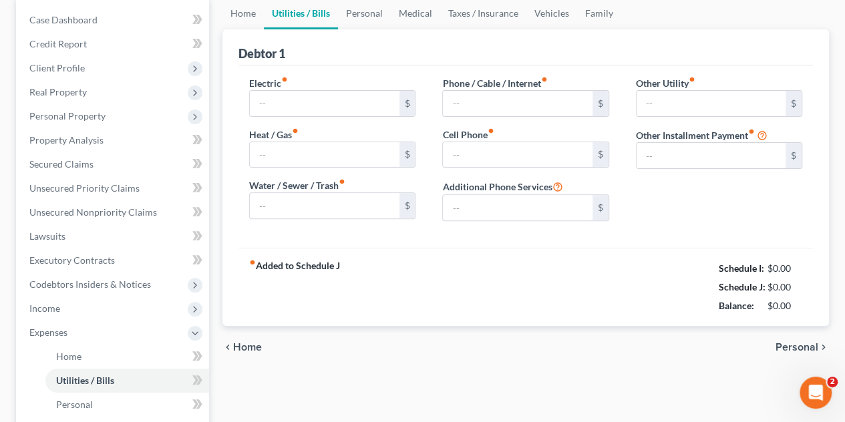
type input "270.00"
type input "91.67"
type input "0.00"
type input "70.00"
type input "260.00"
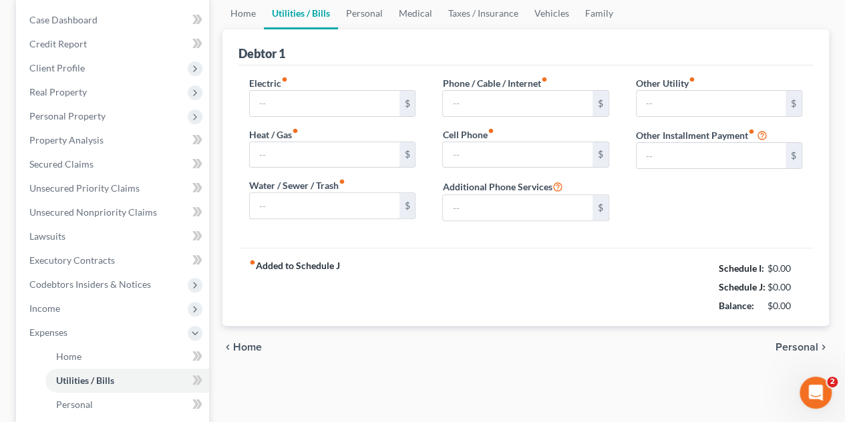
type input "0.00"
type input "8.33"
type input "Home Security"
type input "0.00"
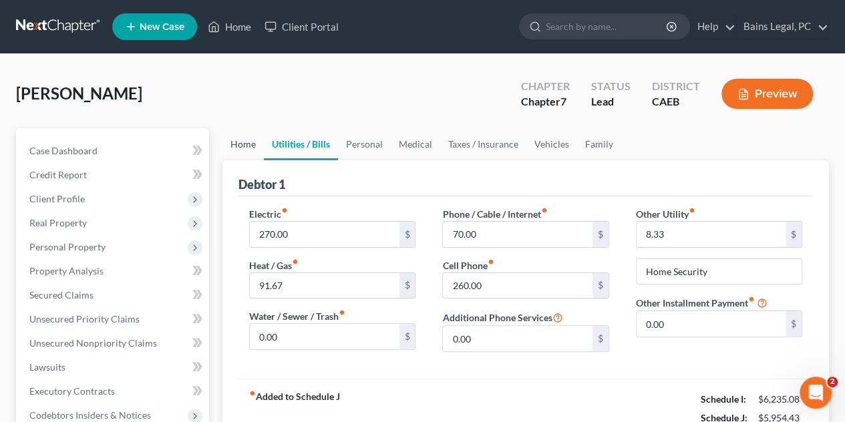
drag, startPoint x: 245, startPoint y: 136, endPoint x: 266, endPoint y: 141, distance: 21.2
click at [246, 136] on link "Home" at bounding box center [242, 144] width 41 height 32
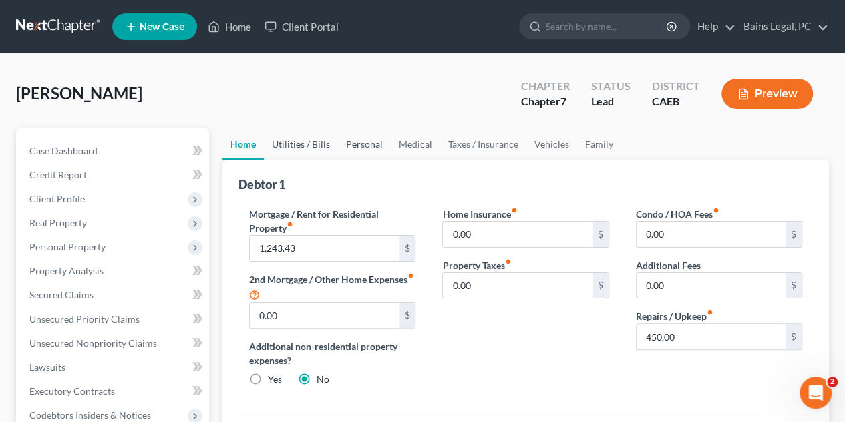
drag, startPoint x: 318, startPoint y: 148, endPoint x: 374, endPoint y: 154, distance: 56.4
click at [318, 148] on link "Utilities / Bills" at bounding box center [301, 144] width 74 height 32
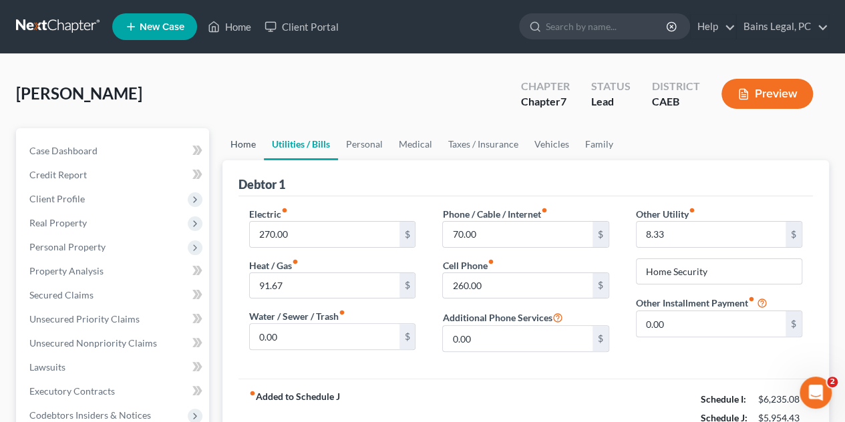
click at [244, 150] on link "Home" at bounding box center [242, 144] width 41 height 32
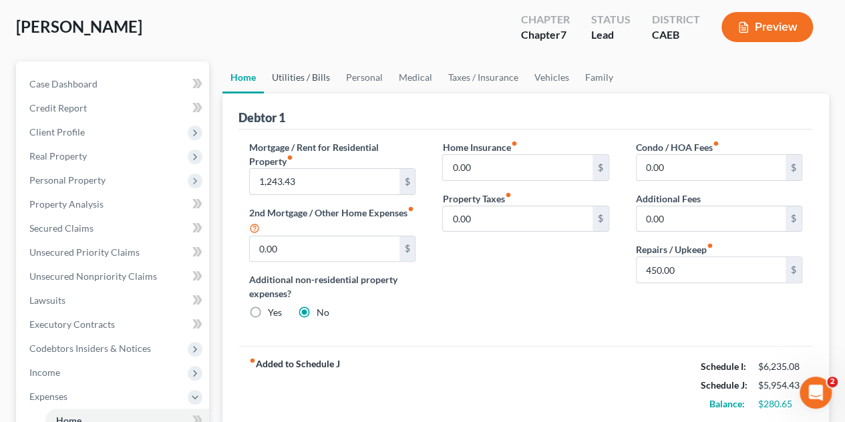
click at [298, 74] on link "Utilities / Bills" at bounding box center [301, 77] width 74 height 32
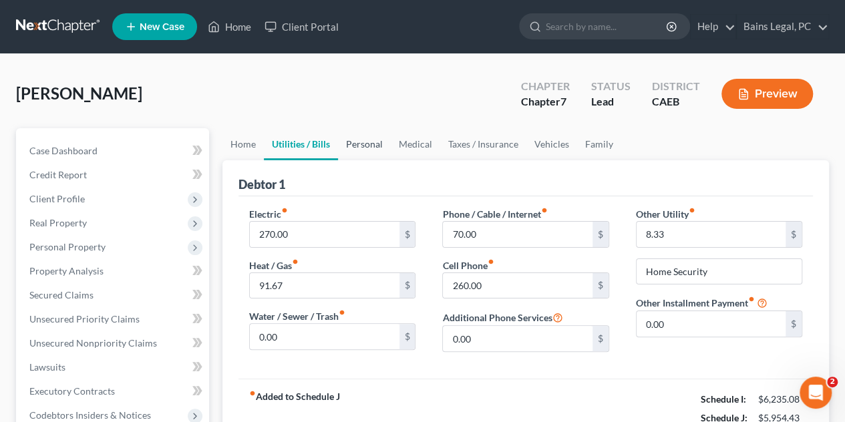
click at [366, 151] on link "Personal" at bounding box center [364, 144] width 53 height 32
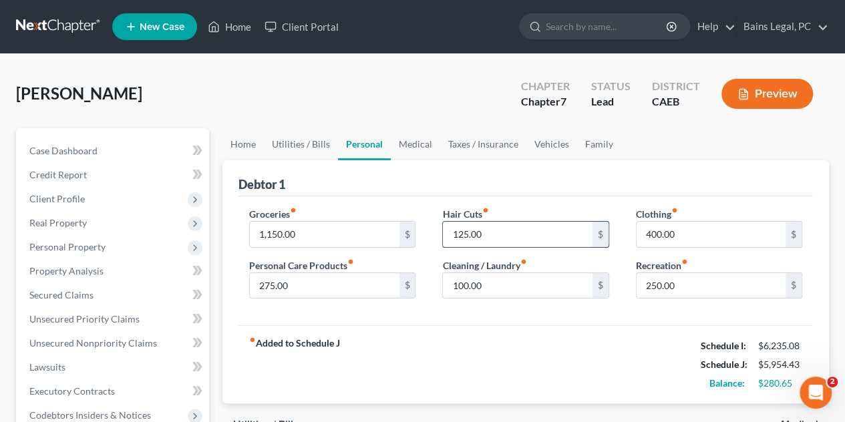
click at [501, 237] on input "125.00" at bounding box center [517, 234] width 149 height 25
type input "150"
drag, startPoint x: 620, startPoint y: 354, endPoint x: 527, endPoint y: 324, distance: 97.5
click at [620, 353] on div "fiber_manual_record Added to Schedule J Schedule I: $6,235.08 Schedule J: $5,97…" at bounding box center [525, 364] width 574 height 78
type input "300"
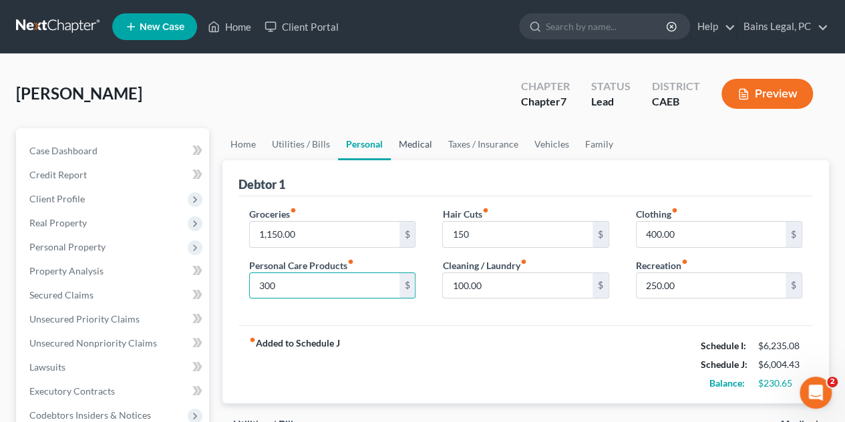
click at [412, 147] on link "Medical" at bounding box center [415, 144] width 49 height 32
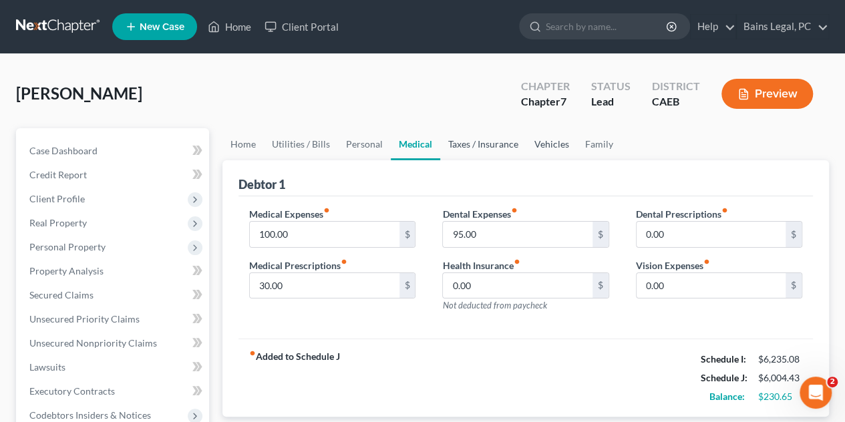
click at [499, 151] on link "Taxes / Insurance" at bounding box center [483, 144] width 86 height 32
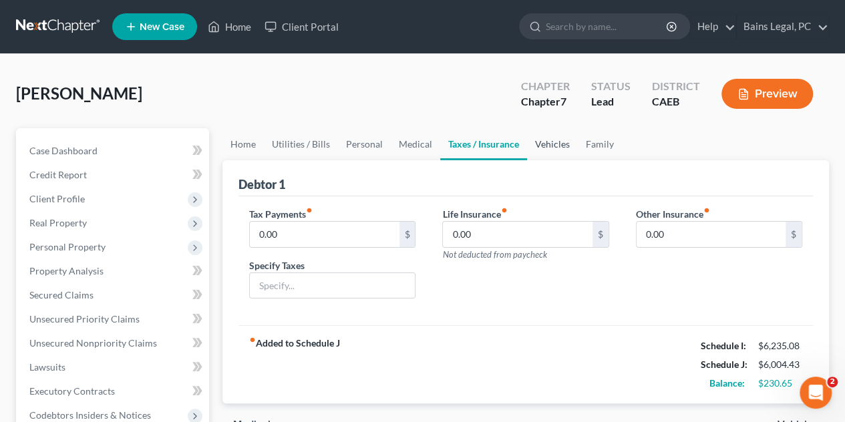
click at [557, 142] on link "Vehicles" at bounding box center [552, 144] width 51 height 32
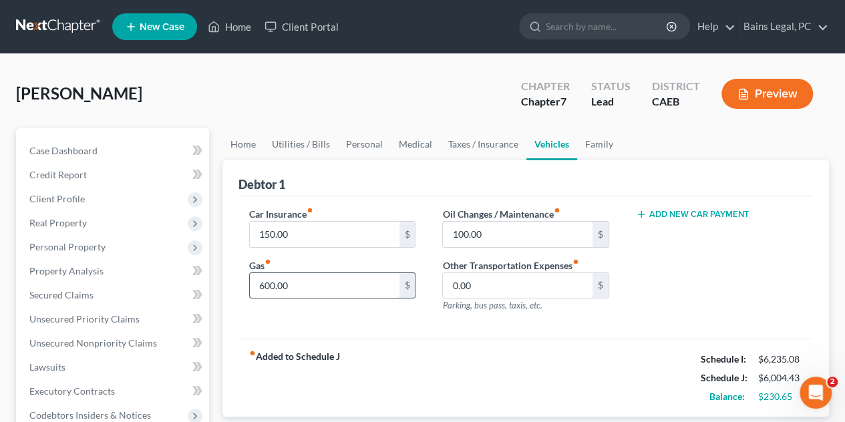
click at [319, 285] on input "600.00" at bounding box center [324, 285] width 149 height 25
type input "625"
click at [511, 353] on div "fiber_manual_record Added to Schedule J Schedule I: $6,235.08 Schedule J: $6,02…" at bounding box center [525, 377] width 574 height 78
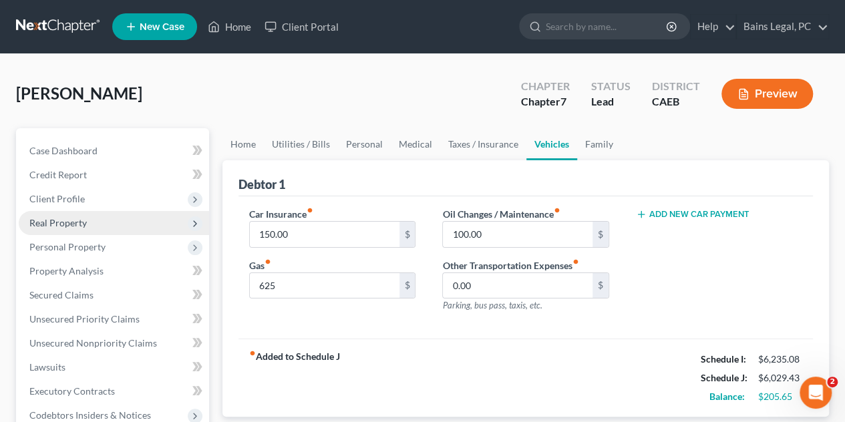
click at [53, 225] on span "Real Property" at bounding box center [57, 222] width 57 height 11
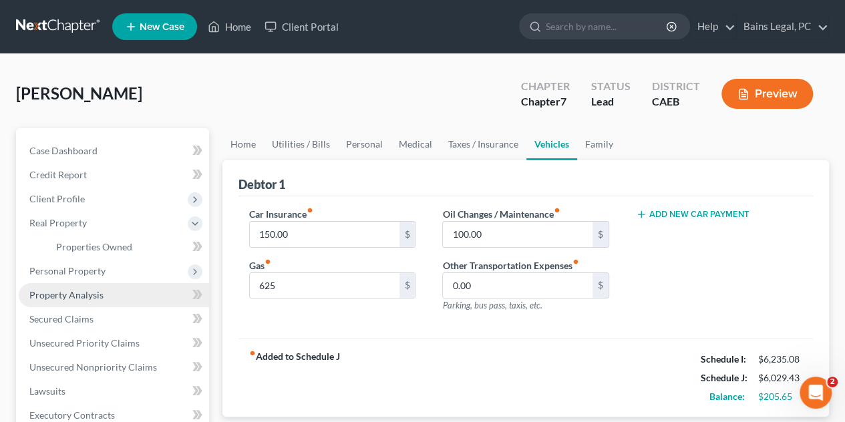
click at [74, 297] on span "Property Analysis" at bounding box center [66, 294] width 74 height 11
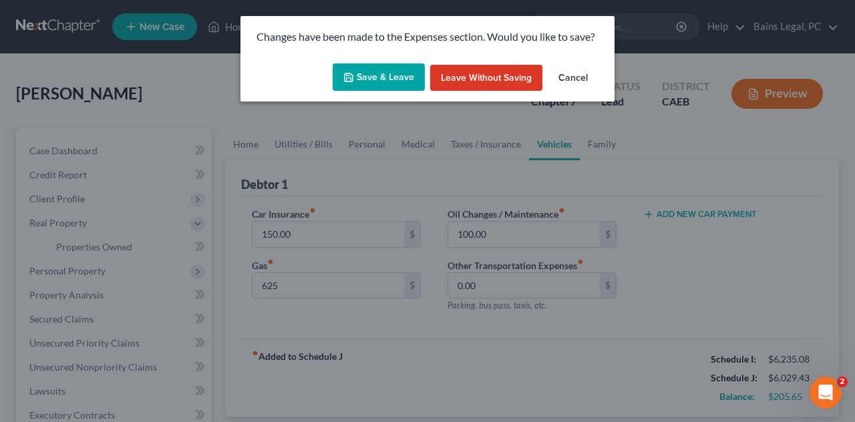
click at [379, 71] on button "Save & Leave" at bounding box center [378, 77] width 92 height 28
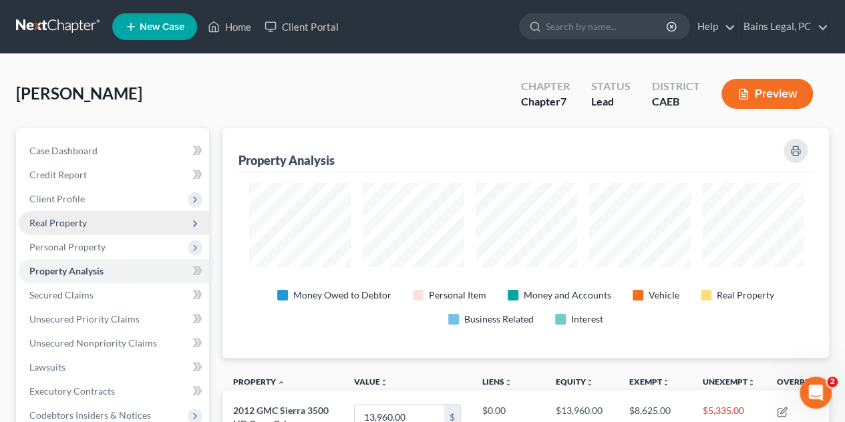
scroll to position [667411, 667034]
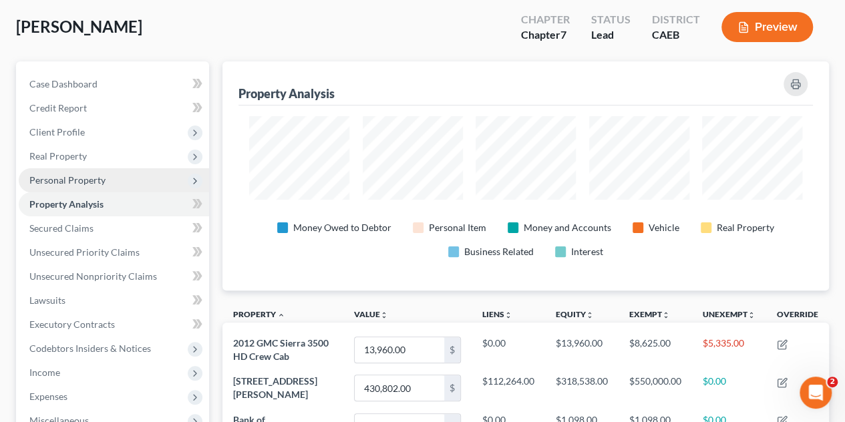
click at [70, 181] on span "Personal Property" at bounding box center [67, 179] width 76 height 11
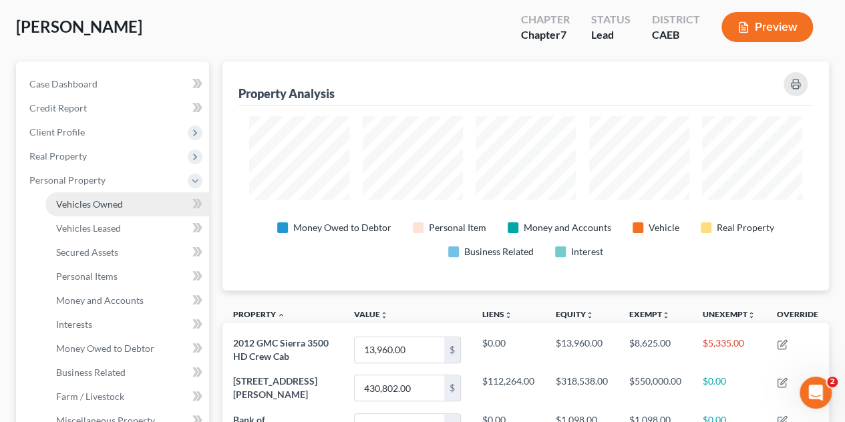
click at [88, 208] on span "Vehicles Owned" at bounding box center [89, 203] width 67 height 11
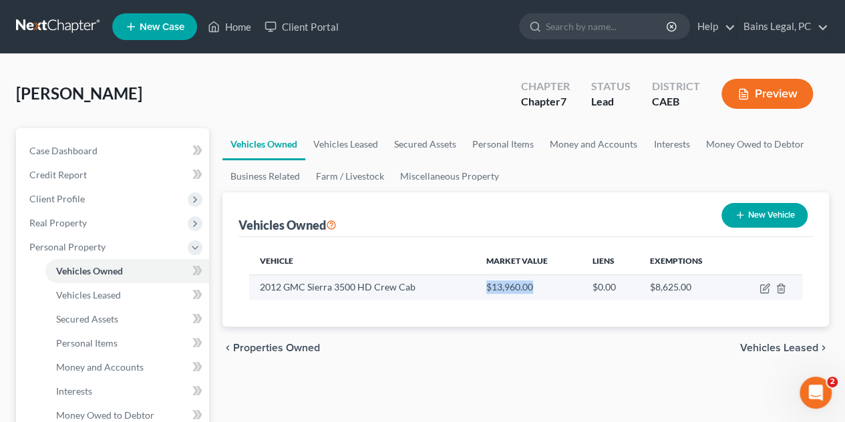
drag, startPoint x: 486, startPoint y: 289, endPoint x: 535, endPoint y: 284, distance: 49.7
click at [535, 284] on td "$13,960.00" at bounding box center [528, 286] width 106 height 25
click at [760, 289] on icon "button" at bounding box center [764, 288] width 11 height 11
select select "0"
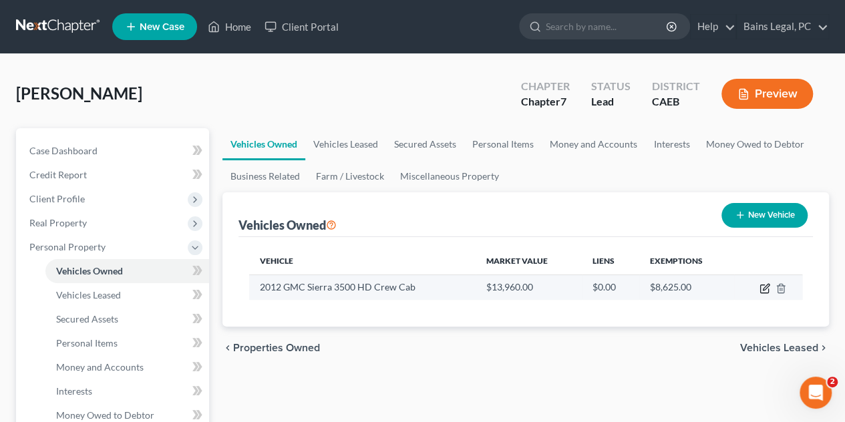
select select "14"
select select "4"
select select "0"
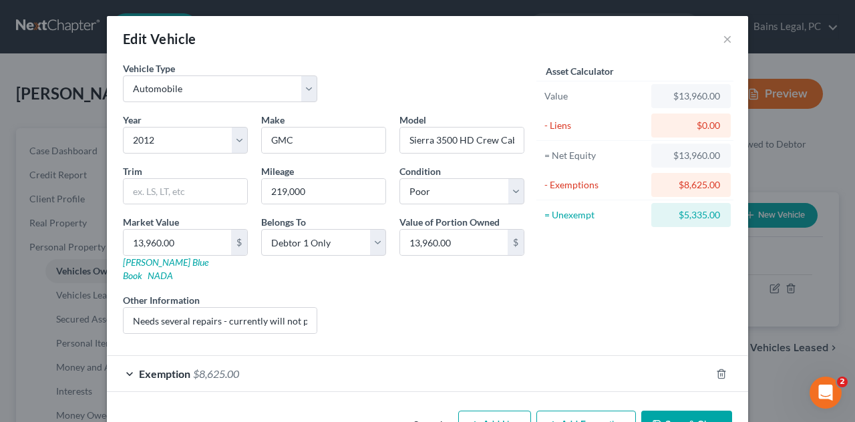
scroll to position [27, 0]
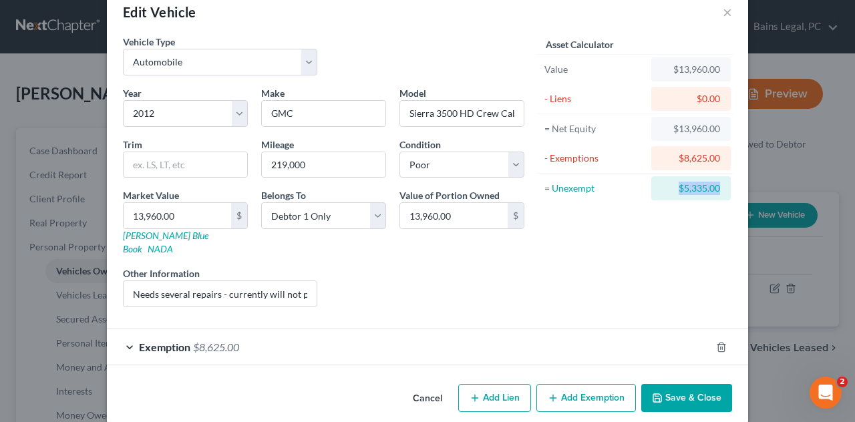
drag, startPoint x: 716, startPoint y: 187, endPoint x: 668, endPoint y: 192, distance: 47.7
click at [668, 192] on div "$5,335.00" at bounding box center [690, 188] width 79 height 24
click at [656, 230] on div "Asset Calculator Value $13,960.00 - Liens $0.00 = Net Equity $13,960.00 - Exemp…" at bounding box center [635, 176] width 208 height 283
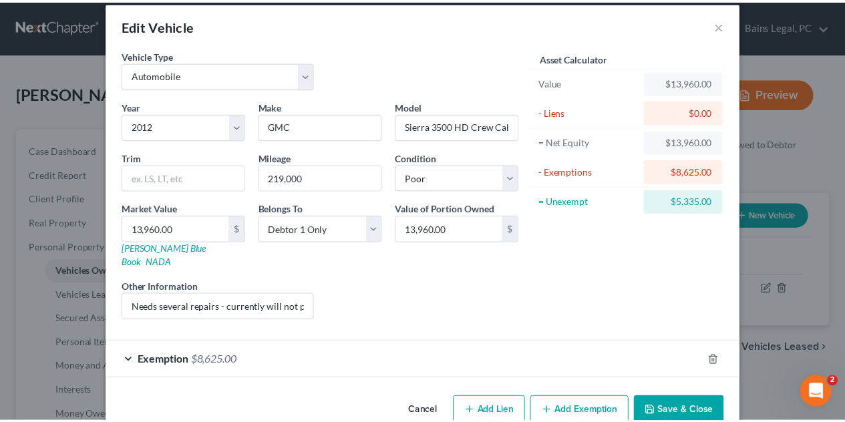
scroll to position [0, 0]
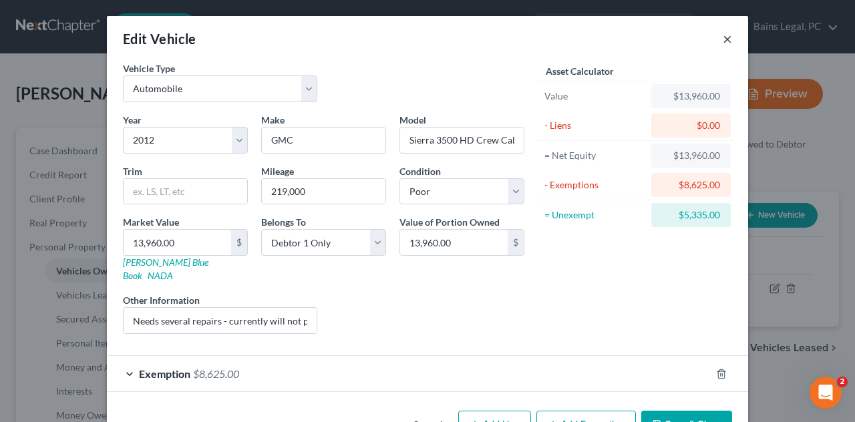
click at [723, 41] on button "×" at bounding box center [726, 39] width 9 height 16
